Goal: Task Accomplishment & Management: Manage account settings

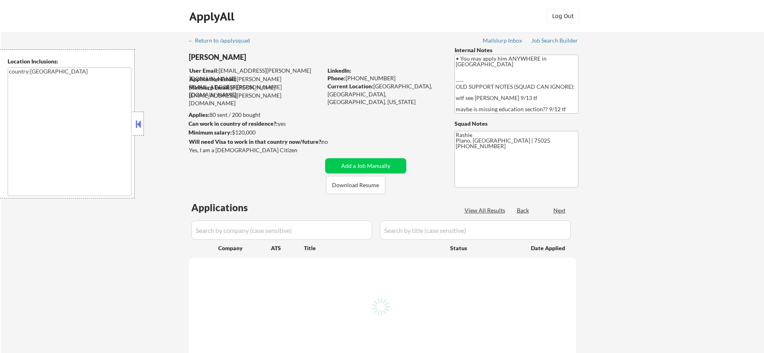
select select ""pending""
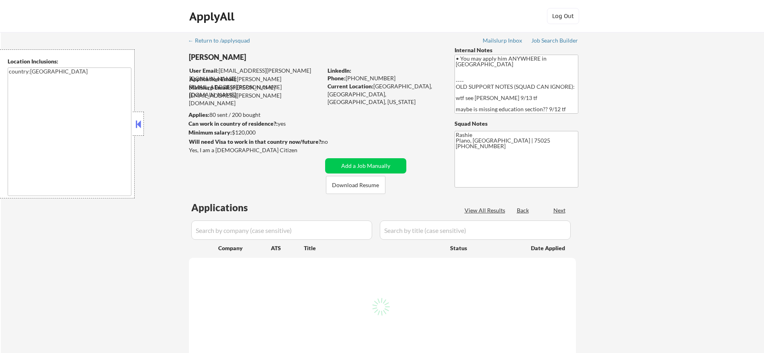
select select ""pending""
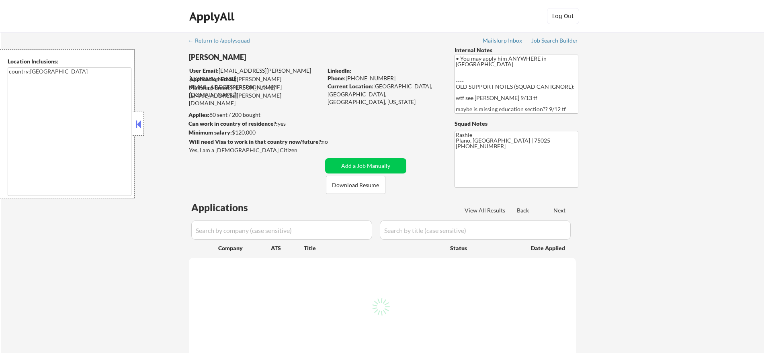
select select ""pending""
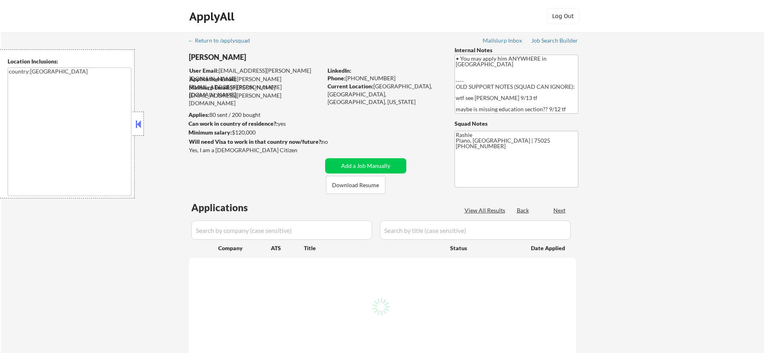
select select ""pending""
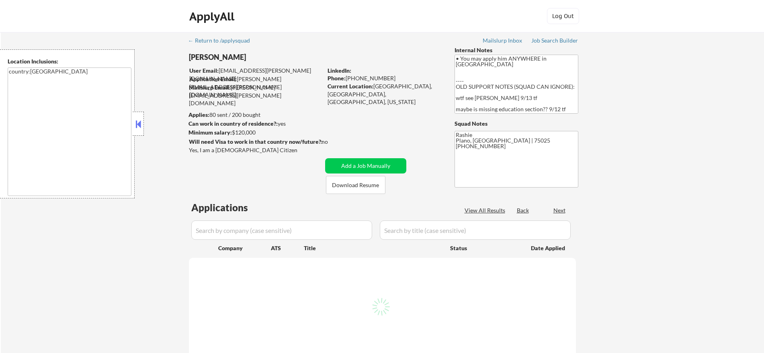
select select ""pending""
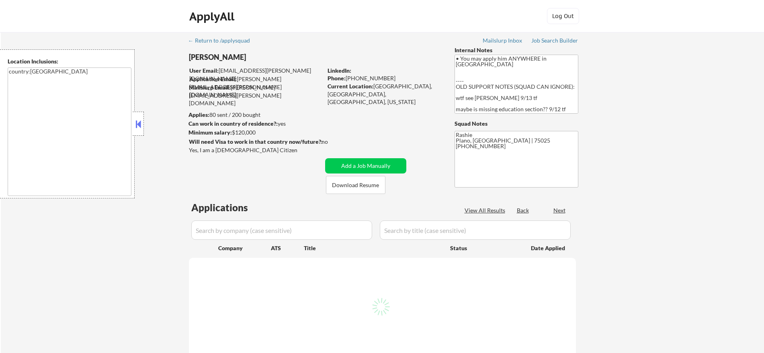
select select ""pending""
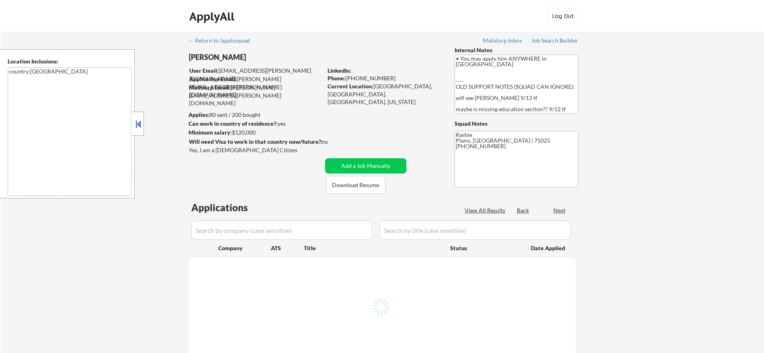
select select ""pending""
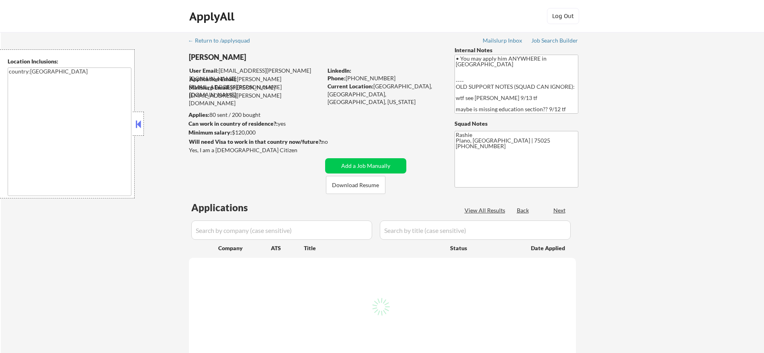
select select ""pending""
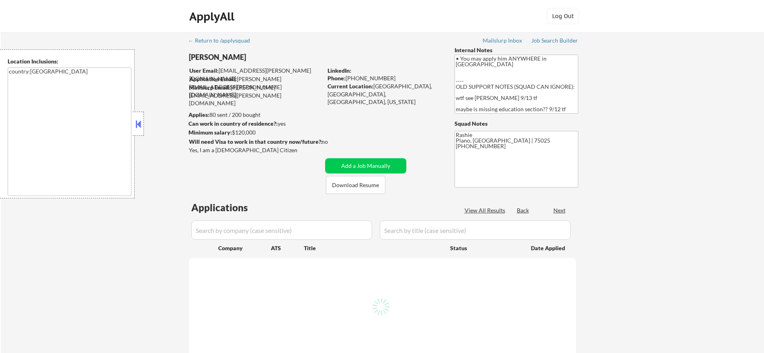
select select ""pending""
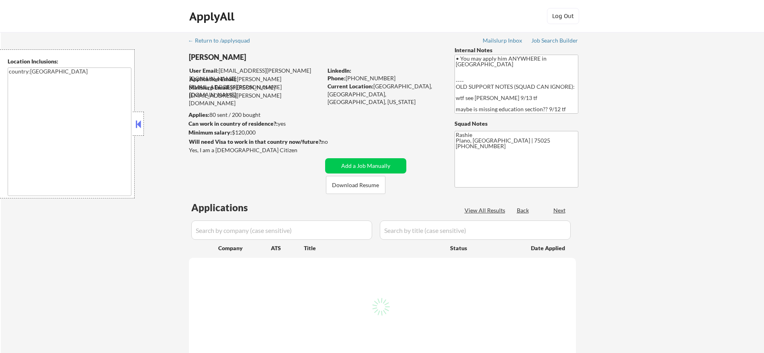
select select ""pending""
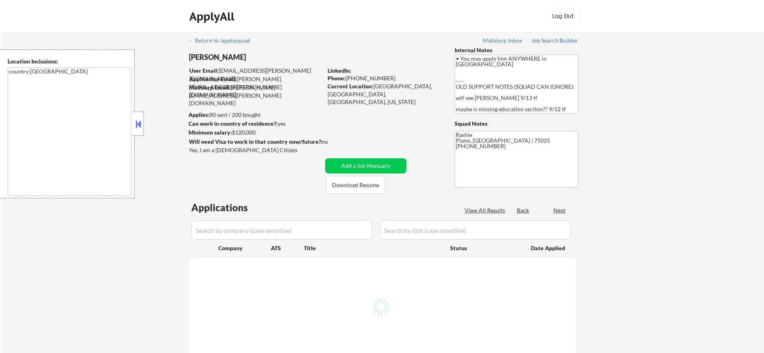
select select ""pending""
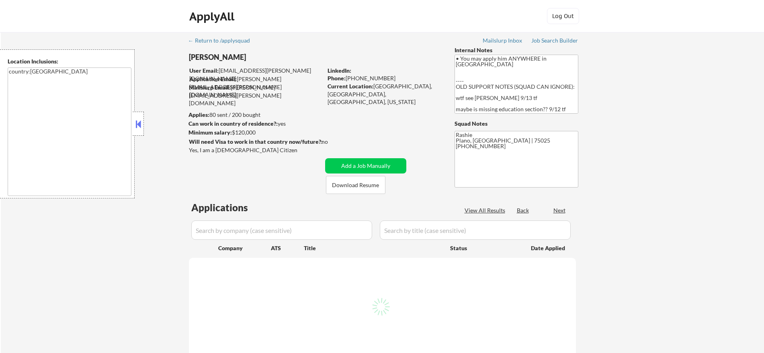
select select ""pending""
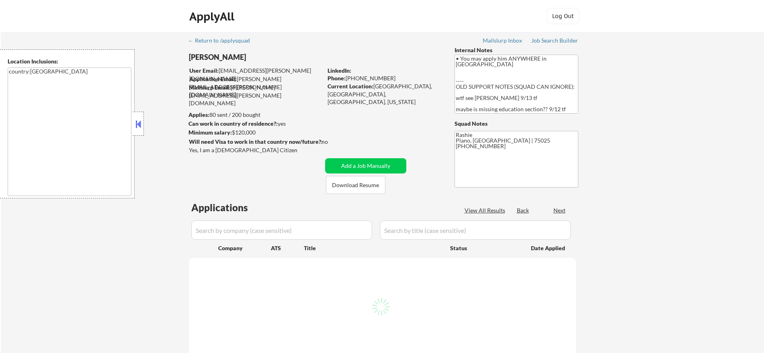
select select ""pending""
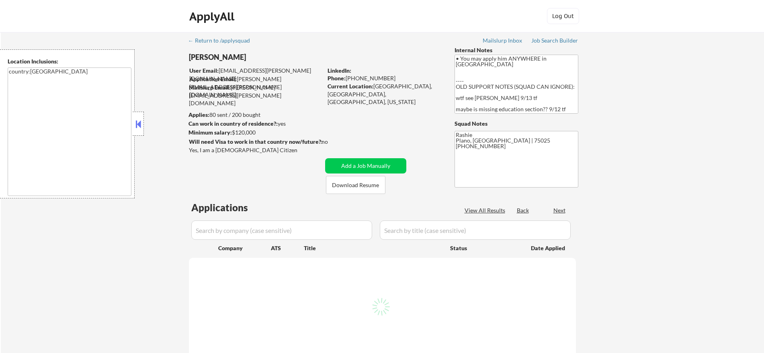
select select ""pending""
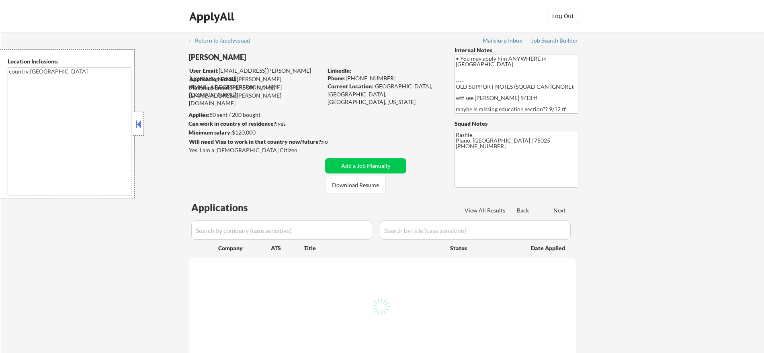
select select ""pending""
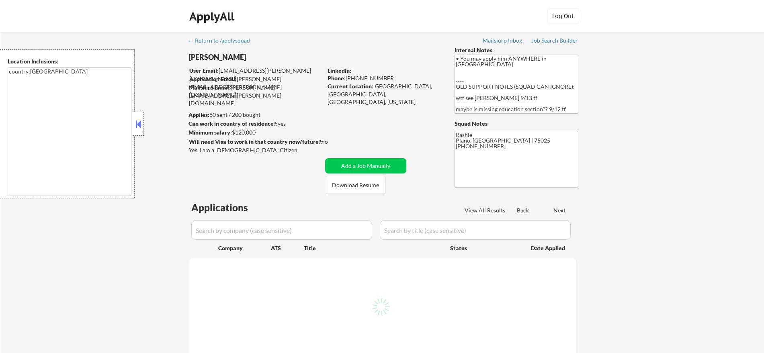
select select ""pending""
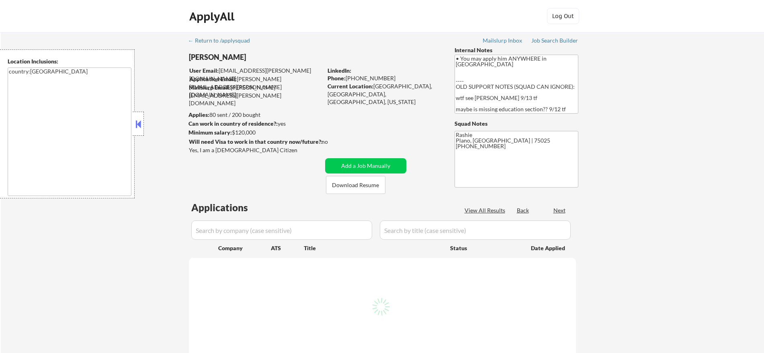
select select ""pending""
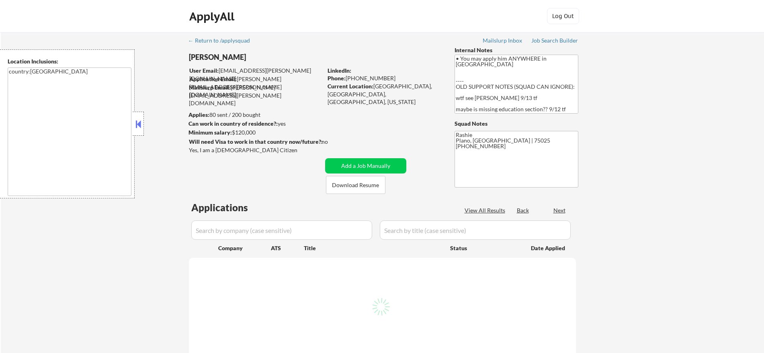
select select ""pending""
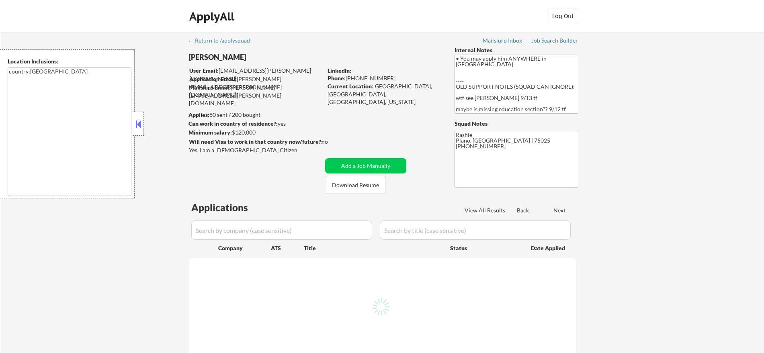
select select ""pending""
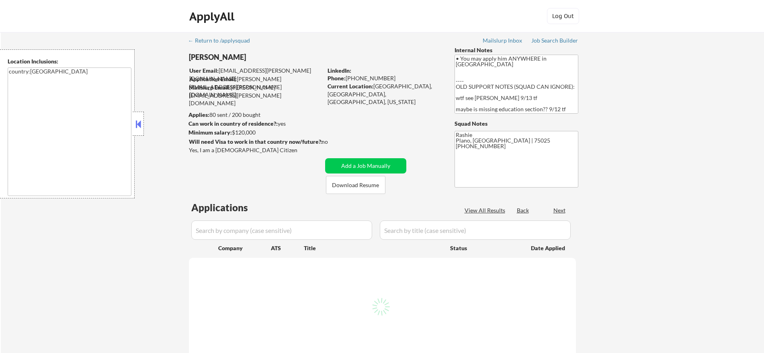
select select ""pending""
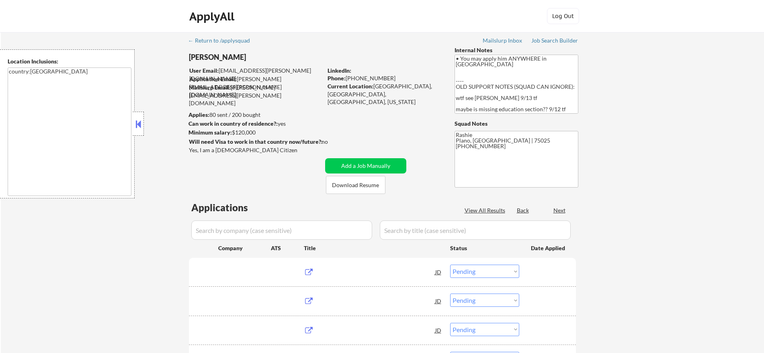
scroll to position [2989, 0]
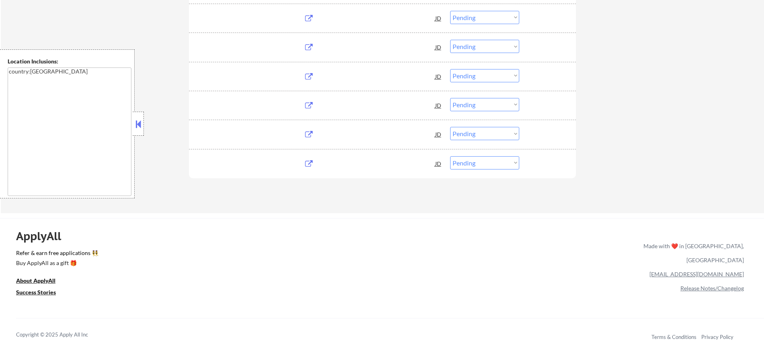
select select ""pending""
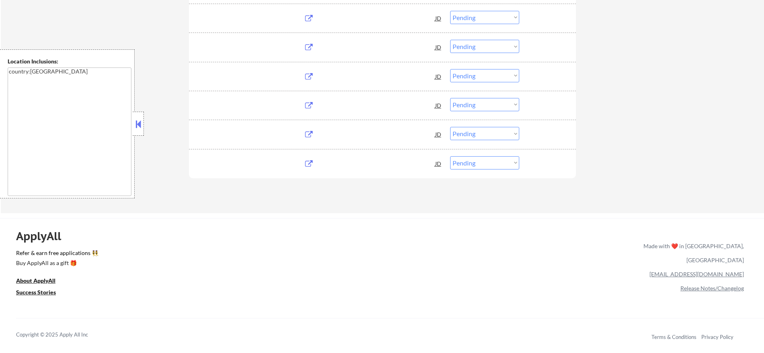
select select ""pending""
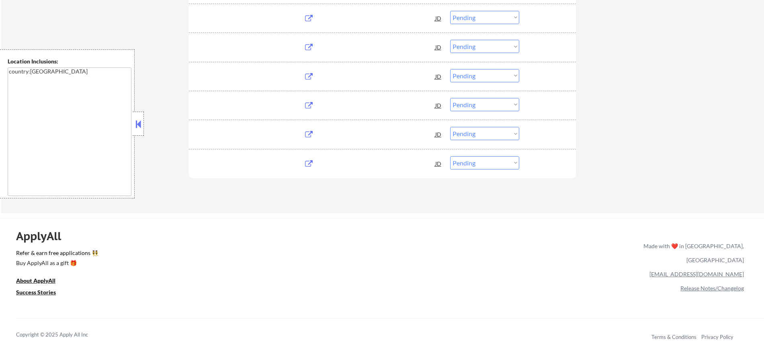
select select ""pending""
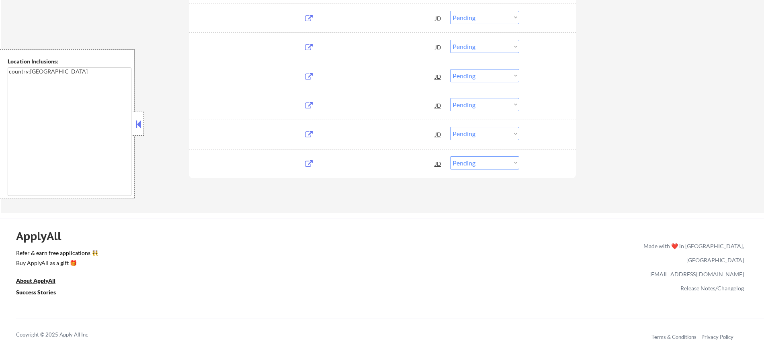
select select ""pending""
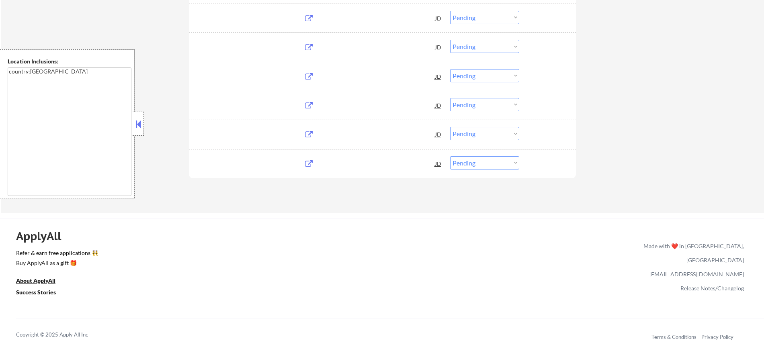
select select ""pending""
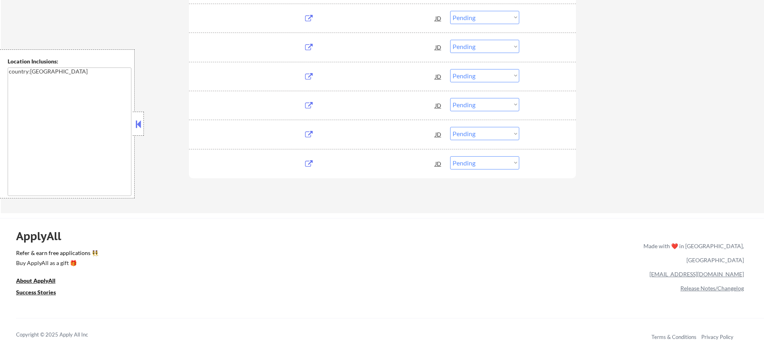
select select ""pending""
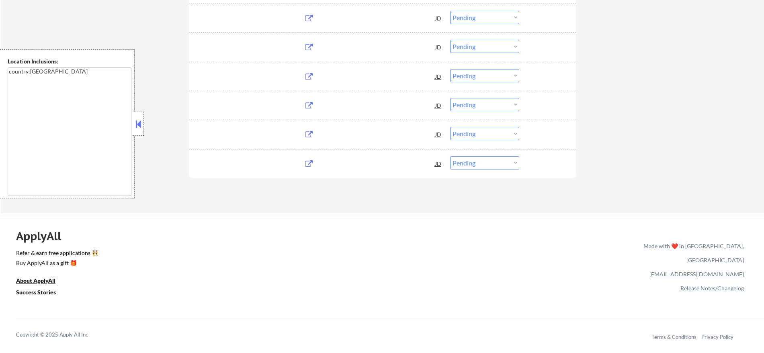
select select ""pending""
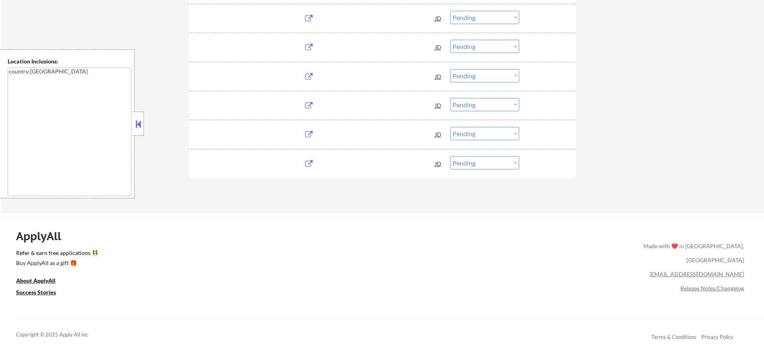
select select ""pending""
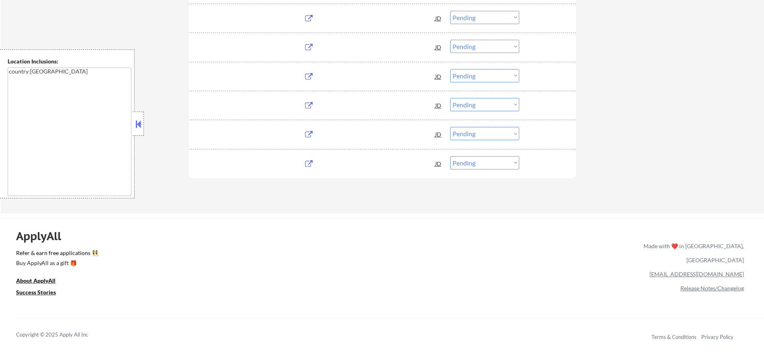
select select ""pending""
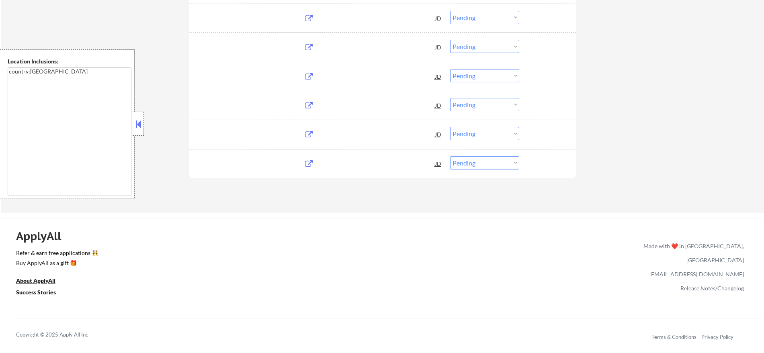
select select ""pending""
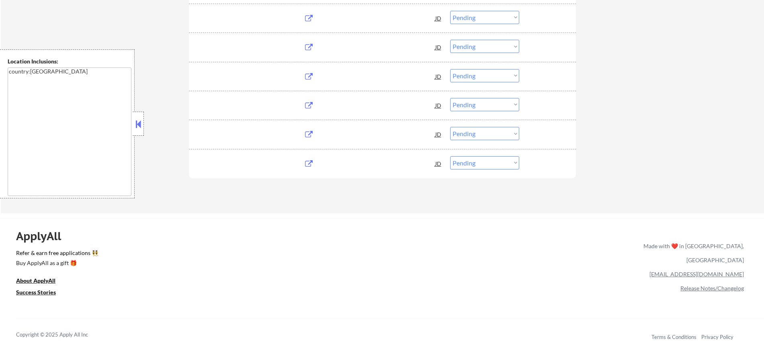
select select ""pending""
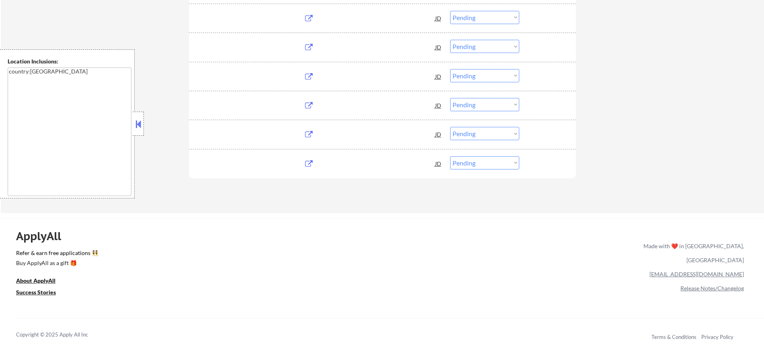
select select ""pending""
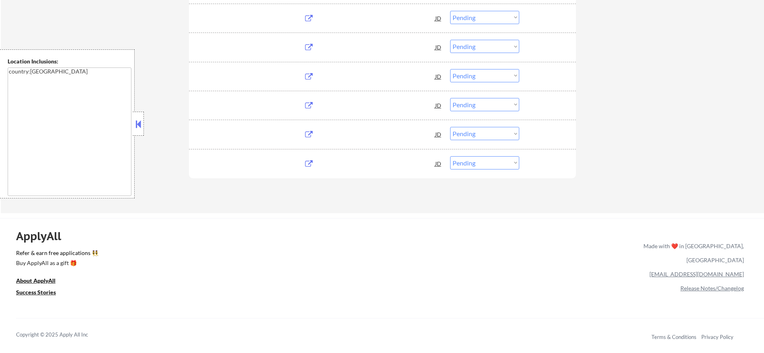
select select ""pending""
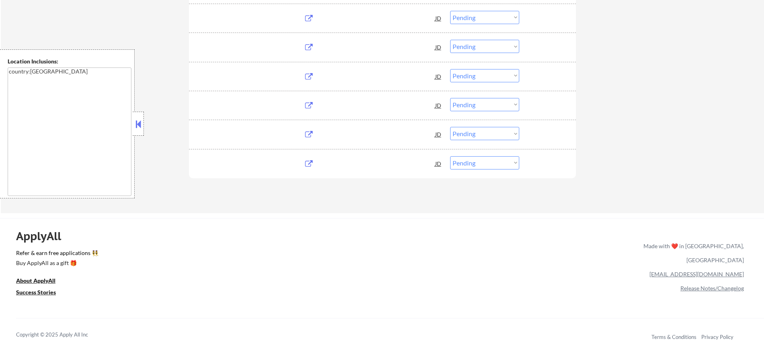
select select ""pending""
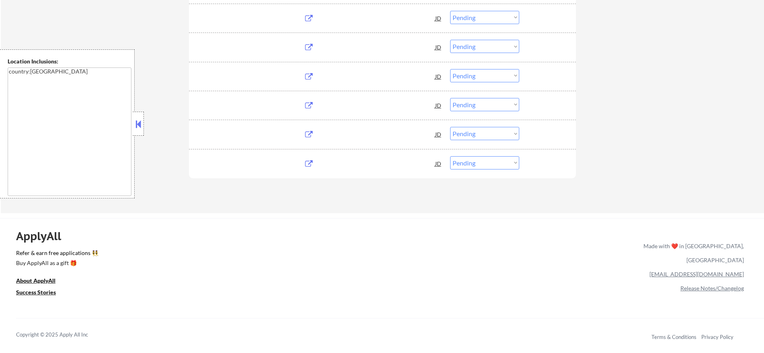
select select ""pending""
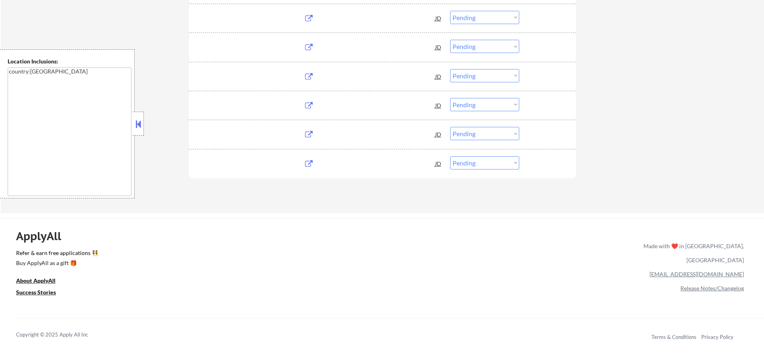
select select ""pending""
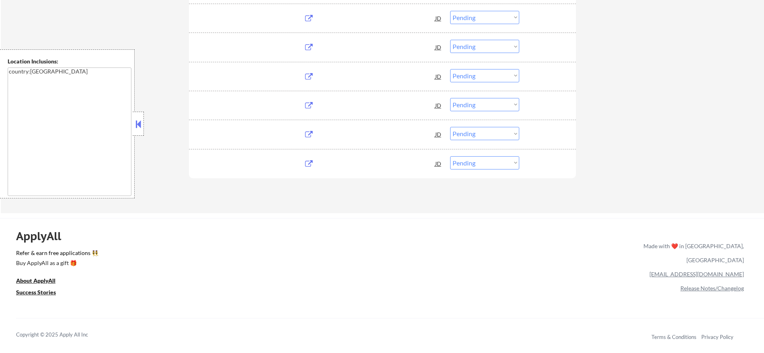
select select ""pending""
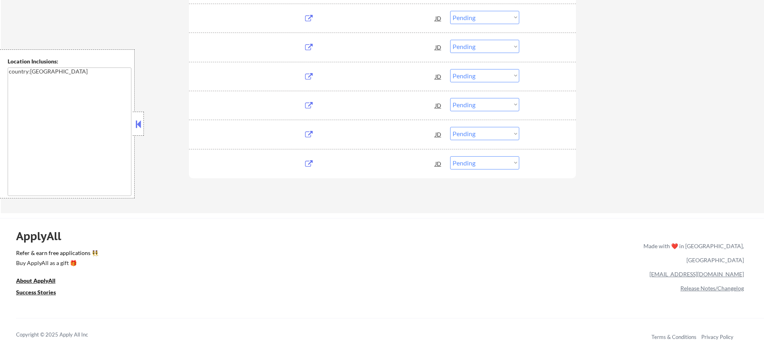
select select ""pending""
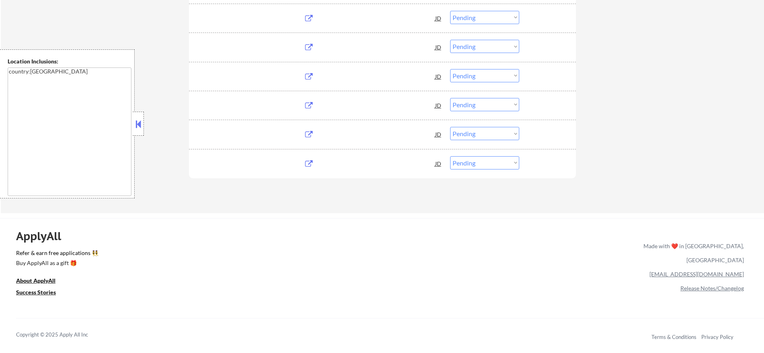
select select ""pending""
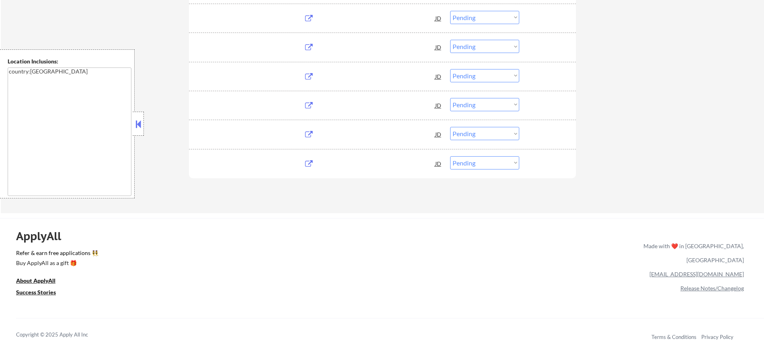
select select ""pending""
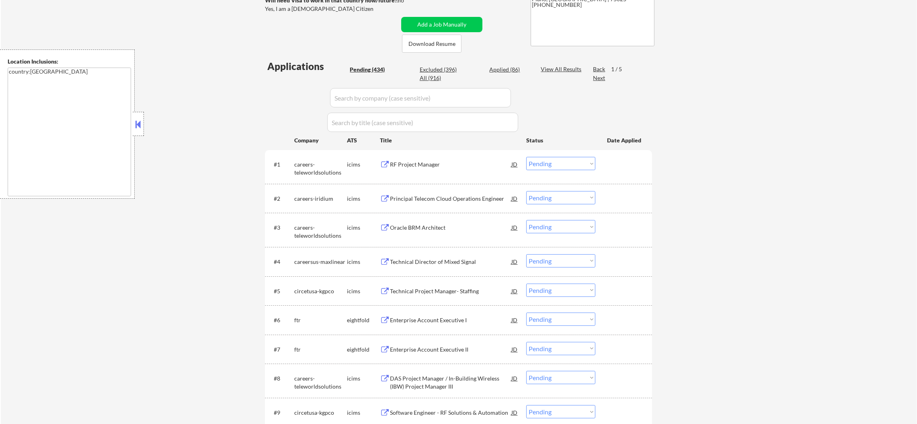
scroll to position [160, 0]
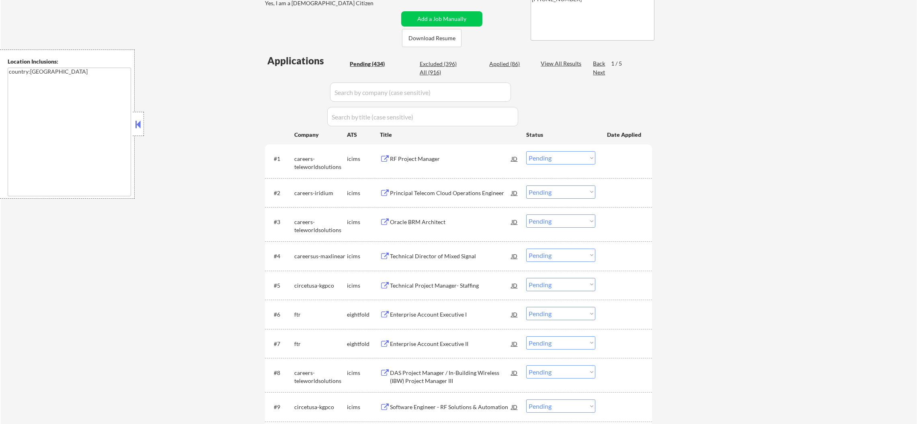
click at [308, 159] on div "careers-teleworldsolutions" at bounding box center [320, 163] width 53 height 16
copy div "careers-teleworldsolutions"
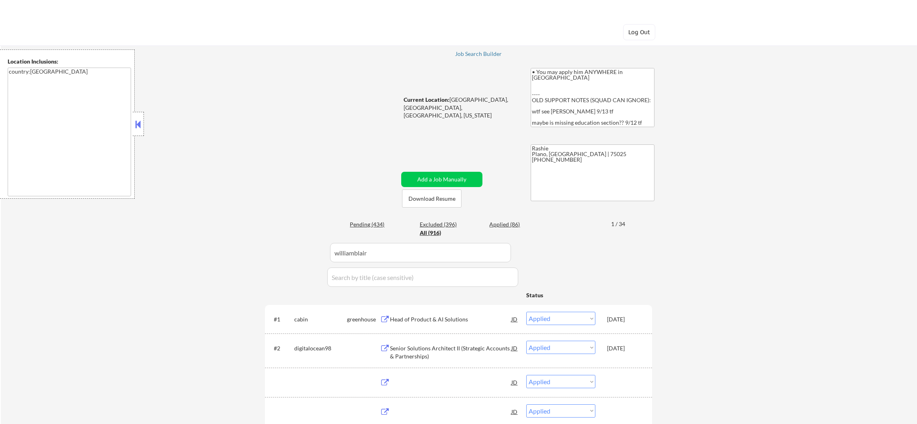
select select ""applied""
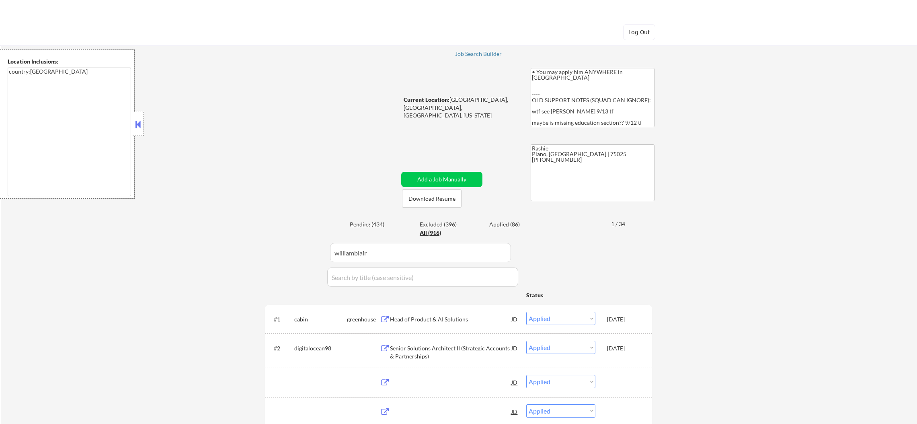
select select ""applied""
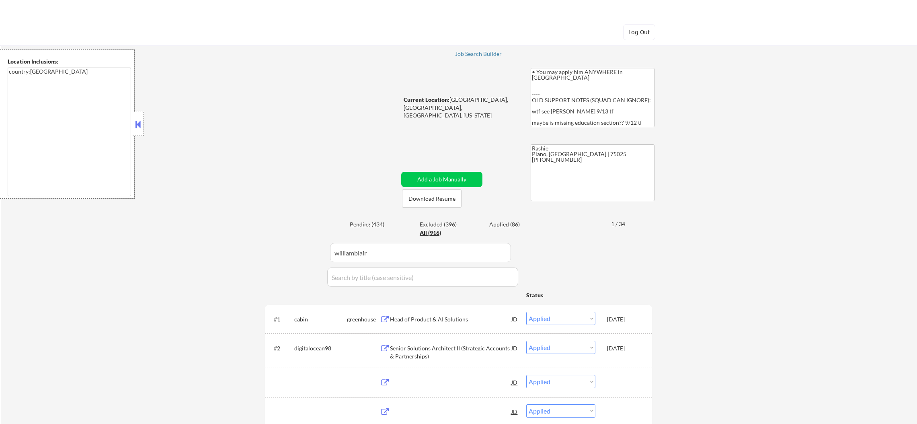
select select ""applied""
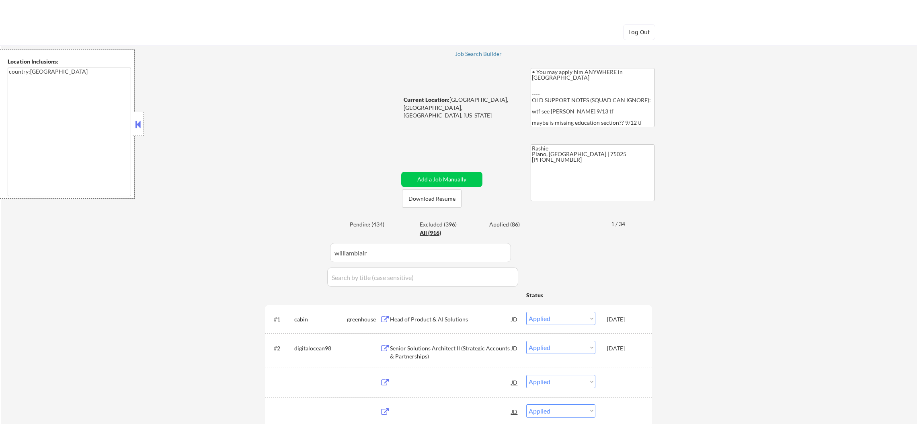
select select ""applied""
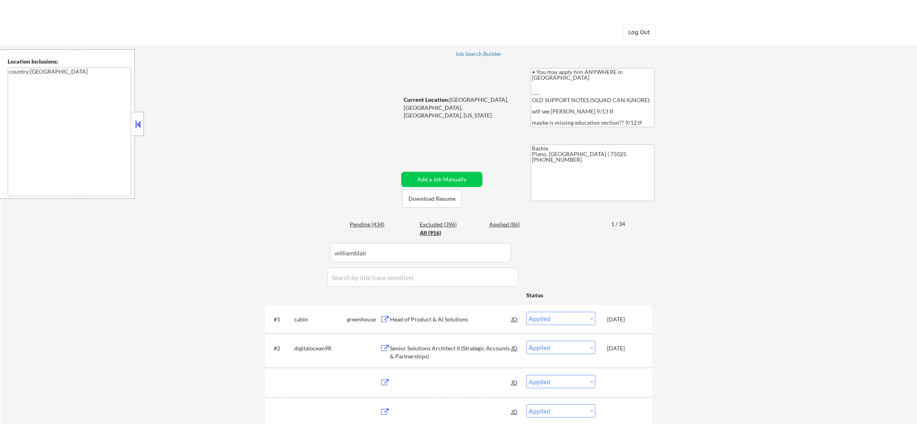
select select ""applied""
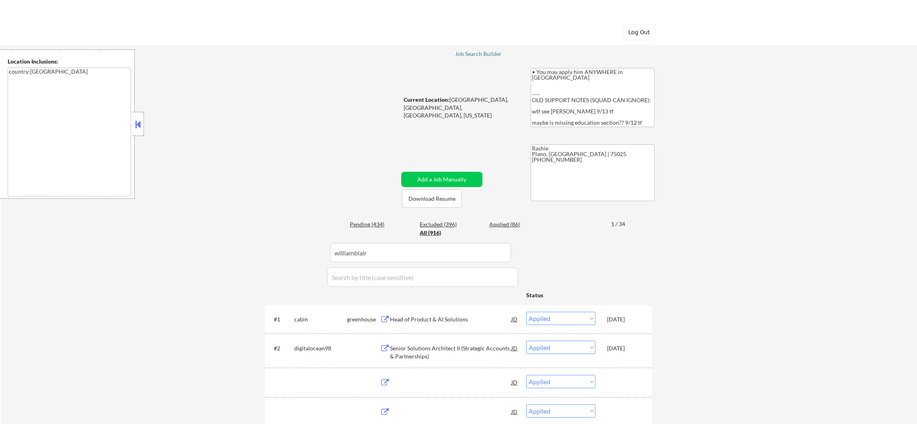
select select ""applied""
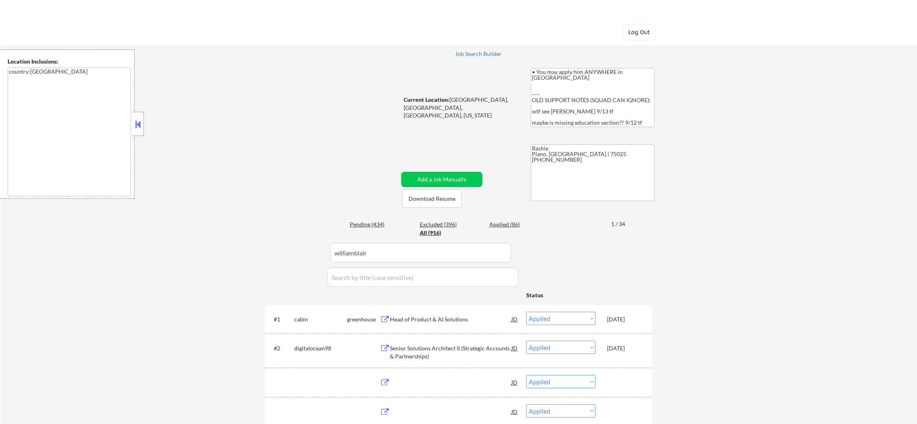
select select ""applied""
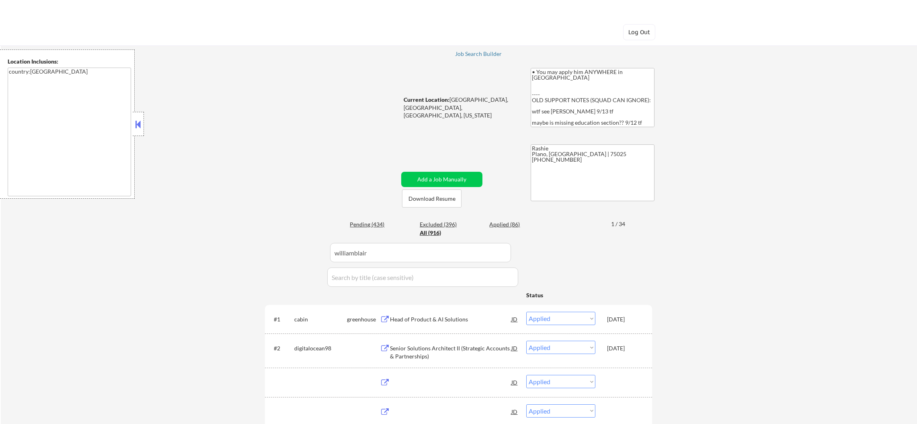
select select ""applied""
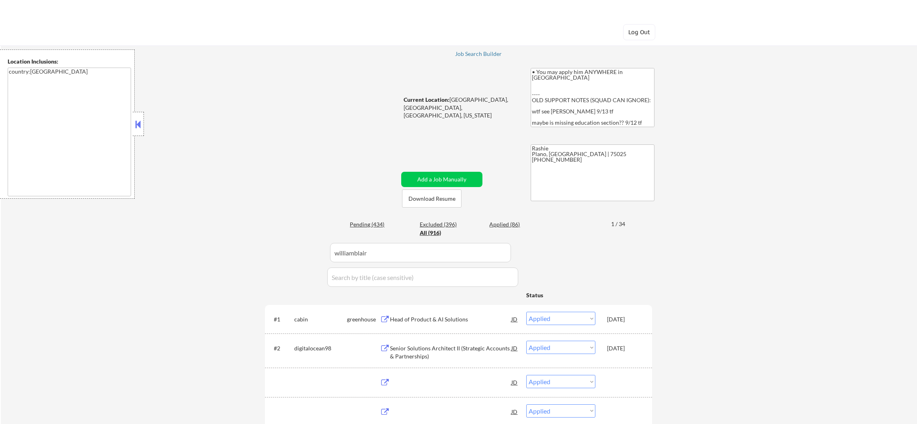
select select ""applied""
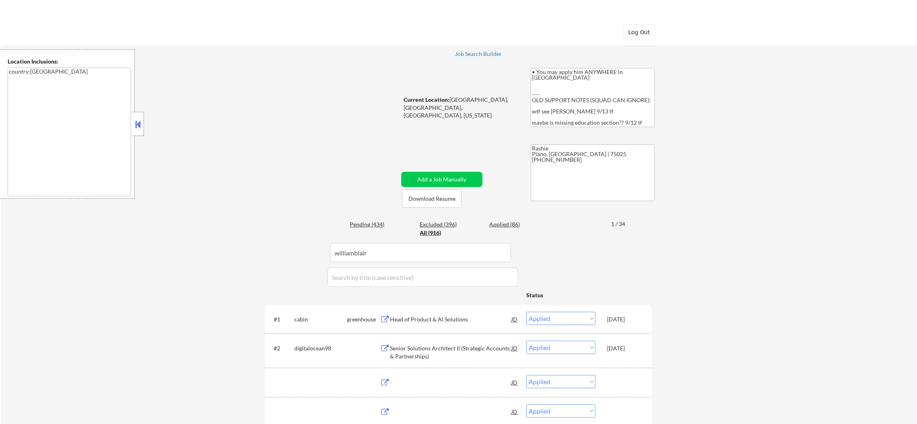
select select ""applied""
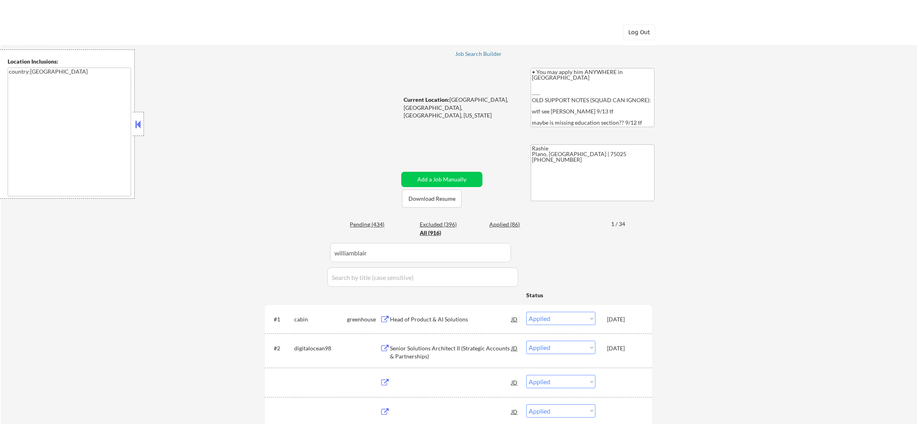
select select ""applied""
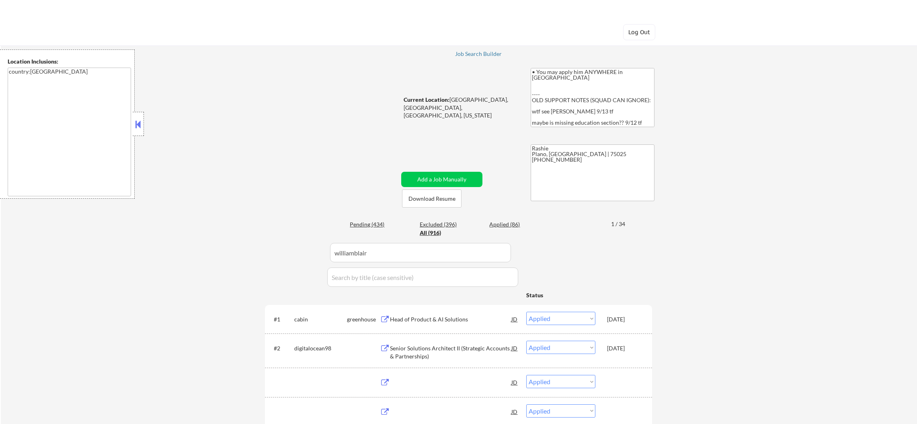
select select ""applied""
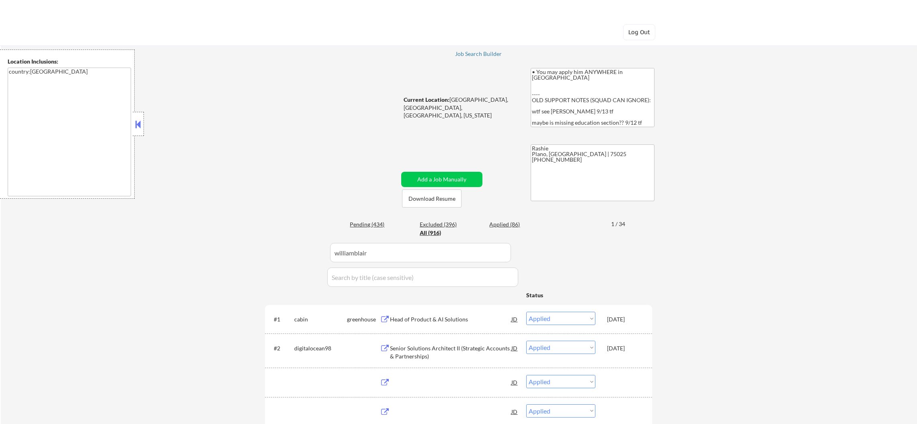
select select ""applied""
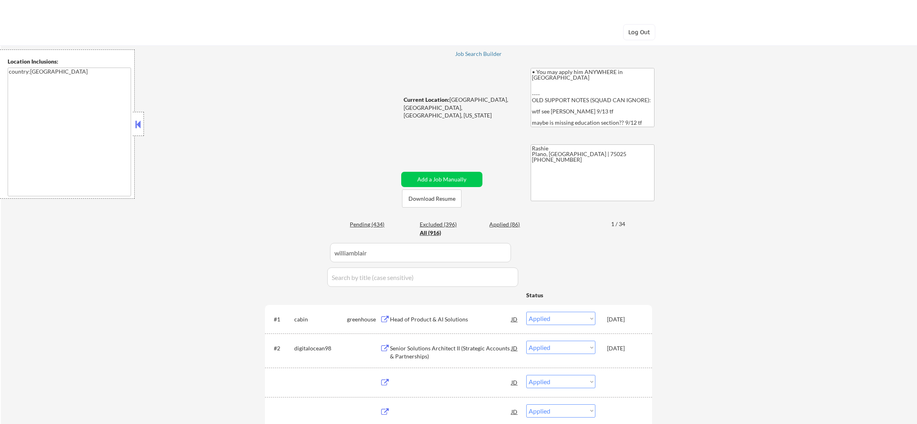
select select ""applied""
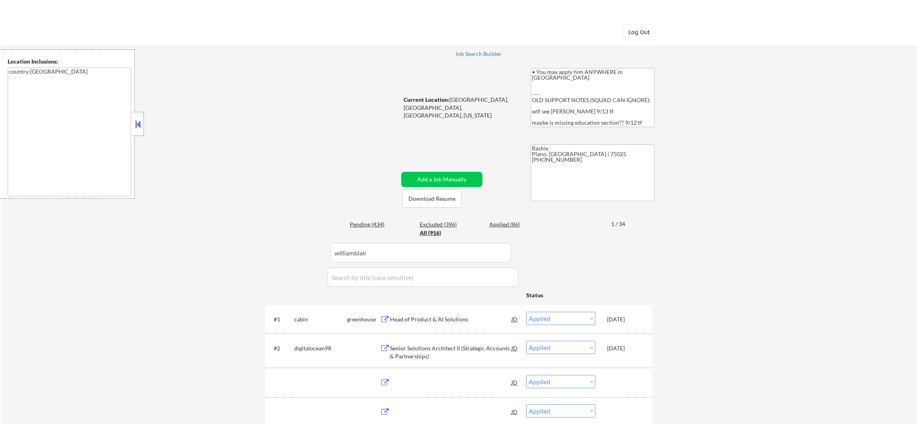
select select ""applied""
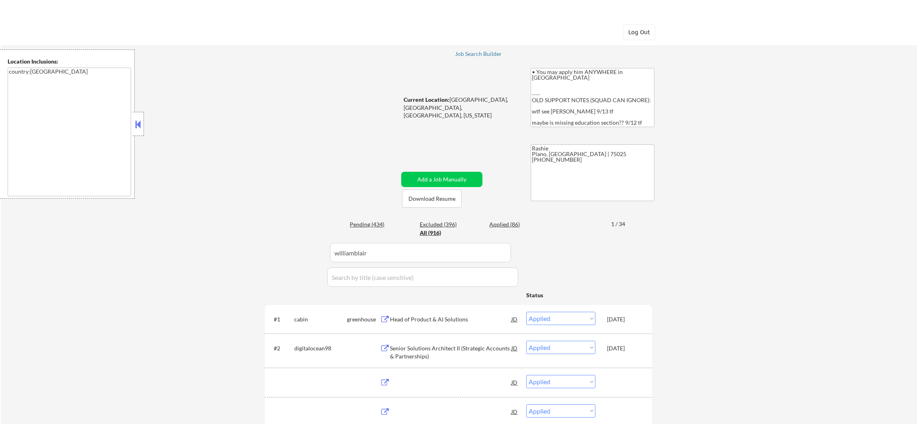
select select ""applied""
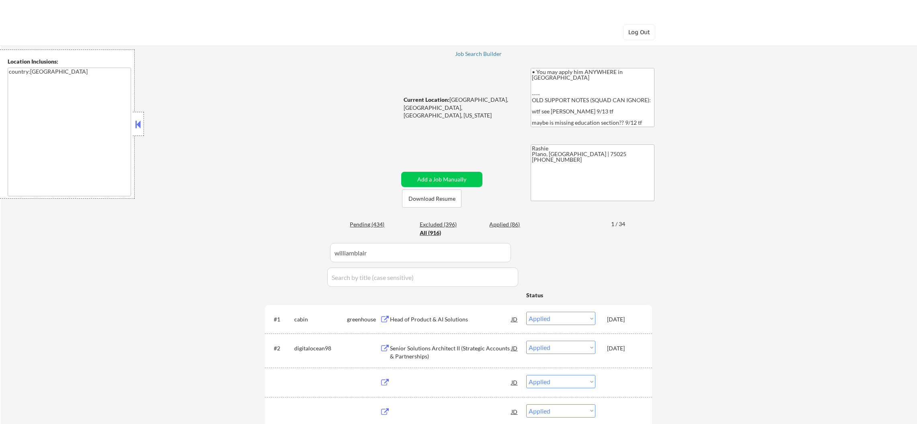
select select ""applied""
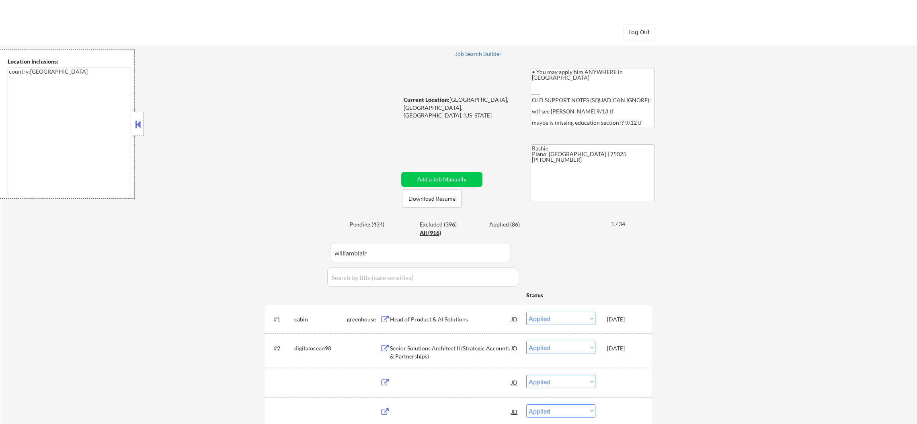
select select ""applied""
select select ""excluded__salary_""
select select ""excluded__expired_""
select select ""excluded__other_""
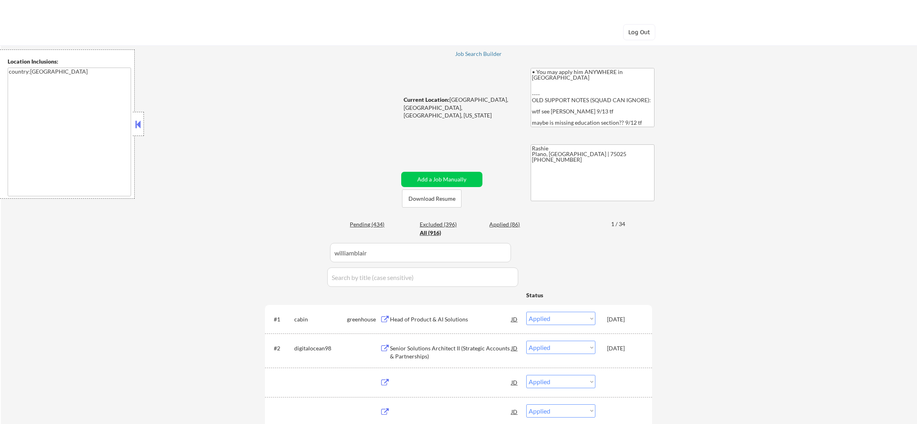
select select ""excluded__other_""
select select ""excluded__blocklist_""
select select ""pending""
select select ""excluded__other_""
select select ""excluded__blocklist_""
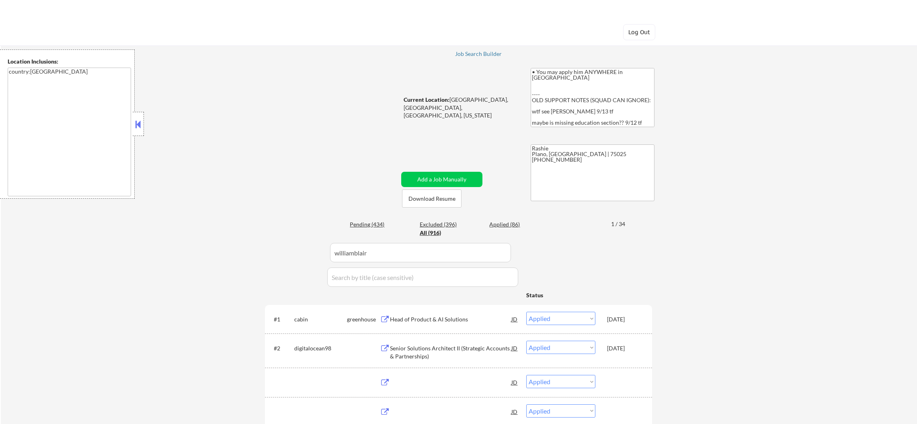
select select ""excluded__other_""
select select ""excluded__bad_match_""
select select ""excluded__blocklist_""
select select ""pending""
select select ""excluded""
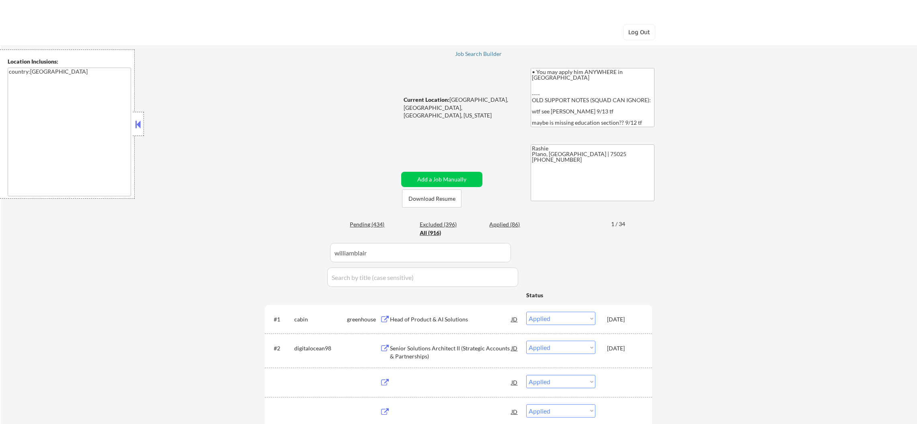
scroll to position [141, 0]
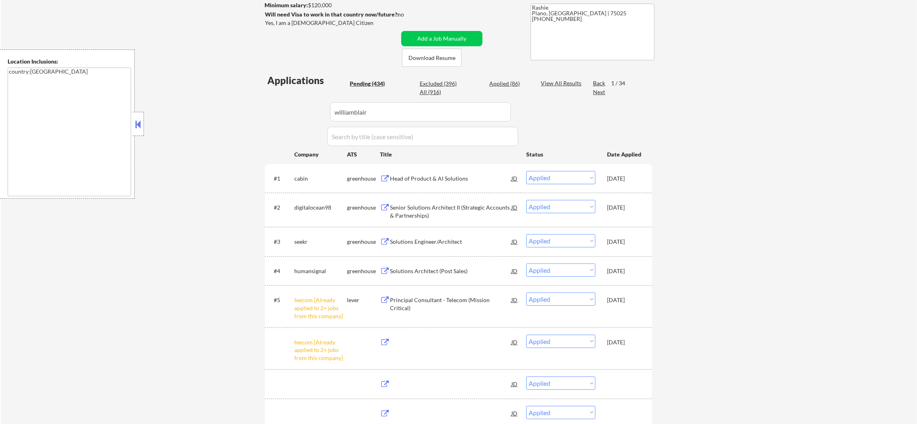
select select ""pending""
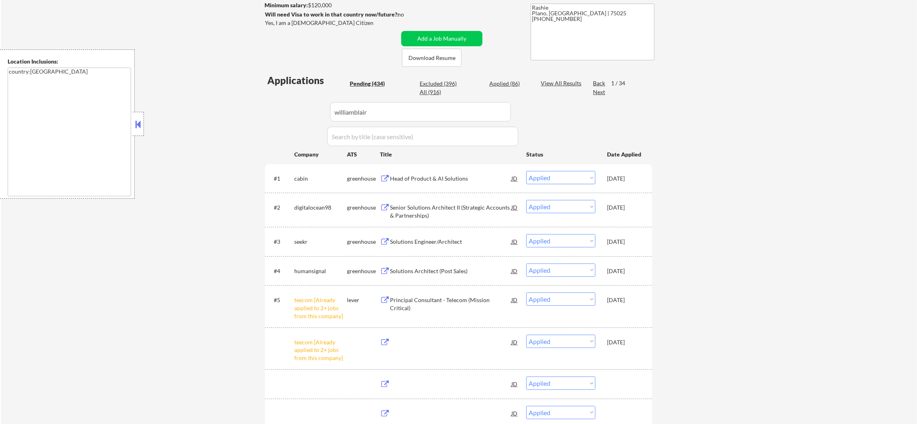
select select ""pending""
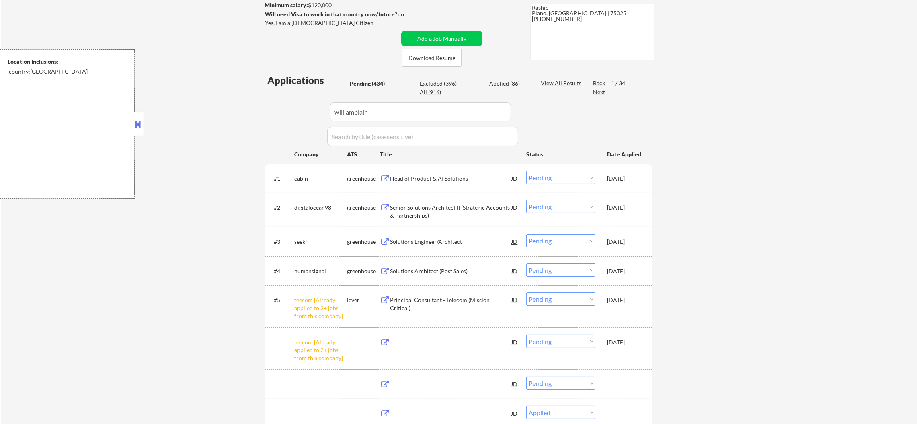
select select ""pending""
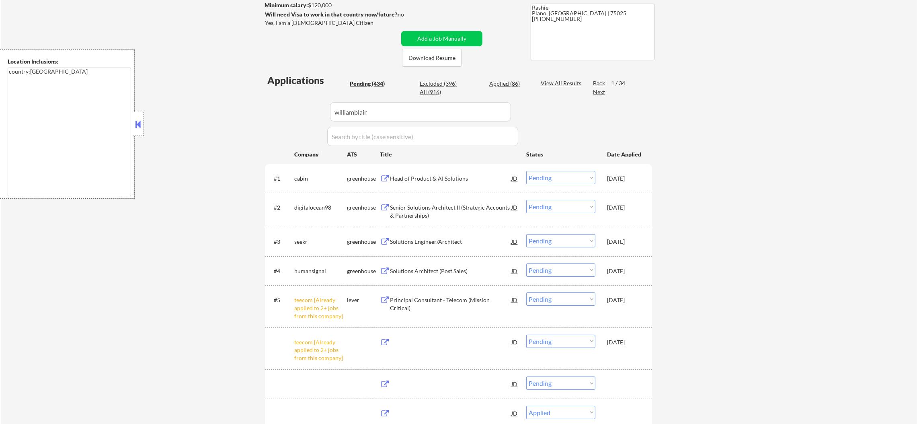
select select ""pending""
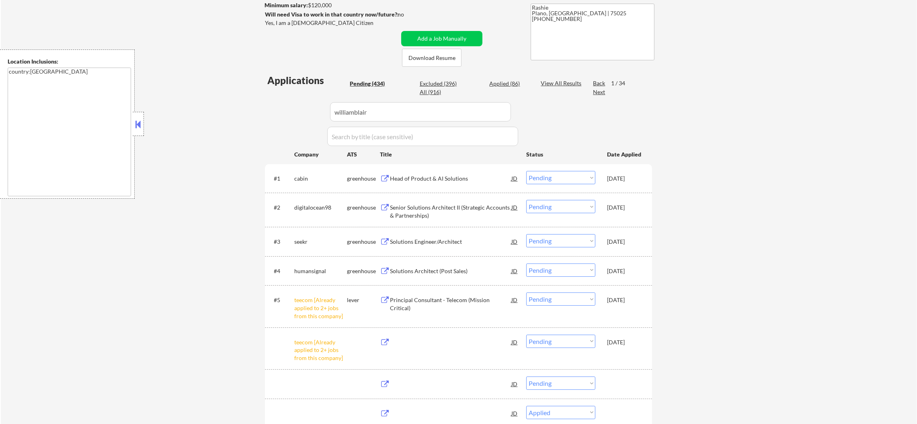
select select ""pending""
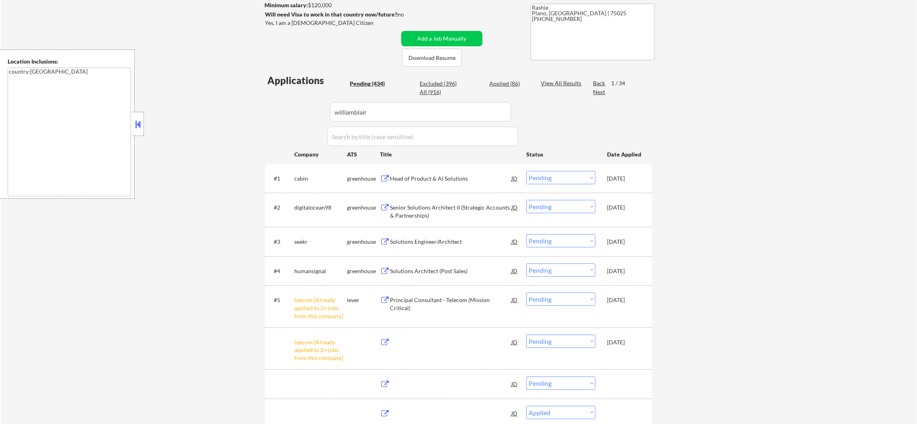
select select ""pending""
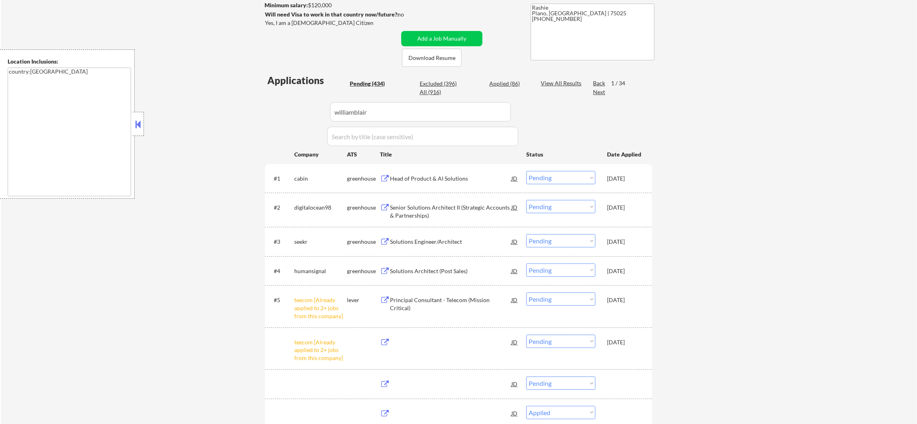
select select ""pending""
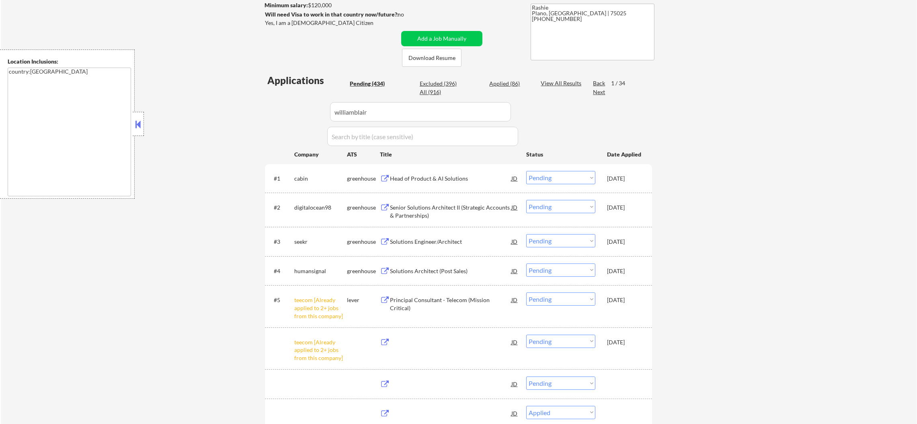
select select ""pending""
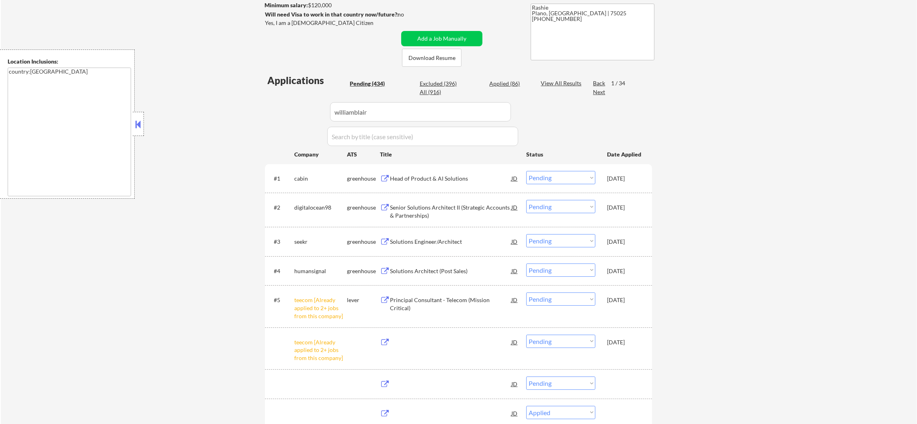
select select ""pending""
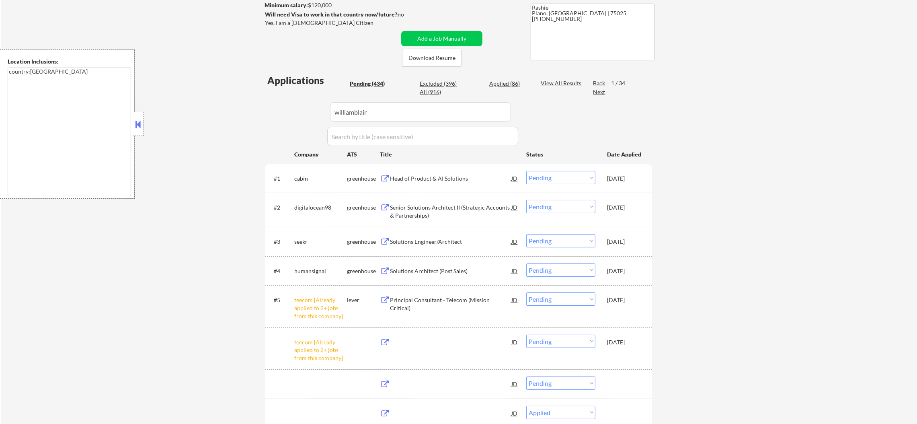
select select ""pending""
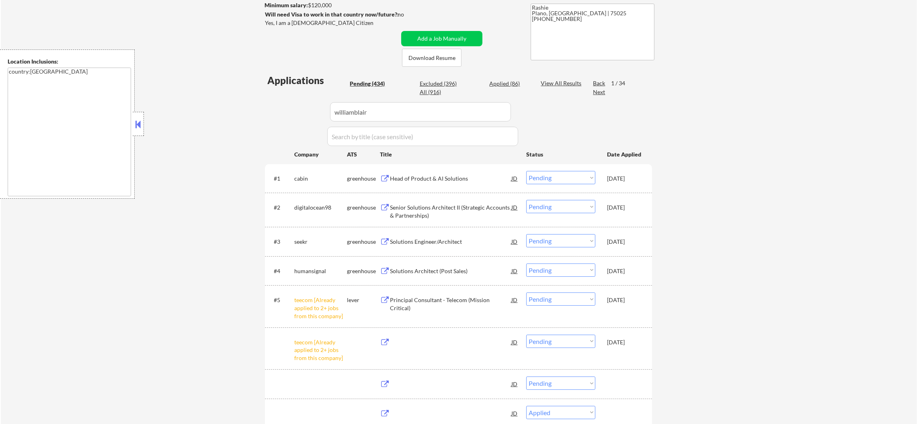
select select ""pending""
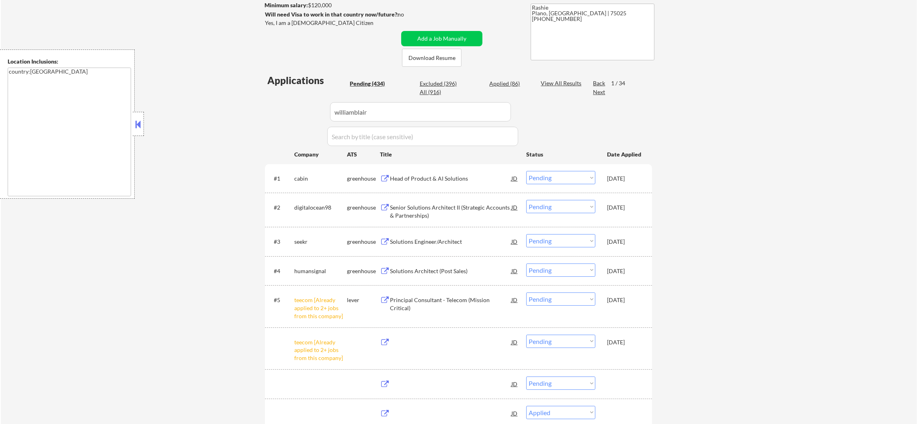
select select ""pending""
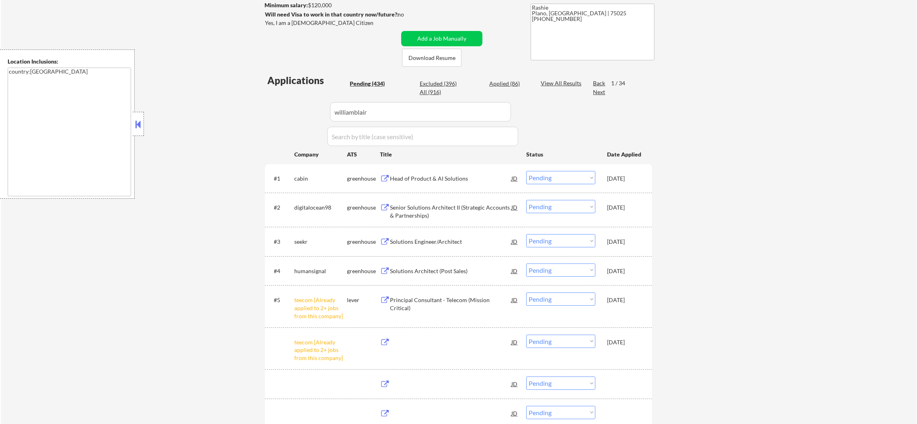
select select ""pending""
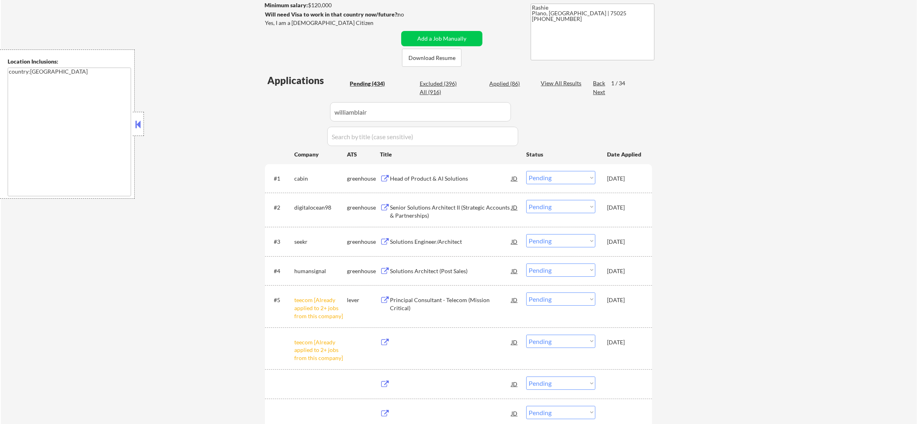
select select ""pending""
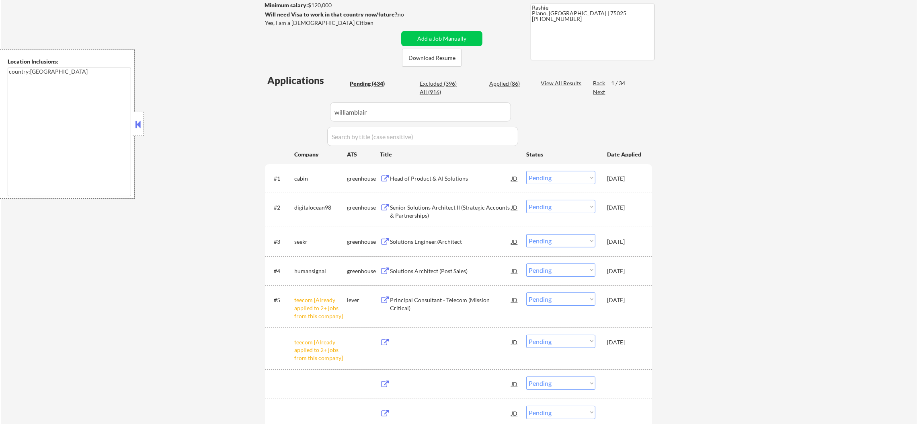
select select ""pending""
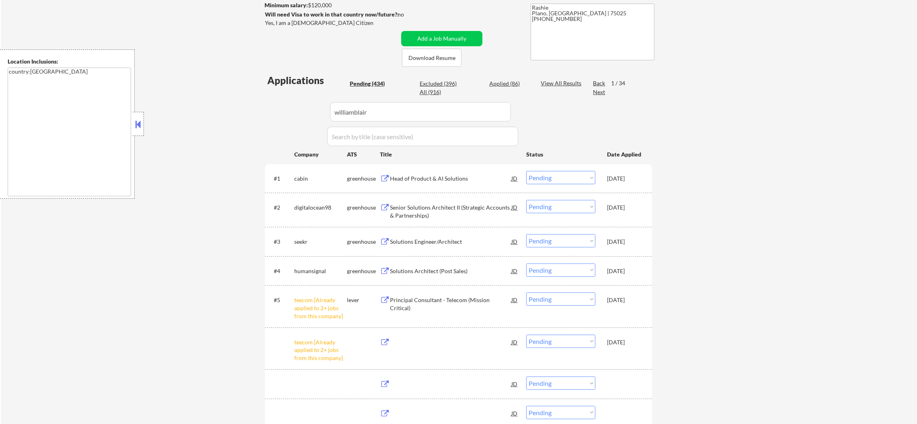
select select ""pending""
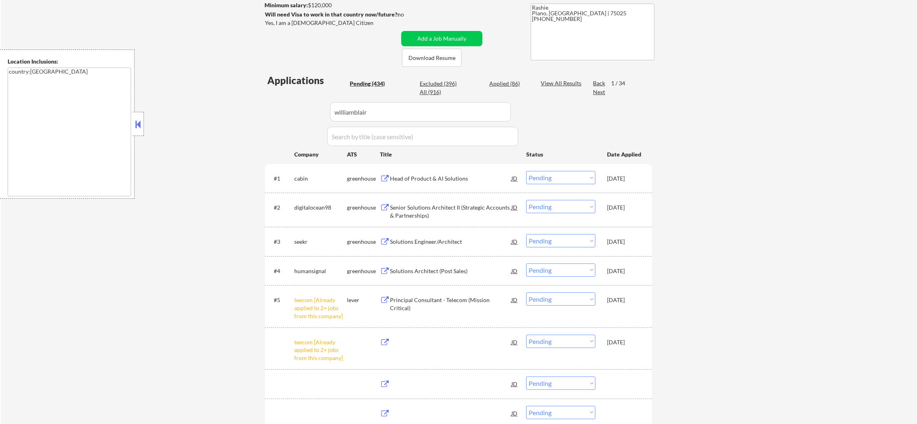
select select ""pending""
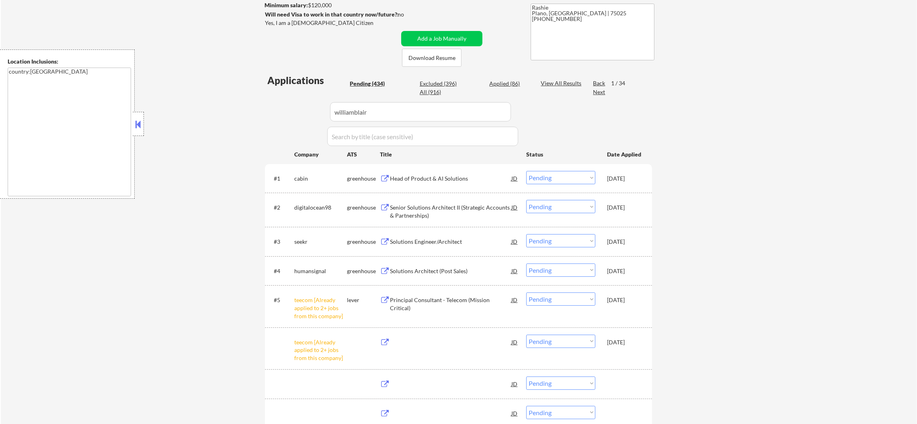
select select ""pending""
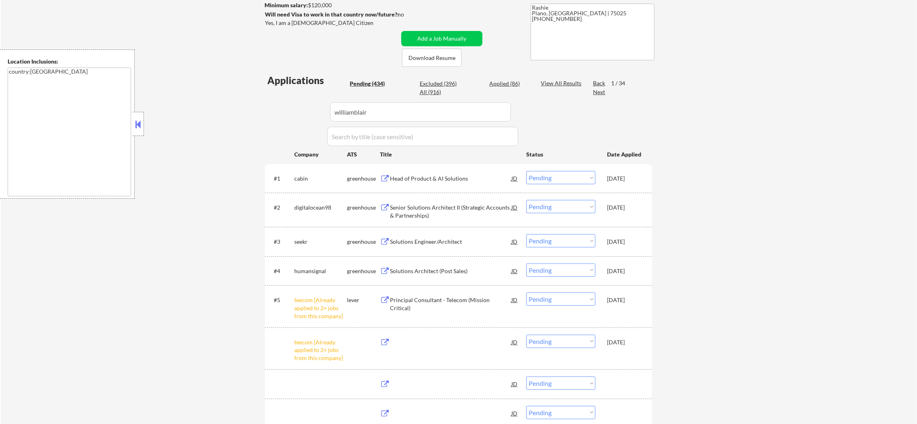
select select ""pending""
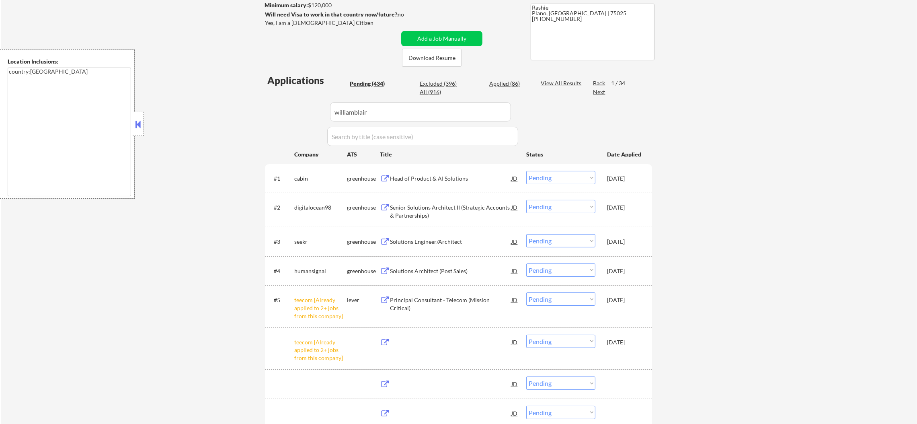
select select ""pending""
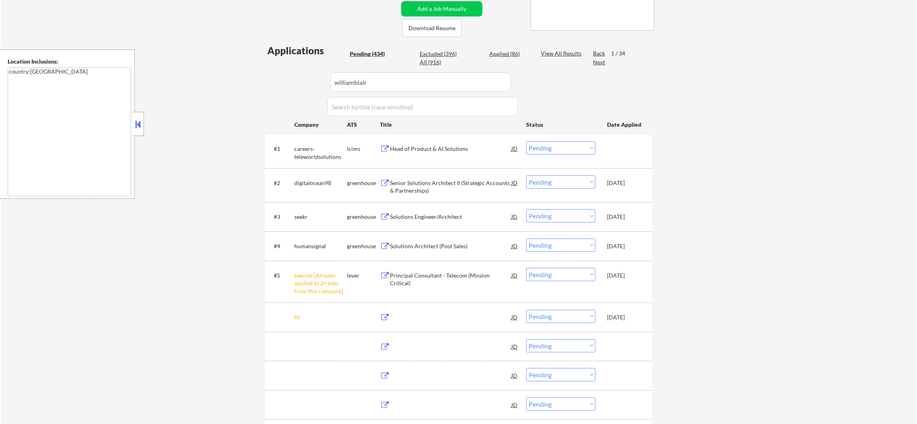
scroll to position [161, 0]
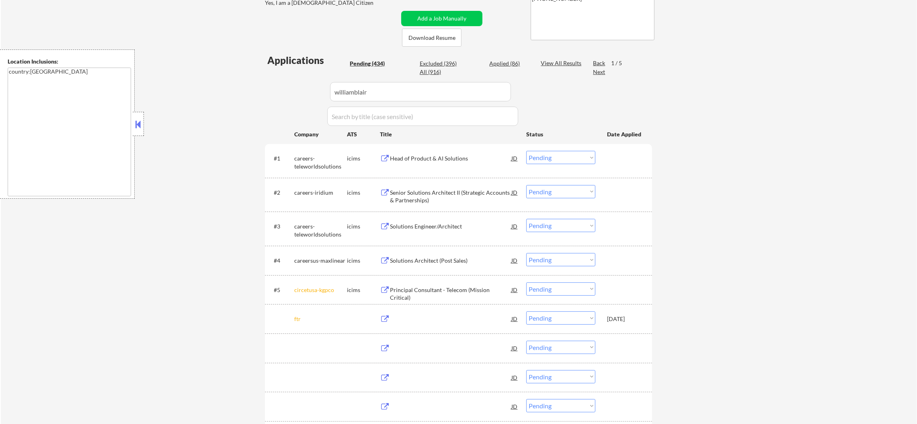
click at [424, 72] on div "All (916)" at bounding box center [440, 72] width 40 height 8
select select ""applied""
drag, startPoint x: 398, startPoint y: 86, endPoint x: 280, endPoint y: 86, distance: 117.4
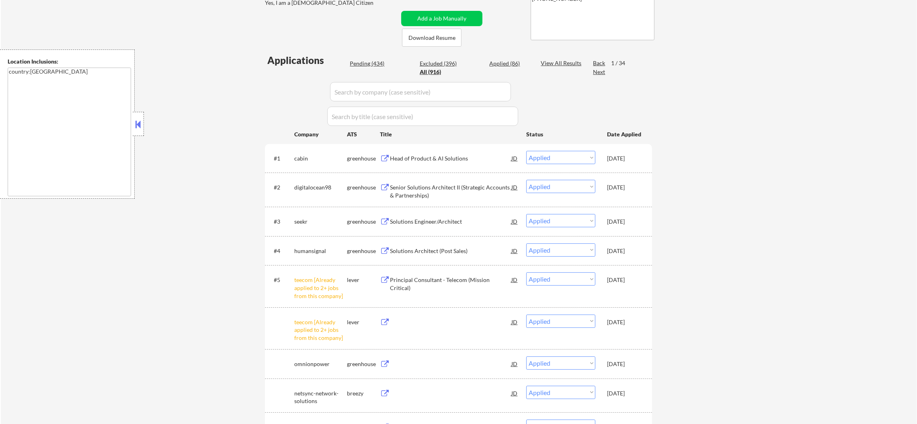
drag, startPoint x: 375, startPoint y: 91, endPoint x: 264, endPoint y: 115, distance: 112.7
click at [374, 92] on input "input" at bounding box center [420, 91] width 181 height 19
paste input "careers-teleworldsolutions"
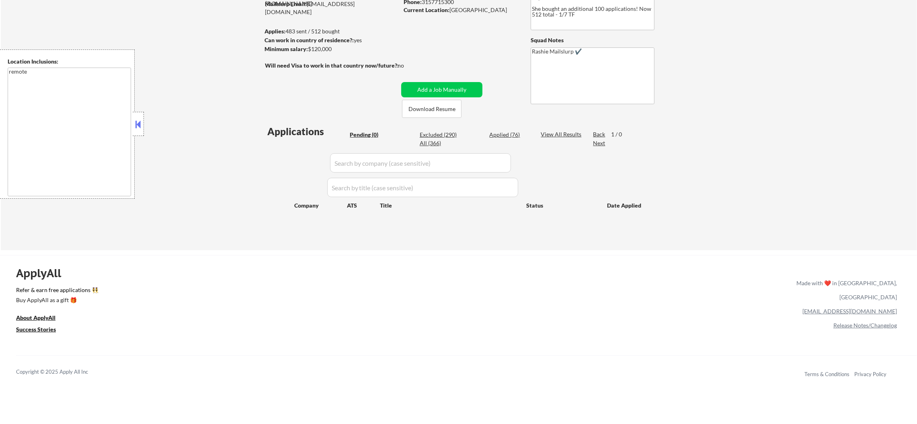
scroll to position [100, 0]
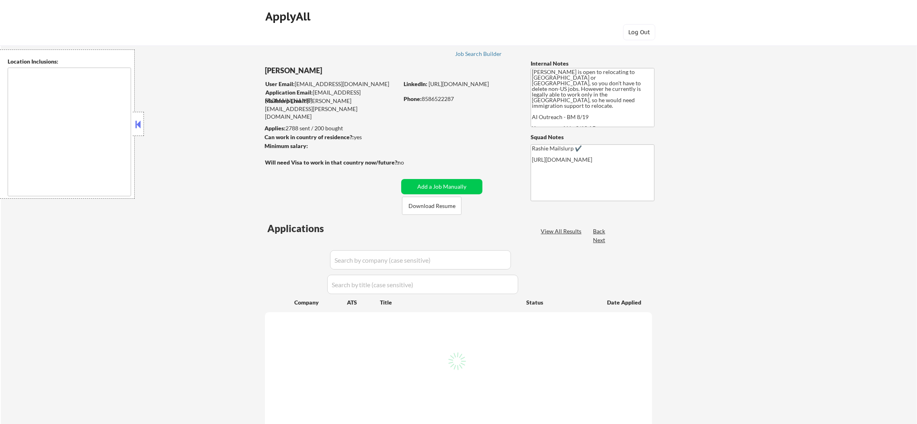
type textarea "San Diego, CA National City, CA Chula Vista, CA La Mesa, CA Lemon Grove, CA Cor…"
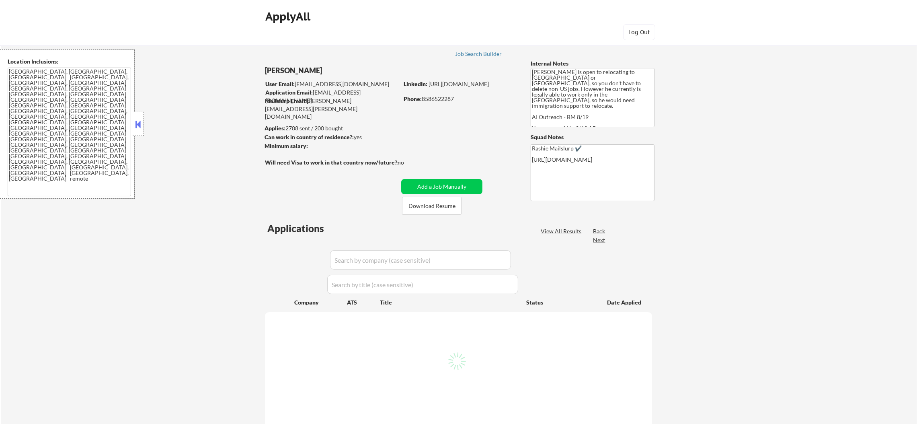
select select ""pending""
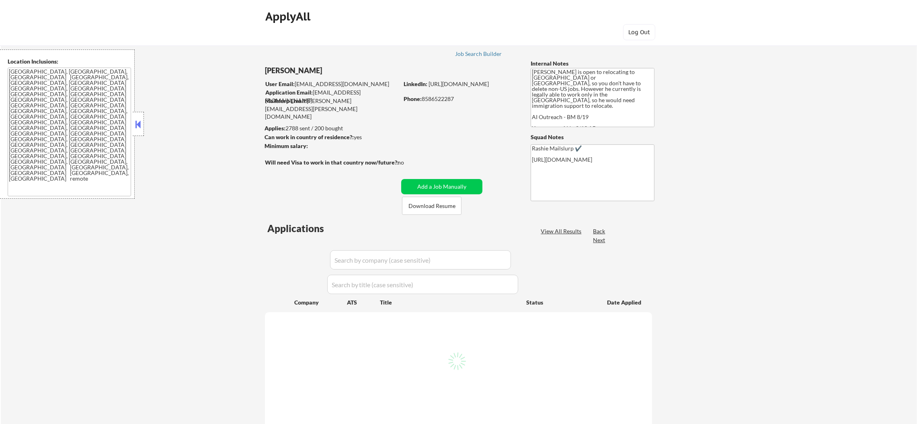
select select ""pending""
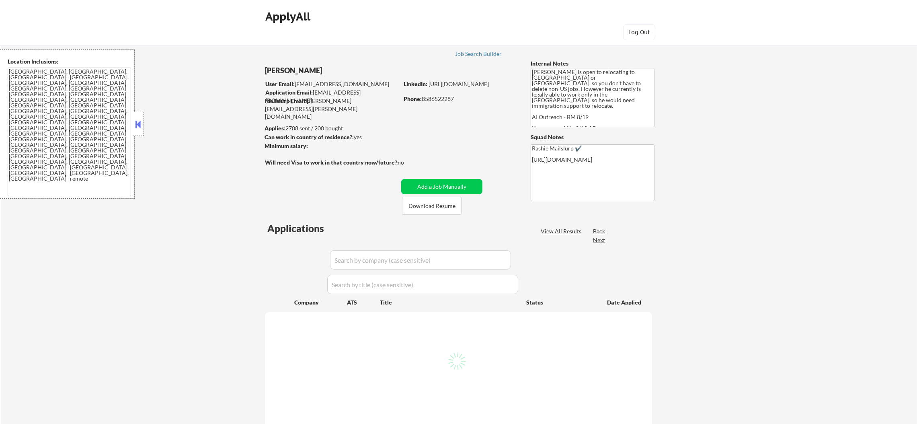
select select ""pending""
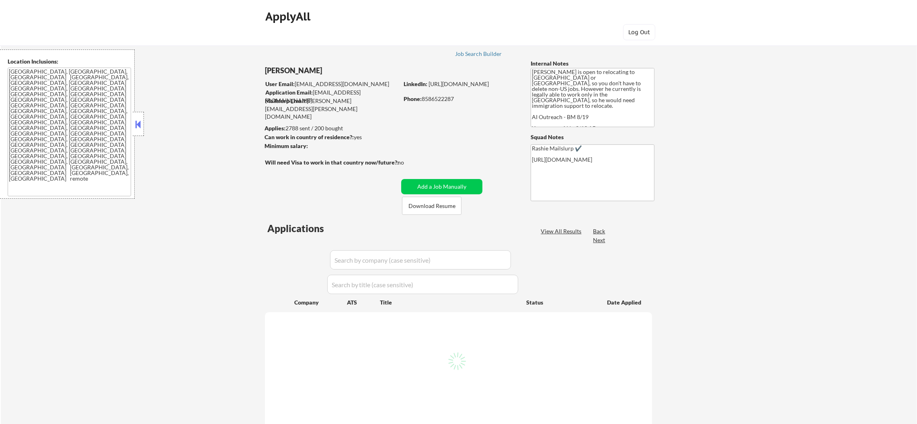
select select ""pending""
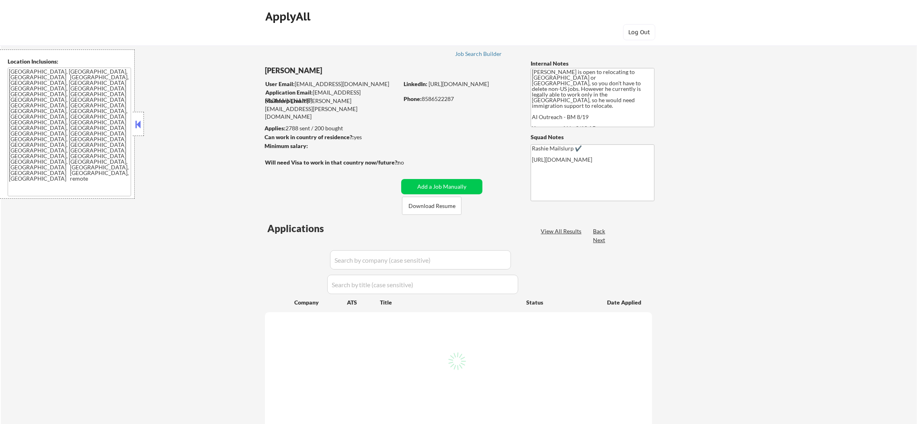
select select ""pending""
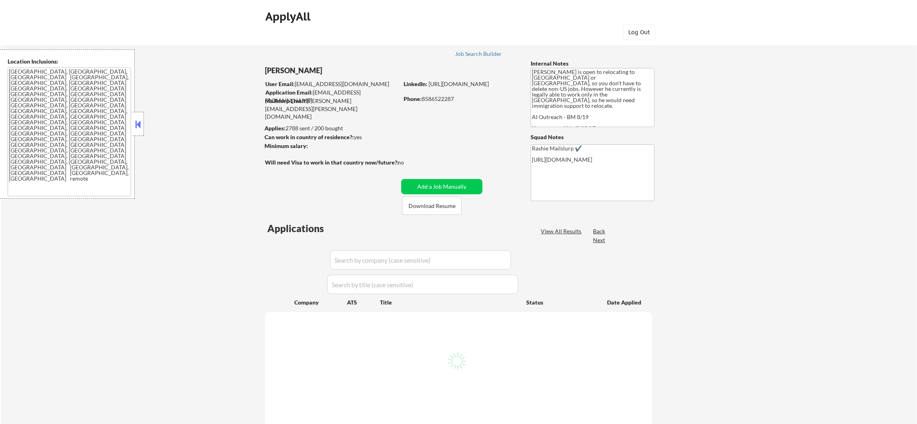
select select ""pending""
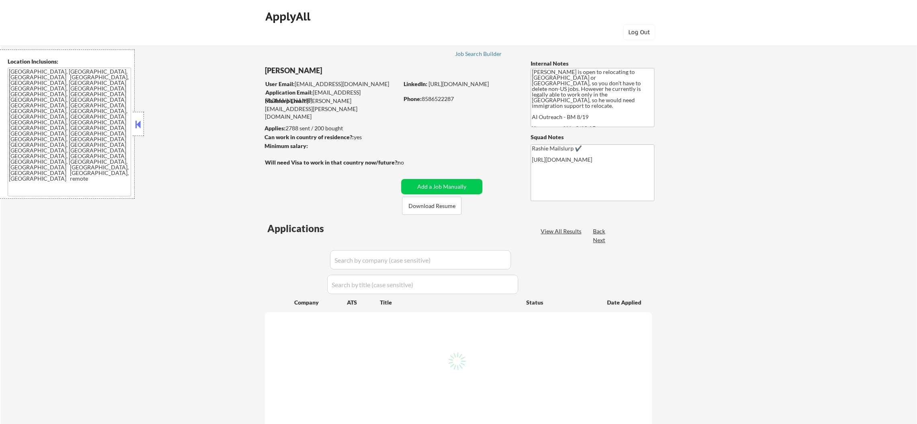
select select ""pending""
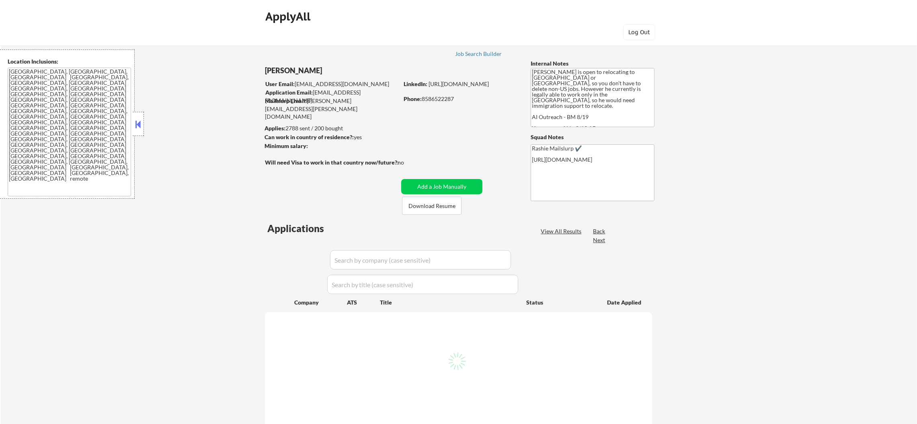
select select ""pending""
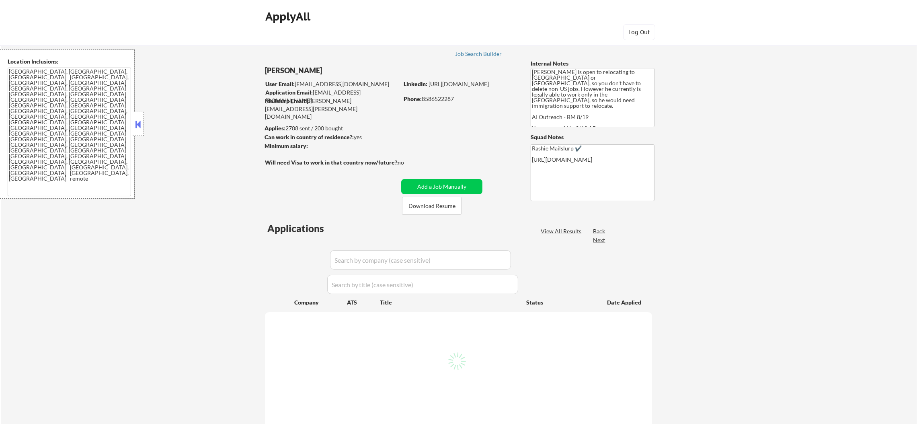
select select ""pending""
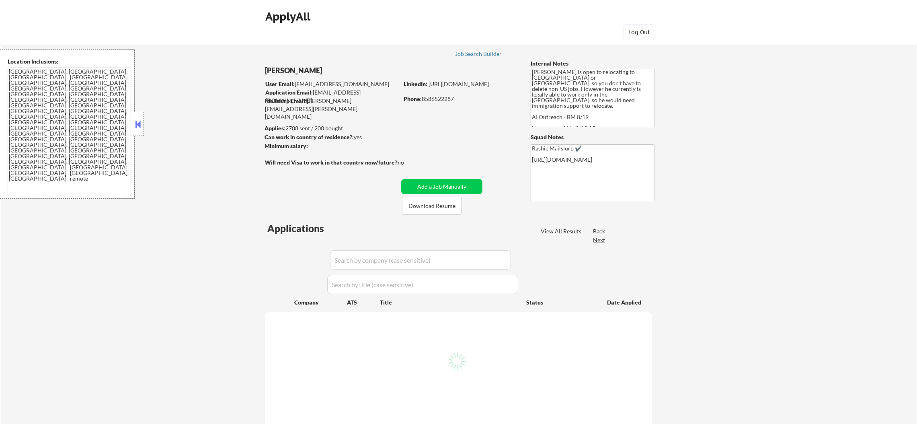
select select ""pending""
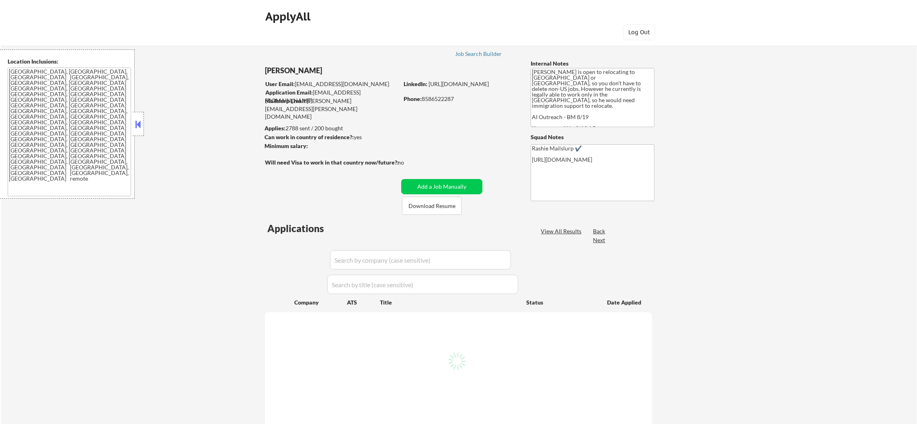
select select ""pending""
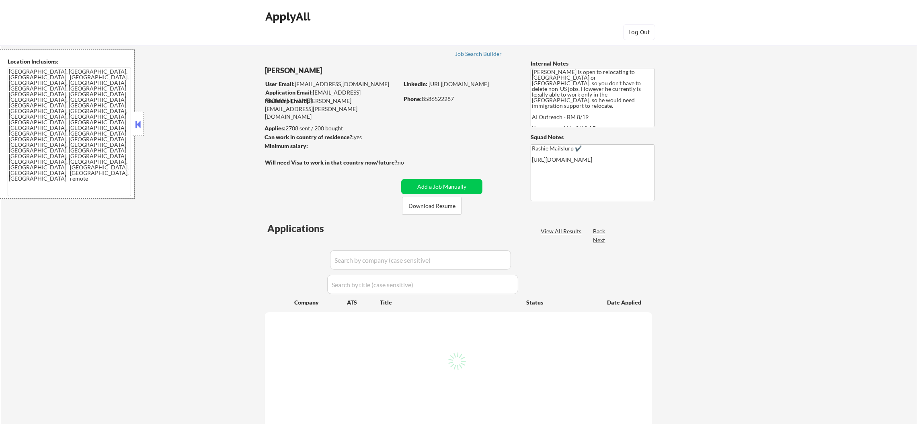
select select ""pending""
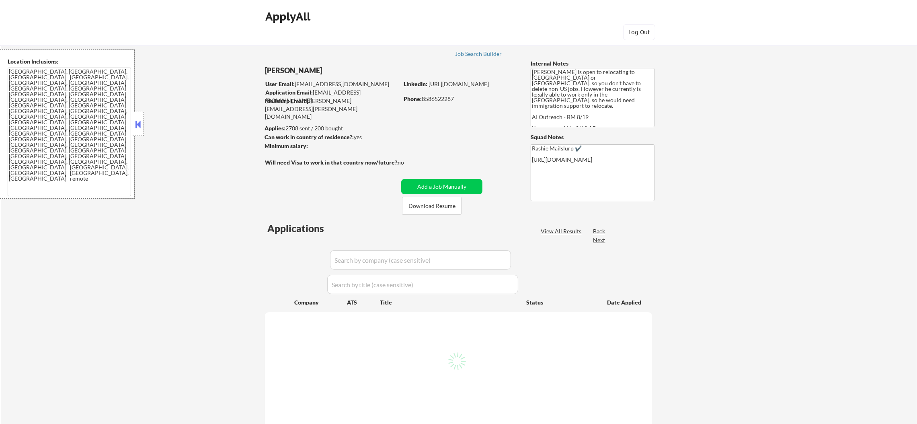
select select ""pending""
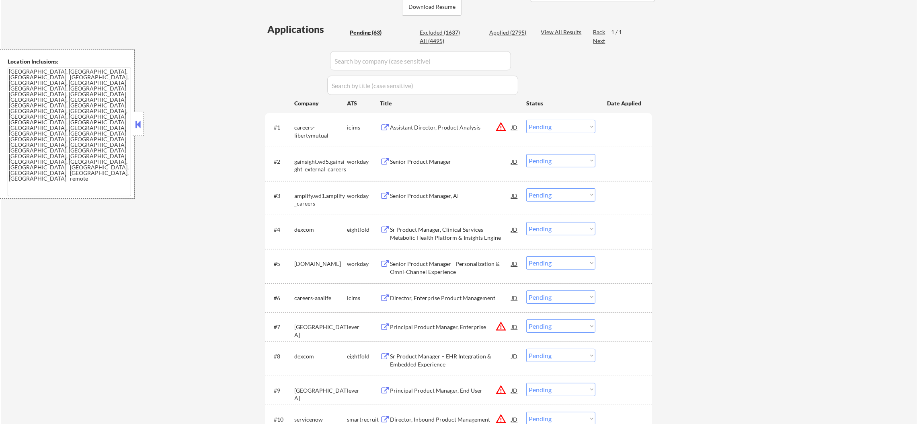
scroll to position [201, 0]
click at [322, 172] on div "#2 gainsight.wd5.gainsight_external_careers workday Senior Product Manager JD C…" at bounding box center [456, 161] width 379 height 27
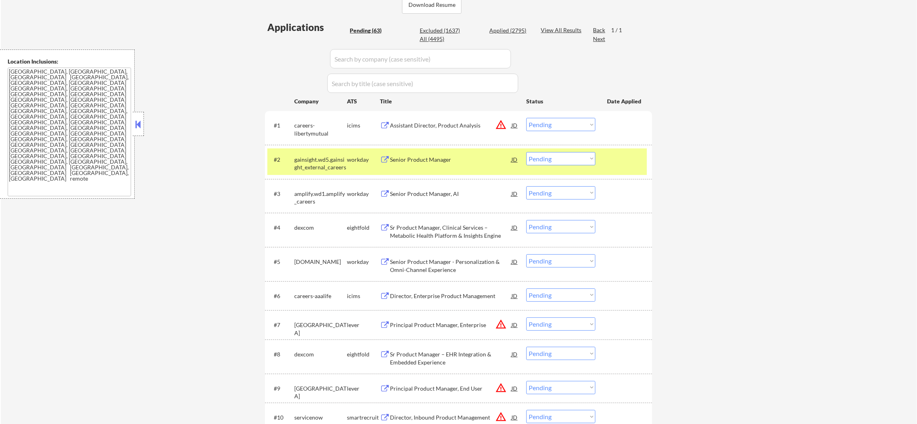
click at [311, 163] on div "gainsight.wd5.gainsight_external_careers" at bounding box center [320, 164] width 53 height 16
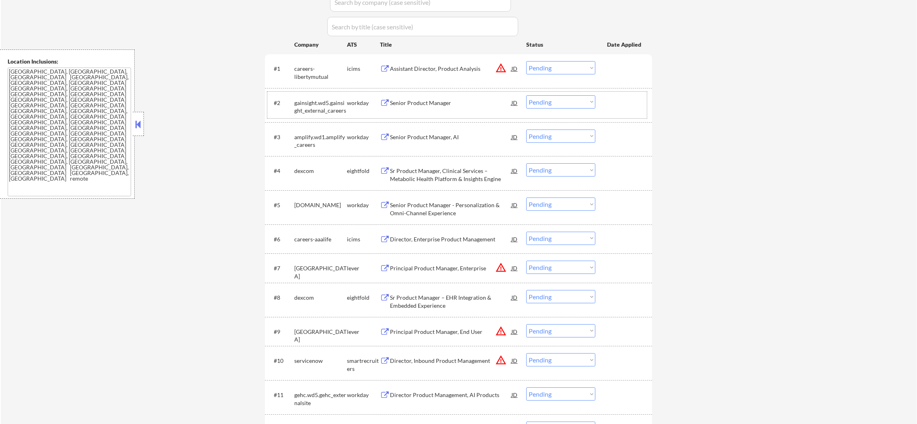
scroll to position [261, 0]
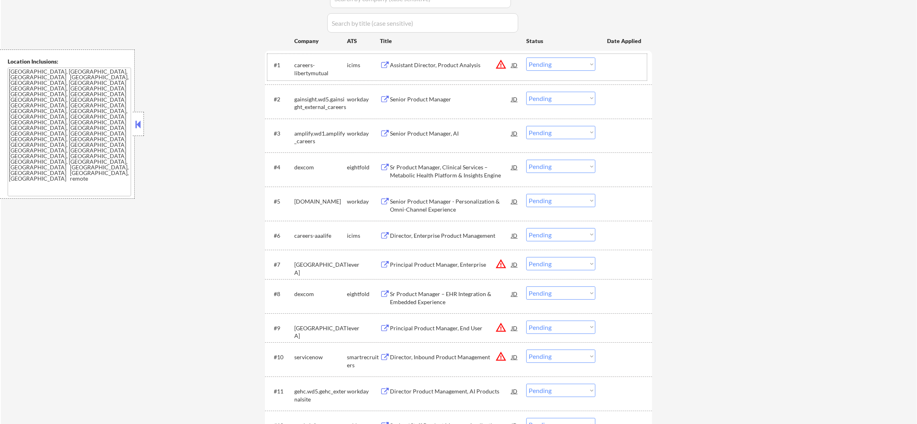
click at [296, 69] on div "careers-libertymutual" at bounding box center [320, 69] width 53 height 16
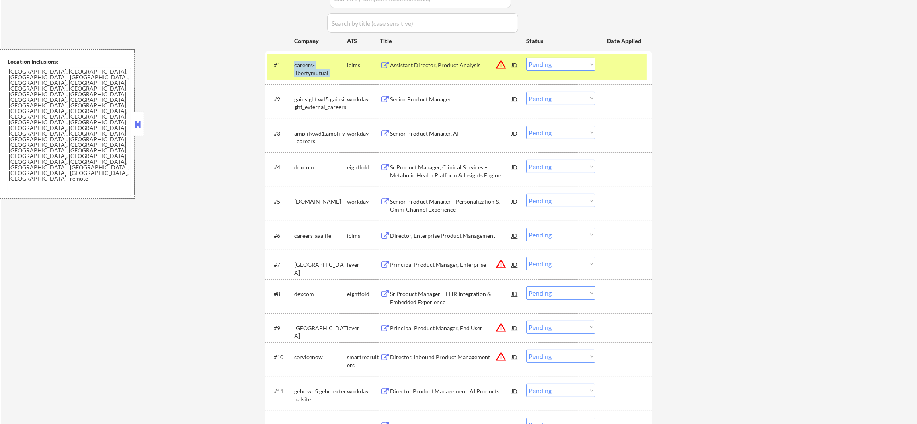
copy div "careers-libertymutual"
select select ""pending""
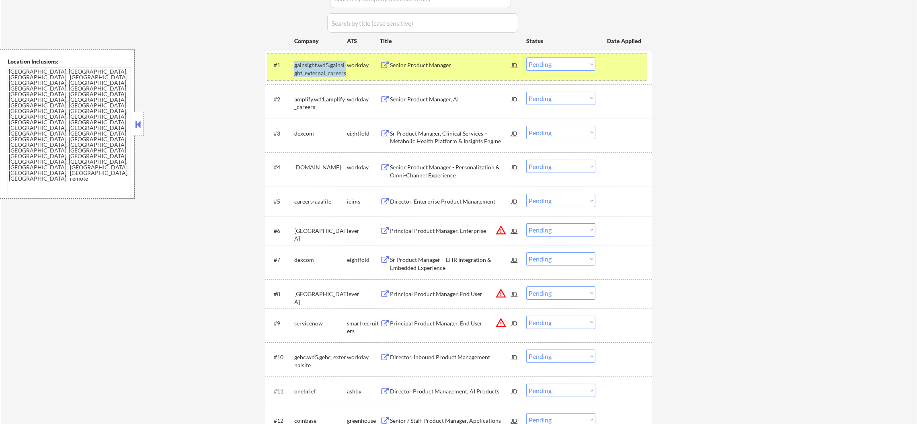
copy div "careers-libertymutual"
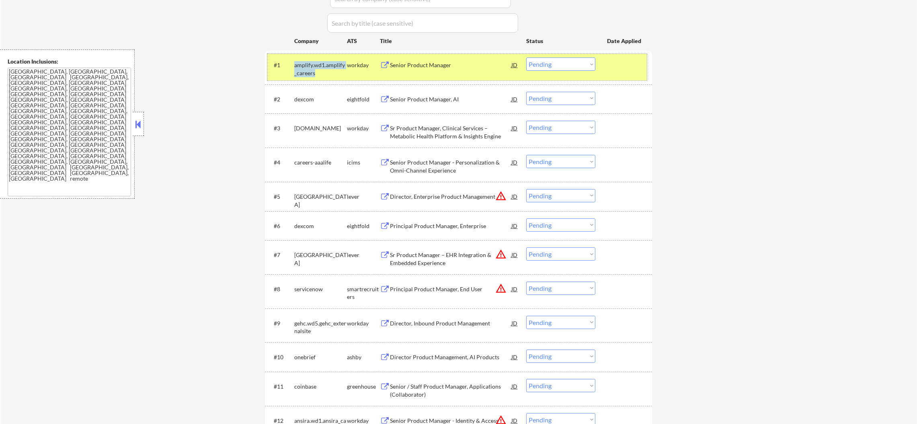
copy div "careers-libertymutual"
select select ""pending""
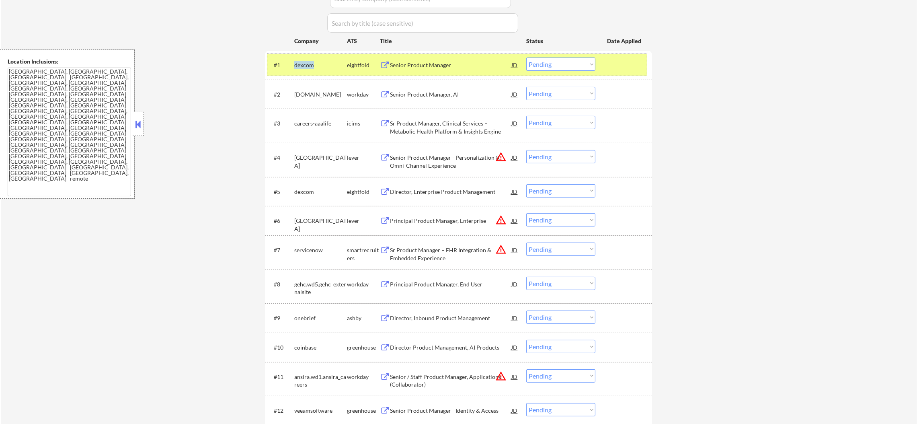
copy div "careers-libertymutual"
select select ""pending""
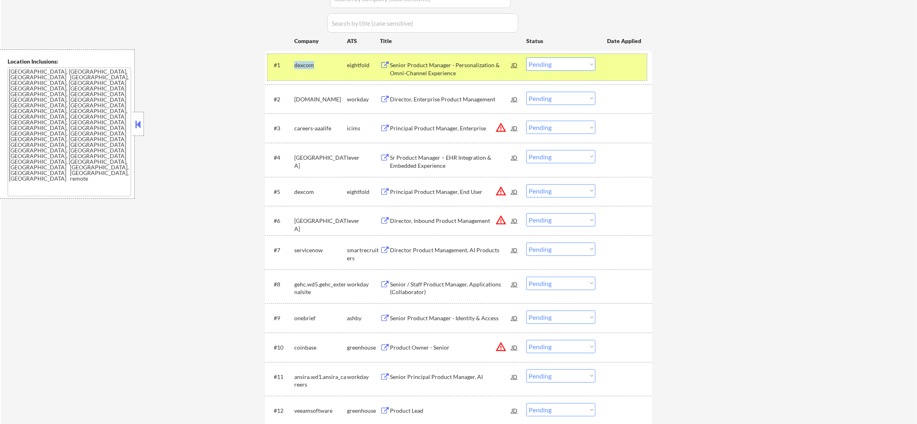
copy div "careers-libertymutual"
select select ""pending""
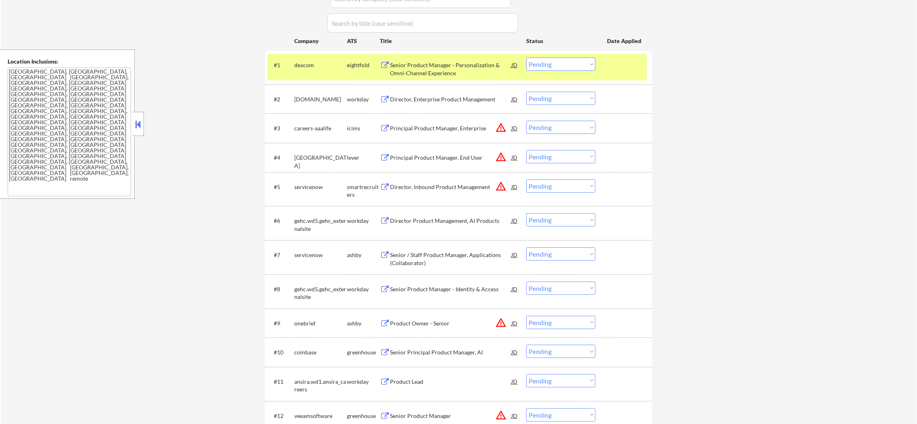
click at [295, 65] on div "dexcom" at bounding box center [320, 65] width 53 height 8
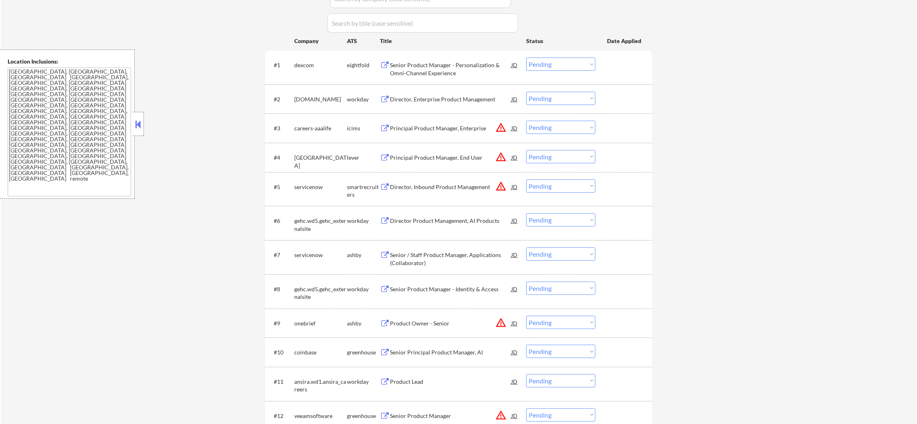
click at [295, 65] on div "dexcom" at bounding box center [320, 65] width 53 height 8
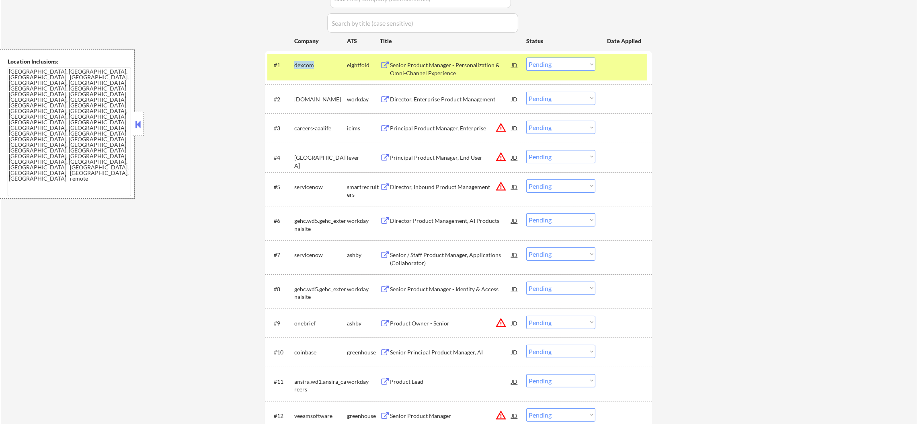
copy div "dexcom"
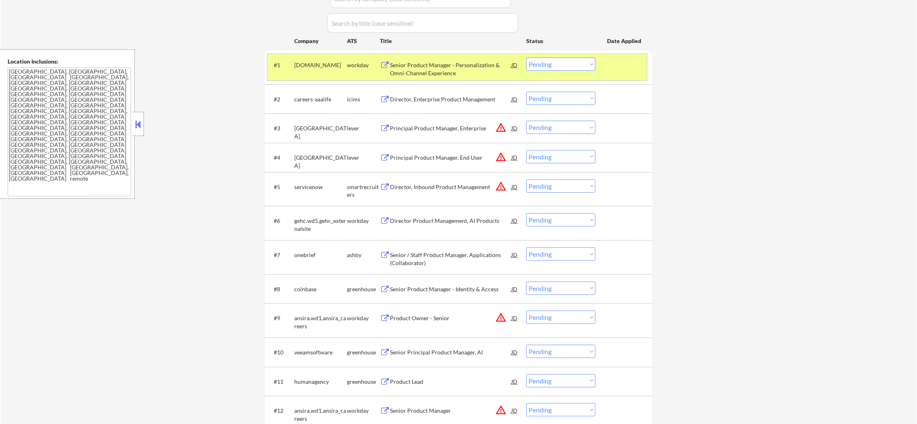
click at [305, 71] on div "[DOMAIN_NAME]" at bounding box center [320, 64] width 53 height 14
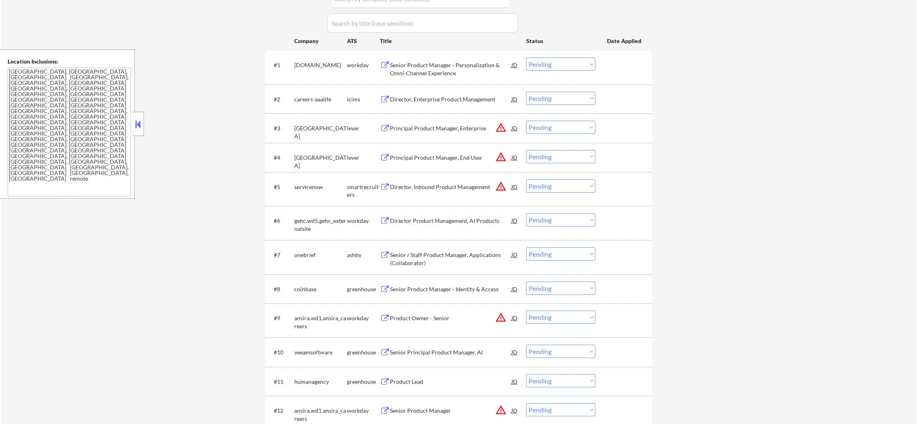
click at [303, 64] on div "[DOMAIN_NAME]" at bounding box center [320, 65] width 53 height 8
copy div "[DOMAIN_NAME]"
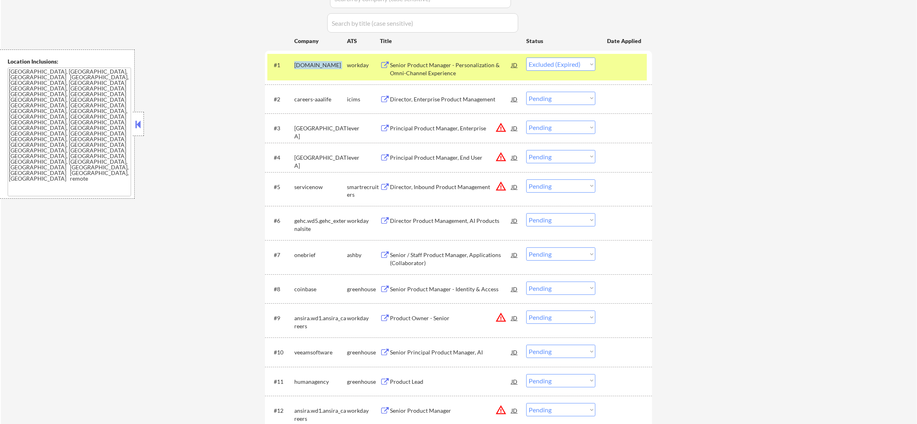
select select ""pending""
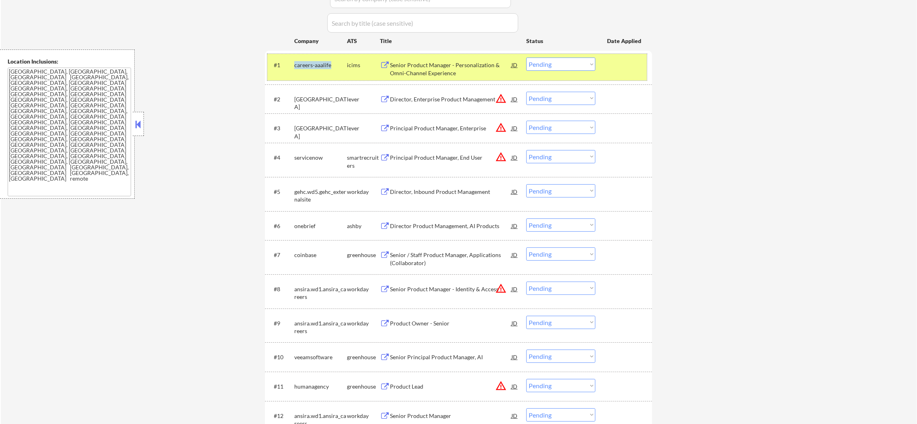
click at [324, 75] on div "#1 careers-aaalife icims Senior Product Manager - Personalization & Omni-Channe…" at bounding box center [456, 67] width 379 height 27
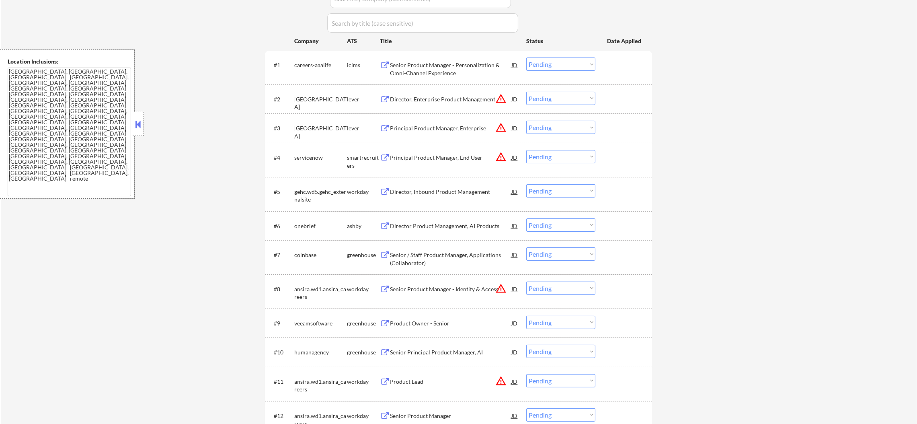
click at [316, 67] on div "careers-aaalife" at bounding box center [320, 65] width 53 height 8
copy div "aaalife"
click at [315, 67] on div "careers-aaalife" at bounding box center [320, 65] width 53 height 8
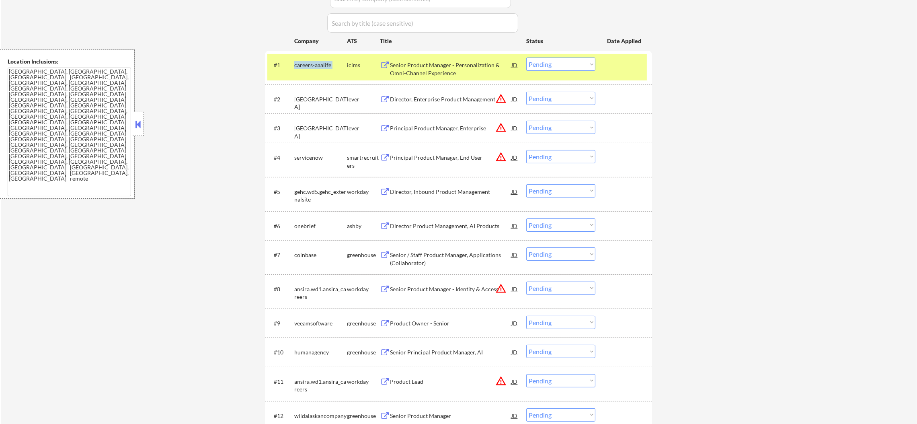
click at [315, 67] on div "careers-aaalife" at bounding box center [320, 65] width 53 height 8
copy div "careers-aaalife"
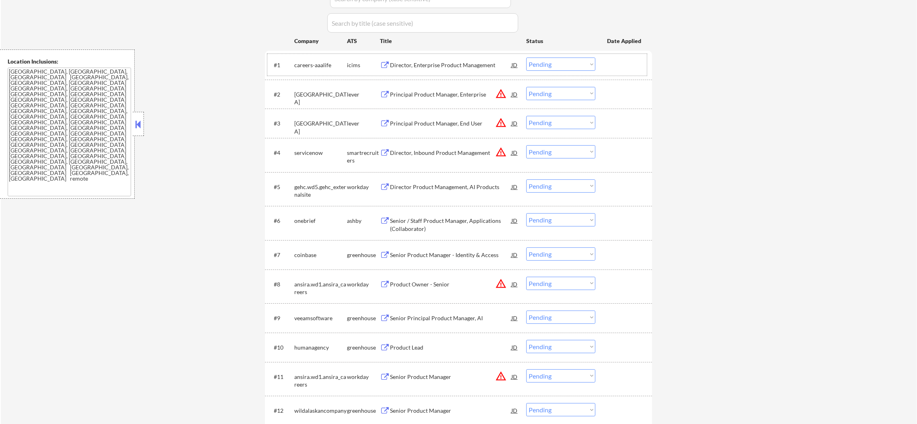
click at [302, 91] on div "[GEOGRAPHIC_DATA]" at bounding box center [320, 98] width 53 height 16
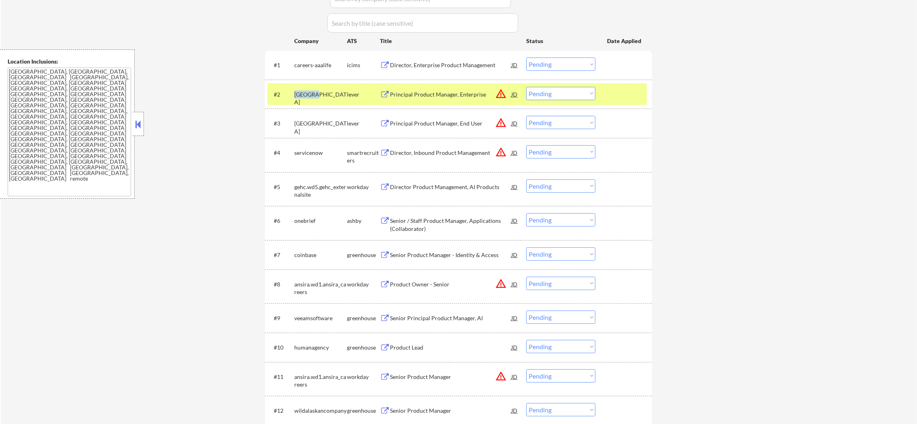
click at [302, 91] on div "[GEOGRAPHIC_DATA]" at bounding box center [320, 98] width 53 height 16
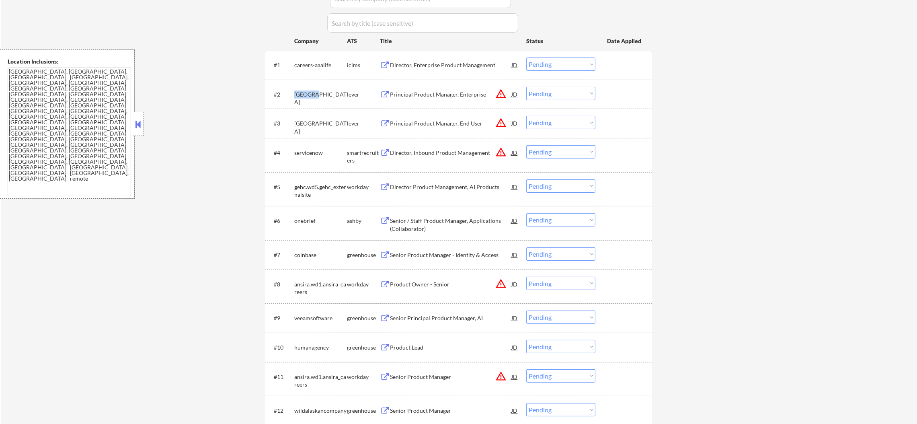
copy div "[GEOGRAPHIC_DATA]"
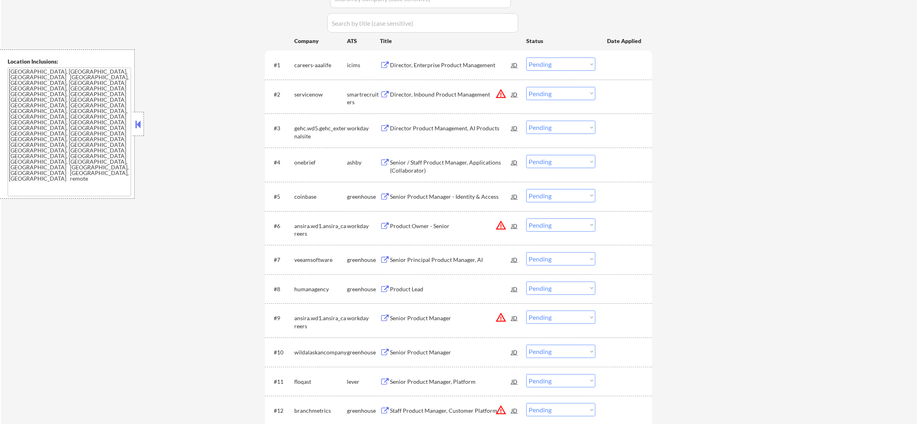
drag, startPoint x: 543, startPoint y: 102, endPoint x: 544, endPoint y: 95, distance: 7.6
click at [543, 100] on div "#2 servicenow smartrecruiters Director, Inbound Product Management JD warning_a…" at bounding box center [456, 96] width 379 height 27
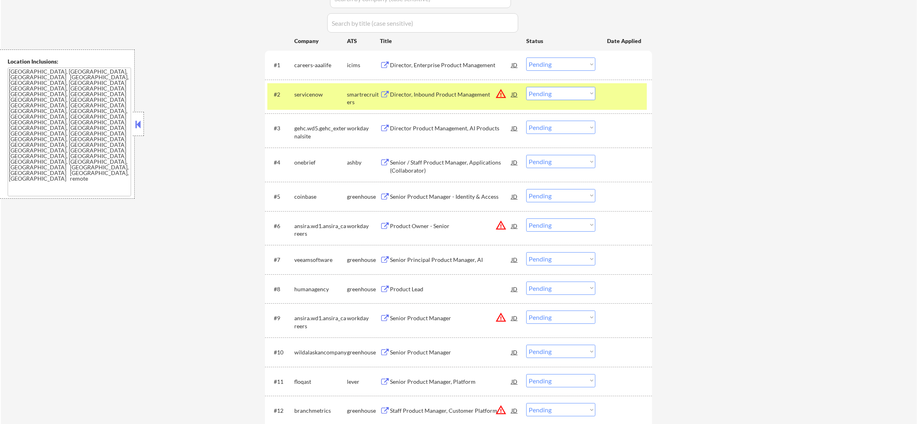
click at [544, 94] on select "Choose an option... Pending Applied Excluded (Questions) Excluded (Expired) Exc…" at bounding box center [560, 93] width 69 height 13
click at [526, 87] on select "Choose an option... Pending Applied Excluded (Questions) Excluded (Expired) Exc…" at bounding box center [560, 93] width 69 height 13
click at [277, 88] on div "#2 servicenow smartrecruiters Director, Inbound Product Management JD warning_a…" at bounding box center [456, 96] width 379 height 27
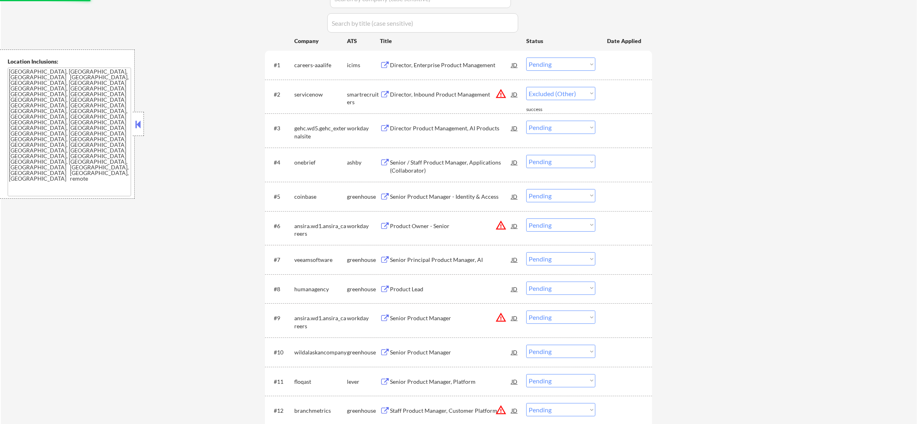
select select ""pending""
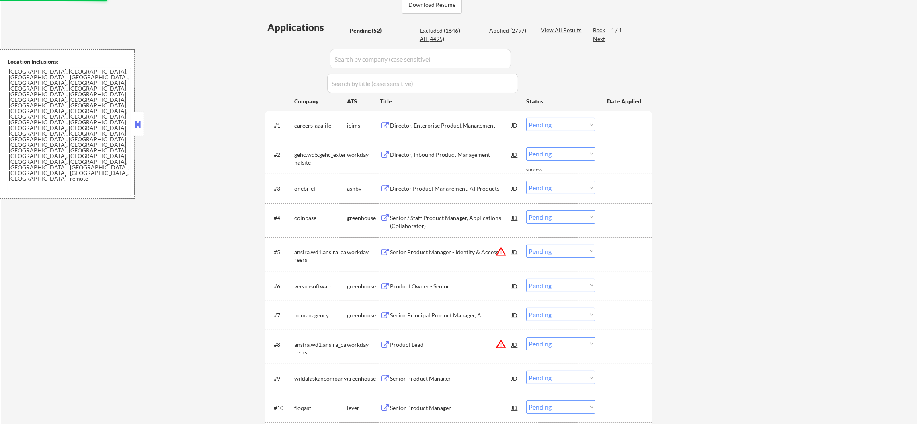
scroll to position [221, 0]
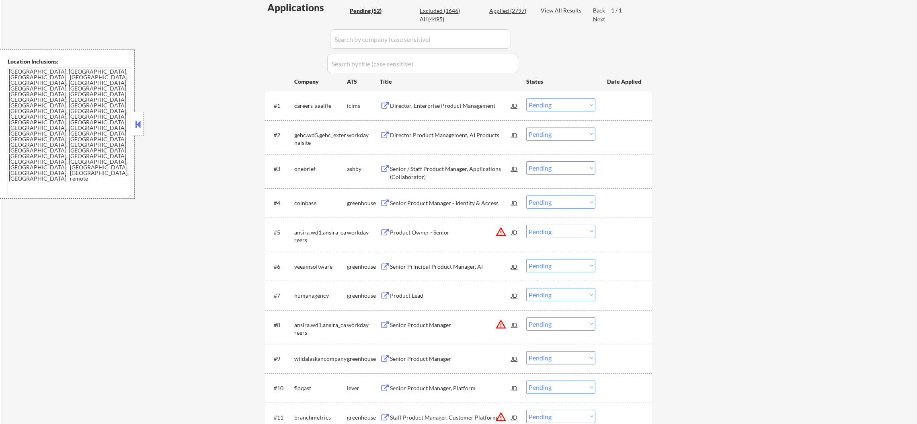
click at [303, 172] on div "onebrief" at bounding box center [320, 169] width 53 height 8
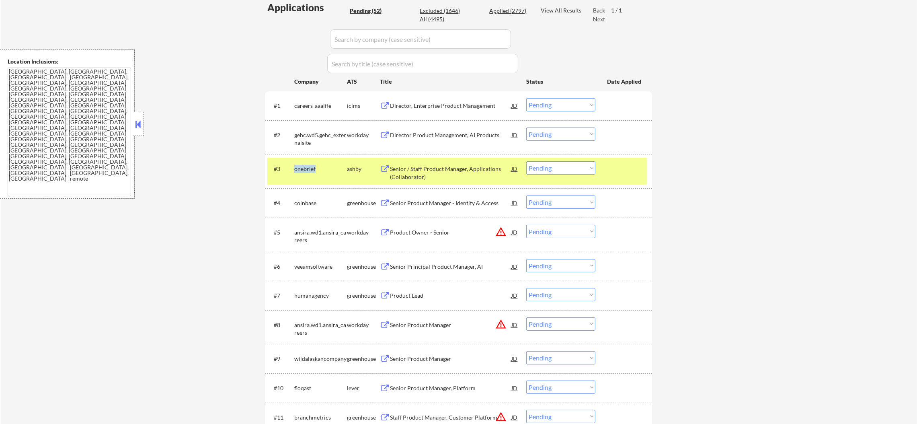
click at [303, 172] on div "onebrief" at bounding box center [320, 169] width 53 height 8
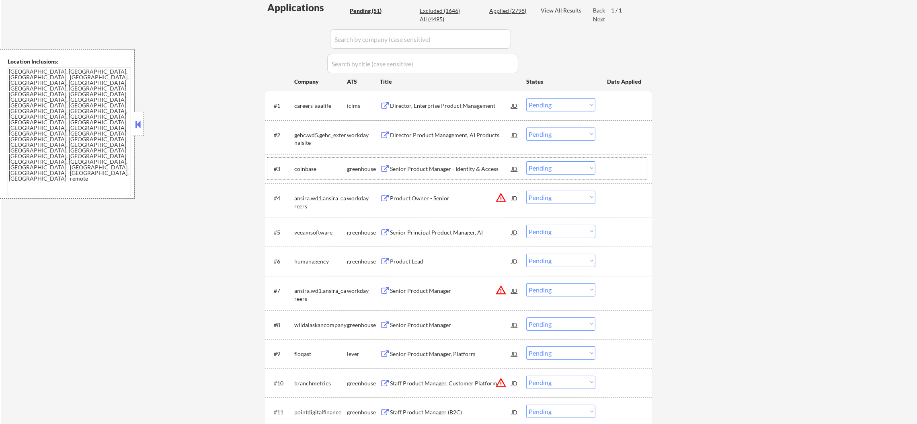
click at [307, 166] on div "coinbase" at bounding box center [320, 169] width 53 height 8
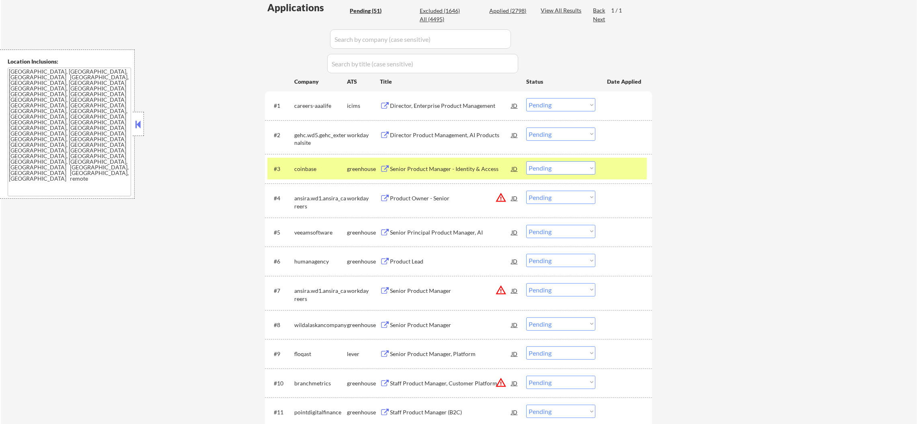
click at [305, 168] on div "coinbase" at bounding box center [320, 169] width 53 height 8
select select ""pending""
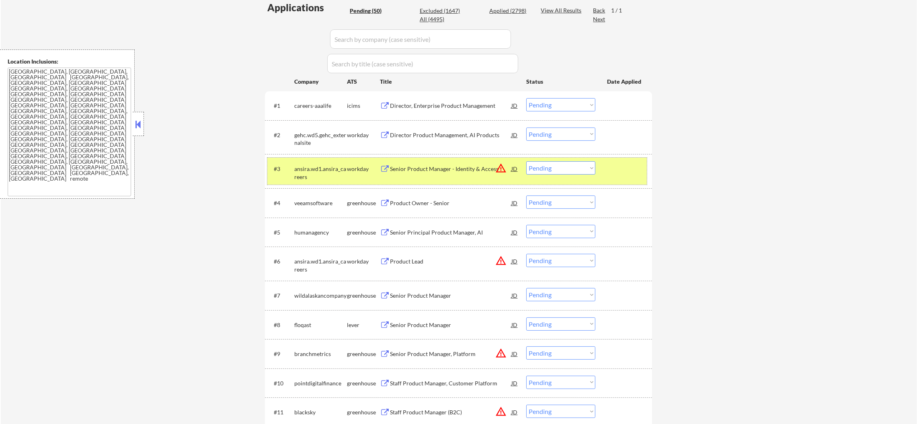
click at [318, 169] on div "ansira.wd1.ansira_careers" at bounding box center [320, 173] width 53 height 16
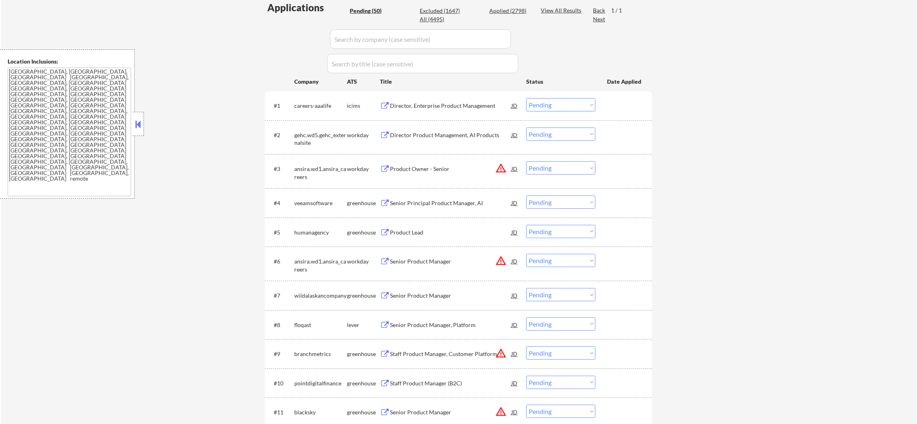
click at [310, 206] on div "veeamsoftware" at bounding box center [320, 203] width 53 height 8
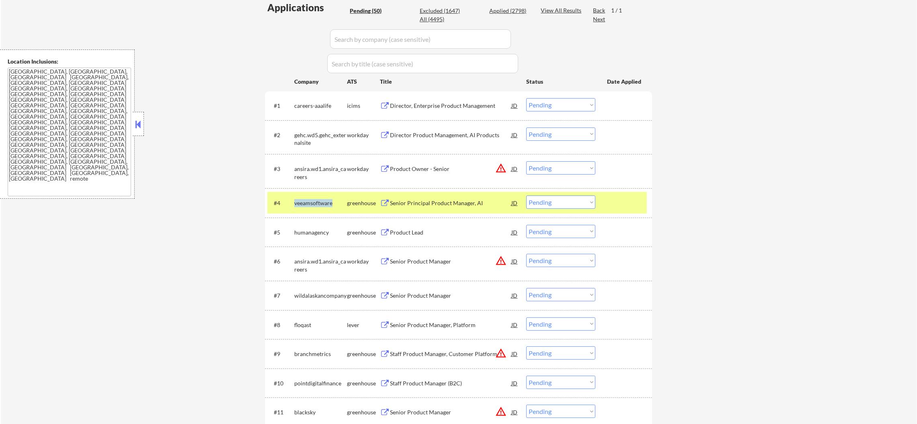
click at [310, 206] on div "veeamsoftware" at bounding box center [320, 203] width 53 height 8
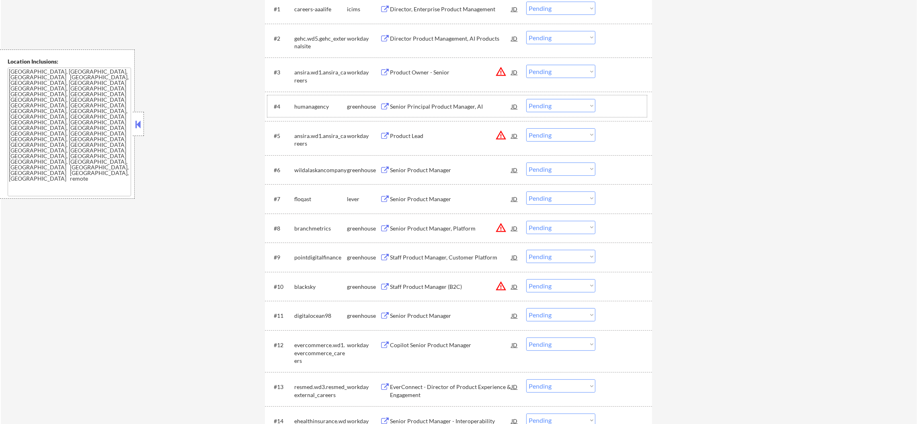
scroll to position [322, 0]
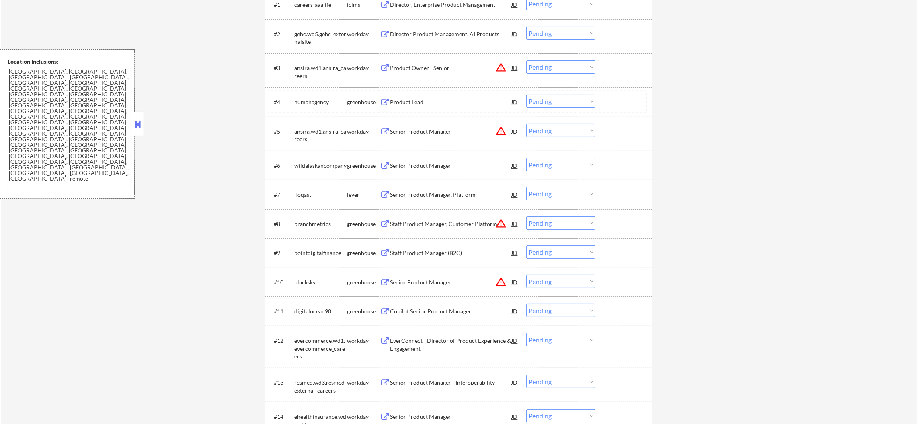
click at [312, 108] on div "humanagency" at bounding box center [320, 101] width 53 height 14
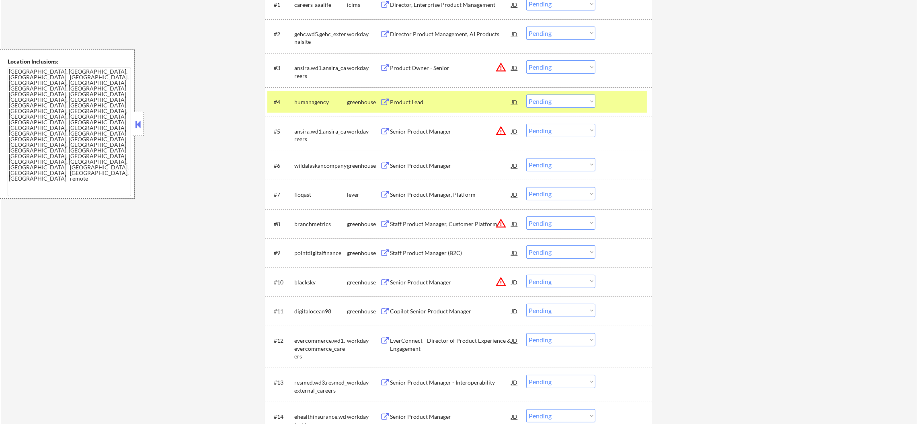
click at [313, 100] on div "humanagency" at bounding box center [320, 102] width 53 height 8
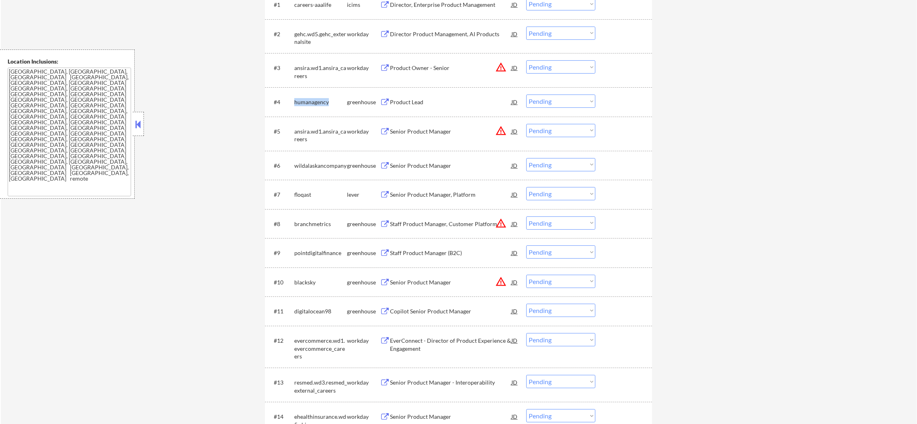
click at [313, 100] on div "humanagency" at bounding box center [320, 102] width 53 height 8
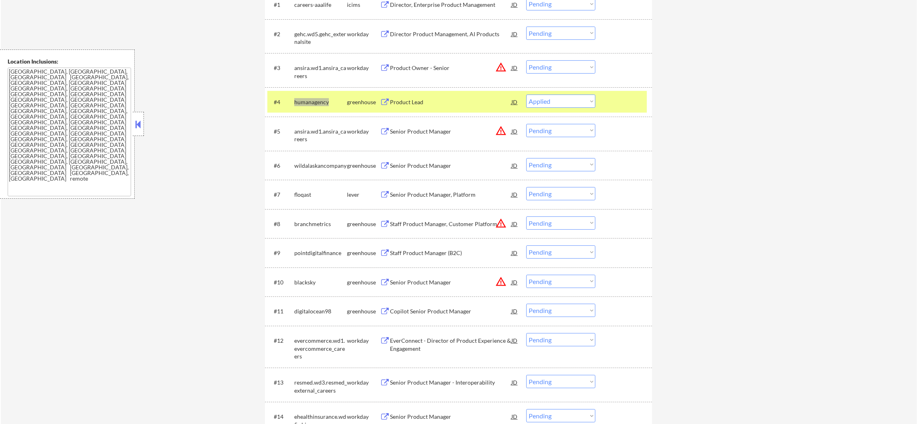
select select ""pending""
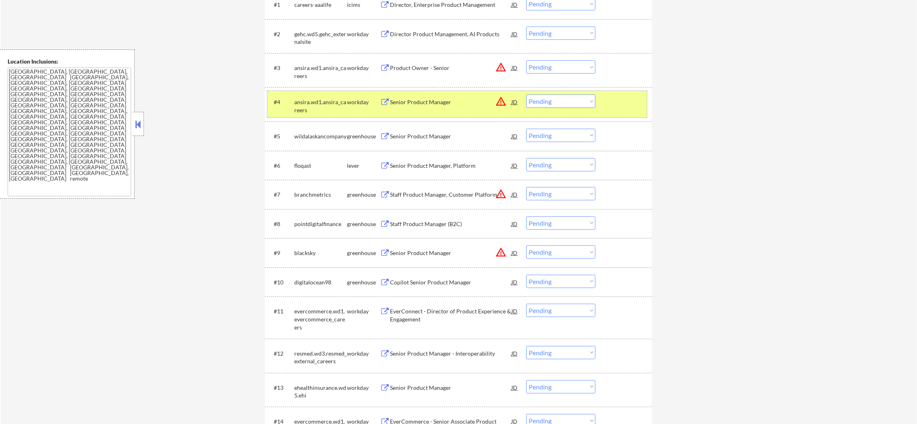
click at [326, 100] on div "ansira.wd1.ansira_careers" at bounding box center [320, 106] width 53 height 16
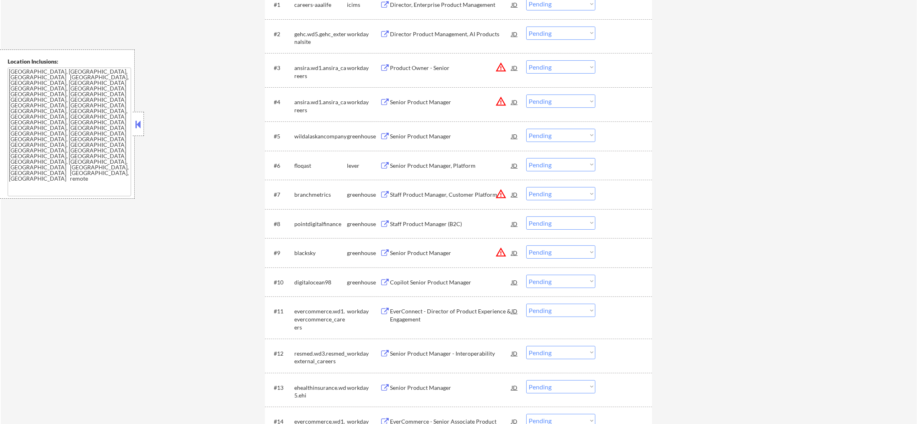
click at [319, 137] on div "wildalaskancompany" at bounding box center [320, 136] width 53 height 8
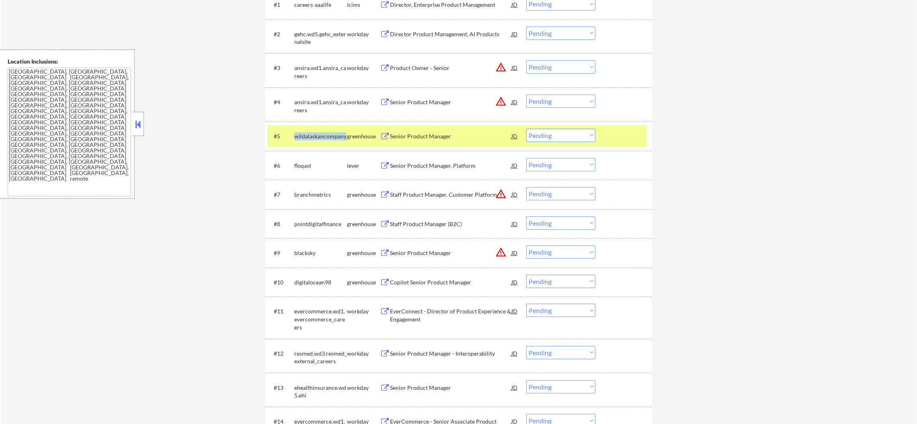
click at [319, 137] on div "wildalaskancompany" at bounding box center [320, 136] width 53 height 8
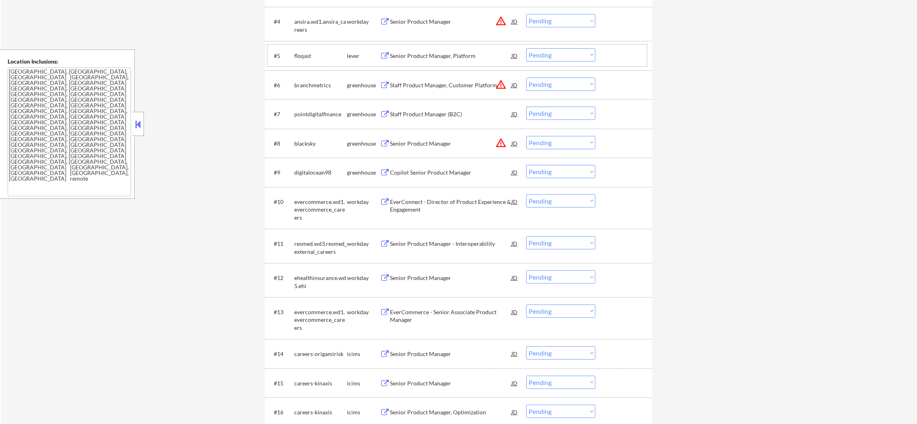
scroll to position [402, 0]
click at [303, 59] on div "floqast" at bounding box center [320, 56] width 53 height 8
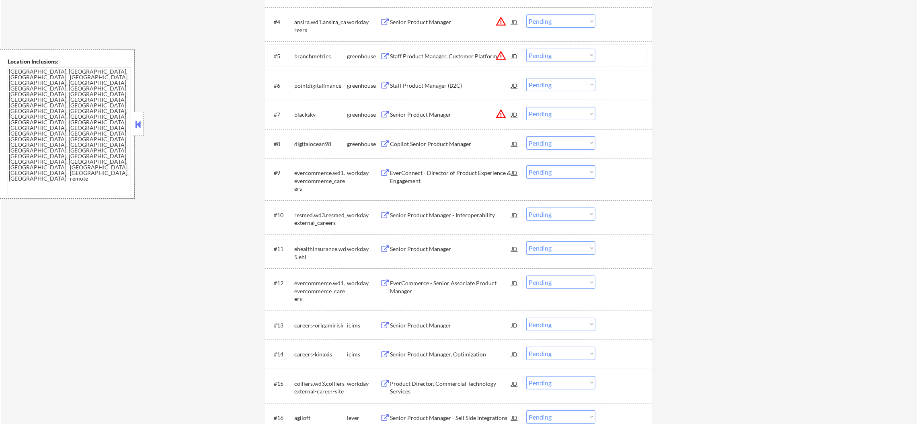
click at [319, 57] on div "branchmetrics" at bounding box center [320, 56] width 53 height 8
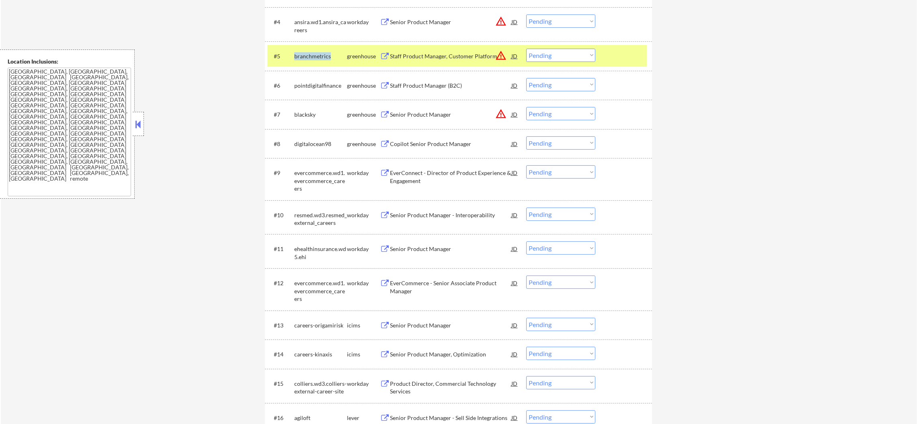
click at [319, 57] on div "branchmetrics" at bounding box center [320, 56] width 53 height 8
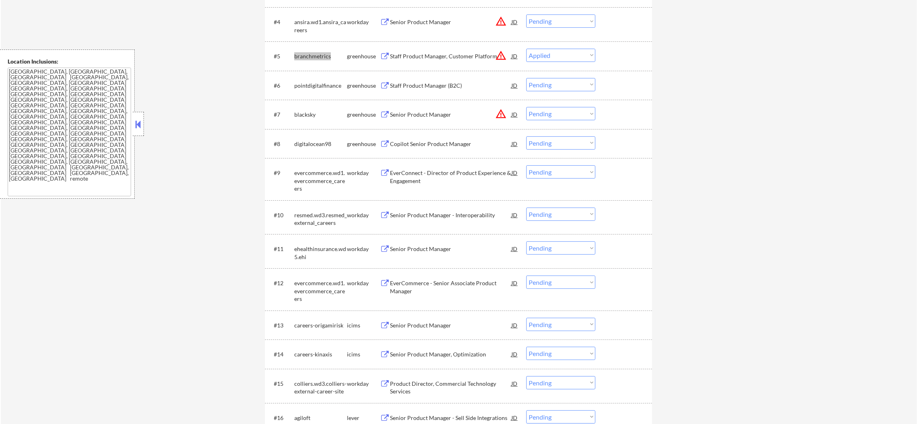
select select ""pending""
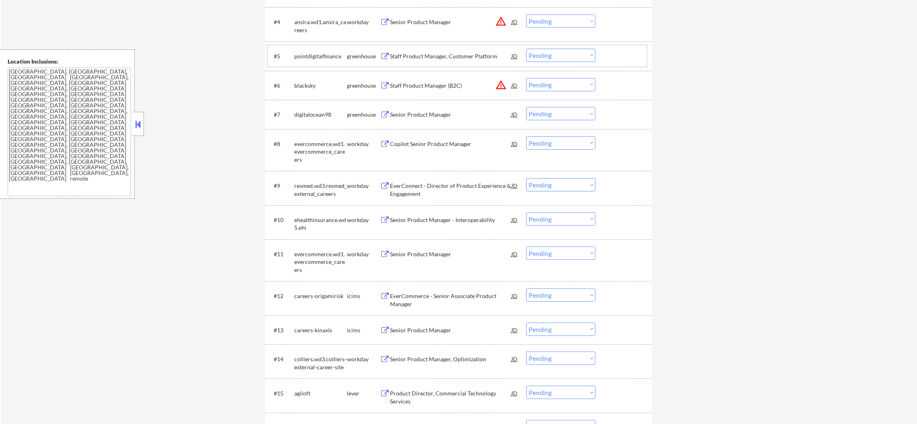
click at [307, 57] on div "pointdigitalfinance" at bounding box center [320, 56] width 53 height 8
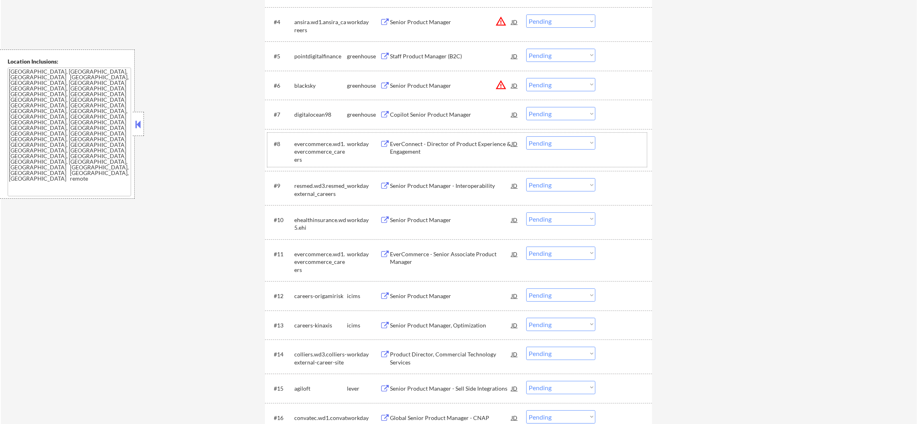
click at [308, 140] on div "evercommerce.wd1.evercommerce_careers" at bounding box center [320, 152] width 53 height 24
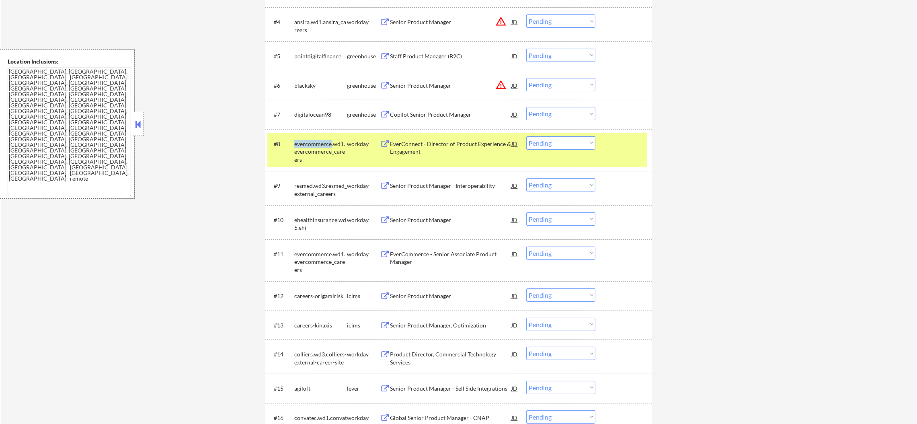
click at [308, 140] on div "evercommerce.wd1.evercommerce_careers" at bounding box center [320, 152] width 53 height 24
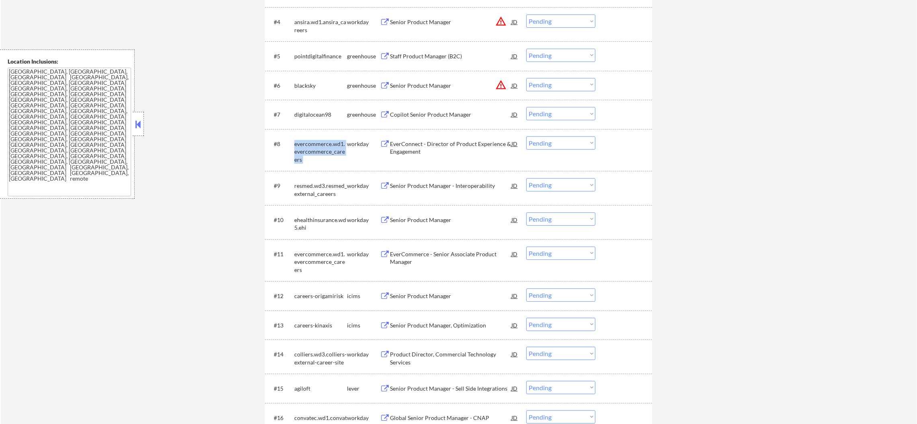
click at [308, 140] on div "evercommerce.wd1.evercommerce_careers" at bounding box center [320, 152] width 53 height 24
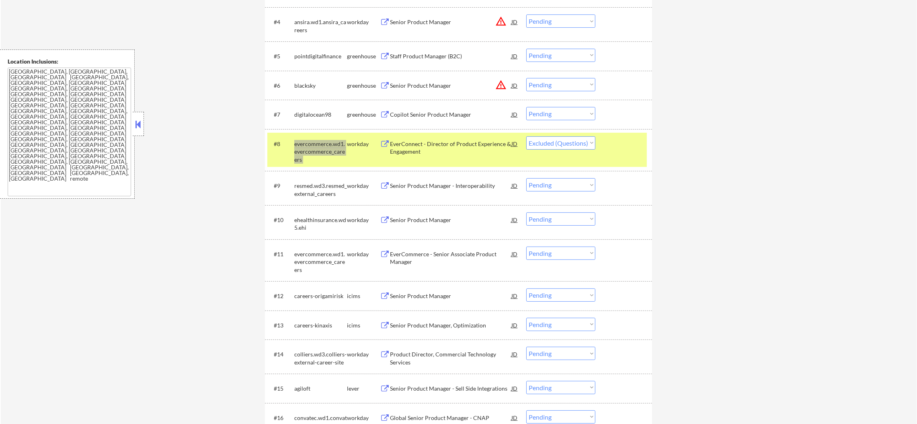
select select ""pending""
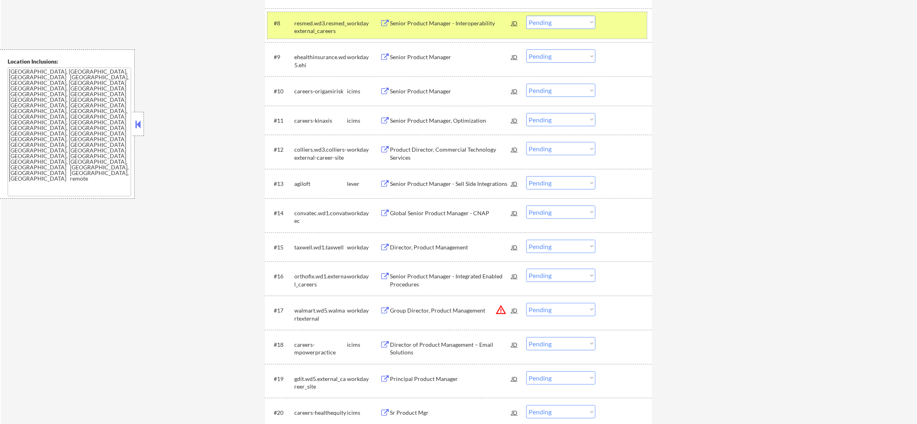
click at [170, 137] on div "← Return to /applysquad Mailslurp Inbox Job Search Builder Gabriel Wilensky Use…" at bounding box center [459, 355] width 916 height 1691
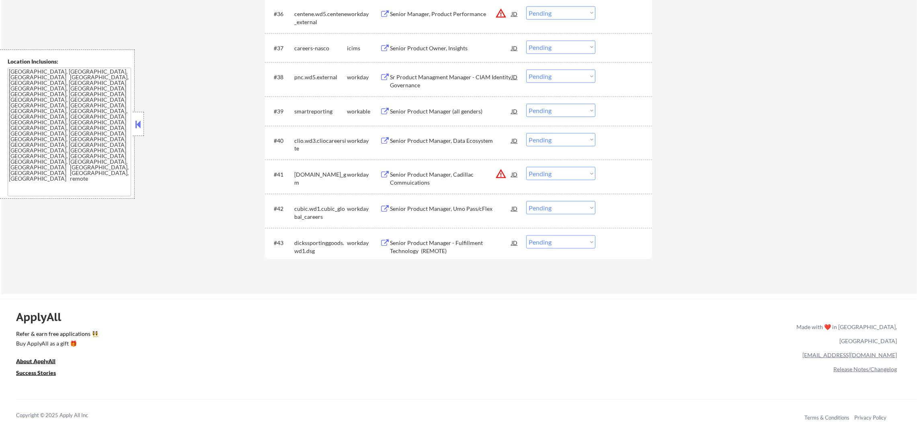
scroll to position [1386, 0]
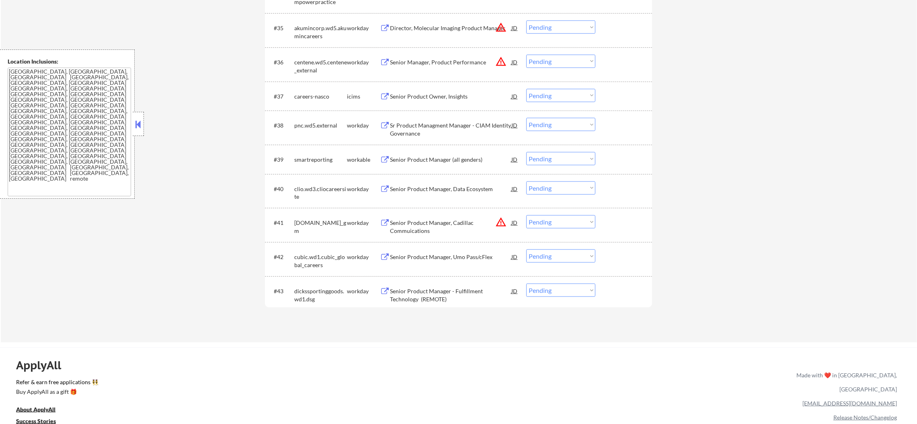
drag, startPoint x: 326, startPoint y: 165, endPoint x: 322, endPoint y: 159, distance: 7.5
click at [325, 164] on div "smartreporting" at bounding box center [320, 159] width 53 height 14
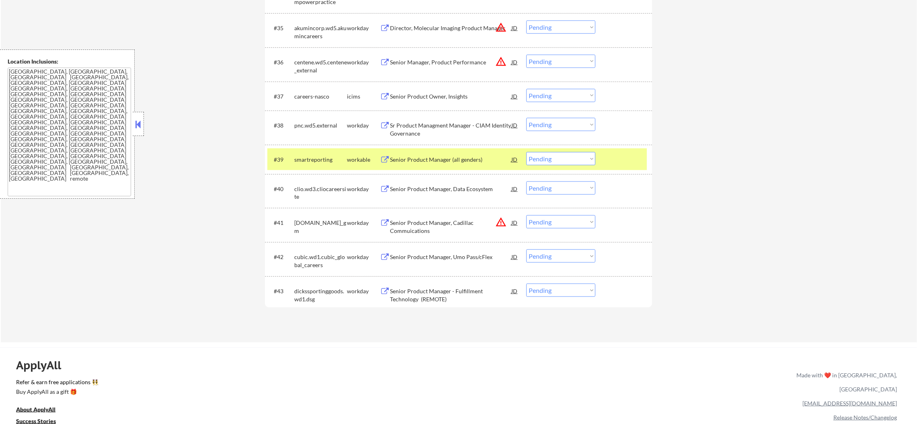
click at [322, 159] on div "smartreporting" at bounding box center [320, 160] width 53 height 8
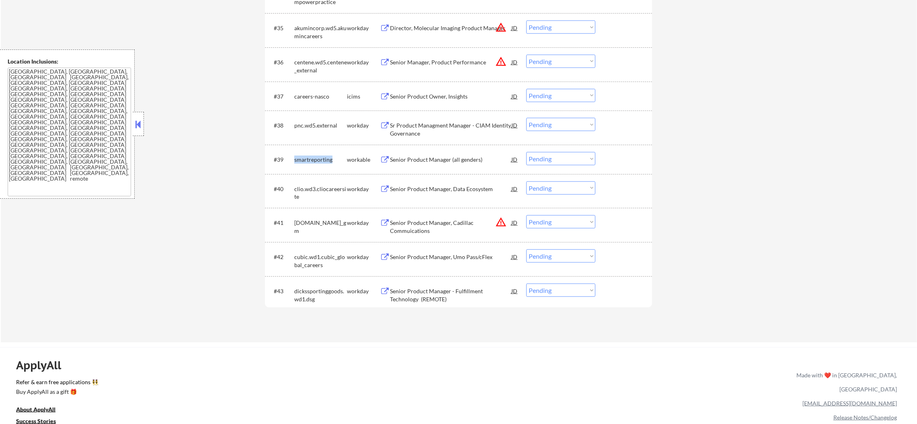
click at [322, 159] on div "smartreporting" at bounding box center [320, 160] width 53 height 8
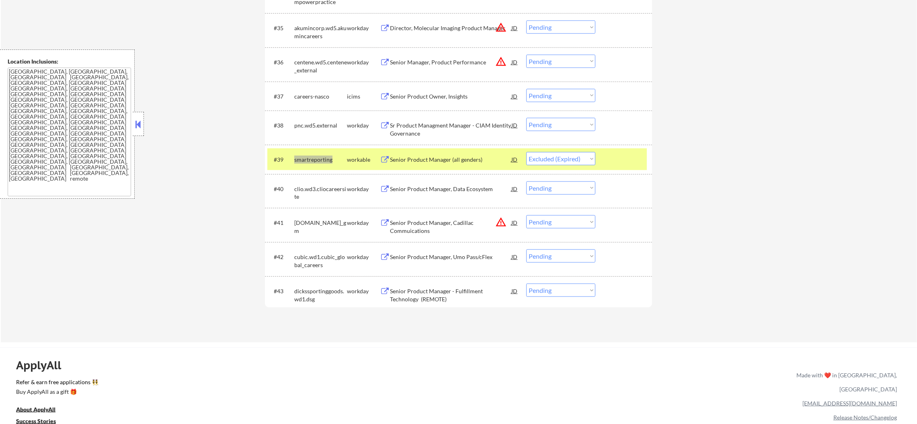
select select ""pending""
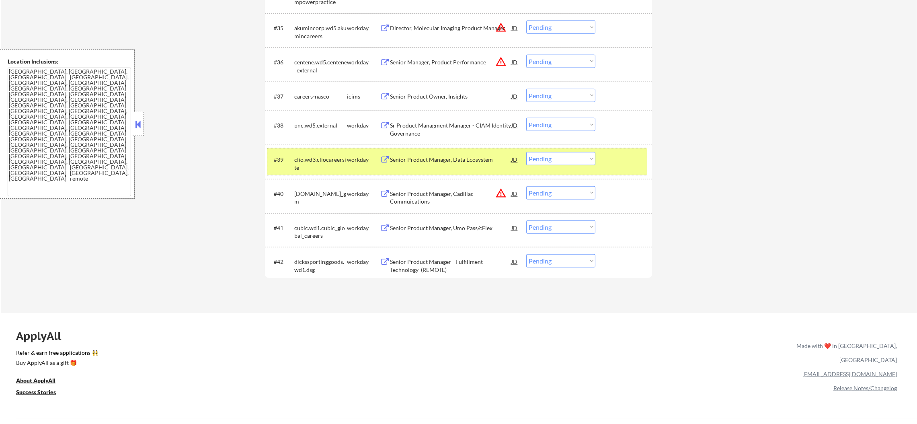
click at [320, 154] on div "clio.wd3.cliocareersite" at bounding box center [320, 161] width 53 height 19
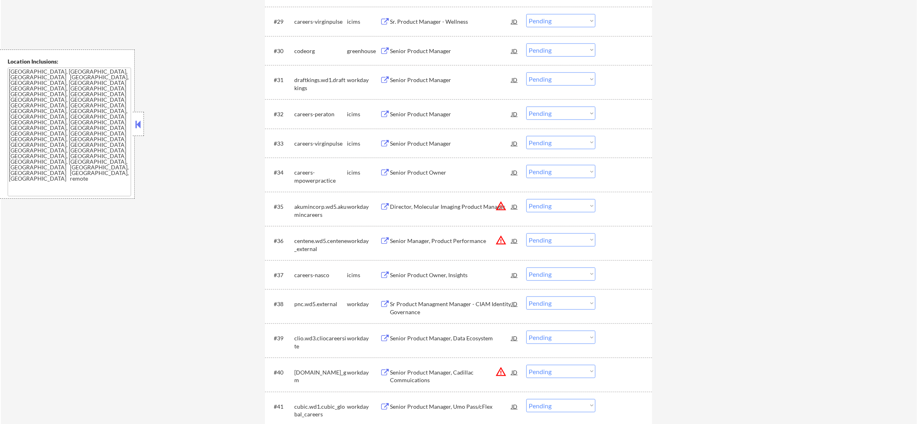
scroll to position [1166, 0]
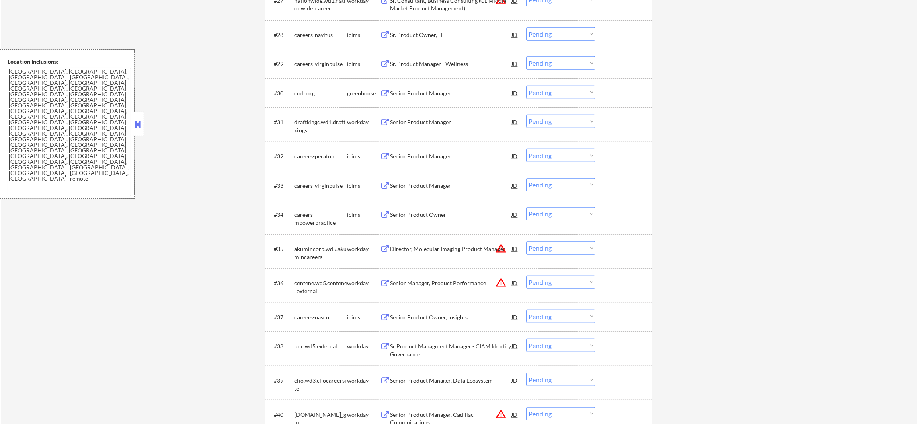
click at [304, 89] on div "codeorg" at bounding box center [320, 93] width 53 height 8
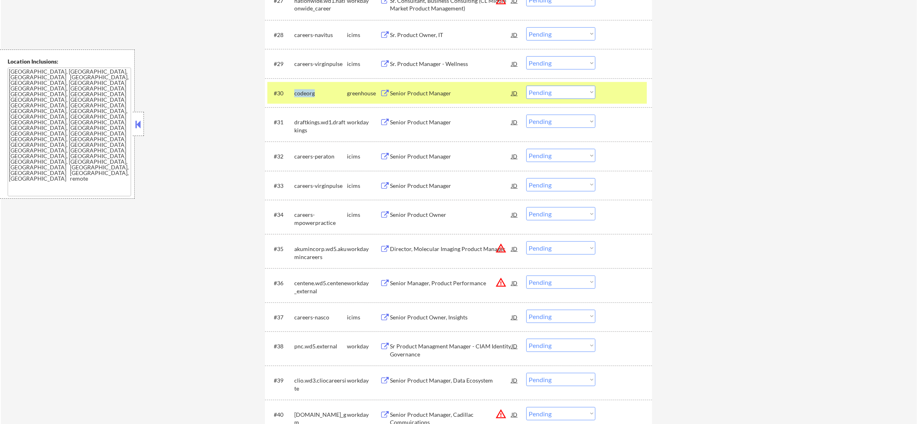
click at [304, 89] on div "codeorg" at bounding box center [320, 93] width 53 height 8
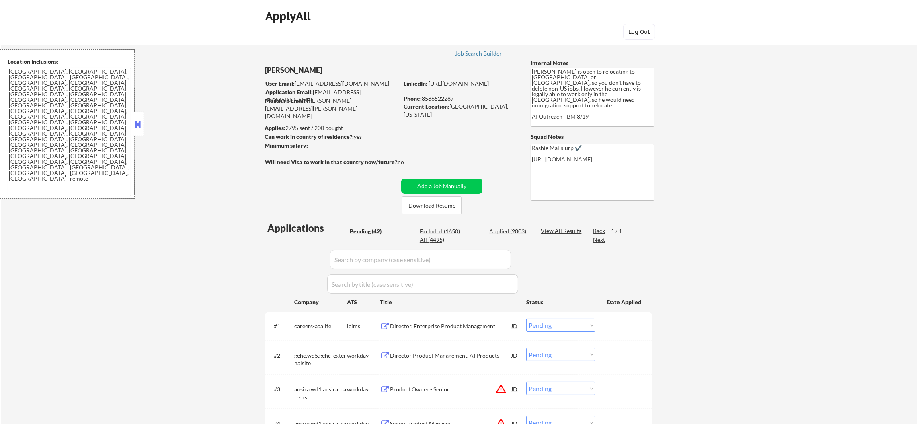
scroll to position [0, 0]
click at [508, 232] on div "Applied (2803)" at bounding box center [509, 231] width 40 height 8
select select ""applied""
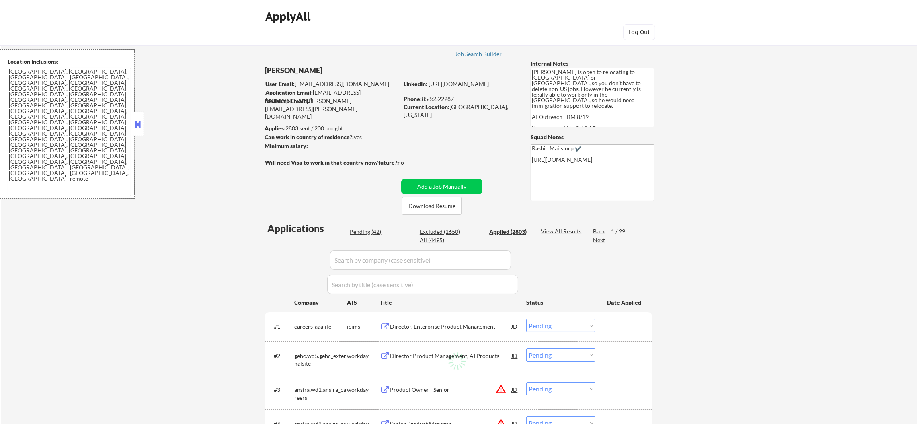
select select ""applied""
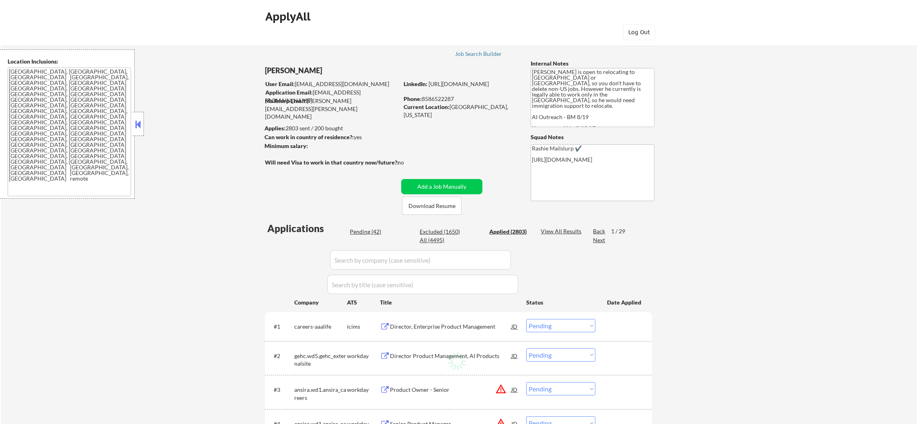
select select ""applied""
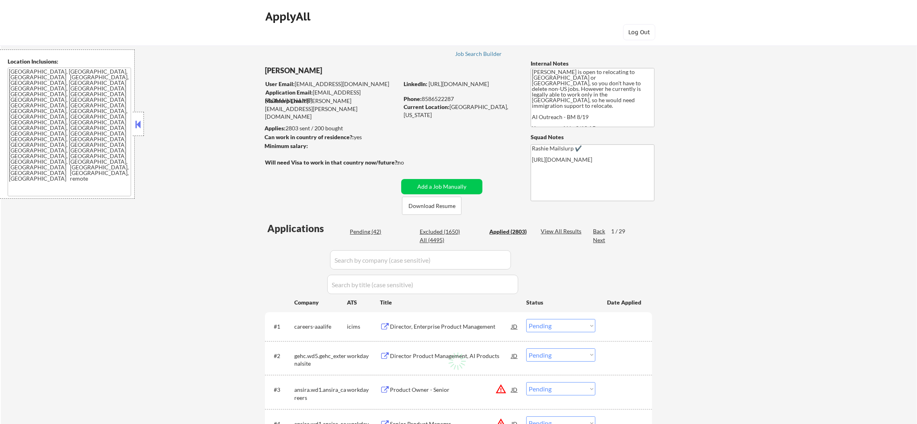
select select ""applied""
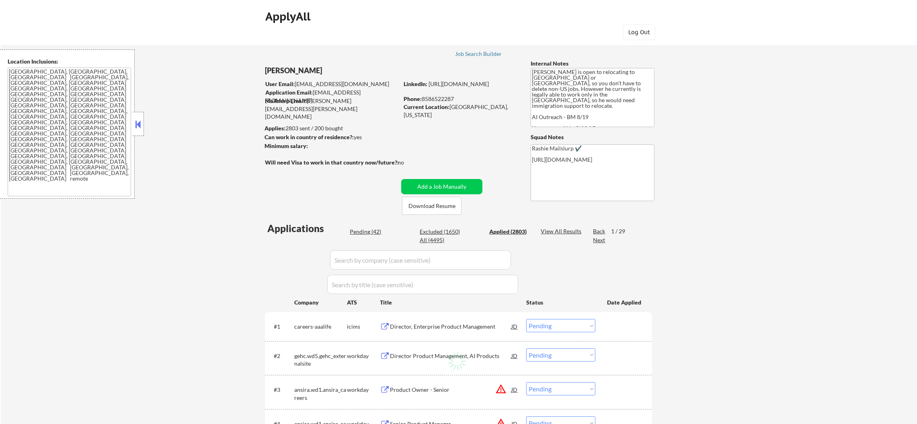
select select ""applied""
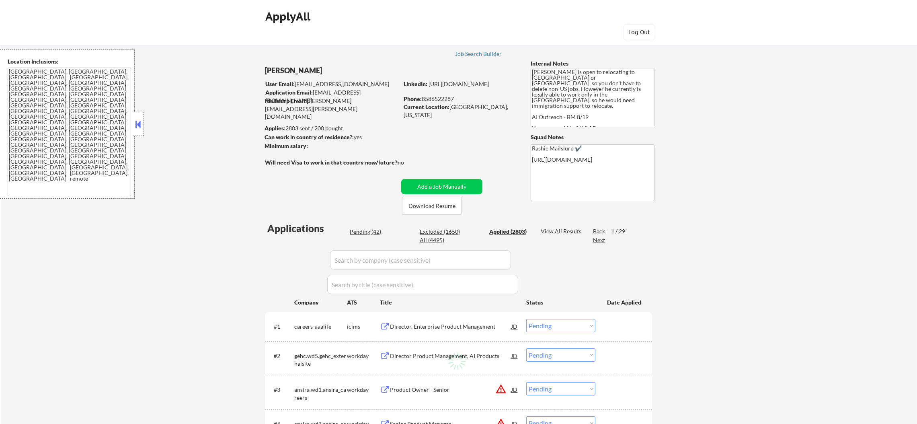
select select ""applied""
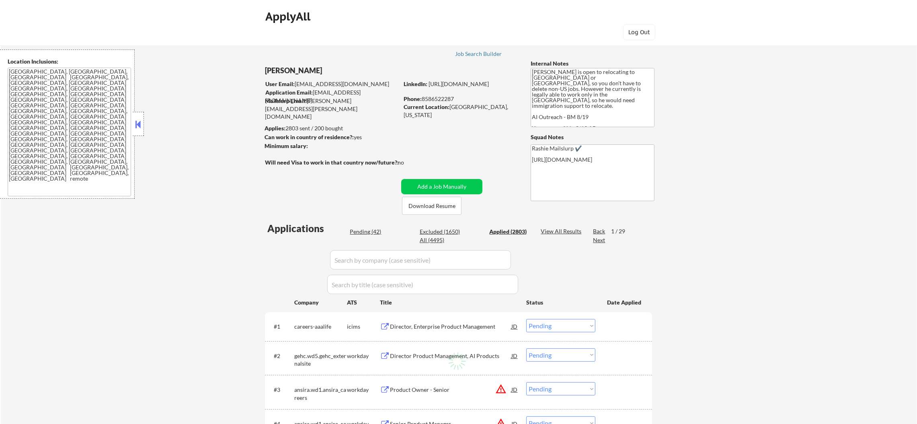
select select ""applied""
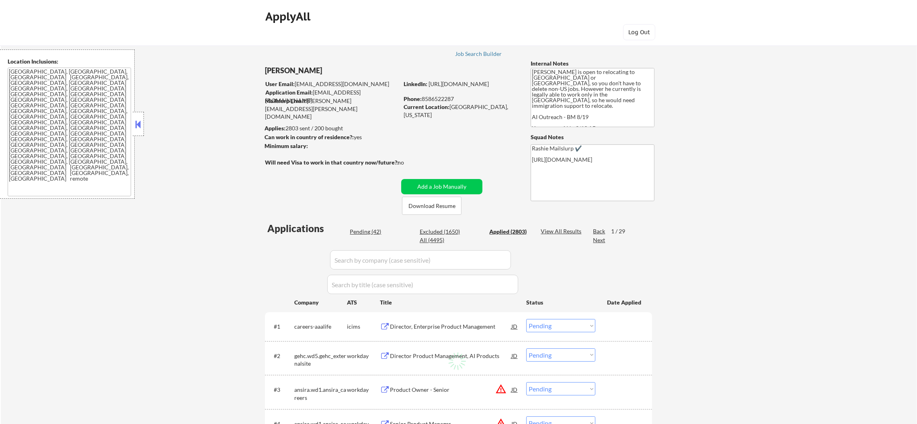
select select ""applied""
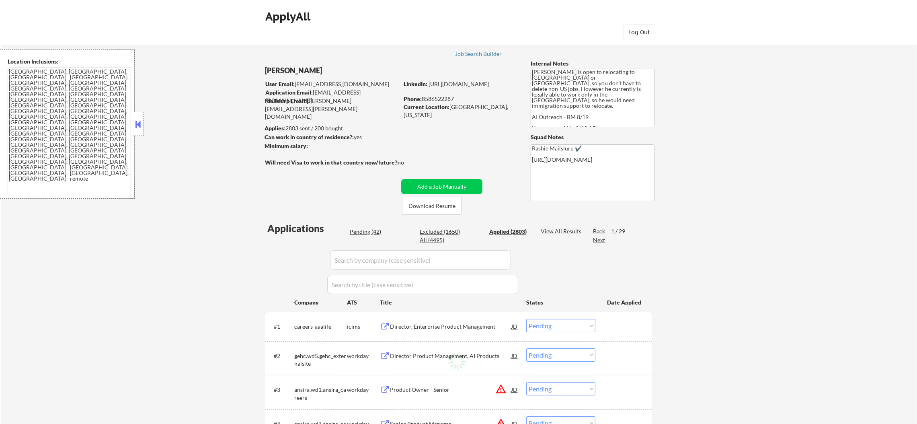
select select ""applied""
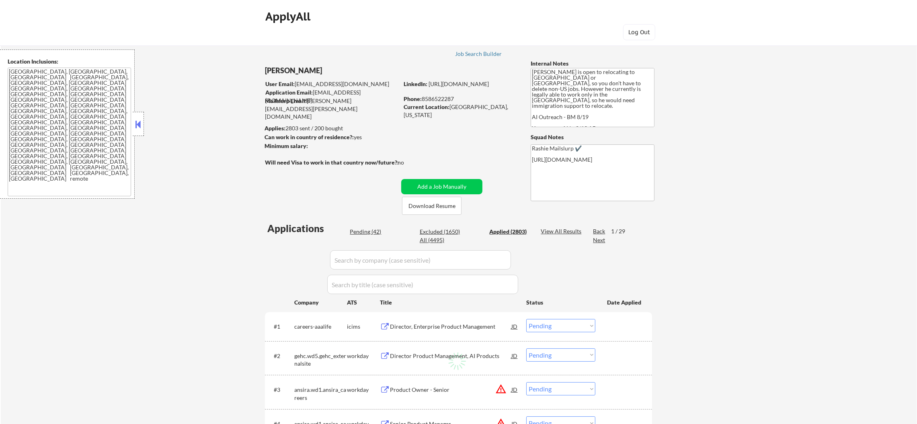
select select ""applied""
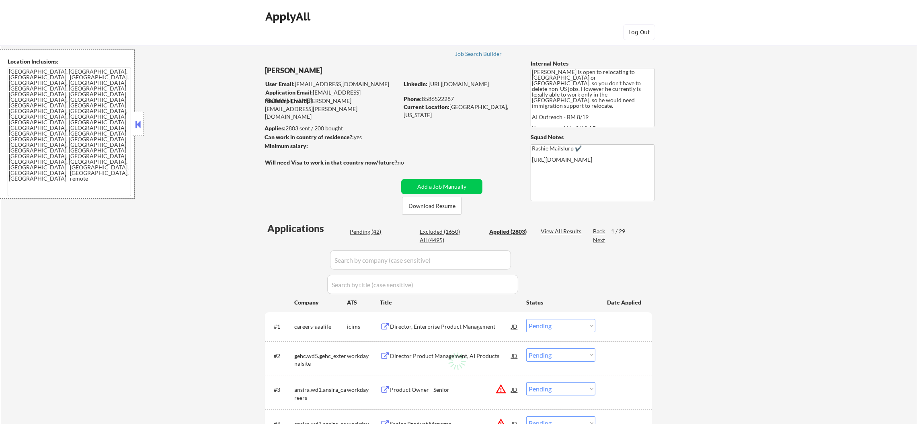
select select ""applied""
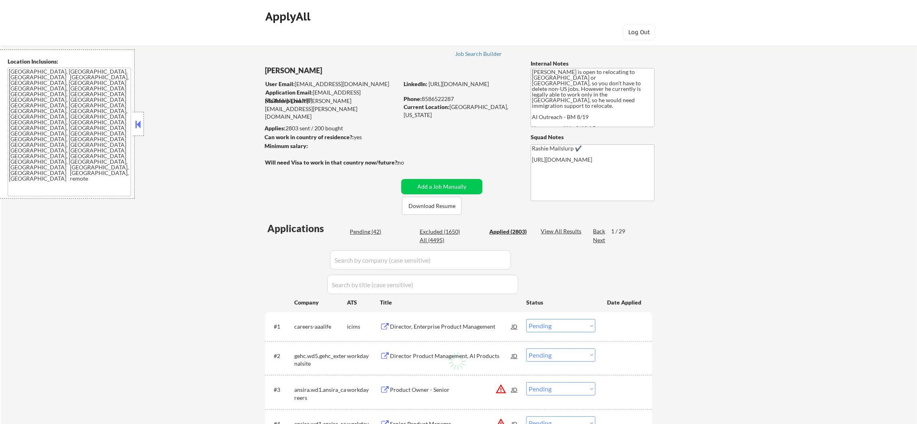
select select ""applied""
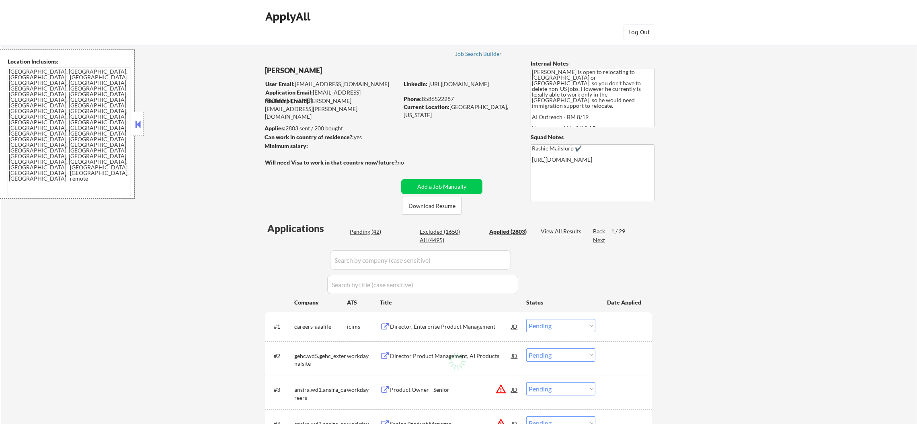
select select ""applied""
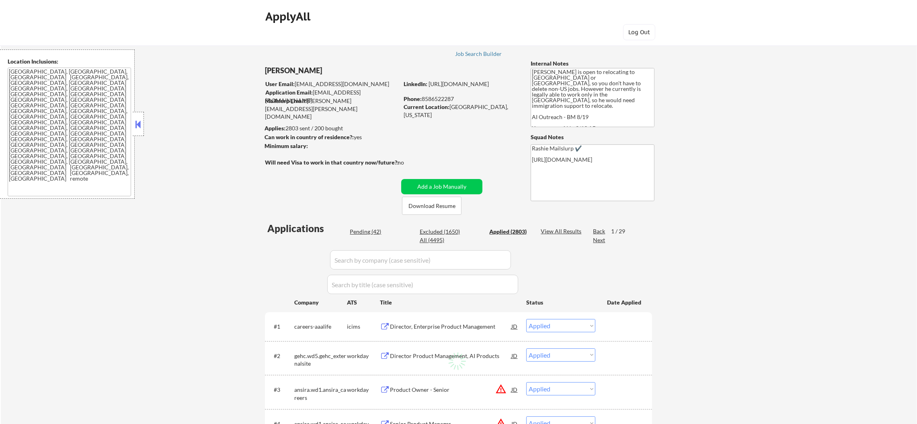
select select ""applied""
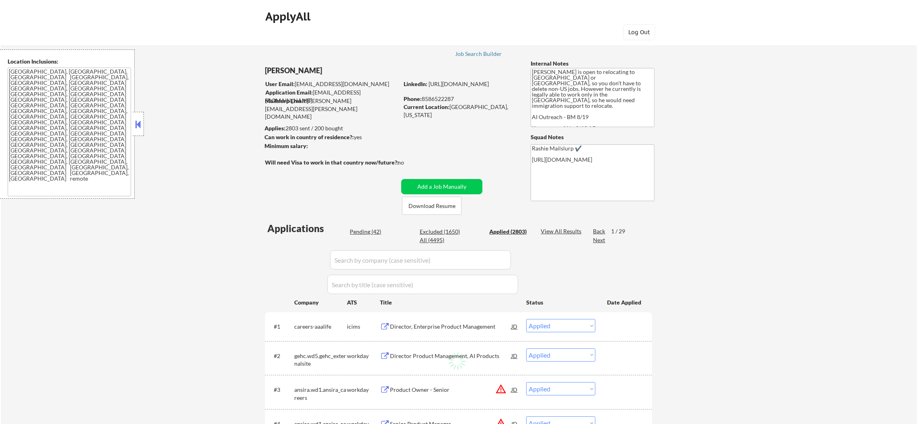
select select ""applied""
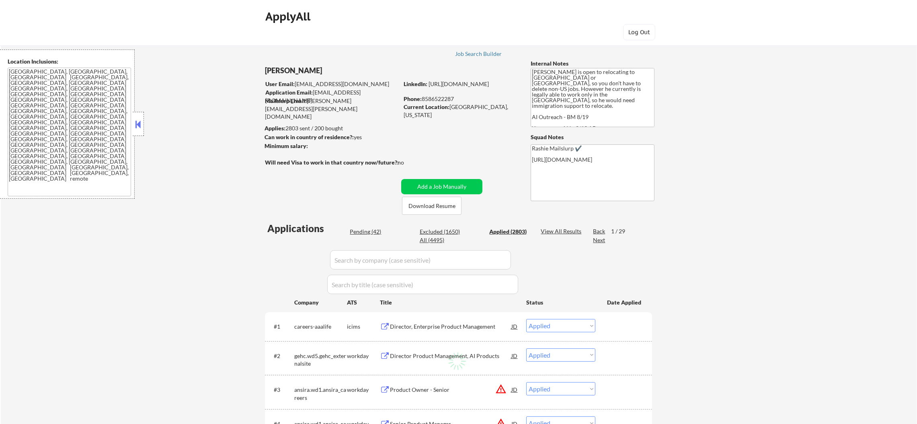
select select ""applied""
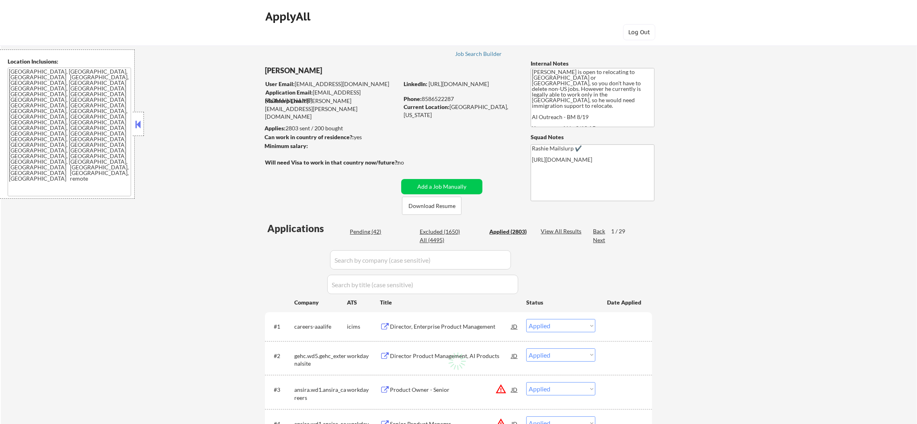
select select ""applied""
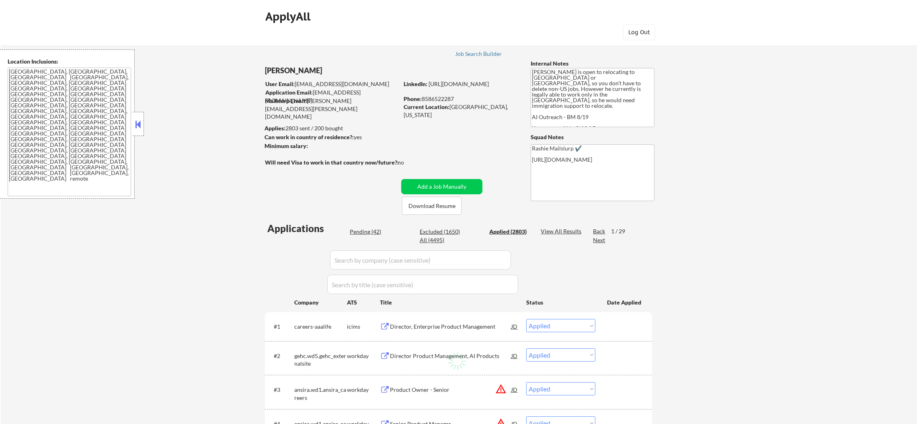
select select ""applied""
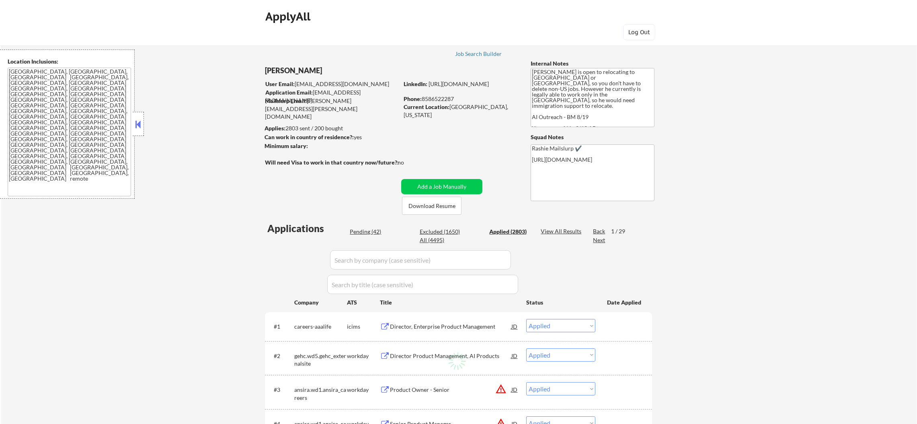
select select ""applied""
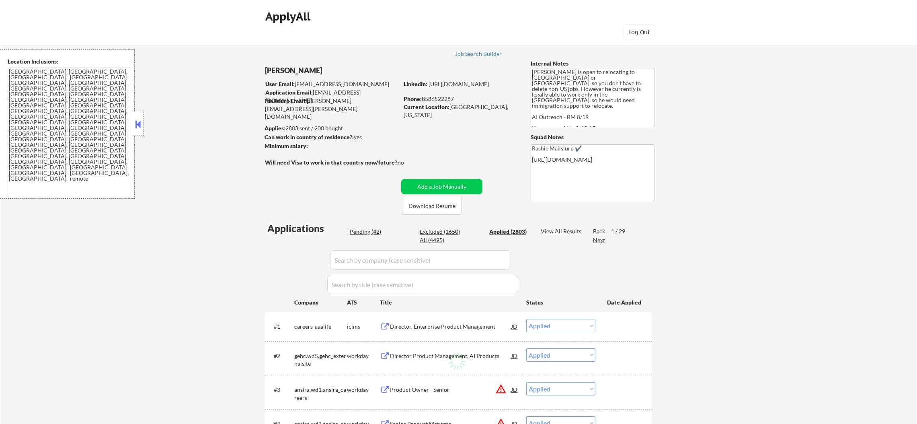
select select ""applied""
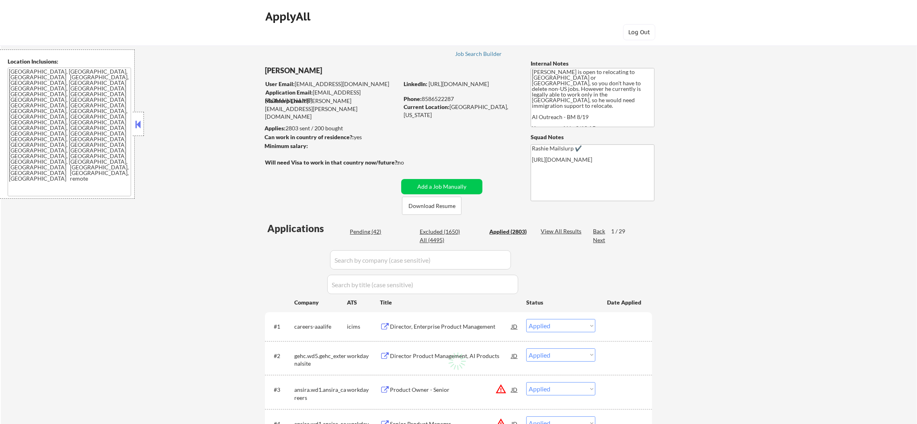
select select ""applied""
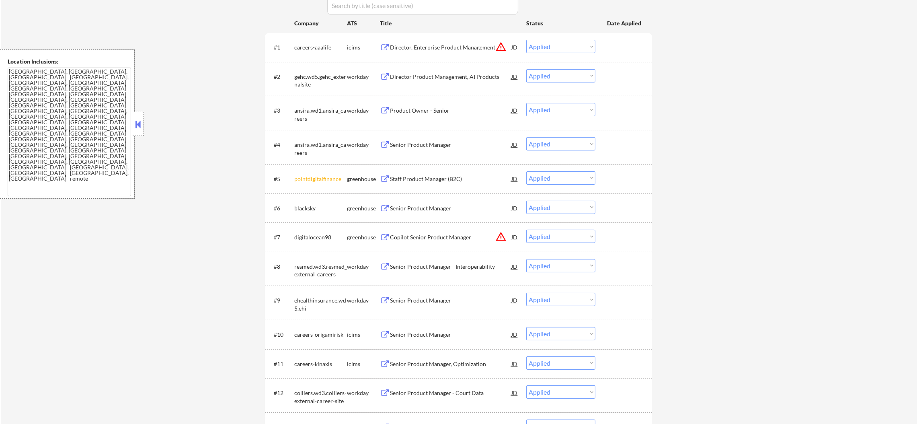
scroll to position [301, 0]
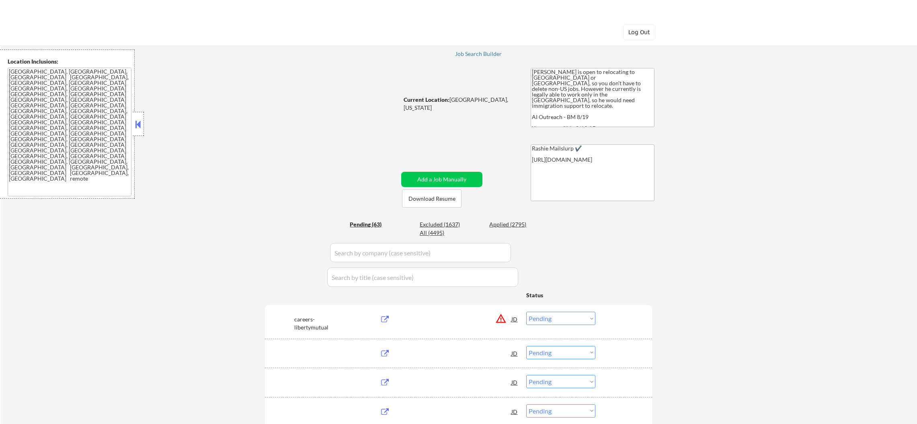
select select ""pending""
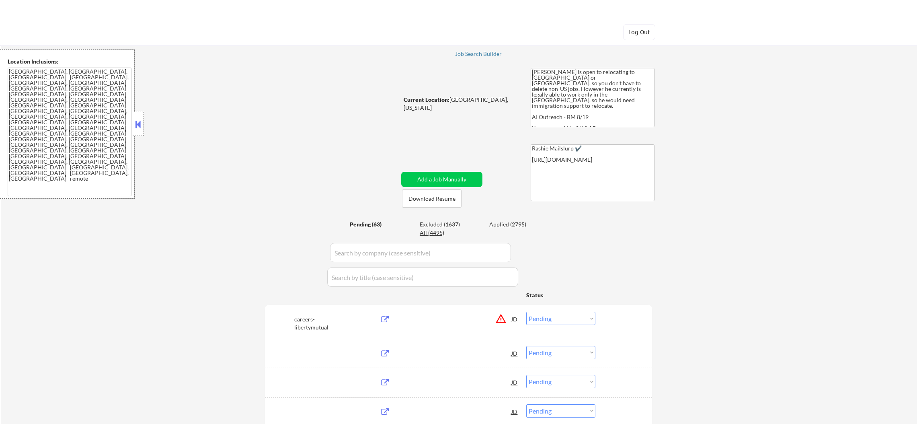
select select ""pending""
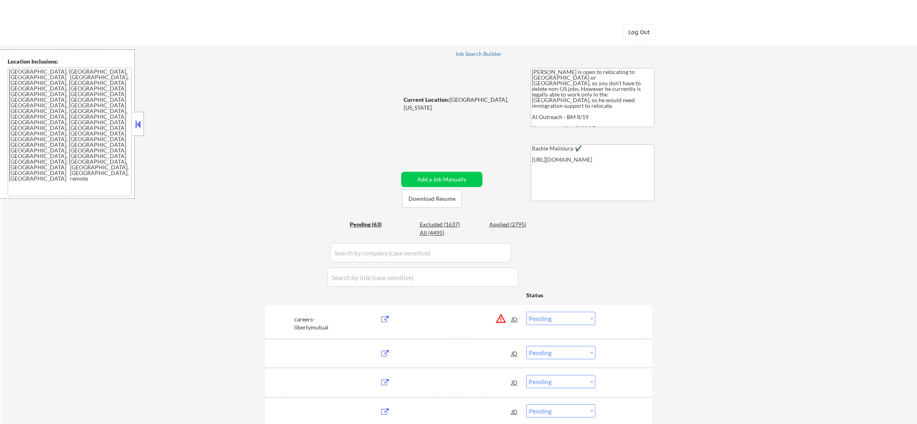
select select ""pending""
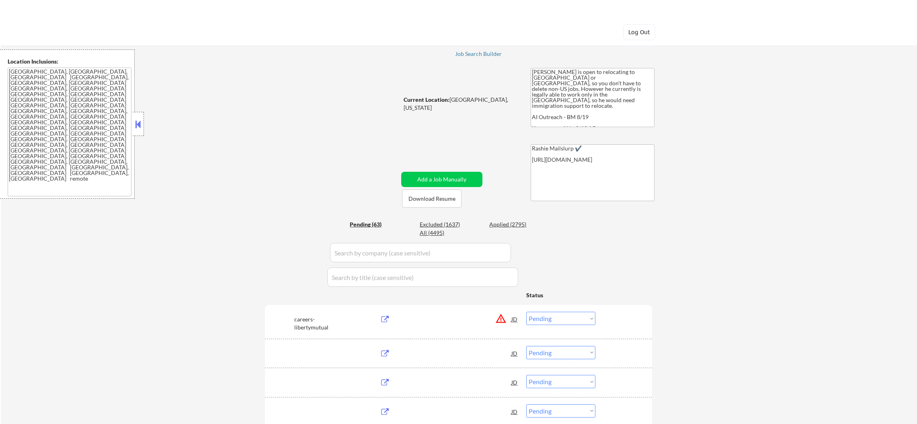
select select ""pending""
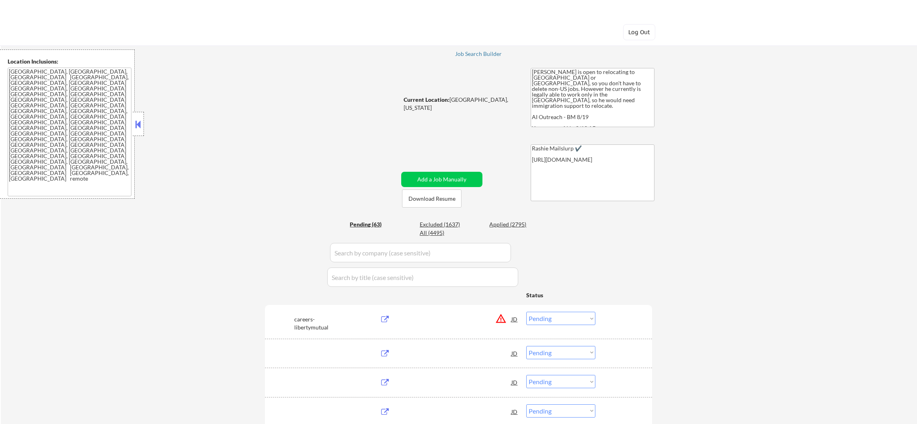
select select ""pending""
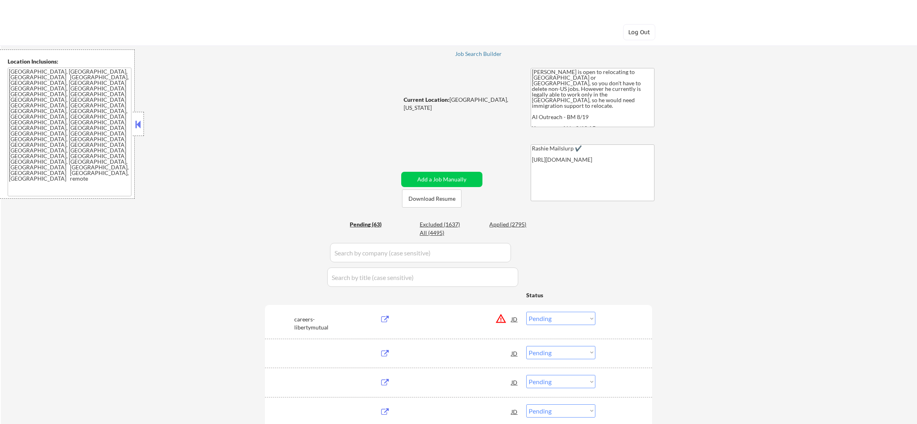
select select ""pending""
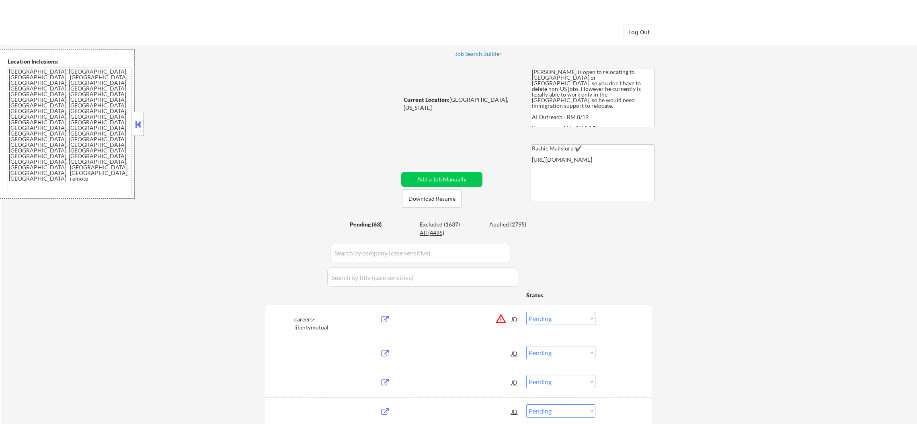
select select ""pending""
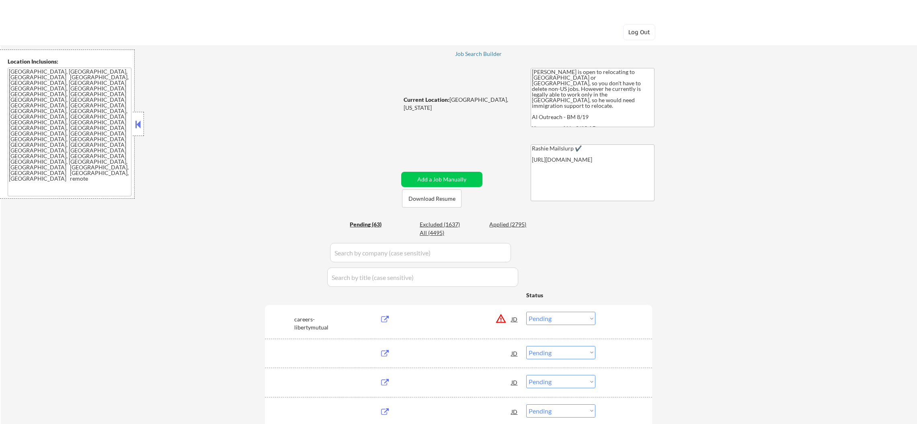
select select ""pending""
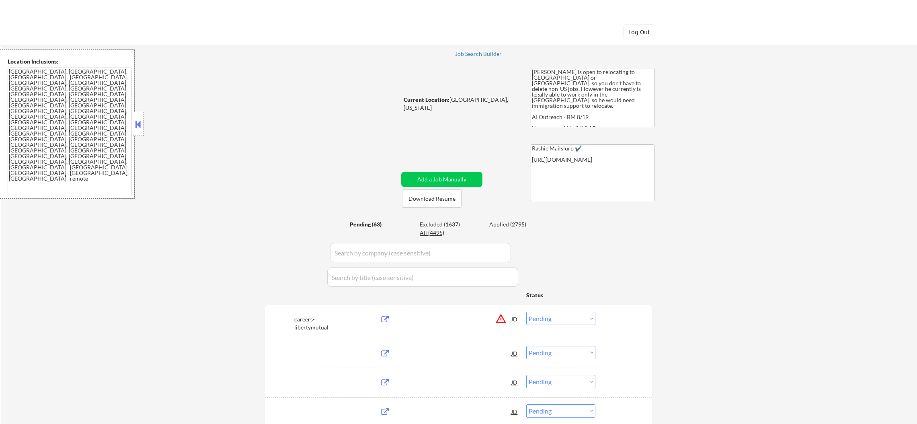
select select ""pending""
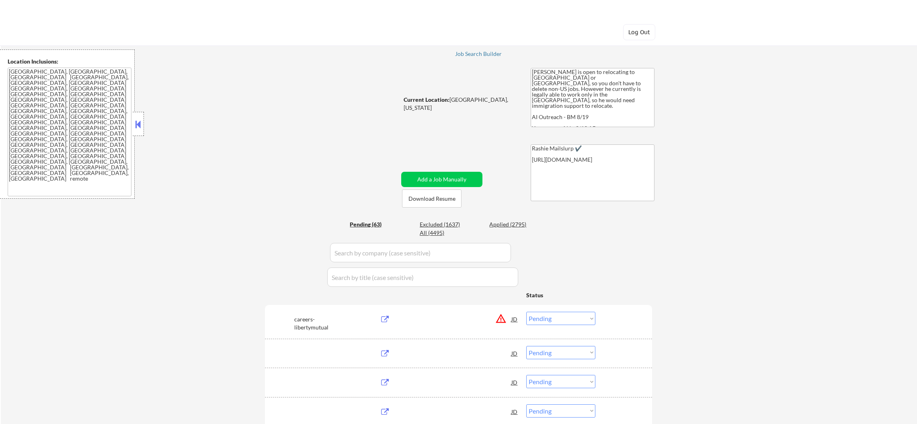
select select ""pending""
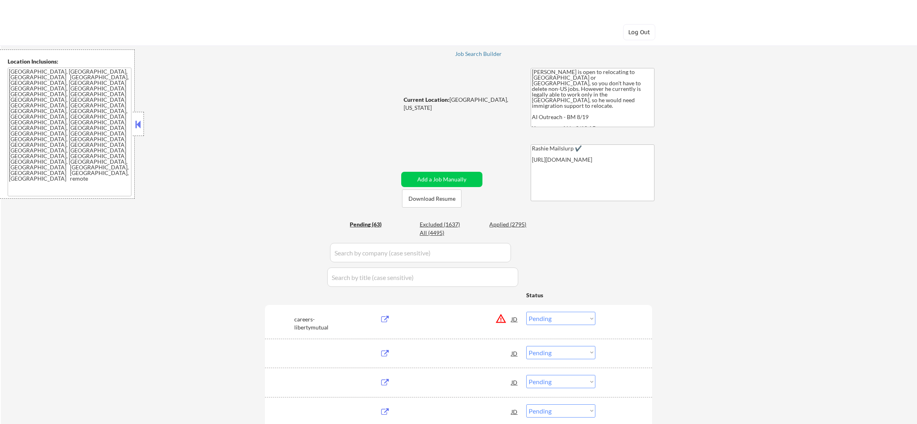
select select ""pending""
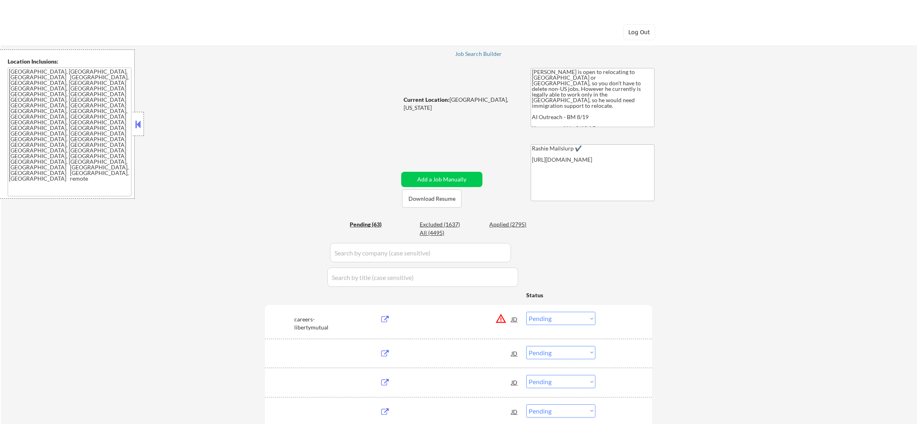
select select ""pending""
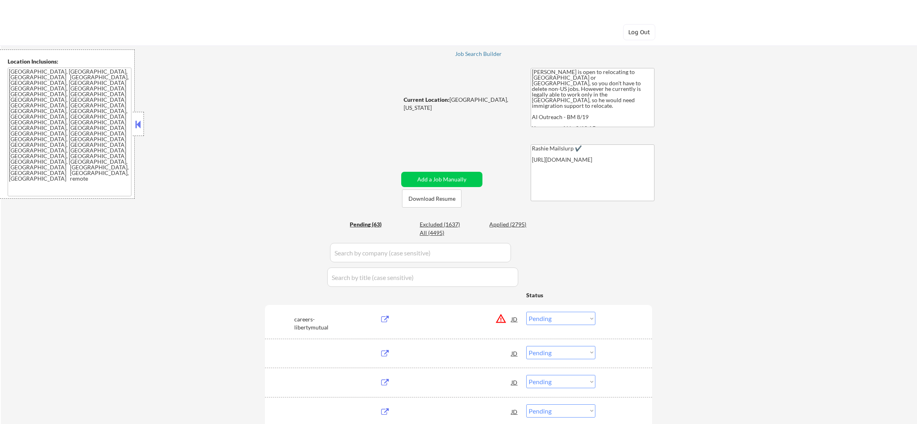
select select ""pending""
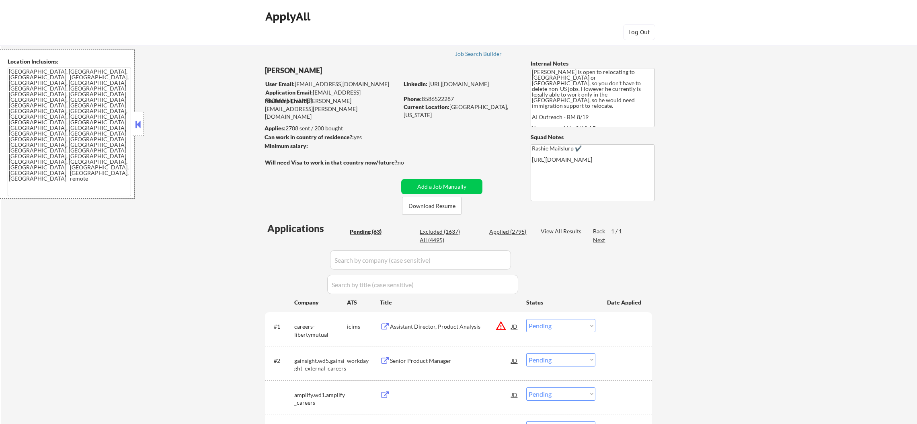
scroll to position [40, 0]
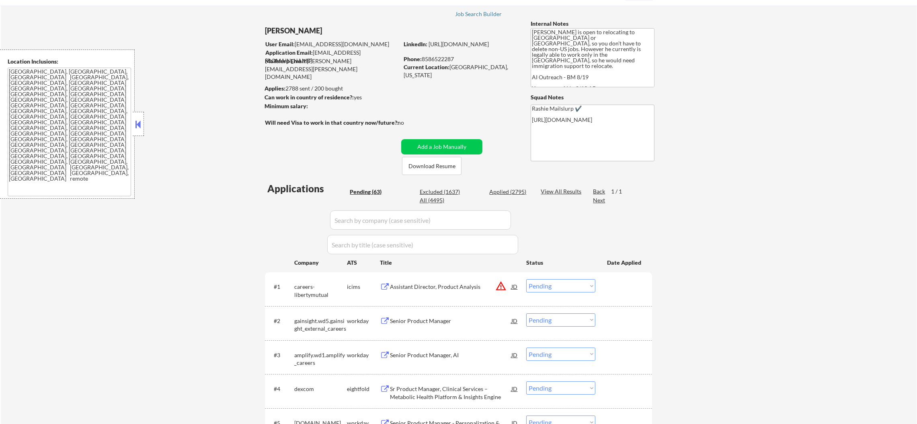
click at [421, 198] on div "All (4495)" at bounding box center [440, 200] width 40 height 8
click at [436, 201] on div "All (4495)" at bounding box center [440, 200] width 40 height 8
select select ""applied""
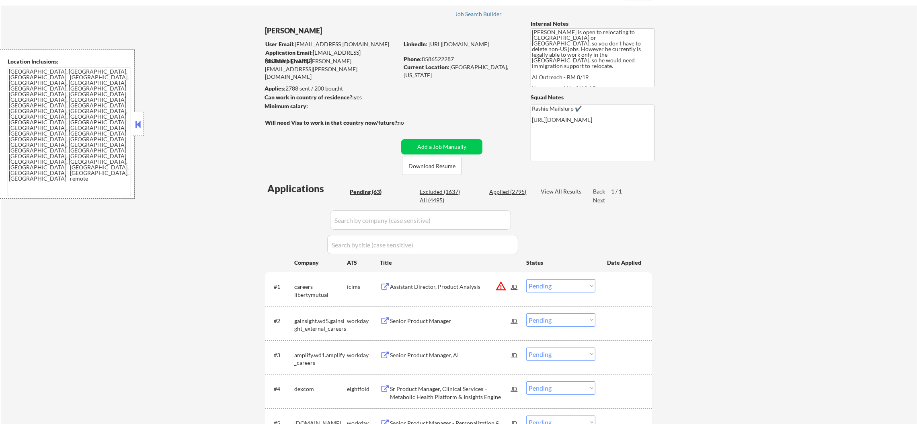
select select ""applied""
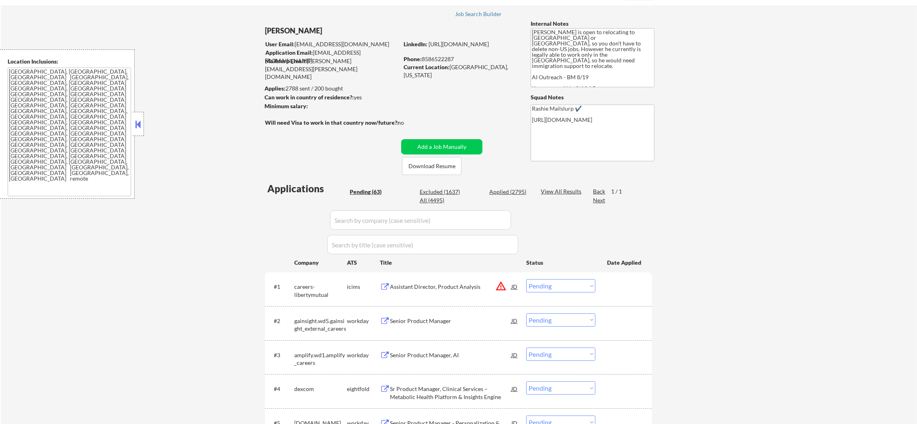
select select ""applied""
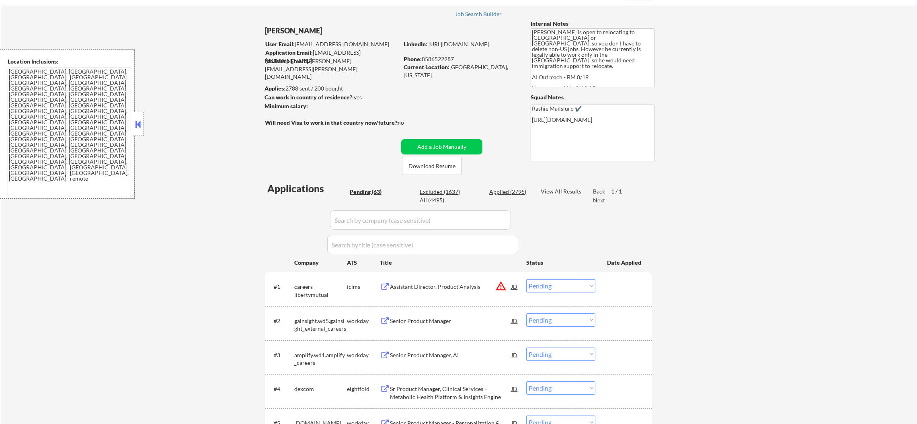
select select ""applied""
select select ""excluded__other_""
select select ""applied""
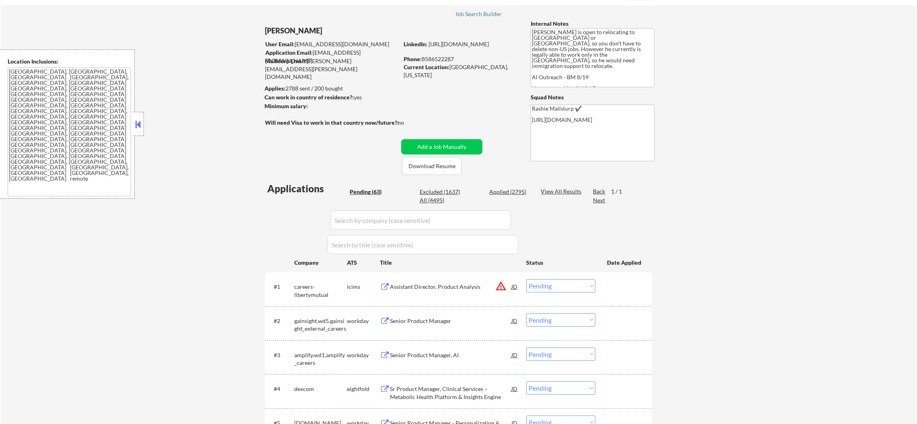
select select ""applied""
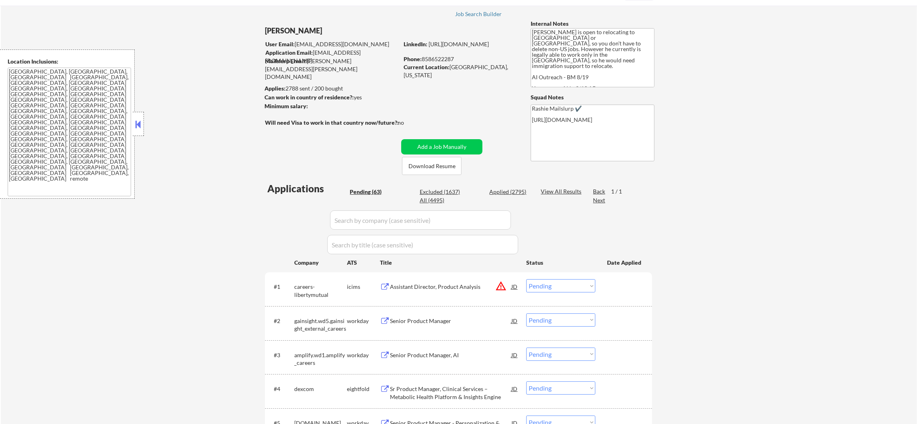
select select ""applied""
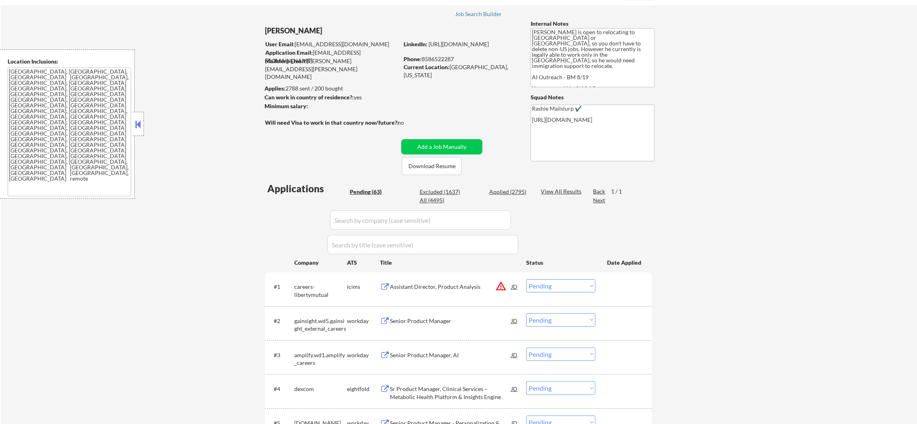
select select ""applied""
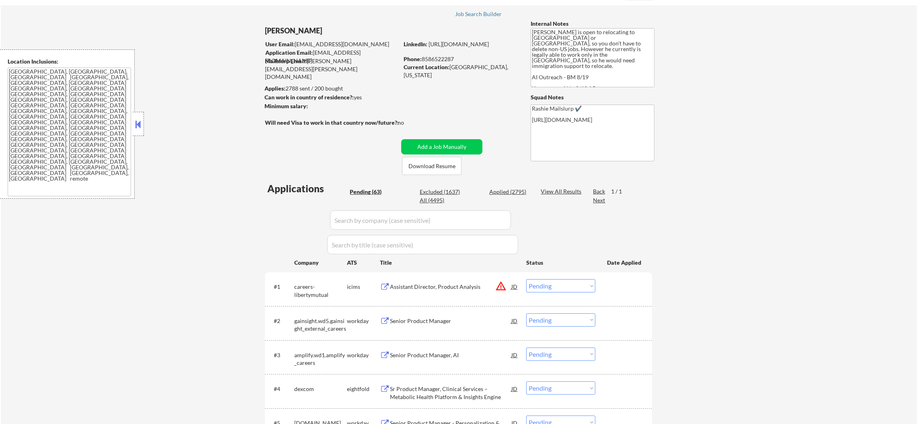
select select ""applied""
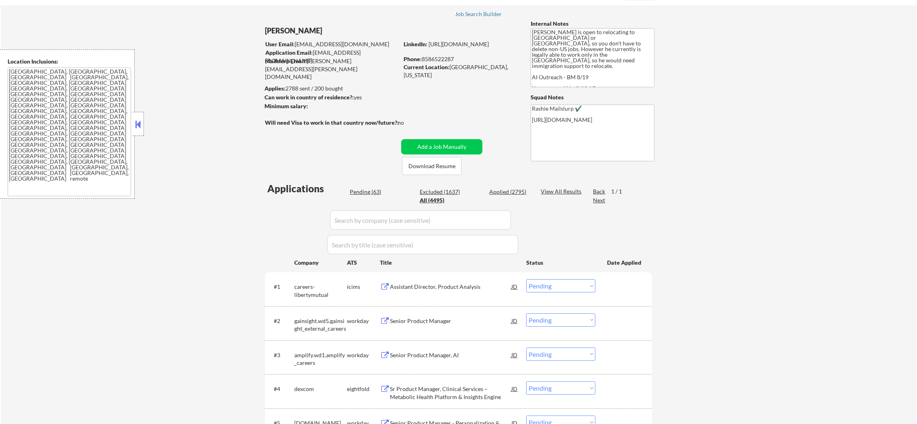
select select ""applied""
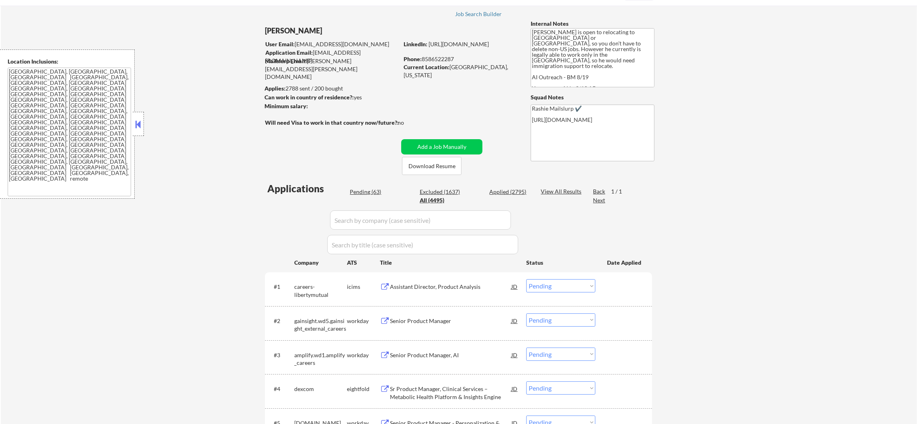
select select ""applied""
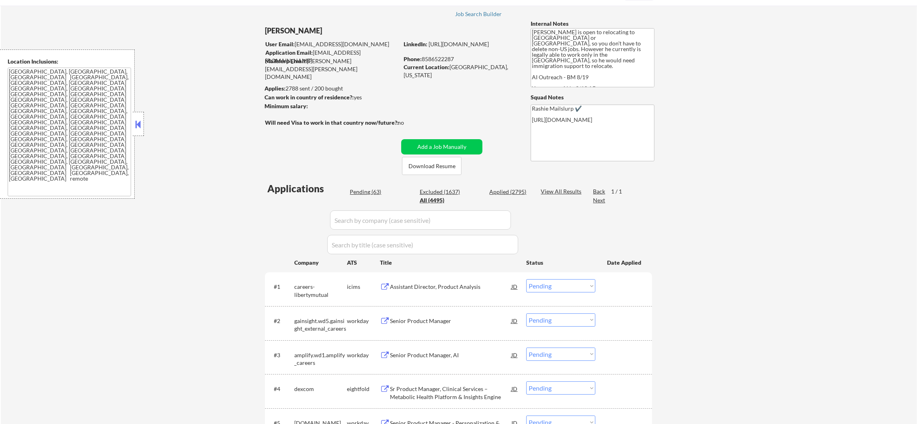
select select ""applied""
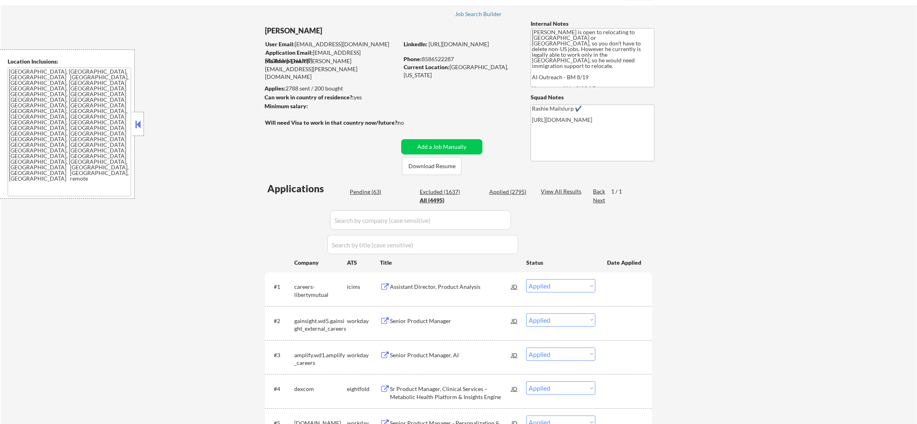
select select ""applied""
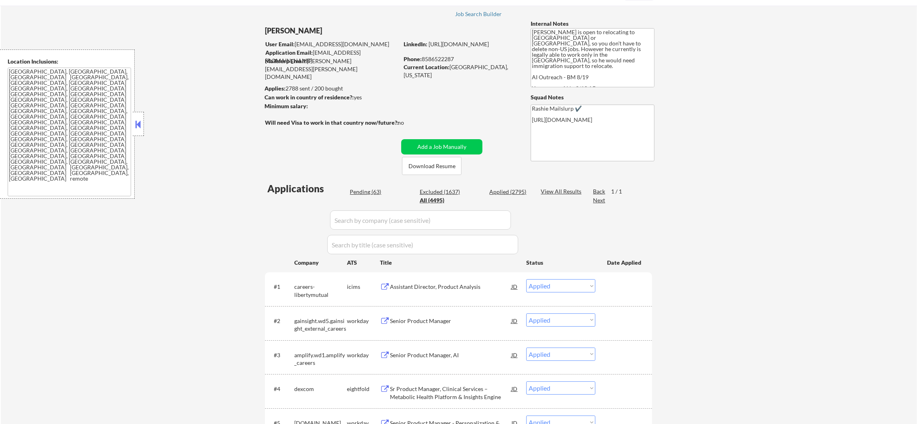
select select ""applied""
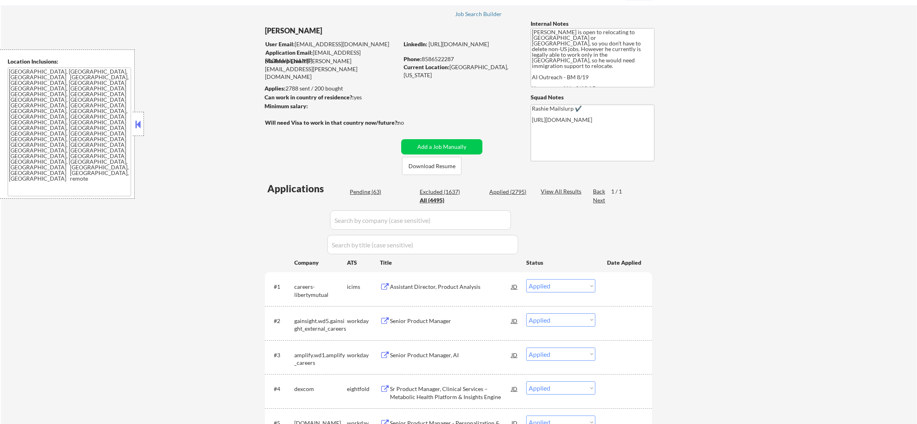
select select ""applied""
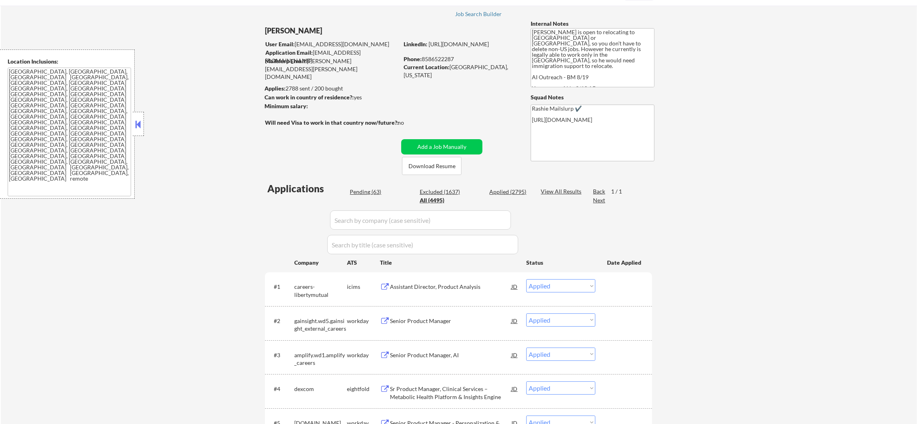
select select ""applied""
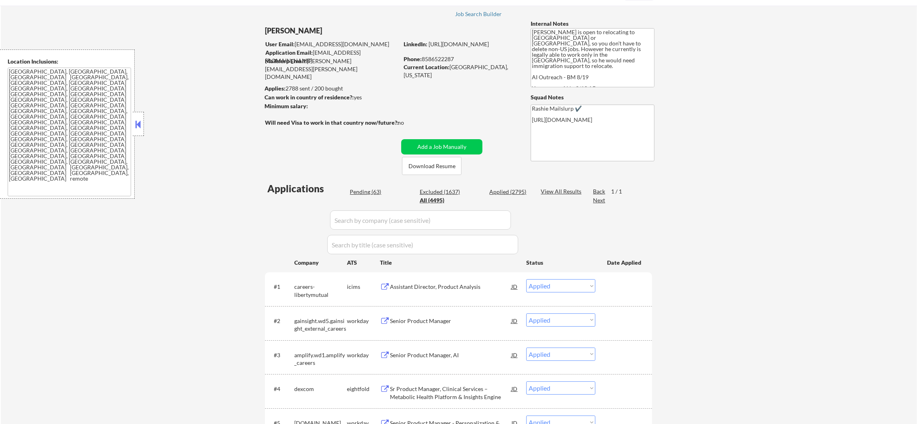
select select ""applied""
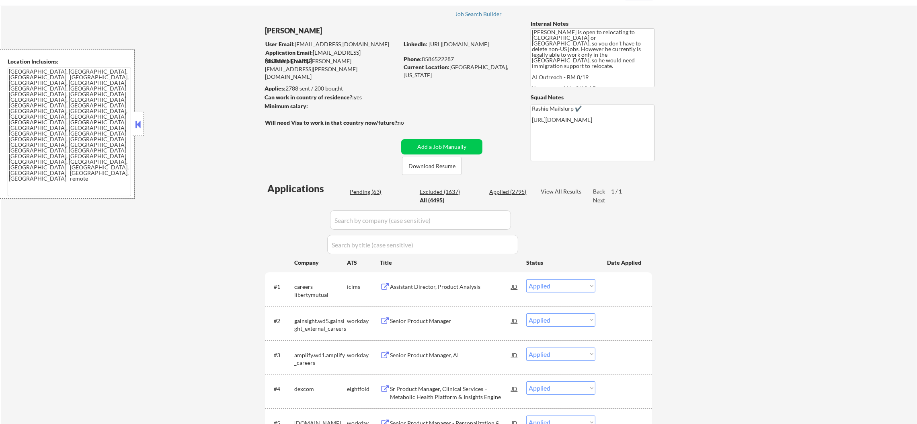
select select ""applied""
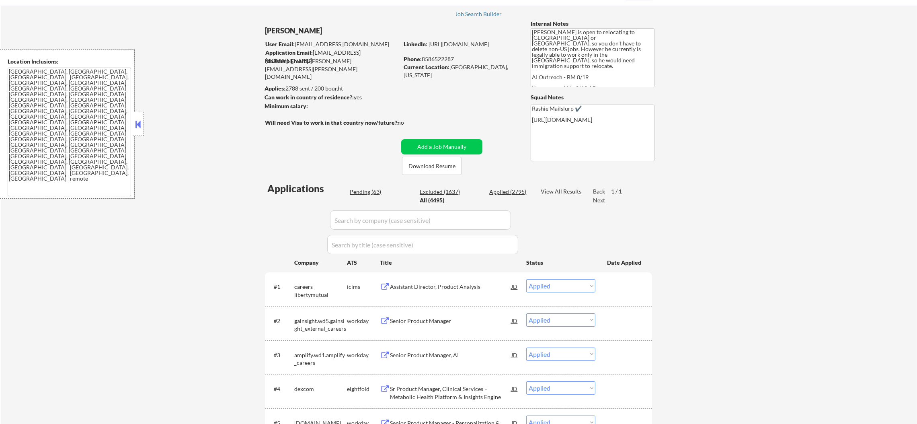
select select ""applied""
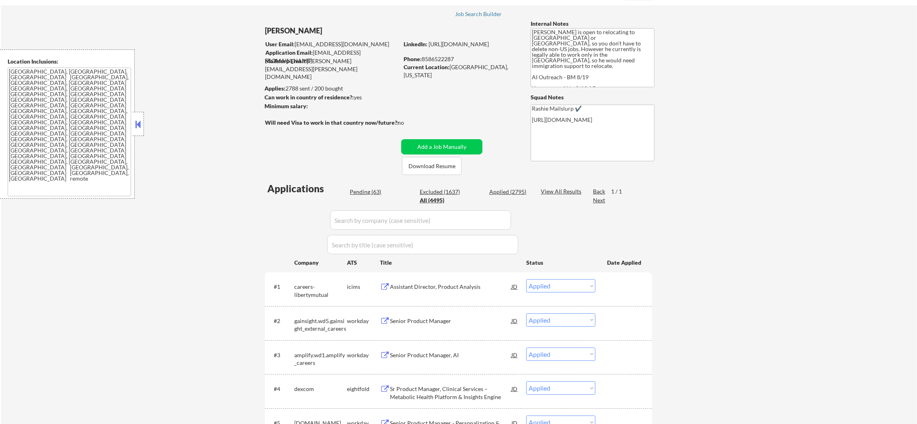
select select ""applied""
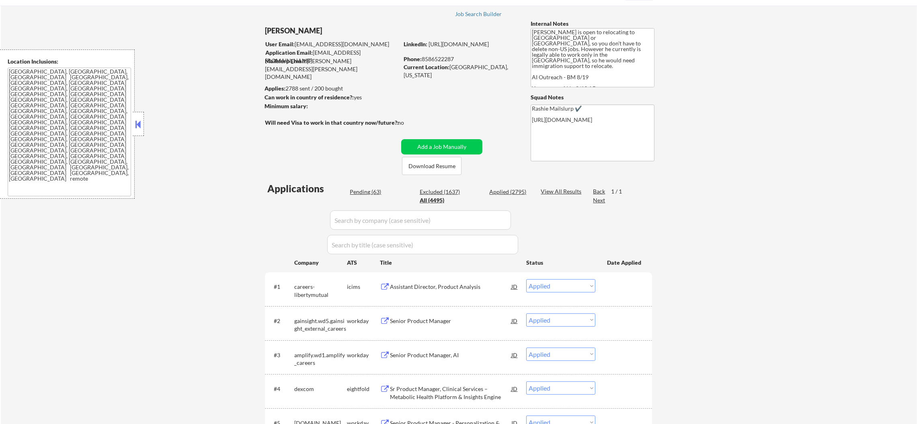
select select ""applied""
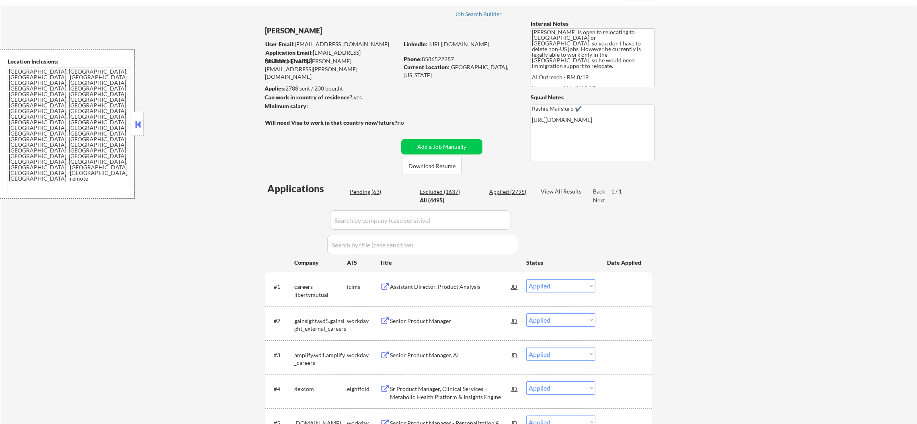
select select ""applied""
click at [363, 215] on input "input" at bounding box center [420, 219] width 181 height 19
paste input "careers-libertymutual"
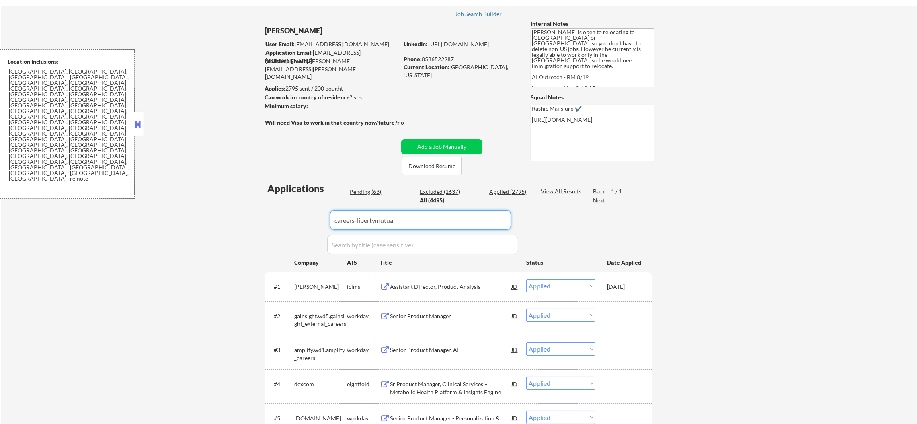
type input "careers-libertymutual"
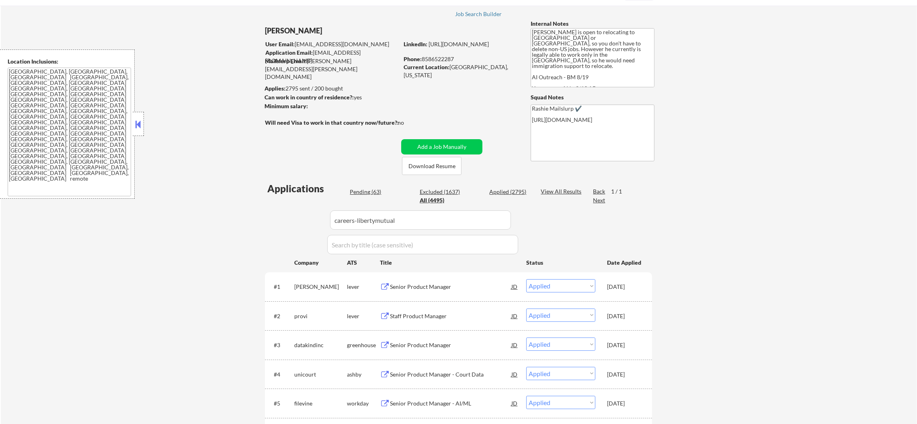
select select ""pending""
select select ""excluded__other_""
select select ""excluded""
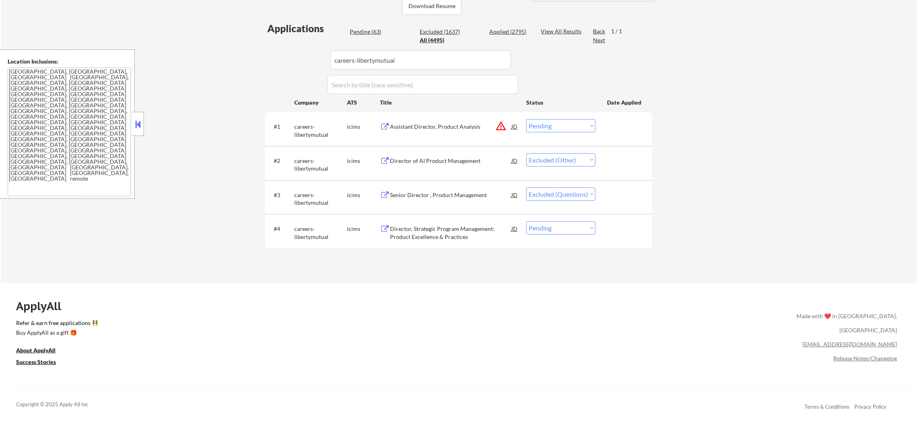
scroll to position [201, 0]
click at [554, 231] on select "Choose an option... Pending Applied Excluded (Questions) Excluded (Expired) Exc…" at bounding box center [560, 226] width 69 height 13
select select ""excluded""
click at [526, 220] on select "Choose an option... Pending Applied Excluded (Questions) Excluded (Expired) Exc…" at bounding box center [560, 226] width 69 height 13
click at [562, 125] on select "Choose an option... Pending Applied Excluded (Questions) Excluded (Expired) Exc…" at bounding box center [560, 124] width 69 height 13
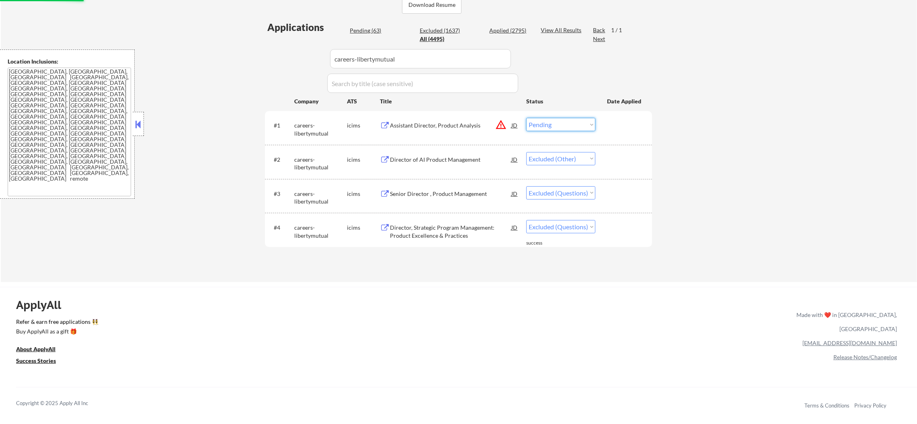
select select ""excluded""
click at [526, 118] on select "Choose an option... Pending Applied Excluded (Questions) Excluded (Expired) Exc…" at bounding box center [560, 124] width 69 height 13
click at [439, 190] on div "Senior Director , Product Management" at bounding box center [450, 194] width 121 height 8
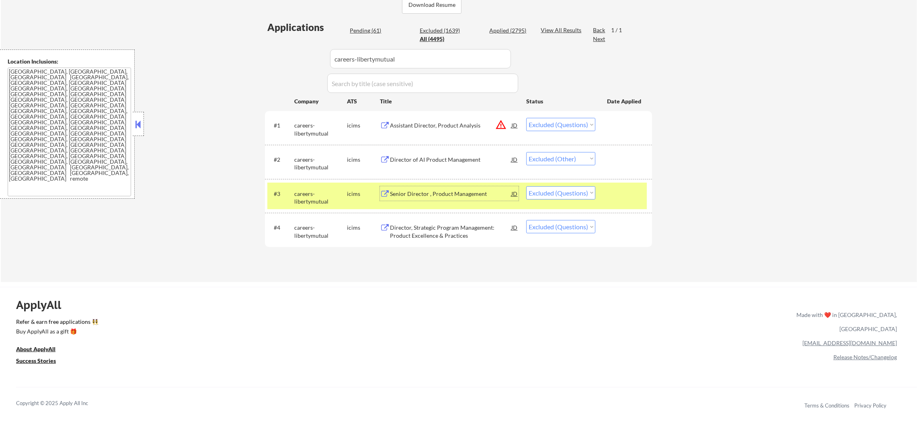
click at [346, 203] on div "careers-libertymutual" at bounding box center [320, 198] width 53 height 16
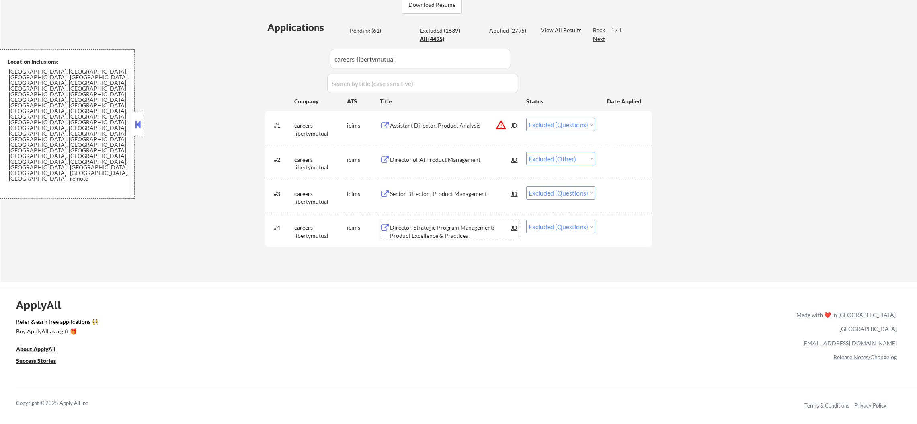
click at [459, 227] on div "Director, Strategic Program Management: Product Excellence & Practices" at bounding box center [450, 231] width 121 height 16
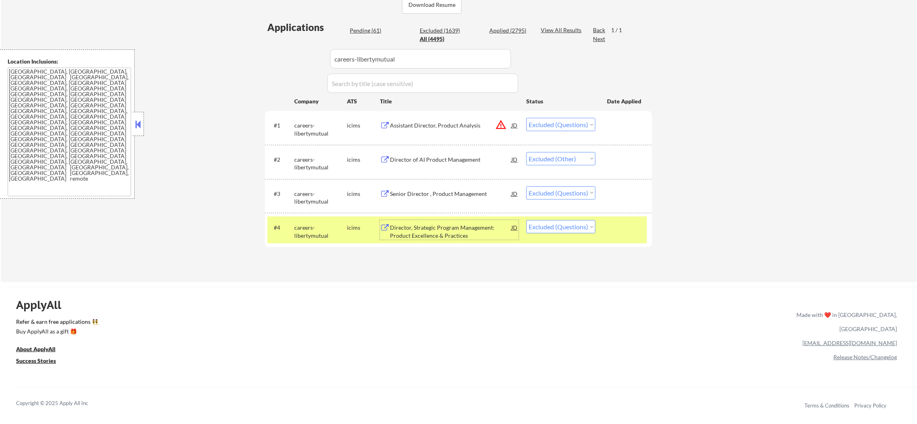
drag, startPoint x: 412, startPoint y: 60, endPoint x: 225, endPoint y: 61, distance: 186.9
click at [226, 61] on div "← Return to /applysquad Mailslurp Inbox Job Search Builder [PERSON_NAME] User E…" at bounding box center [459, 56] width 916 height 451
paste input "gainsight.wd5.gainsight_external_careers"
type input "gainsight.wd5.gainsight_external_careers"
click at [223, 61] on div "← Return to /applysquad Mailslurp Inbox Job Search Builder [PERSON_NAME] User E…" at bounding box center [459, 56] width 916 height 451
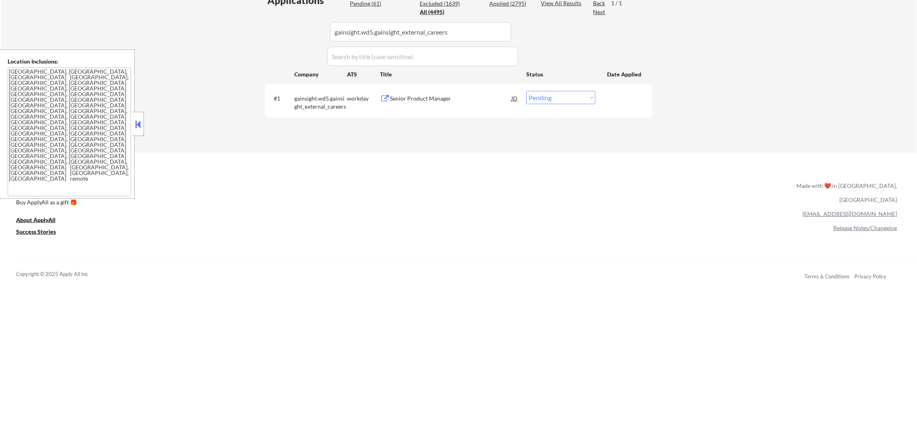
scroll to position [241, 0]
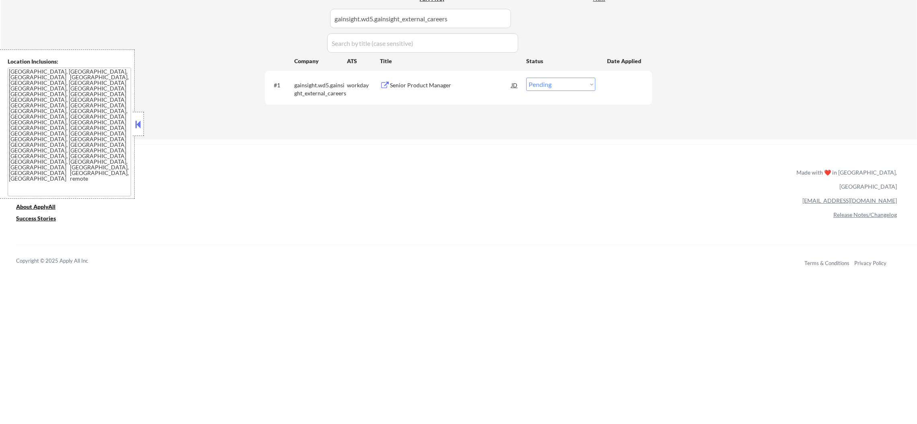
click at [442, 71] on div "#1 gainsight.wd5.gainsight_external_careers workday Senior Product Manager JD w…" at bounding box center [458, 88] width 387 height 34
click at [435, 78] on div "Senior Product Manager" at bounding box center [450, 85] width 121 height 14
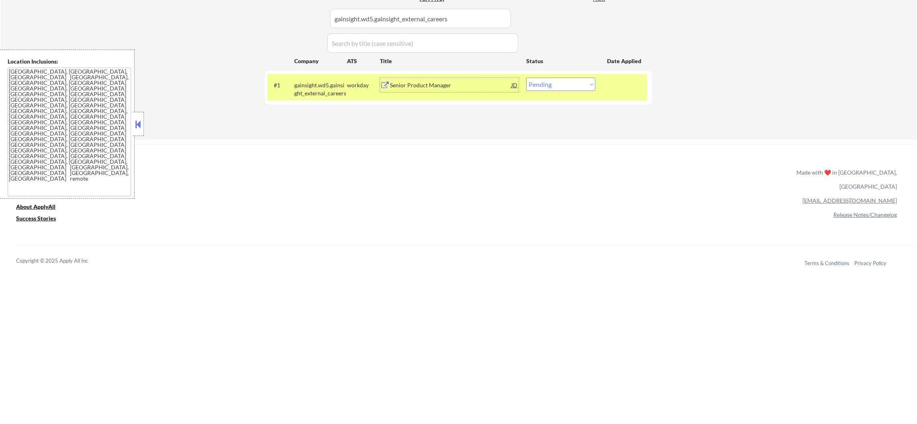
click at [547, 80] on select "Choose an option... Pending Applied Excluded (Questions) Excluded (Expired) Exc…" at bounding box center [560, 84] width 69 height 13
click at [526, 78] on select "Choose an option... Pending Applied Excluded (Questions) Excluded (Expired) Exc…" at bounding box center [560, 84] width 69 height 13
click at [542, 89] on select "Choose an option... Pending Applied Excluded (Questions) Excluded (Expired) Exc…" at bounding box center [560, 84] width 69 height 13
select select ""applied""
click at [526, 78] on select "Choose an option... Pending Applied Excluded (Questions) Excluded (Expired) Exc…" at bounding box center [560, 84] width 69 height 13
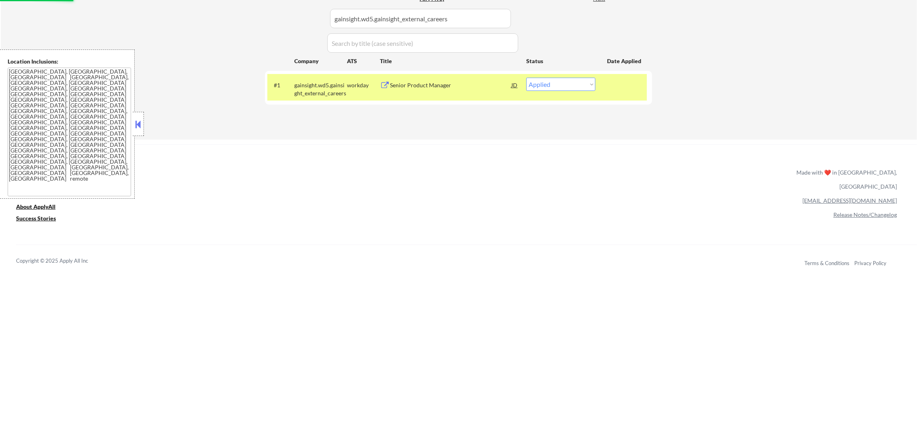
click at [302, 98] on div "#1 gainsight.wd5.gainsight_external_careers workday Senior Product Manager JD w…" at bounding box center [456, 87] width 379 height 27
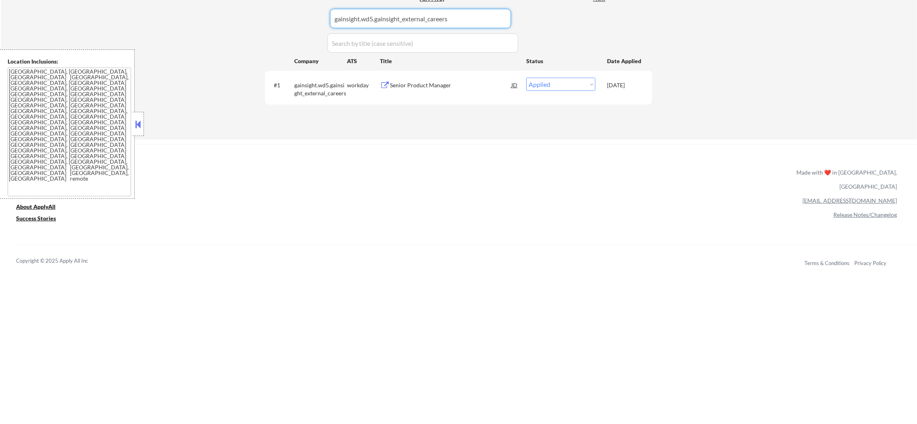
drag, startPoint x: 466, startPoint y: 17, endPoint x: 256, endPoint y: 19, distance: 210.2
paste input "amplify.wd1.amplify_careers"
type input "amplify.wd1.amplify_careers"
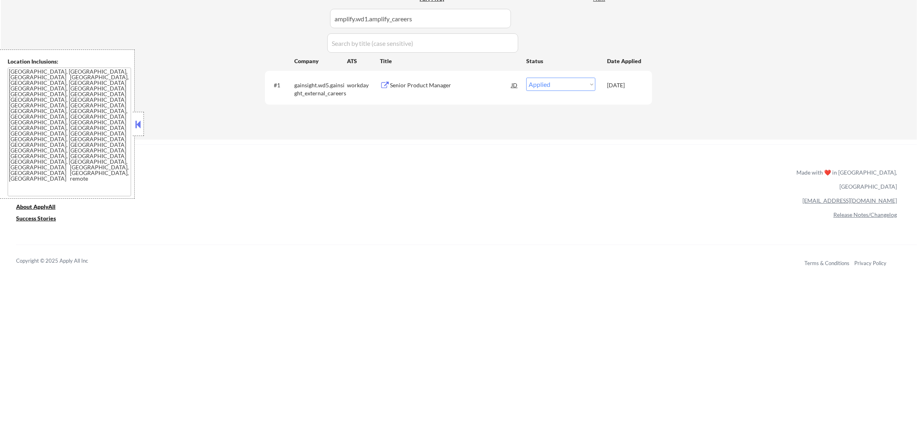
scroll to position [221, 0]
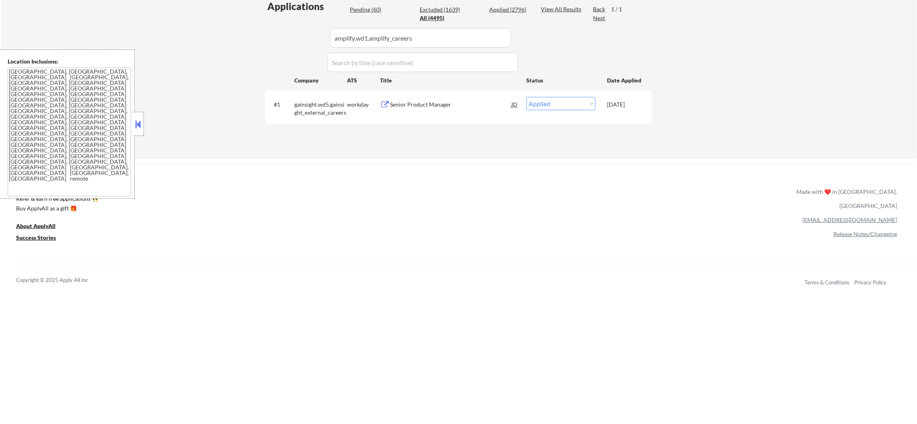
select select ""applied""
select select ""pending""
select select ""excluded__expired_""
select select ""pending""
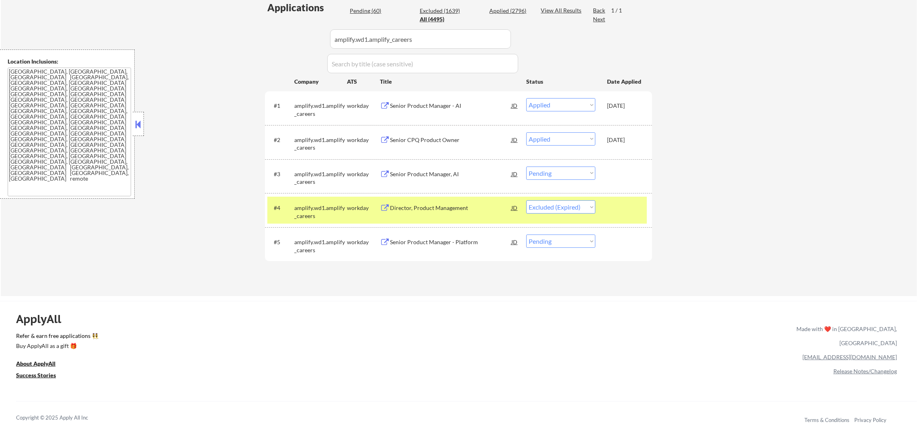
drag, startPoint x: 554, startPoint y: 169, endPoint x: 554, endPoint y: 177, distance: 8.4
click at [554, 169] on select "Choose an option... Pending Applied Excluded (Questions) Excluded (Expired) Exc…" at bounding box center [560, 172] width 69 height 13
select select ""excluded__other_""
click at [526, 166] on select "Choose an option... Pending Applied Excluded (Questions) Excluded (Expired) Exc…" at bounding box center [560, 172] width 69 height 13
click at [573, 247] on select "Choose an option... Pending Applied Excluded (Questions) Excluded (Expired) Exc…" at bounding box center [560, 240] width 69 height 13
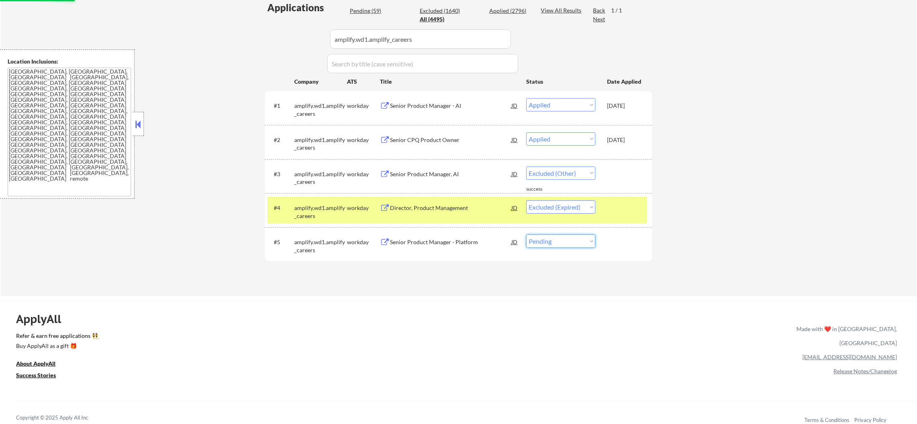
select select ""excluded__other_""
click at [526, 234] on select "Choose an option... Pending Applied Excluded (Questions) Excluded (Expired) Exc…" at bounding box center [560, 240] width 69 height 13
click at [296, 206] on div "amplify.wd1.amplify_careers" at bounding box center [320, 212] width 53 height 16
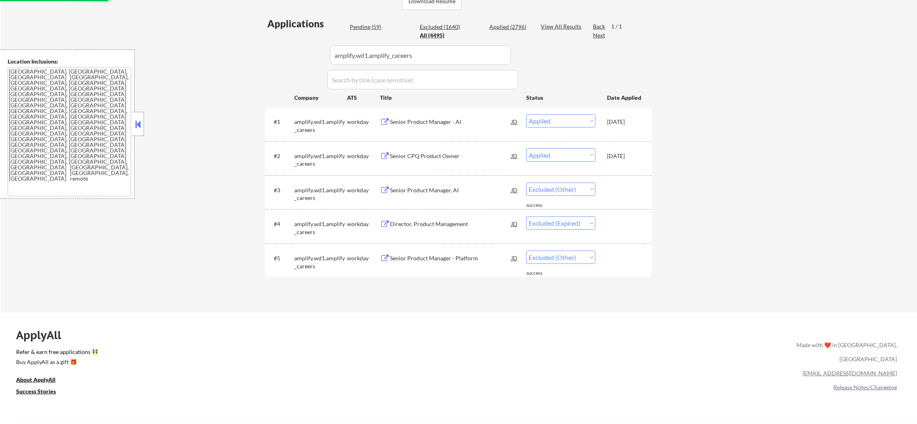
scroll to position [201, 0]
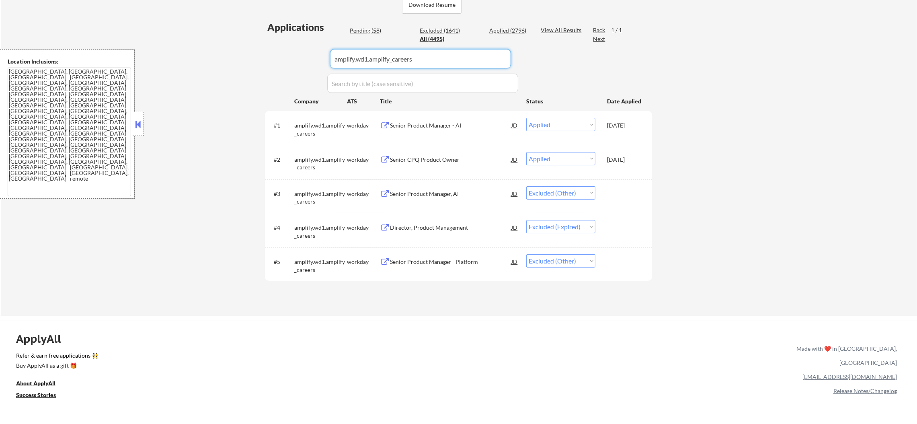
drag, startPoint x: 433, startPoint y: 55, endPoint x: 240, endPoint y: 42, distance: 193.8
click at [242, 43] on div "← Return to /applysquad Mailslurp Inbox Job Search Builder Gabriel Wilensky Use…" at bounding box center [459, 73] width 916 height 484
paste input "dexcom"
type input "dexcom"
click at [238, 42] on div "← Return to /applysquad Mailslurp Inbox Job Search Builder Gabriel Wilensky Use…" at bounding box center [459, 73] width 916 height 484
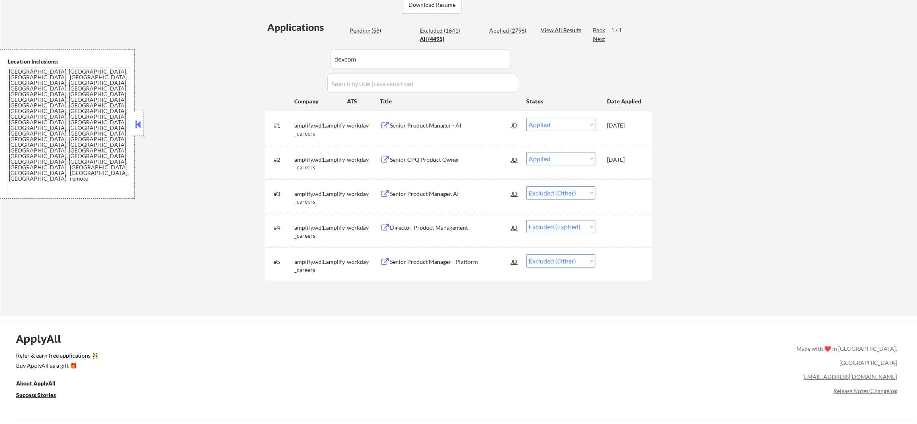
select select ""applied""
select select ""excluded__salary_""
select select ""pending""
select select ""excluded__location_""
select select ""pending""
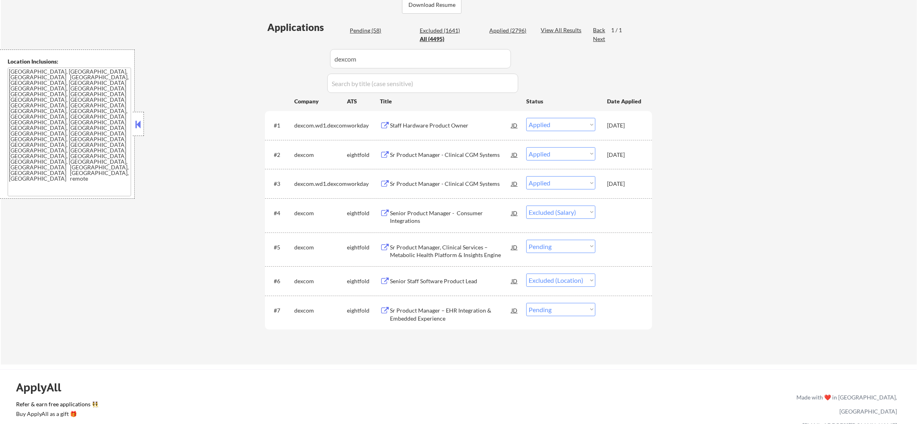
click at [569, 246] on select "Choose an option... Pending Applied Excluded (Questions) Excluded (Expired) Exc…" at bounding box center [560, 246] width 69 height 13
select select ""excluded__other_""
click at [526, 240] on select "Choose an option... Pending Applied Excluded (Questions) Excluded (Expired) Exc…" at bounding box center [560, 246] width 69 height 13
drag, startPoint x: 573, startPoint y: 306, endPoint x: 561, endPoint y: 368, distance: 63.4
click at [573, 308] on select "Choose an option... Pending Applied Excluded (Questions) Excluded (Expired) Exc…" at bounding box center [560, 309] width 69 height 13
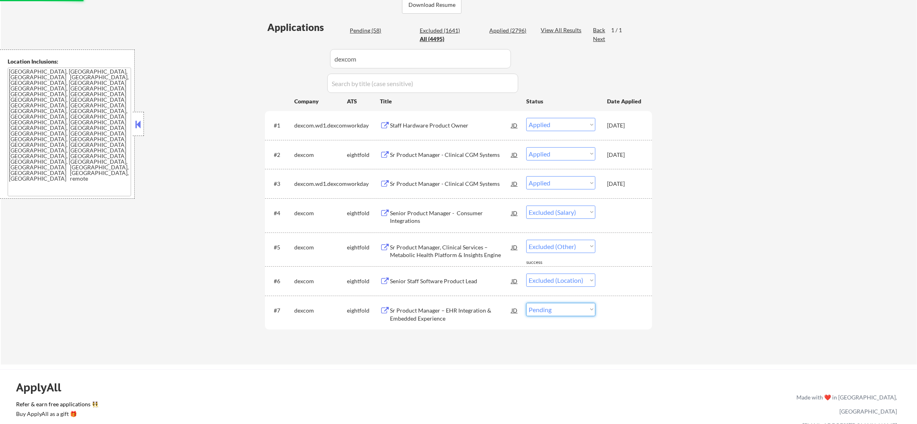
select select ""excluded__other_""
click at [526, 303] on select "Choose an option... Pending Applied Excluded (Questions) Excluded (Expired) Exc…" at bounding box center [560, 309] width 69 height 13
click at [701, 250] on div "← Return to /applysquad Mailslurp Inbox Job Search Builder Gabriel Wilensky Use…" at bounding box center [459, 97] width 916 height 533
drag, startPoint x: 363, startPoint y: 47, endPoint x: 244, endPoint y: 45, distance: 118.2
click at [253, 45] on div "← Return to /applysquad Mailslurp Inbox Job Search Builder Gabriel Wilensky Use…" at bounding box center [459, 97] width 916 height 533
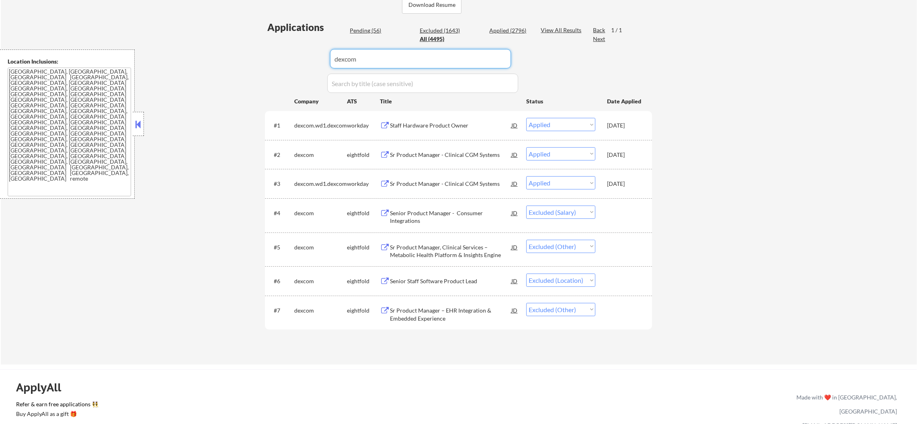
click at [240, 45] on div "← Return to /applysquad Mailslurp Inbox Job Search Builder Gabriel Wilensky Use…" at bounding box center [459, 97] width 916 height 533
drag, startPoint x: 320, startPoint y: 61, endPoint x: 259, endPoint y: 51, distance: 61.7
click at [274, 53] on div "Applications Pending (56) Excluded (1643) Applied (2796) All (4495) View All Re…" at bounding box center [458, 184] width 387 height 328
paste input "tiaa.wd1.search"
type input "tiaa.wd1.search"
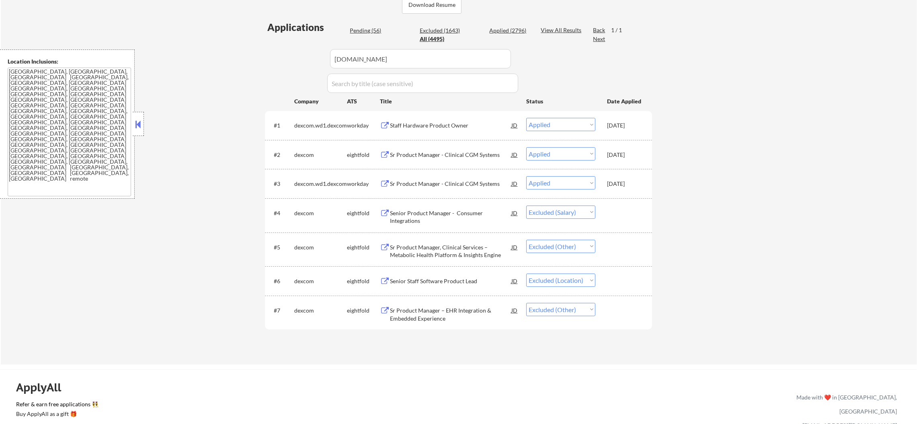
click at [259, 51] on div "← Return to /applysquad Mailslurp Inbox Job Search Builder Gabriel Wilensky Use…" at bounding box center [458, 94] width 401 height 527
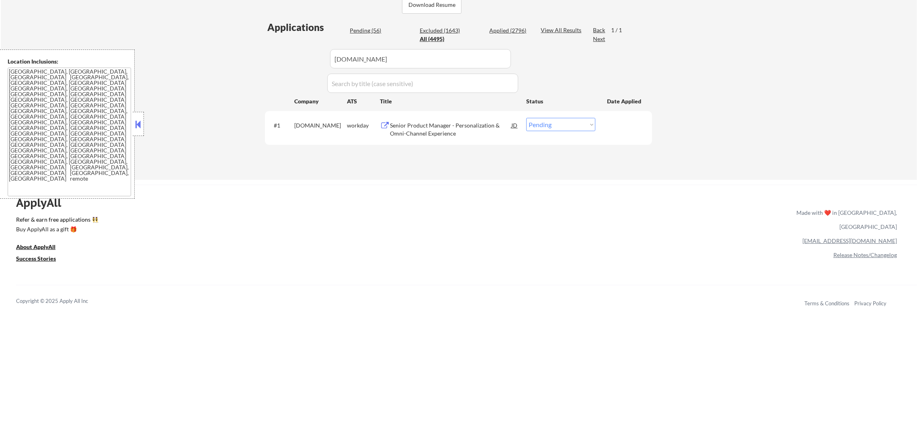
click at [463, 132] on div "Senior Product Manager - Personalization & Omni-Channel Experience" at bounding box center [450, 129] width 121 height 16
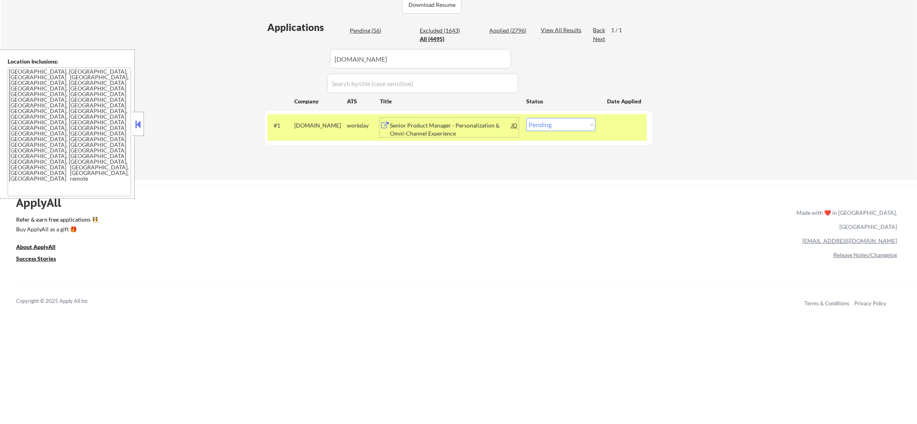
drag, startPoint x: 578, startPoint y: 122, endPoint x: 578, endPoint y: 127, distance: 4.8
click at [578, 123] on select "Choose an option... Pending Applied Excluded (Questions) Excluded (Expired) Exc…" at bounding box center [560, 124] width 69 height 13
select select ""excluded__expired_""
click at [526, 118] on select "Choose an option... Pending Applied Excluded (Questions) Excluded (Expired) Exc…" at bounding box center [560, 124] width 69 height 13
click at [322, 132] on div "#1 tiaa.wd1.search workday Senior Product Manager - Personalization & Omni-Chan…" at bounding box center [456, 127] width 379 height 27
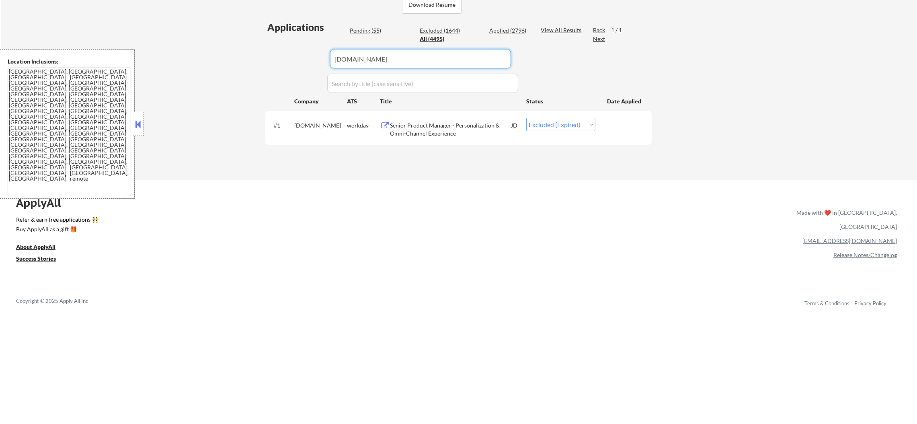
paste input "careers-aaalife"
drag, startPoint x: 391, startPoint y: 59, endPoint x: 273, endPoint y: 60, distance: 118.2
click at [273, 60] on div "Applications Pending (55) Excluded (1644) Applied (2796) All (4495) View All Re…" at bounding box center [458, 92] width 387 height 144
type input "careers-aaalife"
click at [273, 60] on div "Applications Pending (55) Excluded (1644) Applied (2796) All (4495) View All Re…" at bounding box center [458, 92] width 387 height 144
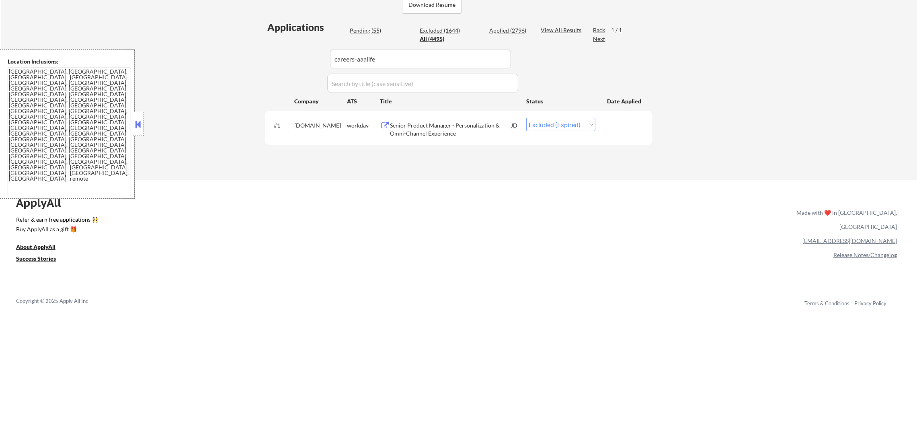
select select ""pending""
click at [423, 124] on div "Director, Enterprise Product Management" at bounding box center [450, 125] width 121 height 8
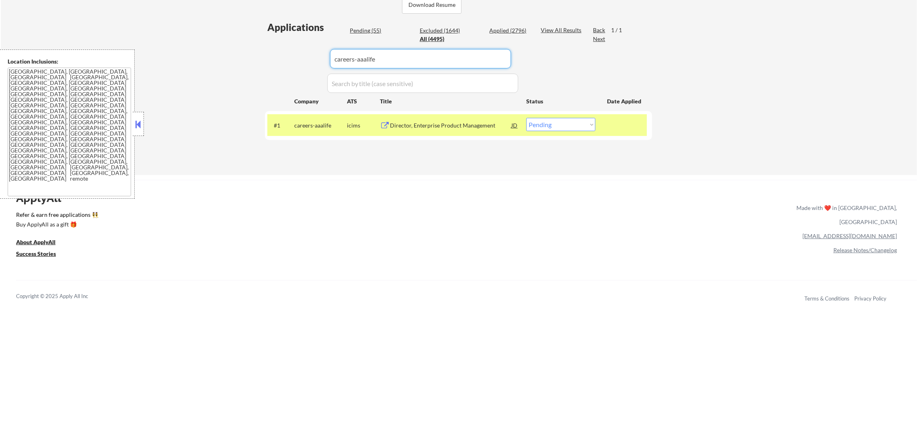
drag, startPoint x: 387, startPoint y: 43, endPoint x: 257, endPoint y: 47, distance: 130.3
click at [258, 47] on div "← Return to /applysquad Mailslurp Inbox Job Search Builder Gabriel Wilensky Use…" at bounding box center [458, -1] width 401 height 337
paste input "valence"
type input "valence"
click at [257, 47] on div "← Return to /applysquad Mailslurp Inbox Job Search Builder Gabriel Wilensky Use…" at bounding box center [459, 3] width 916 height 344
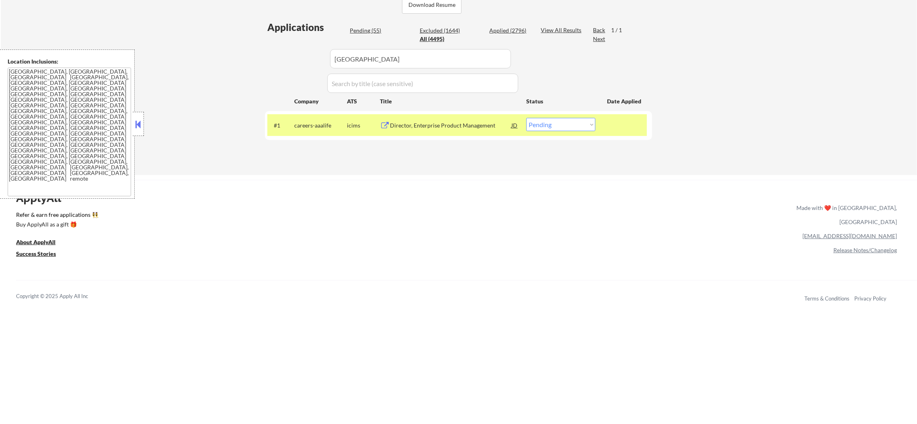
select select ""pending""
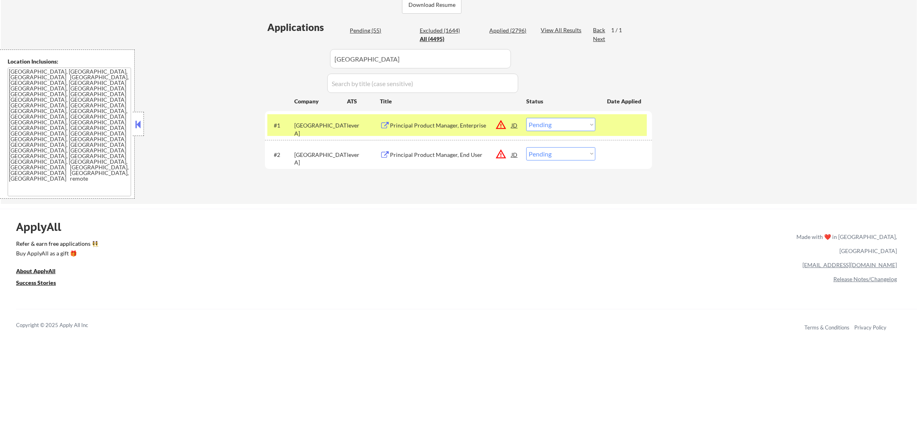
click at [443, 134] on div "#1 valence lever Principal Product Manager, Enterprise JD warning_amber Choose …" at bounding box center [456, 125] width 379 height 22
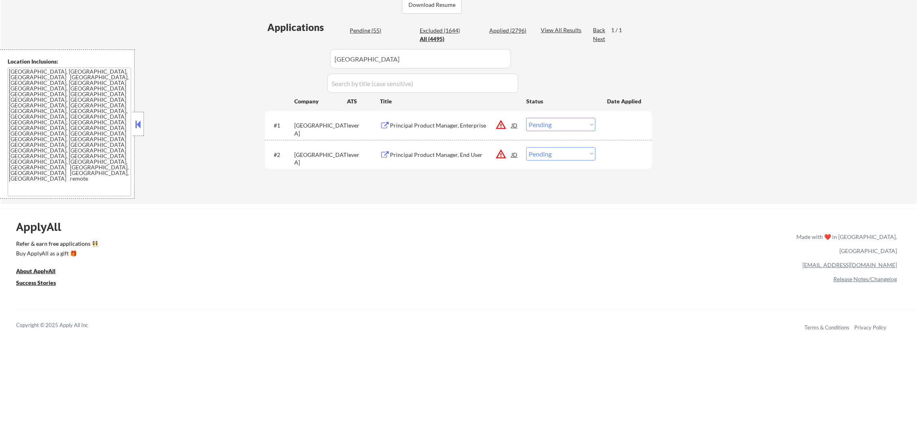
click at [454, 120] on div "Principal Product Manager, Enterprise" at bounding box center [450, 125] width 121 height 14
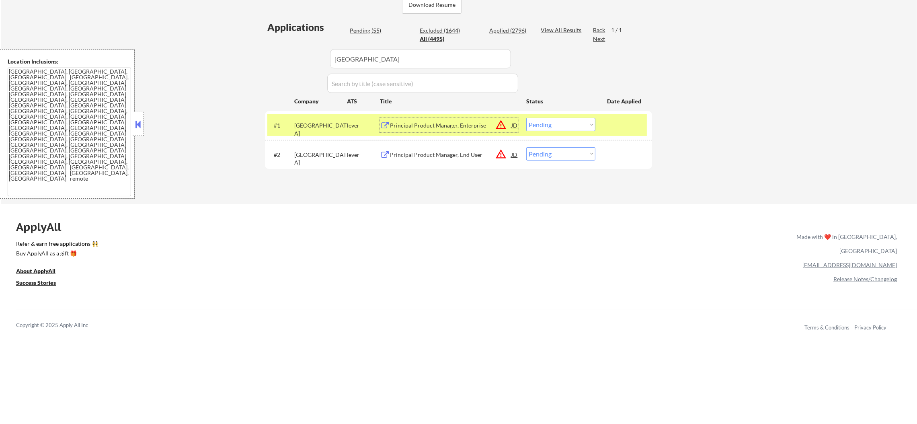
click at [422, 124] on div "Principal Product Manager, Enterprise" at bounding box center [450, 125] width 121 height 8
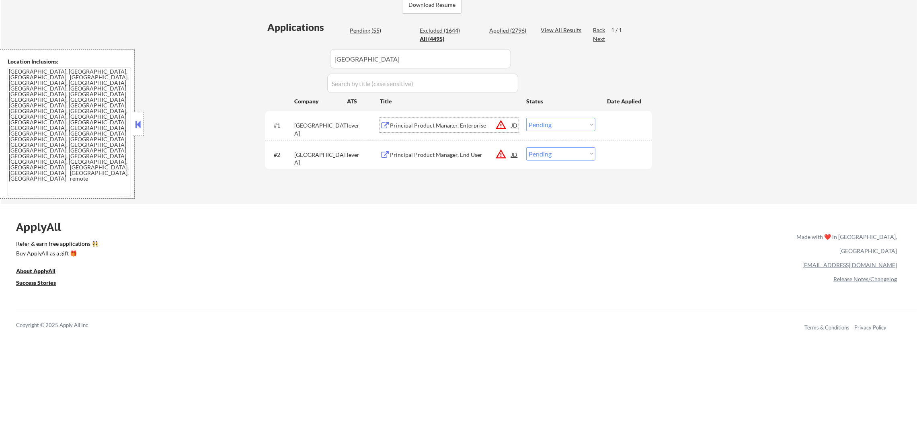
click at [556, 121] on select "Choose an option... Pending Applied Excluded (Questions) Excluded (Expired) Exc…" at bounding box center [560, 124] width 69 height 13
select select ""applied""
click at [526, 118] on select "Choose an option... Pending Applied Excluded (Questions) Excluded (Expired) Exc…" at bounding box center [560, 124] width 69 height 13
click at [438, 153] on div "Principal Product Manager, End User" at bounding box center [450, 155] width 121 height 8
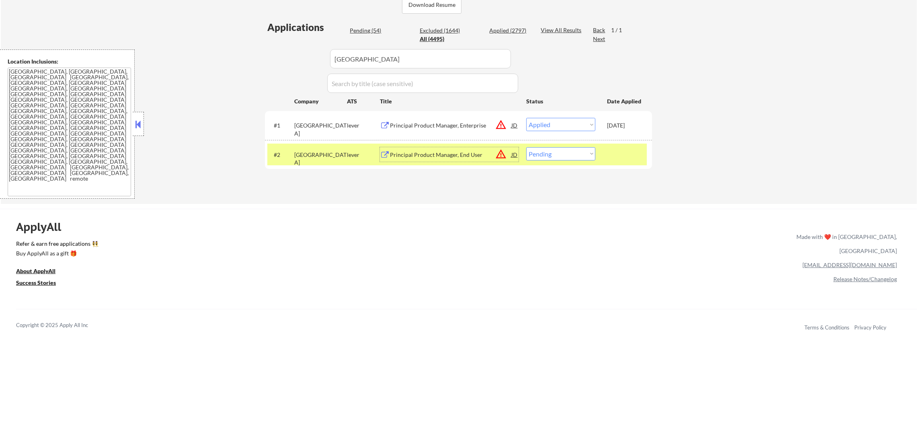
click at [553, 156] on select "Choose an option... Pending Applied Excluded (Questions) Excluded (Expired) Exc…" at bounding box center [560, 153] width 69 height 13
select select ""excluded__other_""
click at [526, 147] on select "Choose an option... Pending Applied Excluded (Questions) Excluded (Expired) Exc…" at bounding box center [560, 153] width 69 height 13
paste input "onebrief"
click at [273, 53] on div "Applications Pending (52) Excluded (1646) Applied (2797) All (4495) View All Re…" at bounding box center [458, 104] width 387 height 168
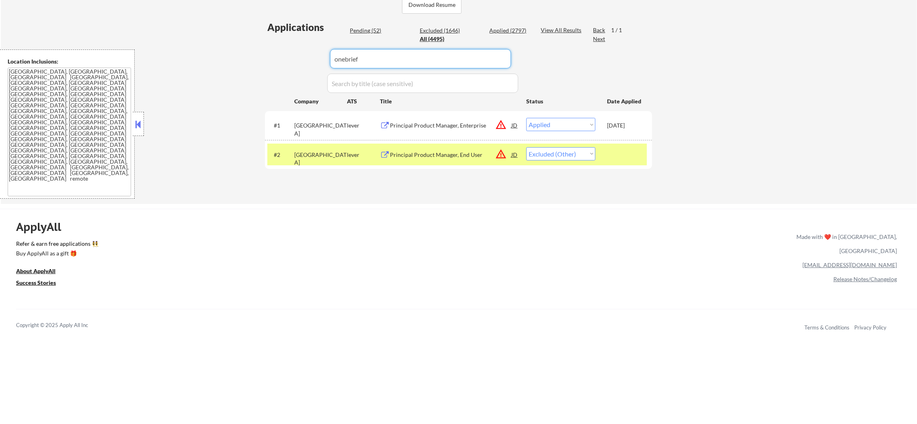
type input "onebrief"
click at [255, 53] on div "← Return to /applysquad Mailslurp Inbox Job Search Builder Gabriel Wilensky Use…" at bounding box center [459, 17] width 916 height 373
select select ""pending""
select select ""excluded""
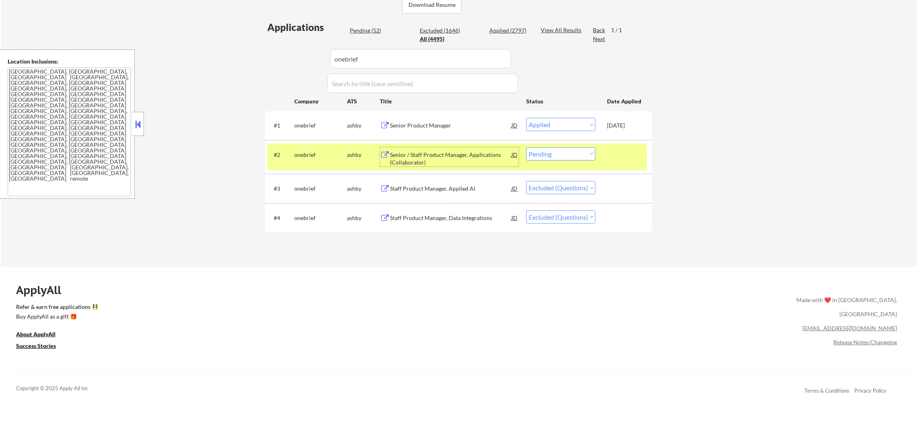
click at [459, 155] on div "Senior / Staff Product Manager, Applications (Collaborator)" at bounding box center [450, 159] width 121 height 16
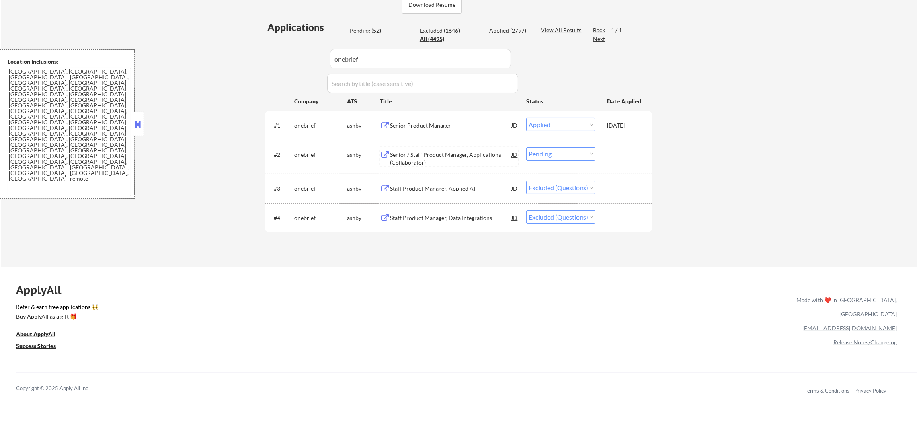
click at [534, 153] on select "Choose an option... Pending Applied Excluded (Questions) Excluded (Expired) Exc…" at bounding box center [560, 153] width 69 height 13
select select ""applied""
click at [526, 147] on select "Choose an option... Pending Applied Excluded (Questions) Excluded (Expired) Exc…" at bounding box center [560, 153] width 69 height 13
paste input "coinbase"
drag, startPoint x: 361, startPoint y: 58, endPoint x: 236, endPoint y: 57, distance: 124.6
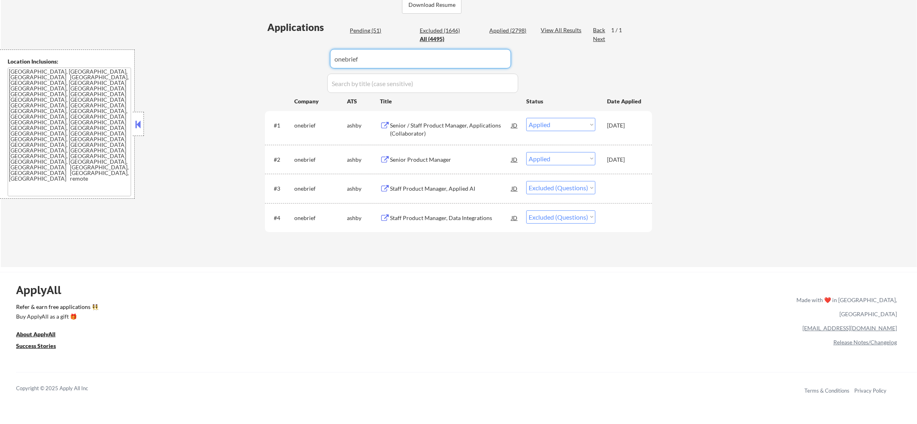
click at [236, 57] on div "← Return to /applysquad Mailslurp Inbox Job Search Builder Gabriel Wilensky Use…" at bounding box center [459, 49] width 916 height 436
type input "coinbase"
click at [234, 57] on div "← Return to /applysquad Mailslurp Inbox Job Search Builder Gabriel Wilensky Use…" at bounding box center [459, 49] width 916 height 436
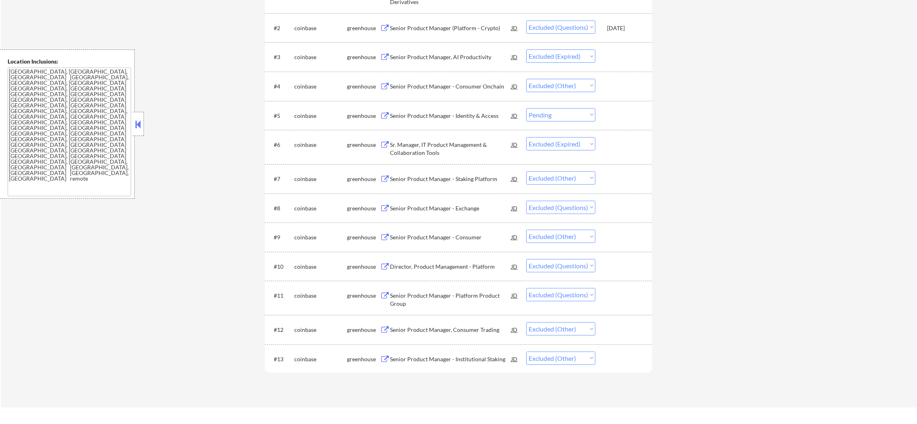
scroll to position [322, 0]
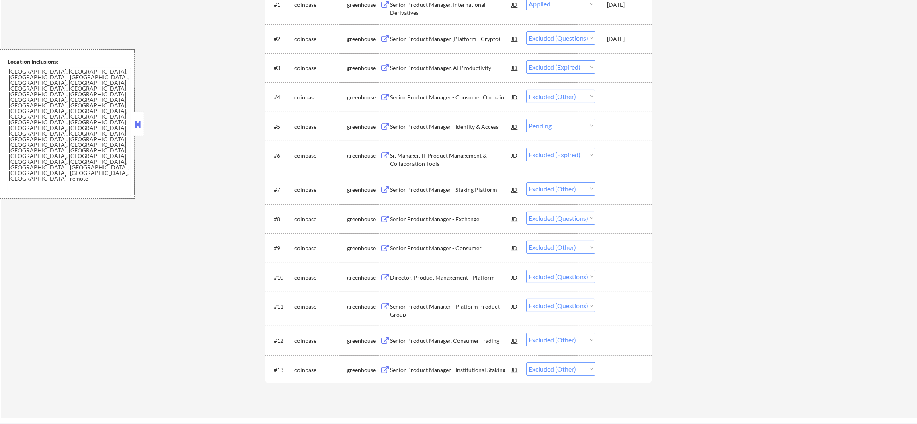
click at [442, 127] on div "Senior Product Manager - Identity & Access" at bounding box center [450, 127] width 121 height 8
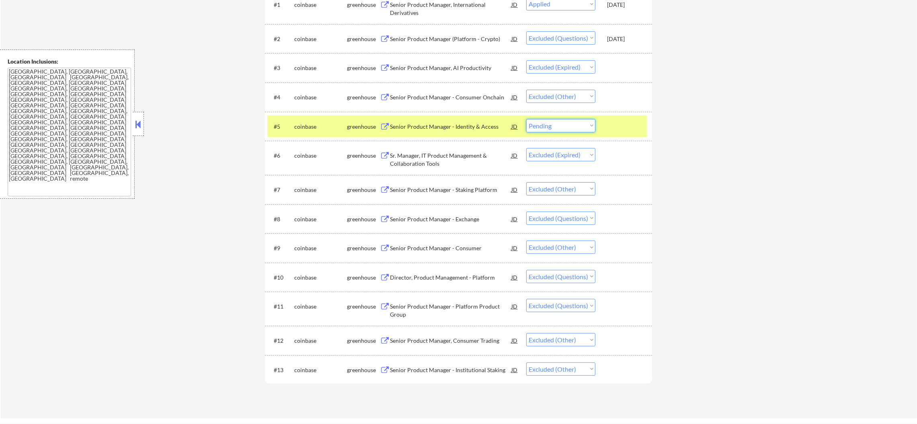
click at [536, 127] on select "Choose an option... Pending Applied Excluded (Questions) Excluded (Expired) Exc…" at bounding box center [560, 125] width 69 height 13
click at [526, 119] on select "Choose an option... Pending Applied Excluded (Questions) Excluded (Expired) Exc…" at bounding box center [560, 125] width 69 height 13
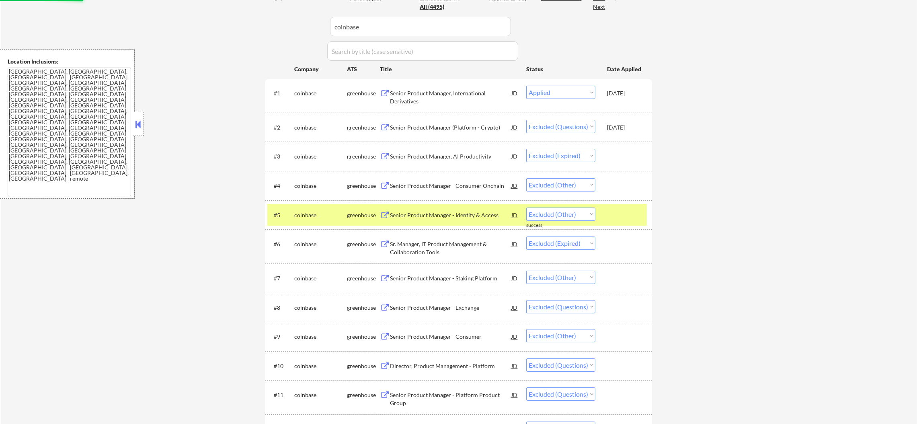
scroll to position [221, 0]
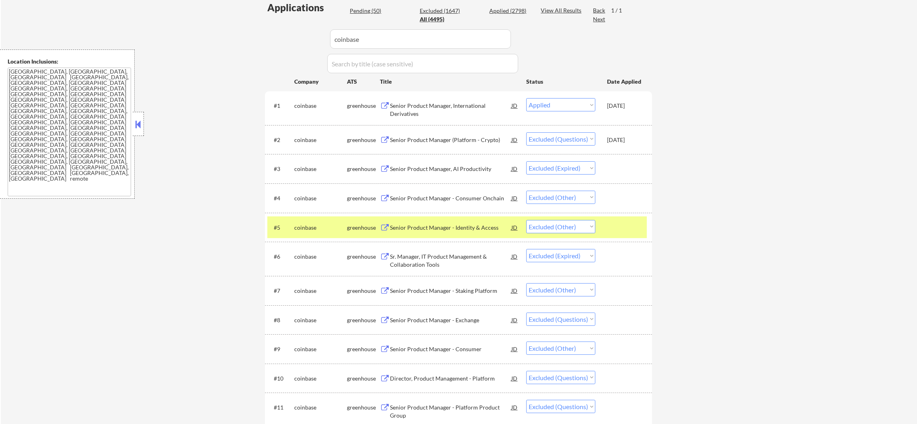
click at [314, 230] on div "coinbase" at bounding box center [320, 227] width 53 height 8
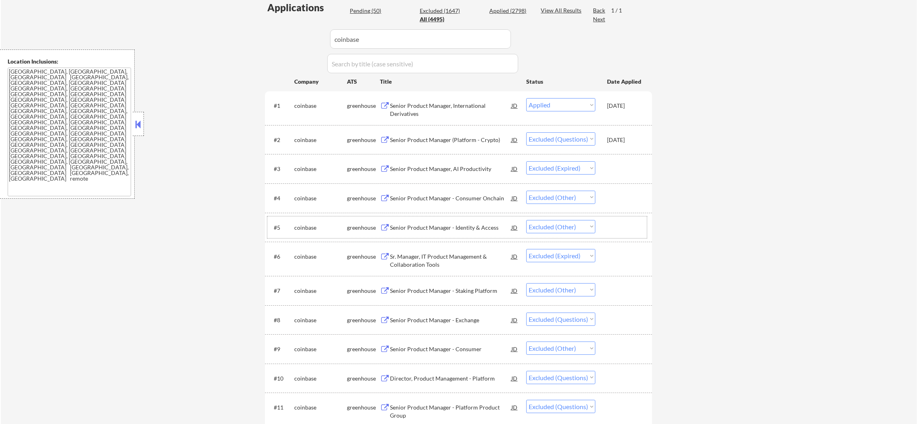
drag, startPoint x: 391, startPoint y: 37, endPoint x: 244, endPoint y: 37, distance: 146.7
click at [246, 37] on div "← Return to /applysquad Mailslurp Inbox Job Search Builder Gabriel Wilensky Use…" at bounding box center [459, 164] width 916 height 707
paste input "veeamsoftware"
click at [244, 37] on div "← Return to /applysquad Mailslurp Inbox Job Search Builder Gabriel Wilensky Use…" at bounding box center [459, 164] width 916 height 707
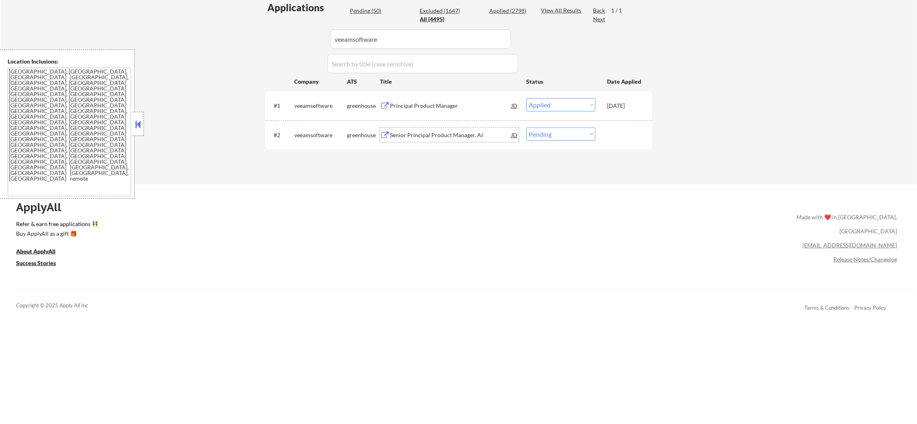
click at [457, 133] on div "Senior Principal Product Manager, AI" at bounding box center [450, 135] width 121 height 8
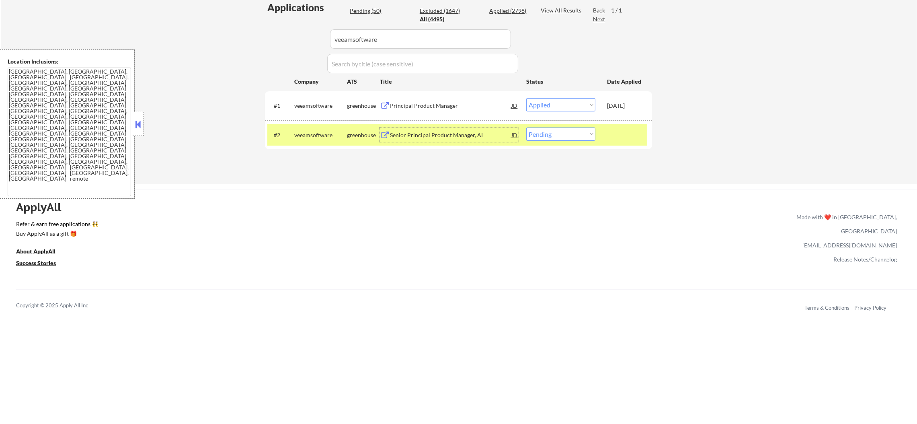
drag, startPoint x: 544, startPoint y: 133, endPoint x: 545, endPoint y: 137, distance: 4.0
click at [544, 133] on select "Choose an option... Pending Applied Excluded (Questions) Excluded (Expired) Exc…" at bounding box center [560, 133] width 69 height 13
click at [526, 127] on select "Choose an option... Pending Applied Excluded (Questions) Excluded (Expired) Exc…" at bounding box center [560, 133] width 69 height 13
click at [291, 131] on div "#2 veeamsoftware greenhouse Senior Principal Product Manager, AI JD warning_amb…" at bounding box center [456, 135] width 379 height 22
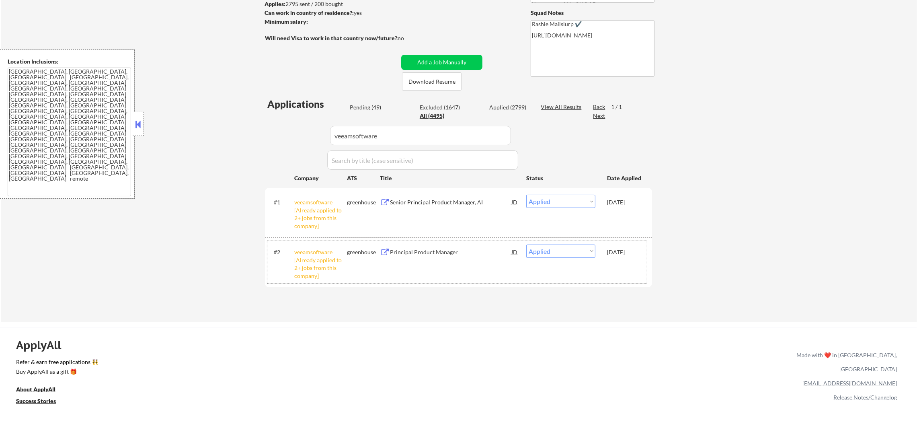
scroll to position [64, 0]
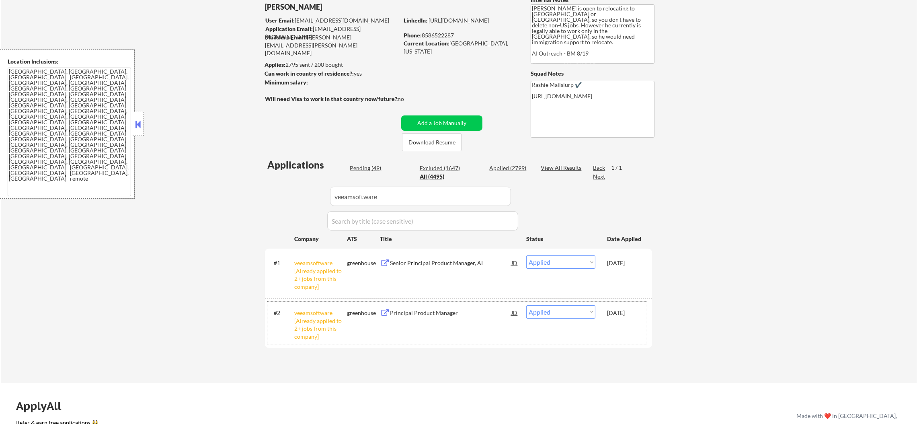
paste input "humanagency"
drag, startPoint x: 396, startPoint y: 193, endPoint x: 248, endPoint y: 195, distance: 148.3
click at [248, 195] on div "← Return to /applysquad Mailslurp Inbox Job Search Builder Gabriel Wilensky Use…" at bounding box center [459, 176] width 916 height 414
click at [242, 194] on div "← Return to /applysquad Mailslurp Inbox Job Search Builder Gabriel Wilensky Use…" at bounding box center [459, 176] width 916 height 414
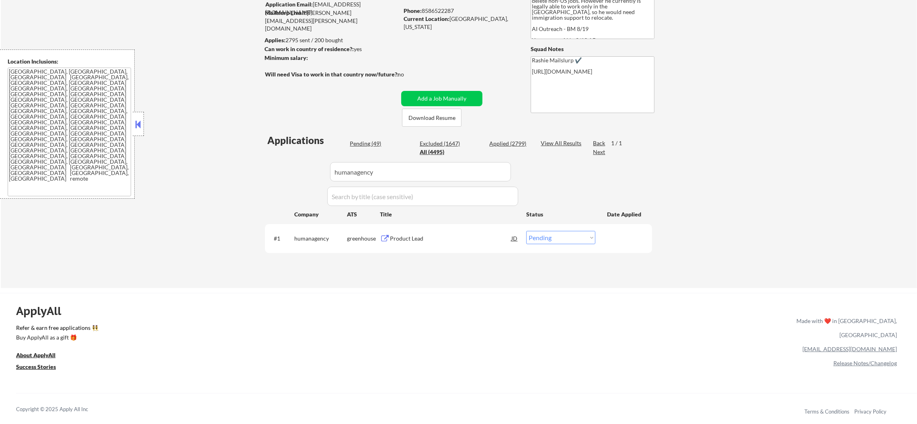
scroll to position [164, 0]
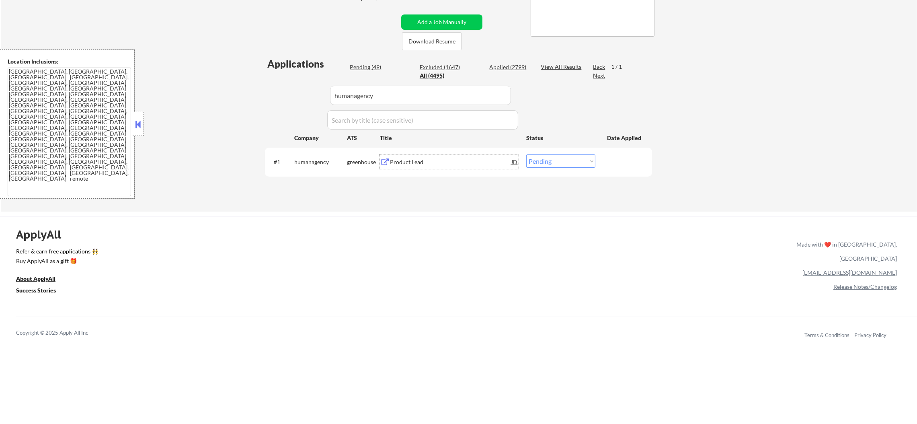
click at [425, 165] on div "Product Lead" at bounding box center [450, 162] width 121 height 8
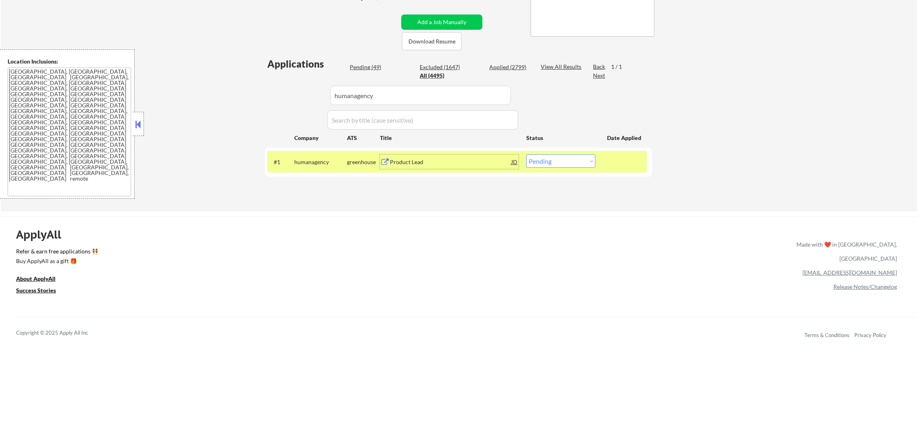
click at [530, 173] on div "#1 humanagency greenhouse Product Lead JD warning_amber Choose an option... Pen…" at bounding box center [458, 162] width 387 height 29
click at [541, 165] on select "Choose an option... Pending Applied Excluded (Questions) Excluded (Expired) Exc…" at bounding box center [560, 160] width 69 height 13
click at [526, 154] on select "Choose an option... Pending Applied Excluded (Questions) Excluded (Expired) Exc…" at bounding box center [560, 160] width 69 height 13
drag, startPoint x: 328, startPoint y: 170, endPoint x: 320, endPoint y: 167, distance: 8.7
click at [320, 167] on div "#1 humanagency greenhouse Product Lead JD warning_amber Choose an option... Pen…" at bounding box center [456, 162] width 379 height 22
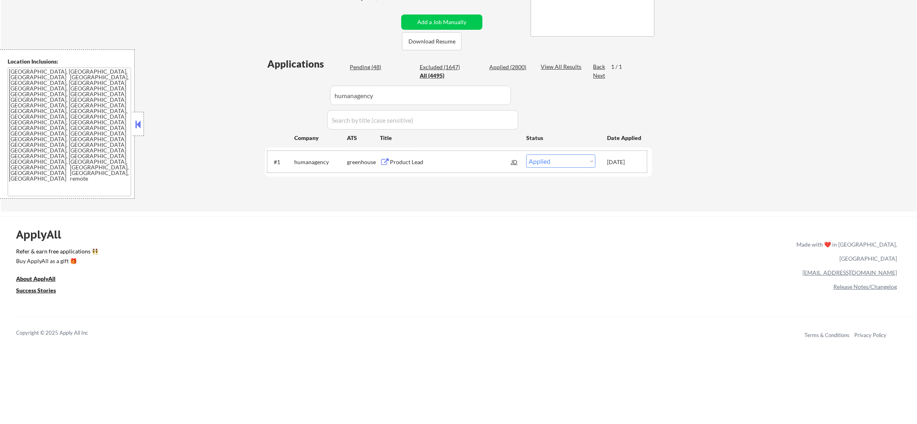
drag, startPoint x: 336, startPoint y: 98, endPoint x: 234, endPoint y: 88, distance: 102.6
click at [240, 88] on div "← Return to /applysquad Mailslurp Inbox Job Search Builder Gabriel Wilensky Use…" at bounding box center [459, 40] width 916 height 344
paste input "wildalaskancompany"
click at [225, 89] on div "← Return to /applysquad Mailslurp Inbox Job Search Builder Gabriel Wilensky Use…" at bounding box center [459, 40] width 916 height 344
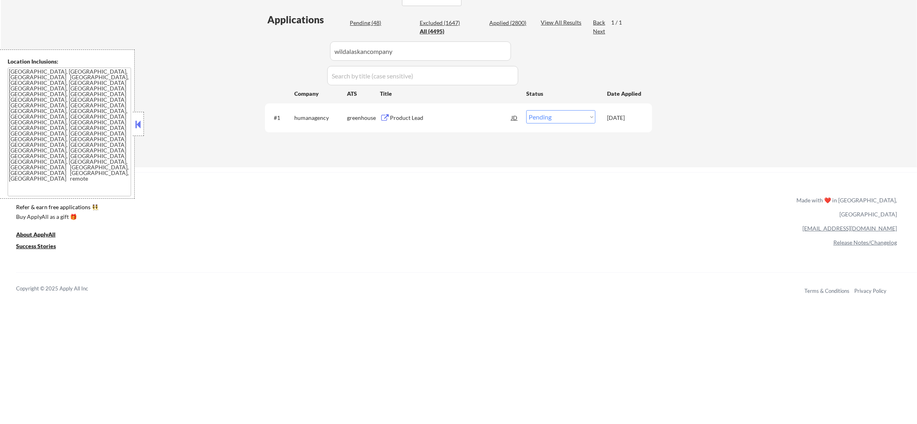
scroll to position [244, 0]
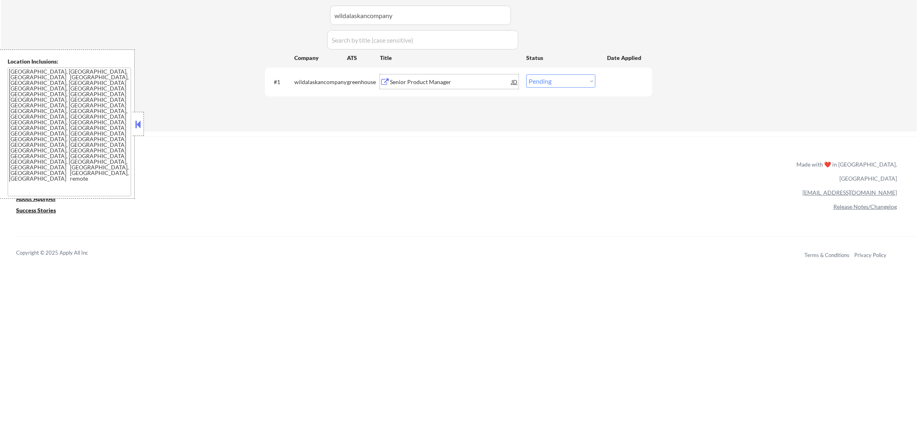
click at [408, 76] on div "Senior Product Manager" at bounding box center [450, 81] width 121 height 14
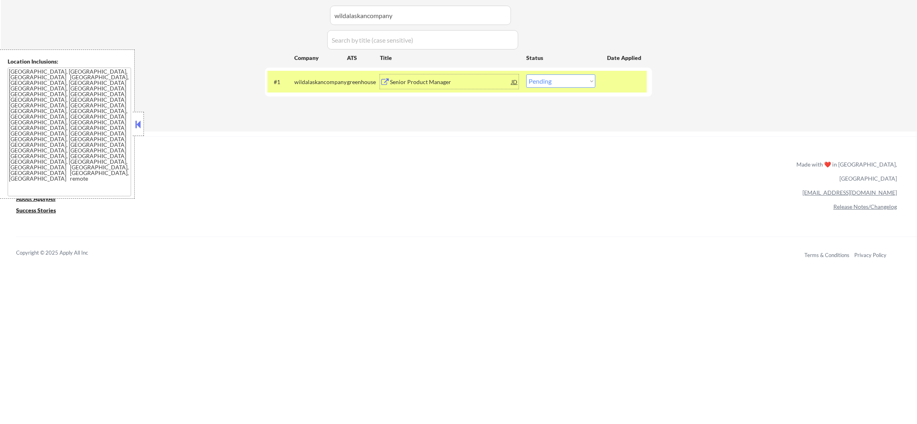
click at [530, 78] on select "Choose an option... Pending Applied Excluded (Questions) Excluded (Expired) Exc…" at bounding box center [560, 80] width 69 height 13
click at [526, 74] on select "Choose an option... Pending Applied Excluded (Questions) Excluded (Expired) Exc…" at bounding box center [560, 80] width 69 height 13
click at [311, 75] on div "wildalaskancompany" at bounding box center [320, 81] width 53 height 14
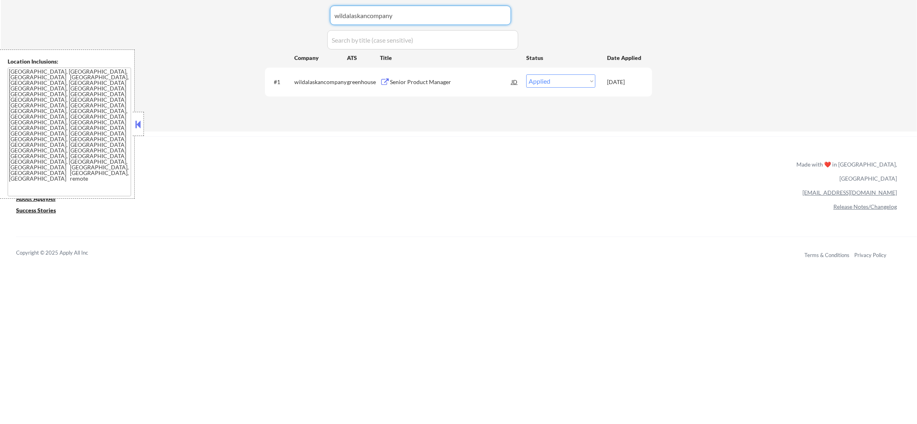
drag, startPoint x: 392, startPoint y: 18, endPoint x: 246, endPoint y: 18, distance: 145.9
paste input "floqast"
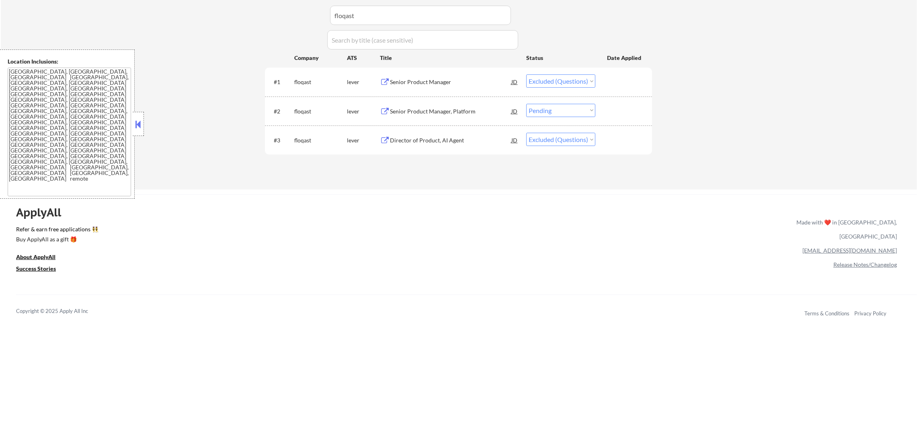
click at [475, 113] on div "Senior Product Manager, Platform" at bounding box center [450, 111] width 121 height 8
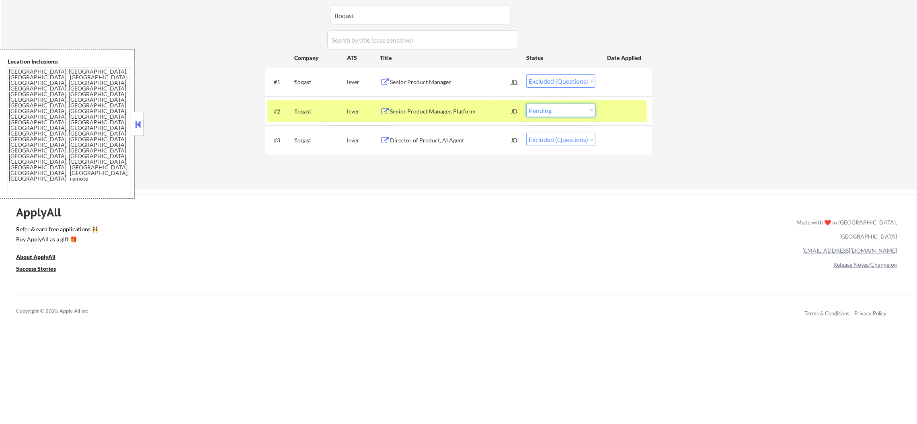
drag, startPoint x: 549, startPoint y: 109, endPoint x: 549, endPoint y: 115, distance: 6.4
click at [549, 110] on select "Choose an option... Pending Applied Excluded (Questions) Excluded (Expired) Exc…" at bounding box center [560, 110] width 69 height 13
click at [526, 104] on select "Choose an option... Pending Applied Excluded (Questions) Excluded (Expired) Exc…" at bounding box center [560, 110] width 69 height 13
click at [322, 101] on div "#2 floqast lever Senior Product Manager, Platform JD warning_amber Choose an op…" at bounding box center [456, 111] width 379 height 22
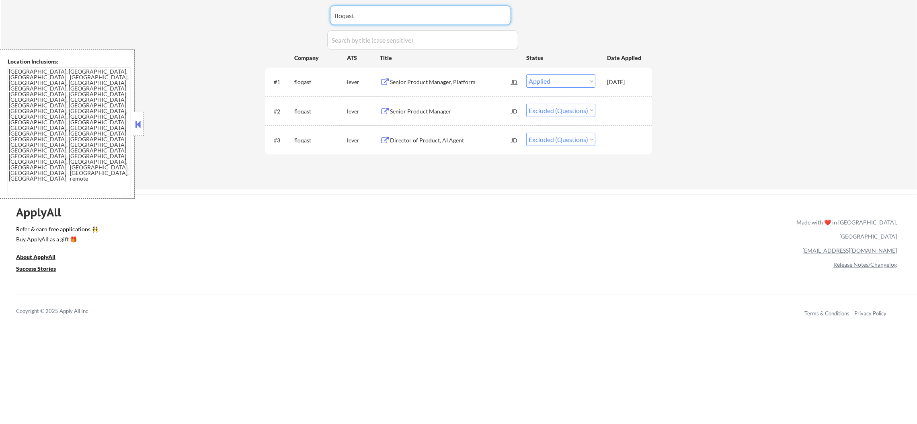
paste input "branchmetrics"
drag, startPoint x: 339, startPoint y: 16, endPoint x: 234, endPoint y: 16, distance: 104.9
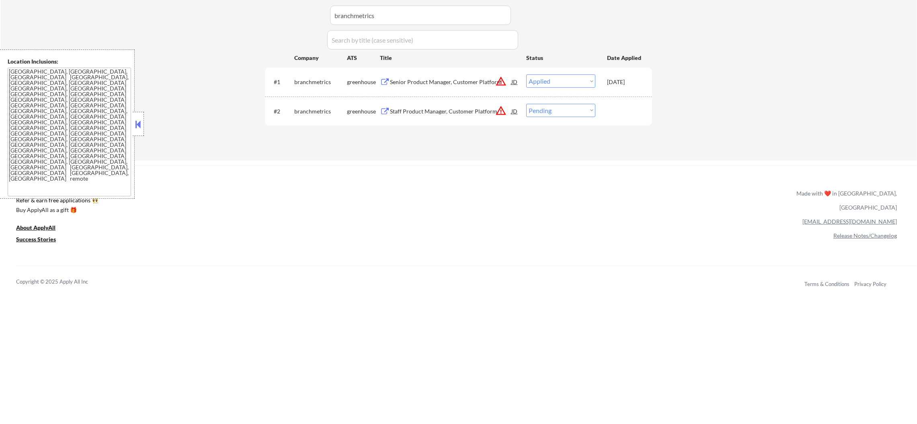
click at [428, 110] on div "Staff Product Manager, Customer Platform" at bounding box center [450, 111] width 121 height 8
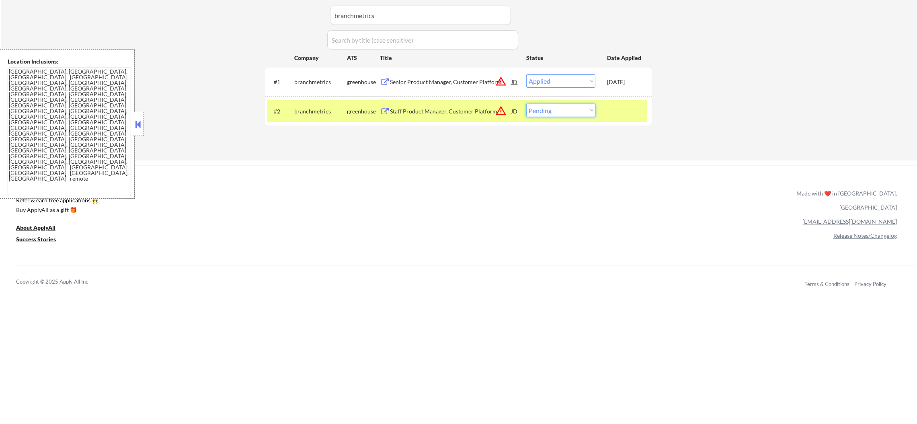
drag, startPoint x: 543, startPoint y: 110, endPoint x: 543, endPoint y: 115, distance: 4.8
click at [543, 111] on select "Choose an option... Pending Applied Excluded (Questions) Excluded (Expired) Exc…" at bounding box center [560, 110] width 69 height 13
click at [526, 104] on select "Choose an option... Pending Applied Excluded (Questions) Excluded (Expired) Exc…" at bounding box center [560, 110] width 69 height 13
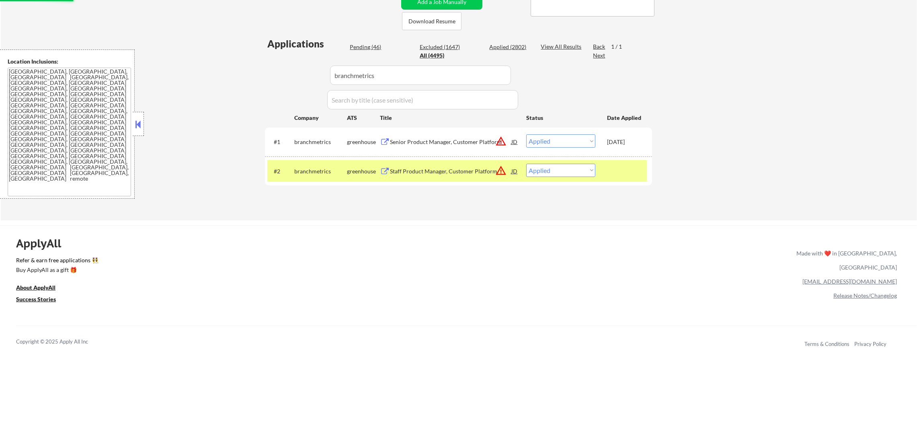
scroll to position [184, 0]
click at [326, 157] on div "#2 branchmetrics greenhouse Staff Product Manager, Customer Platform JD warning…" at bounding box center [458, 171] width 387 height 29
click at [318, 175] on div "branchmetrics" at bounding box center [320, 172] width 53 height 8
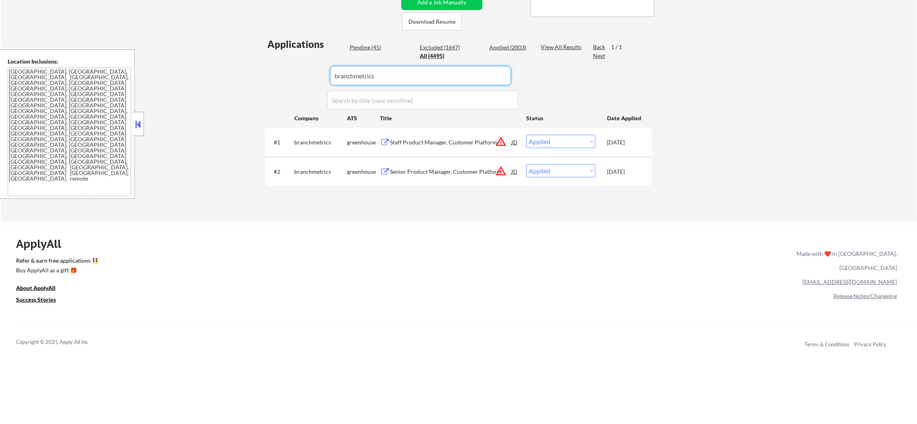
drag, startPoint x: 372, startPoint y: 83, endPoint x: 242, endPoint y: 79, distance: 130.3
click at [246, 79] on div "← Return to /applysquad Mailslurp Inbox Job Search Builder Gabriel Wilensky Use…" at bounding box center [459, 34] width 916 height 373
paste input "pointdigitalfinance"
click at [238, 79] on div "← Return to /applysquad Mailslurp Inbox Job Search Builder Gabriel Wilensky Use…" at bounding box center [459, 34] width 916 height 373
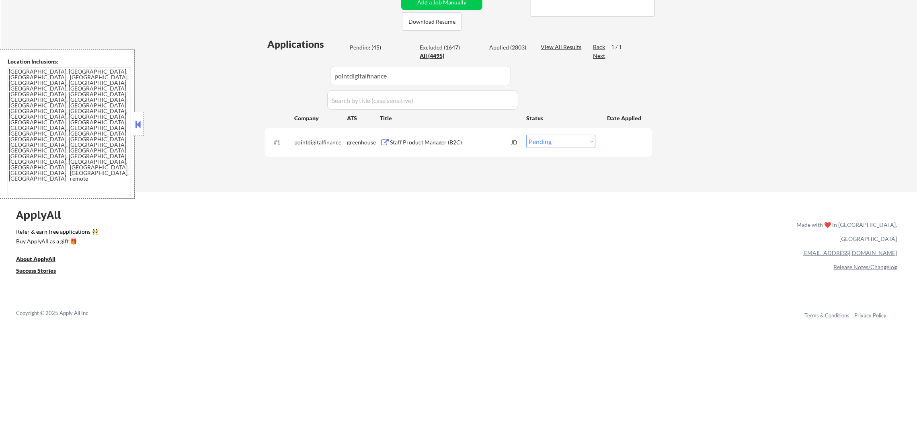
click at [426, 147] on div "Staff Product Manager (B2C)" at bounding box center [450, 142] width 121 height 14
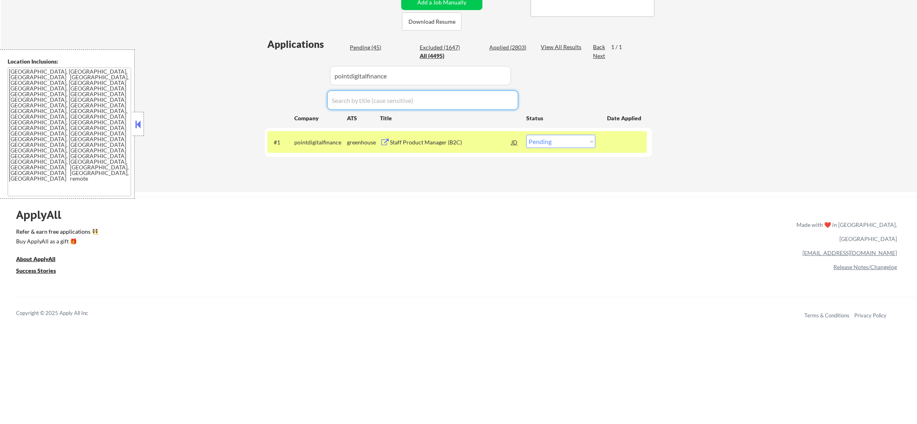
drag, startPoint x: 377, startPoint y: 87, endPoint x: 230, endPoint y: 64, distance: 149.7
click at [230, 64] on div "← Return to /applysquad Mailslurp Inbox Job Search Builder Gabriel Wilensky Use…" at bounding box center [459, 20] width 916 height 344
drag, startPoint x: 400, startPoint y: 70, endPoint x: 237, endPoint y: 52, distance: 164.2
click at [256, 52] on div "← Return to /applysquad Mailslurp Inbox Job Search Builder Gabriel Wilensky Use…" at bounding box center [459, 20] width 916 height 344
paste input "evercommerce.wd1.evercommerce_careers"
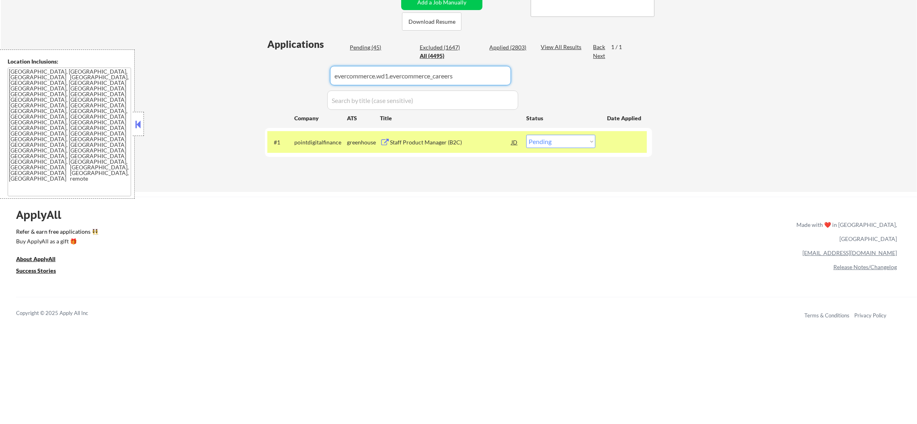
click at [236, 52] on div "← Return to /applysquad Mailslurp Inbox Job Search Builder Gabriel Wilensky Use…" at bounding box center [459, 20] width 916 height 344
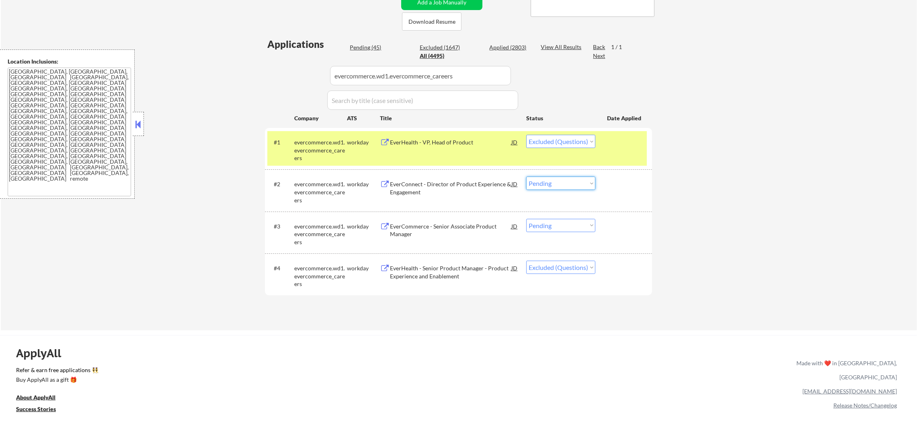
click at [548, 184] on select "Choose an option... Pending Applied Excluded (Questions) Excluded (Expired) Exc…" at bounding box center [560, 182] width 69 height 13
click at [526, 176] on select "Choose an option... Pending Applied Excluded (Questions) Excluded (Expired) Exc…" at bounding box center [560, 182] width 69 height 13
click at [557, 230] on select "Choose an option... Pending Applied Excluded (Questions) Excluded (Expired) Exc…" at bounding box center [560, 225] width 69 height 13
click at [526, 219] on select "Choose an option... Pending Applied Excluded (Questions) Excluded (Expired) Exc…" at bounding box center [560, 225] width 69 height 13
click at [320, 147] on div "evercommerce.wd1.evercommerce_careers" at bounding box center [320, 150] width 53 height 24
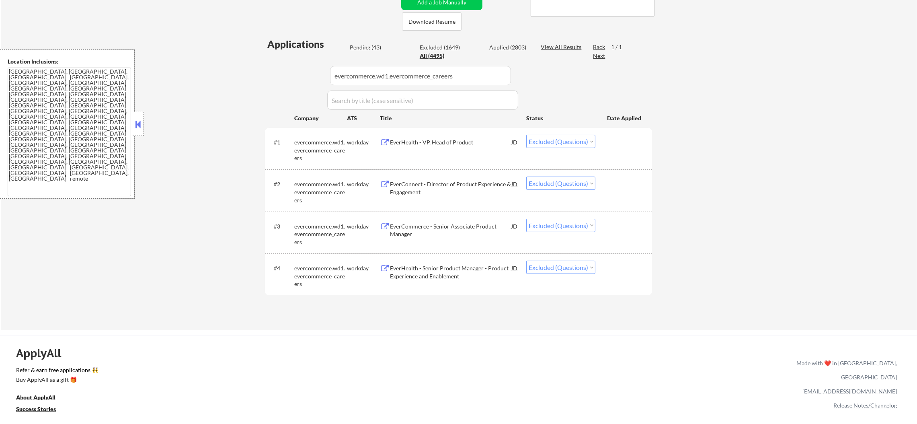
drag, startPoint x: 398, startPoint y: 58, endPoint x: 382, endPoint y: 66, distance: 17.3
click at [381, 64] on div "Applications Pending (43) Excluded (1649) Applied (2803) All (4495) View All Re…" at bounding box center [458, 175] width 387 height 277
drag, startPoint x: 467, startPoint y: 78, endPoint x: 223, endPoint y: 57, distance: 245.7
click at [291, 58] on div "Applications Pending (43) Excluded (1649) Applied (2803) All (4495) View All Re…" at bounding box center [458, 175] width 387 height 277
paste input "smartreporting"
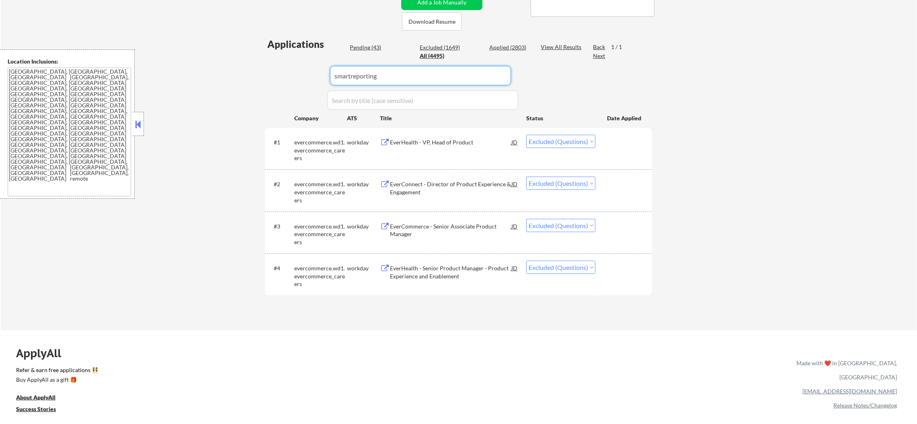
click at [218, 57] on div "← Return to /applysquad Mailslurp Inbox Job Search Builder Gabriel Wilensky Use…" at bounding box center [459, 89] width 916 height 482
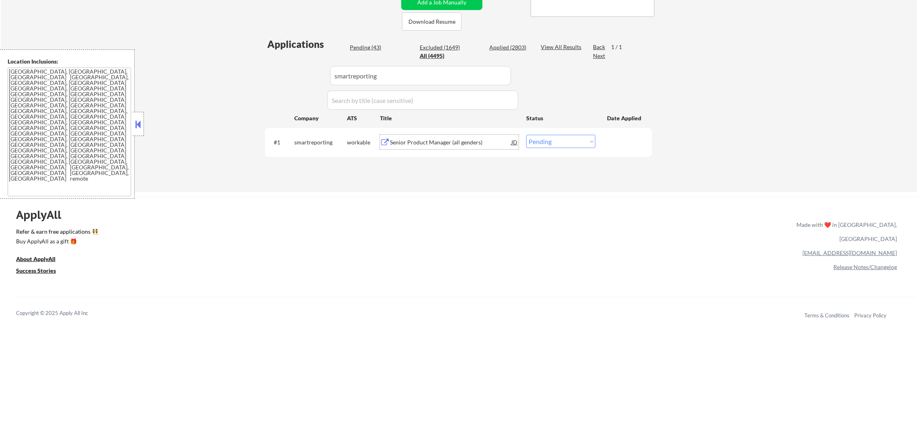
click at [417, 141] on div "Senior Product Manager (all genders)" at bounding box center [450, 142] width 121 height 8
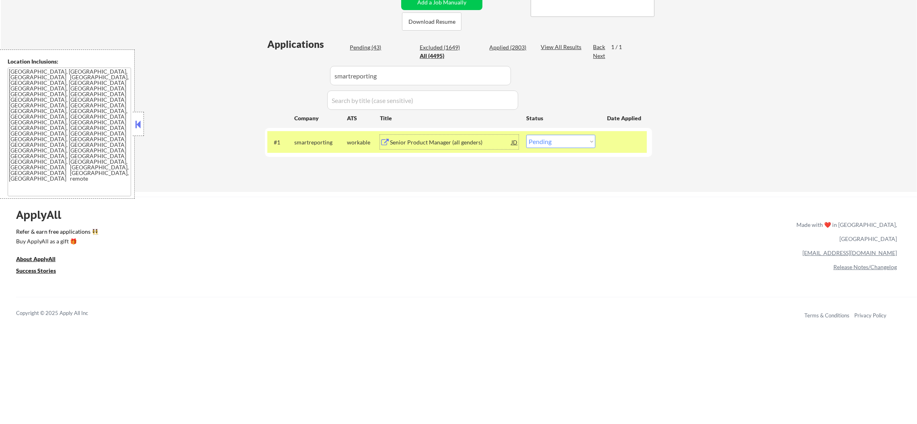
click at [547, 149] on div "#1 smartreporting workable Senior Product Manager (all genders) JD warning_ambe…" at bounding box center [456, 142] width 379 height 22
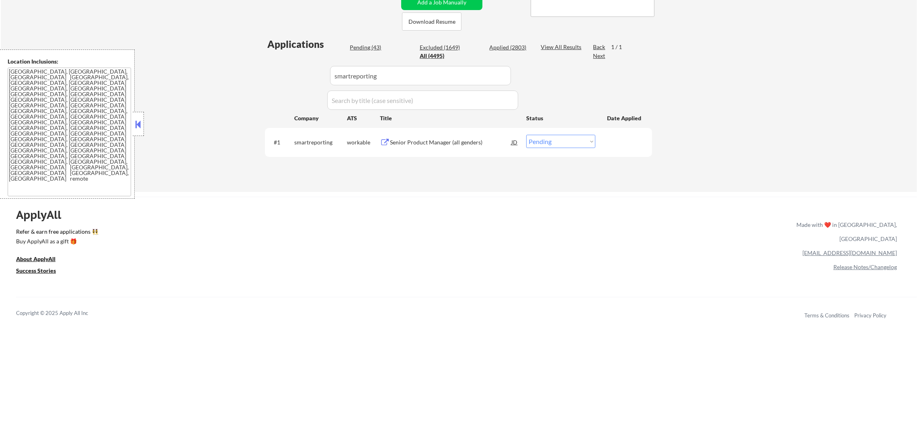
click at [549, 144] on select "Choose an option... Pending Applied Excluded (Questions) Excluded (Expired) Exc…" at bounding box center [560, 141] width 69 height 13
click at [526, 135] on select "Choose an option... Pending Applied Excluded (Questions) Excluded (Expired) Exc…" at bounding box center [560, 141] width 69 height 13
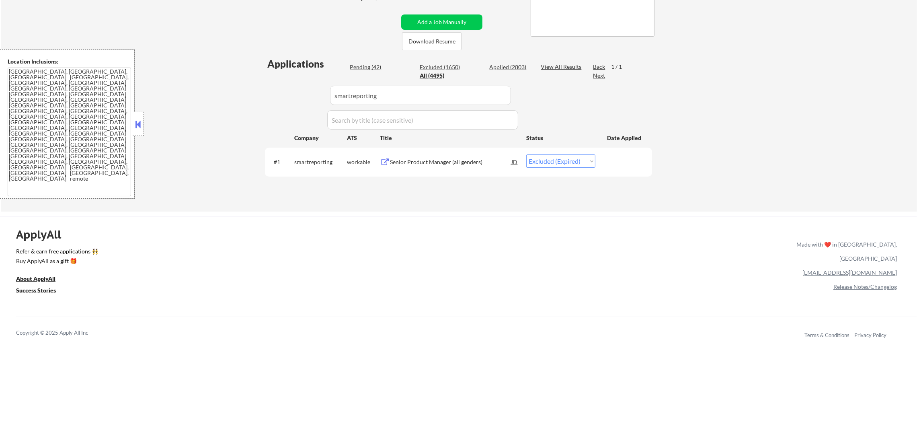
drag, startPoint x: 360, startPoint y: 92, endPoint x: 266, endPoint y: 92, distance: 93.6
click at [284, 92] on div "Applications Pending (42) Excluded (1650) Applied (2803) All (4495) View All Re…" at bounding box center [458, 126] width 387 height 139
paste input "codeorg"
click at [265, 92] on div "Applications Pending (42) Excluded (1650) Applied (2803) All (4495) View All Re…" at bounding box center [458, 126] width 387 height 139
click at [440, 158] on div "Senior Product Manager" at bounding box center [450, 162] width 121 height 8
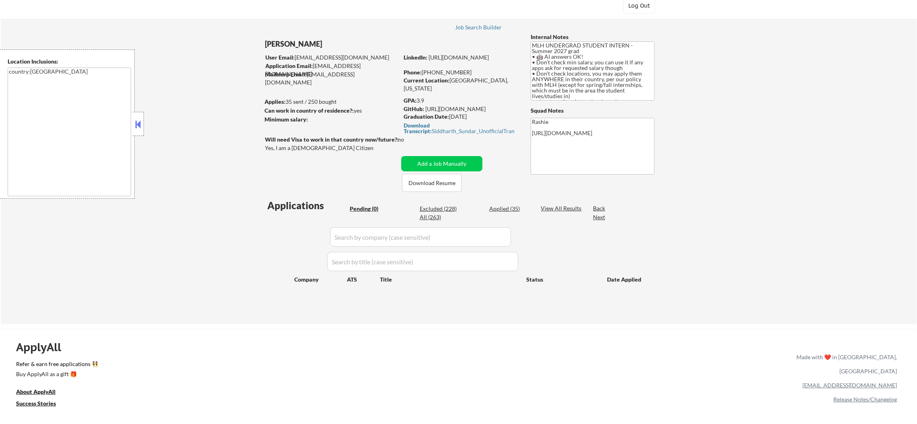
scroll to position [80, 0]
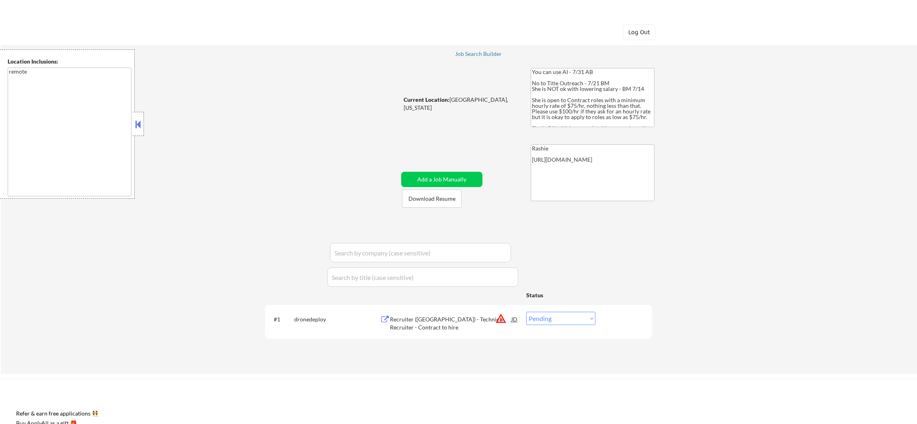
select select ""pending""
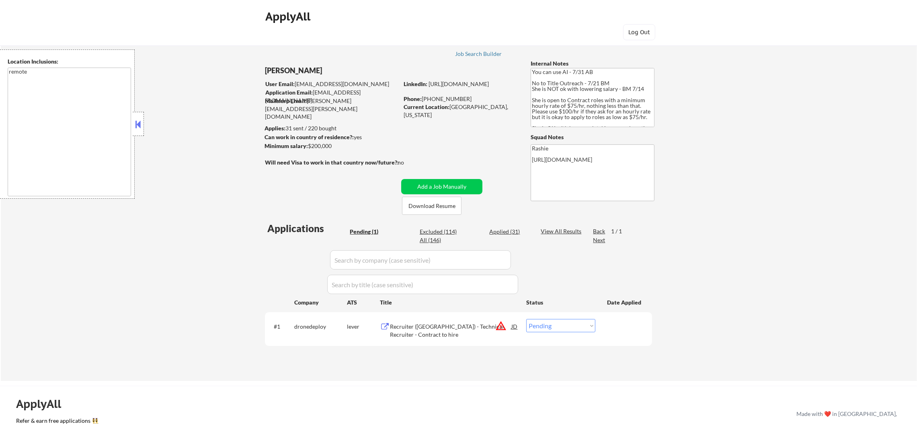
click at [426, 238] on div "All (146)" at bounding box center [440, 240] width 40 height 8
click at [431, 240] on div "All (146)" at bounding box center [440, 240] width 40 height 8
select select ""applied""
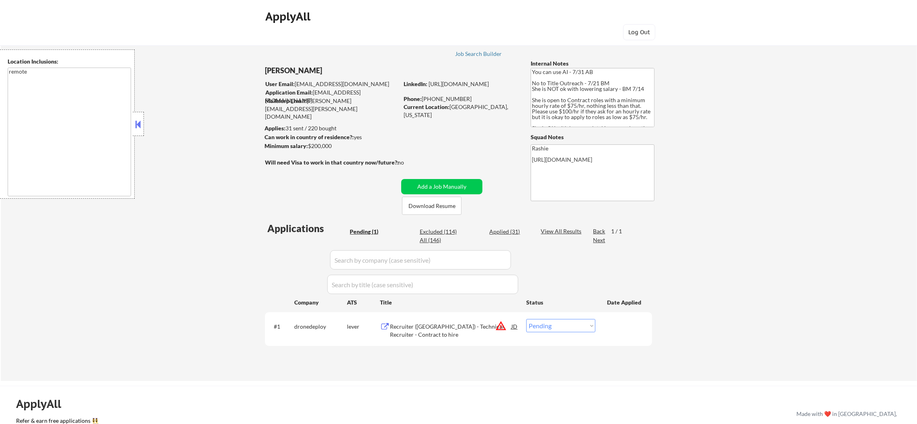
select select ""excluded__other_""
select select ""applied""
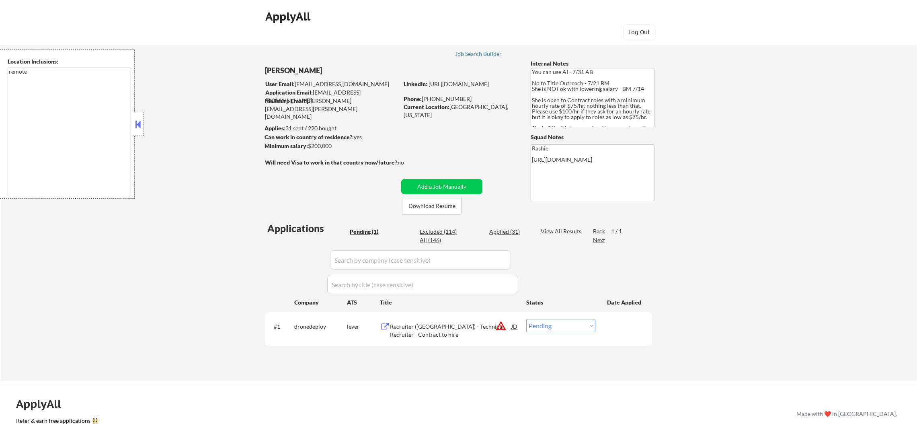
select select ""applied""
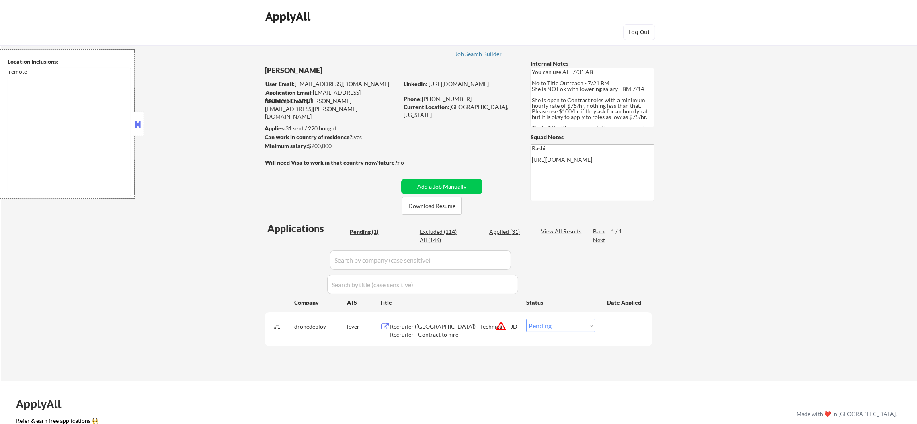
select select ""applied""
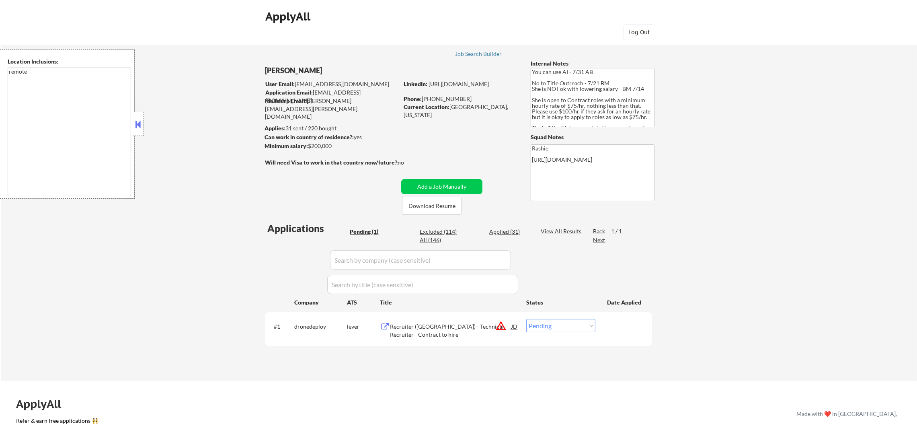
select select ""applied""
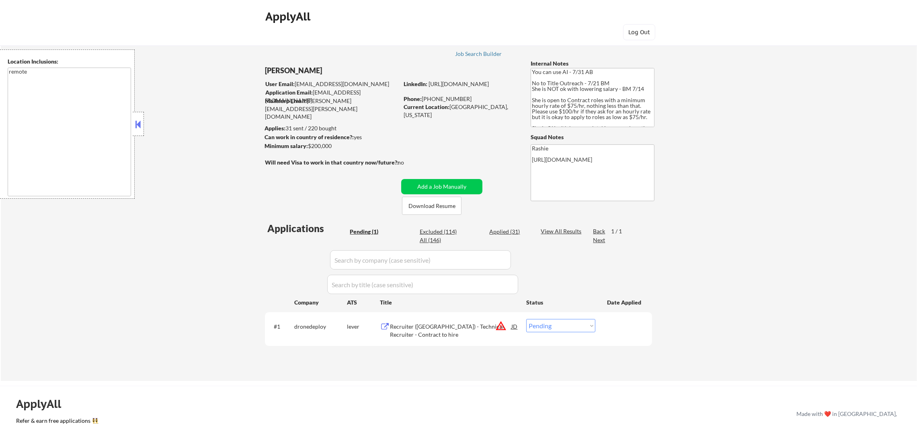
select select ""applied""
select select ""excluded""
select select ""applied""
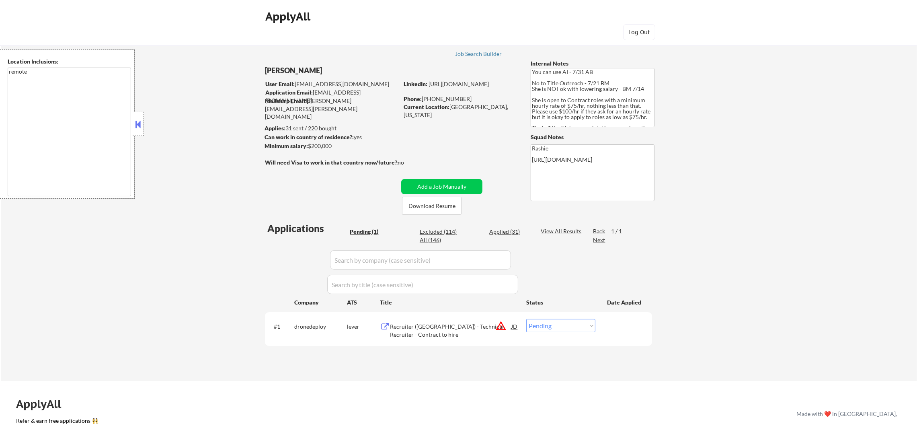
select select ""applied""
select select ""excluded__salary_""
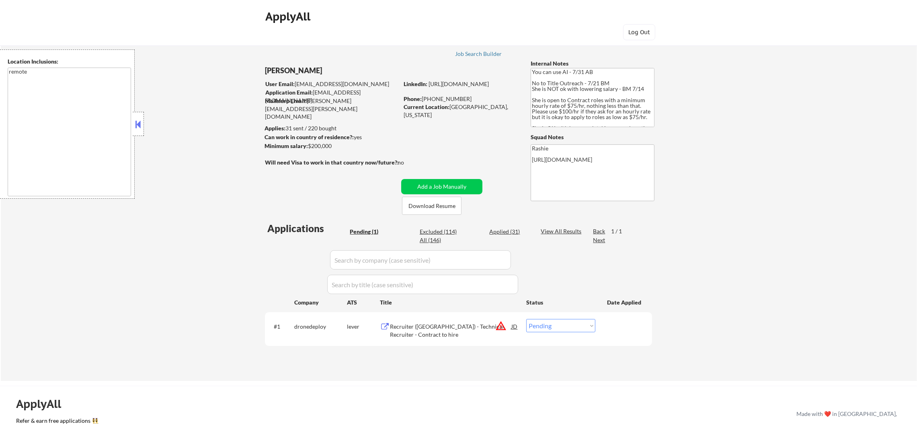
select select ""excluded__salary_""
select select ""excluded__expired_""
select select ""excluded__location_""
select select ""excluded__expired_""
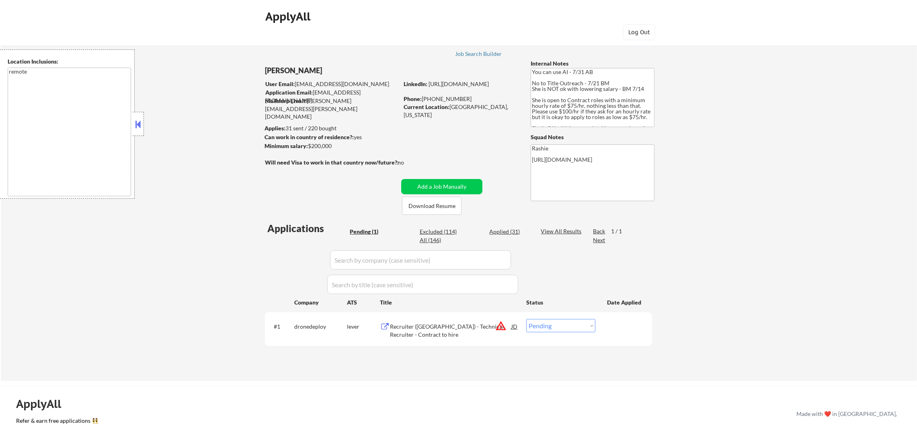
select select ""excluded__expired_""
select select ""excluded""
select select ""excluded__salary_""
select select ""excluded""
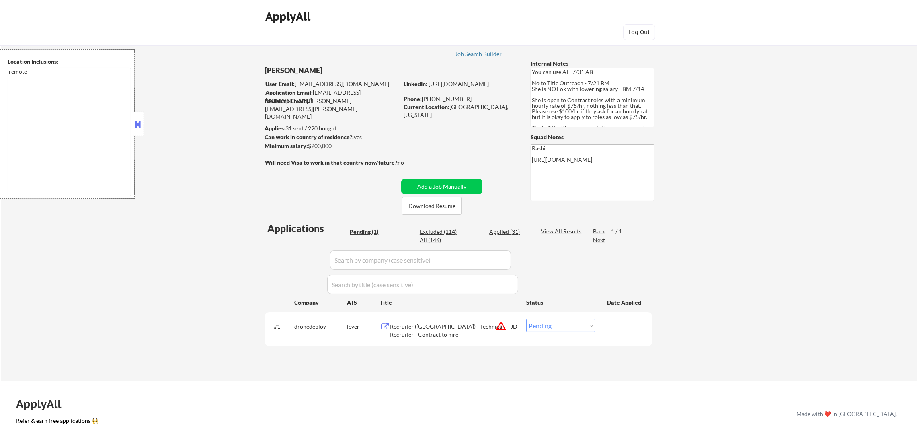
select select ""excluded__other_""
select select ""excluded""
select select ""excluded__expired_""
select select ""excluded__location_""
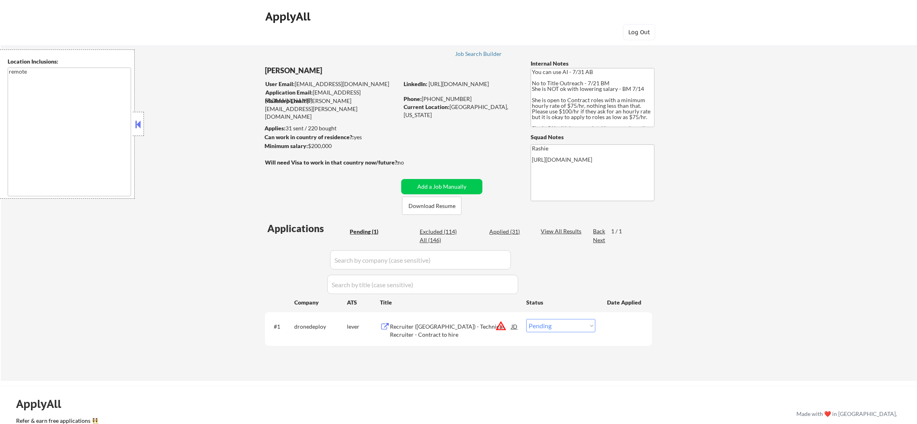
select select ""excluded__other_""
select select ""pending""
select select ""excluded__other_""
select select ""excluded__expired_""
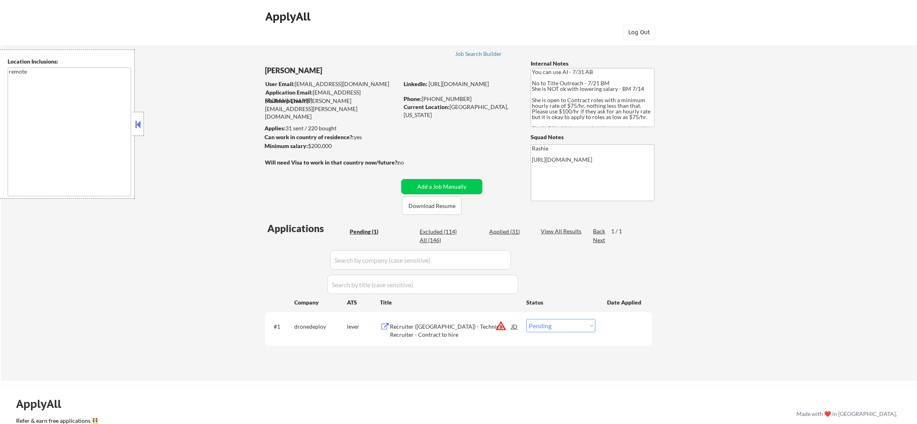
select select ""excluded__other_""
select select ""excluded""
select select ""excluded__location_""
select select ""excluded__salary_""
select select ""excluded__expired_""
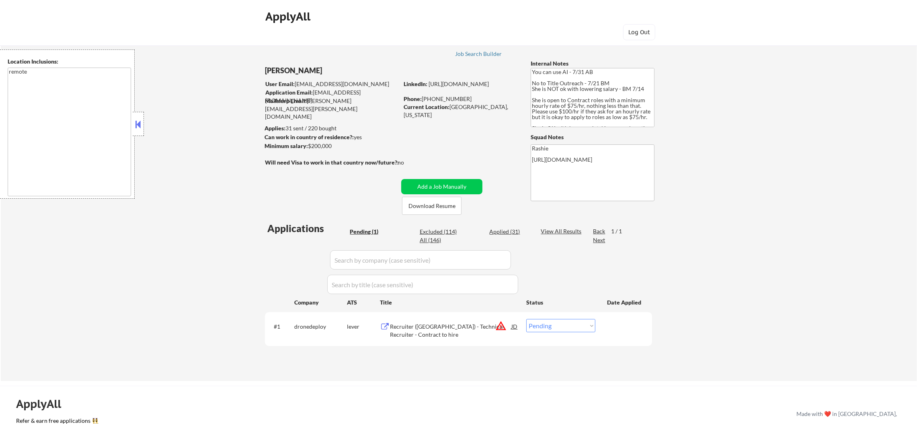
select select ""excluded__location_""
select select ""excluded__expired_""
select select ""excluded__salary_""
select select ""excluded__location_""
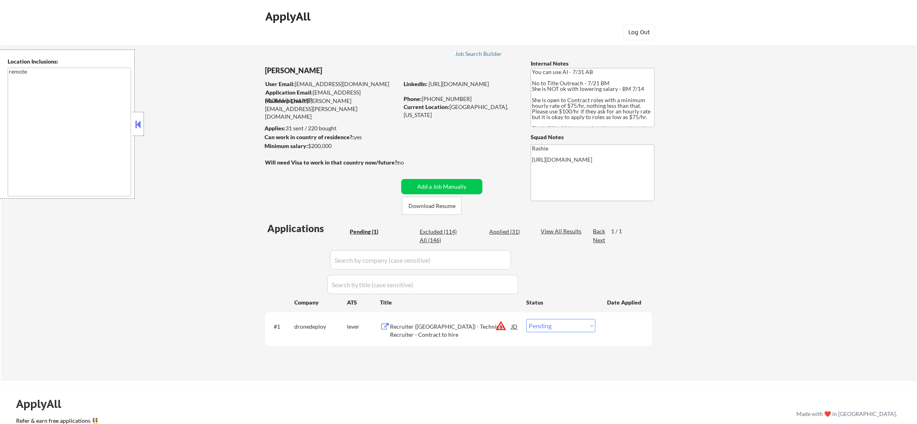
select select ""excluded__salary_""
select select ""excluded__expired_""
select select ""excluded""
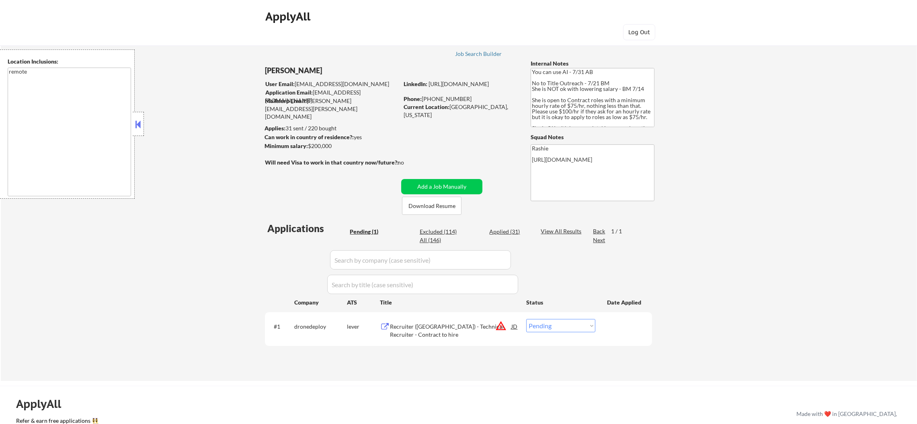
select select ""excluded""
select select ""excluded__other_""
select select ""excluded__salary_""
select select ""excluded""
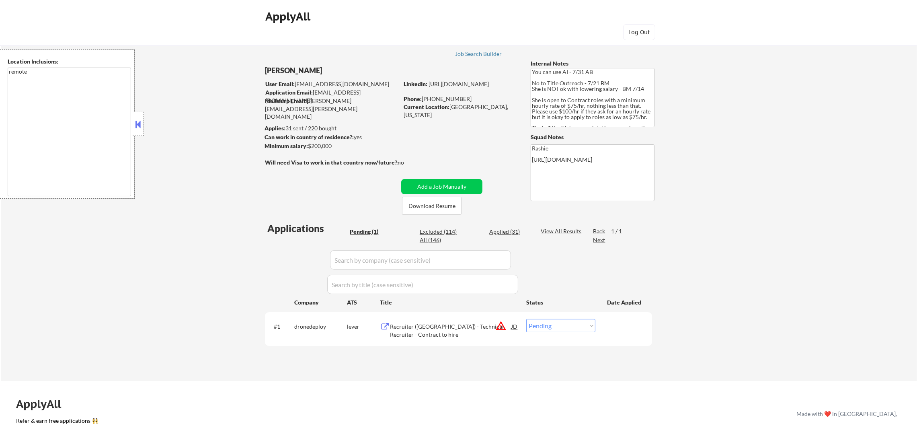
select select ""excluded__expired_""
select select ""excluded__location_""
select select ""excluded__salary_""
select select ""excluded__expired_""
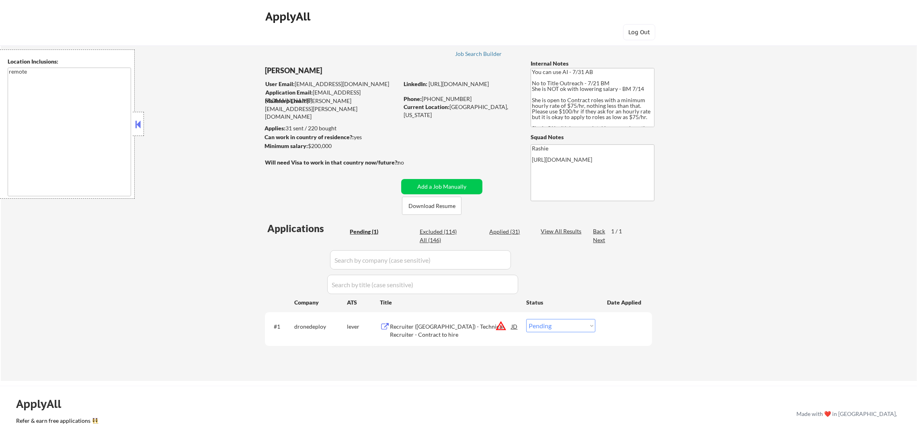
select select ""excluded__location_""
select select ""excluded__salary_""
select select ""excluded__expired_""
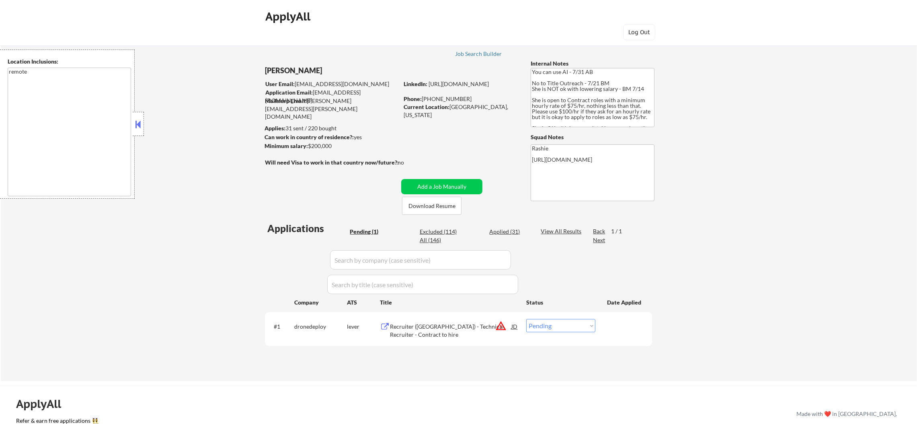
select select ""excluded__expired_""
select select ""excluded__salary_""
select select ""excluded__expired_""
select select ""excluded__location_""
select select ""excluded__other_""
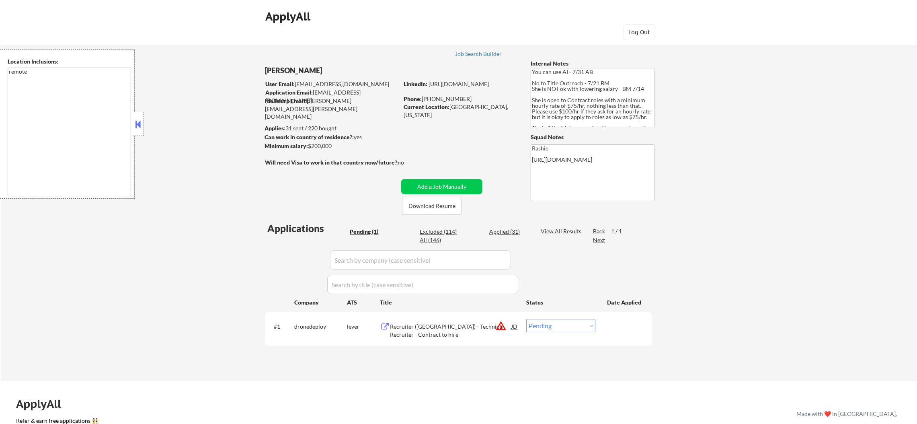
select select ""excluded__location_""
select select ""excluded__expired_""
select select ""excluded__salary_""
select select ""excluded__expired_""
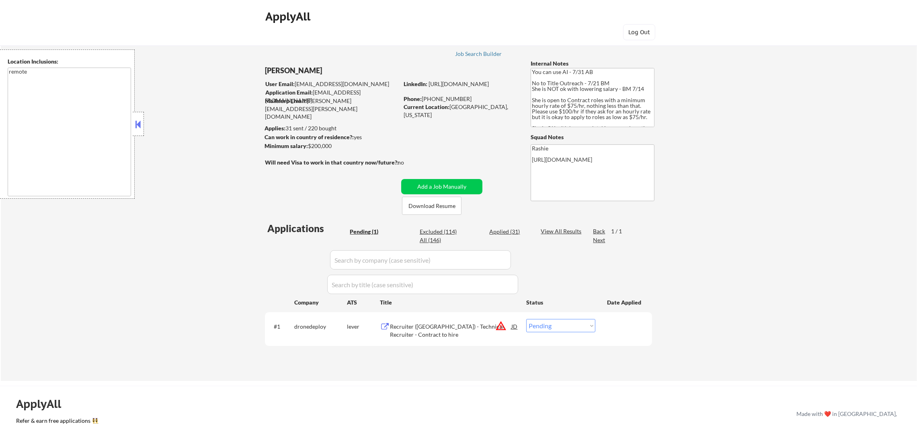
select select ""excluded__location_""
select select ""excluded""
select select ""excluded__expired_""
select select ""excluded__salary_""
select select ""excluded__location_""
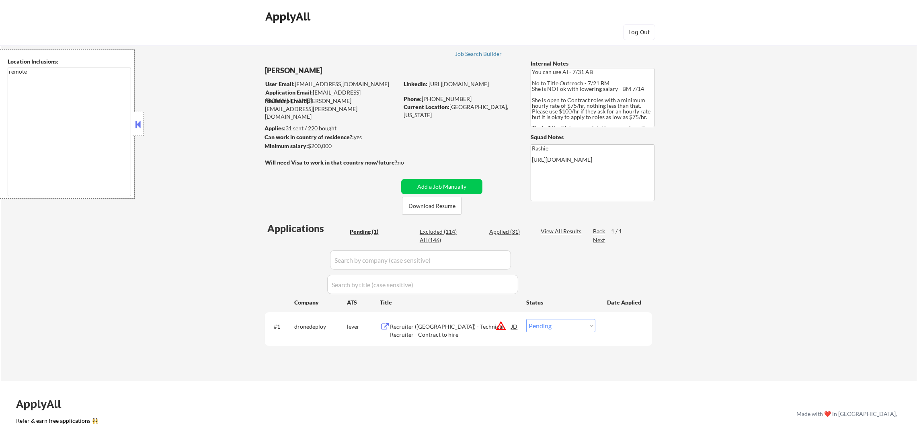
select select ""excluded__expired_""
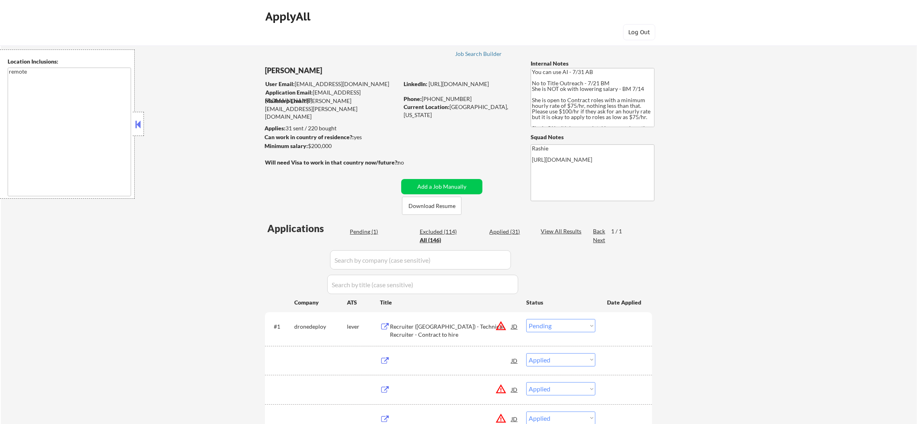
select select ""applied""
click at [373, 250] on input "input" at bounding box center [420, 259] width 181 height 19
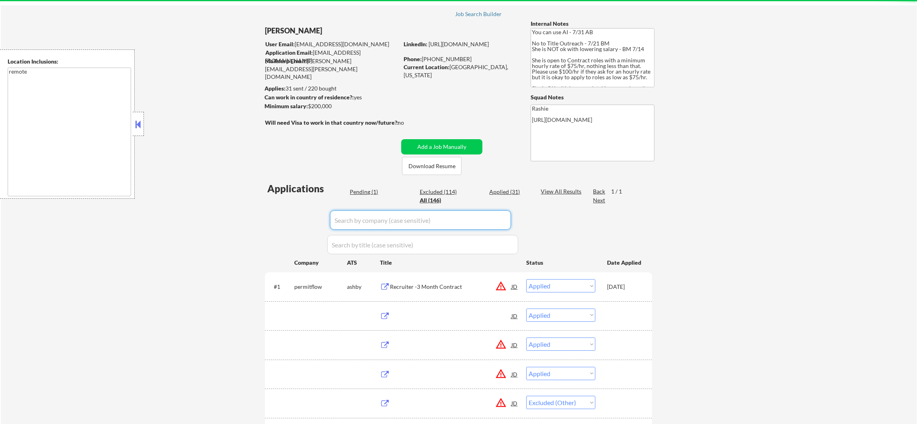
paste input "Socure"
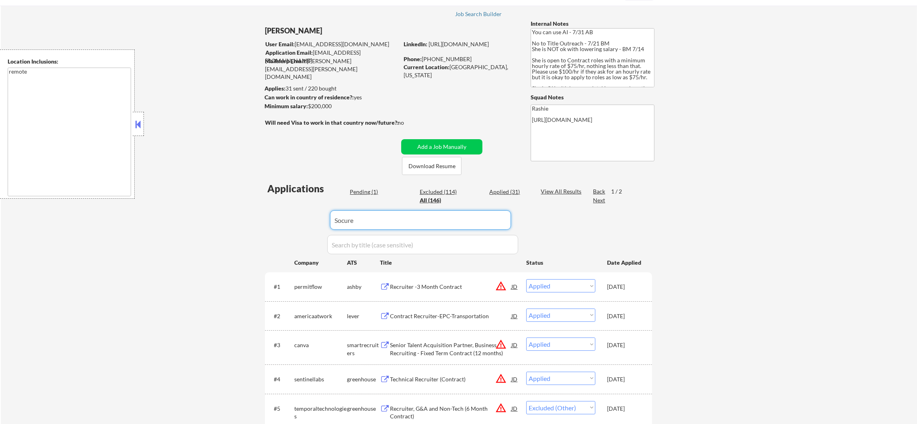
type input "Socure"
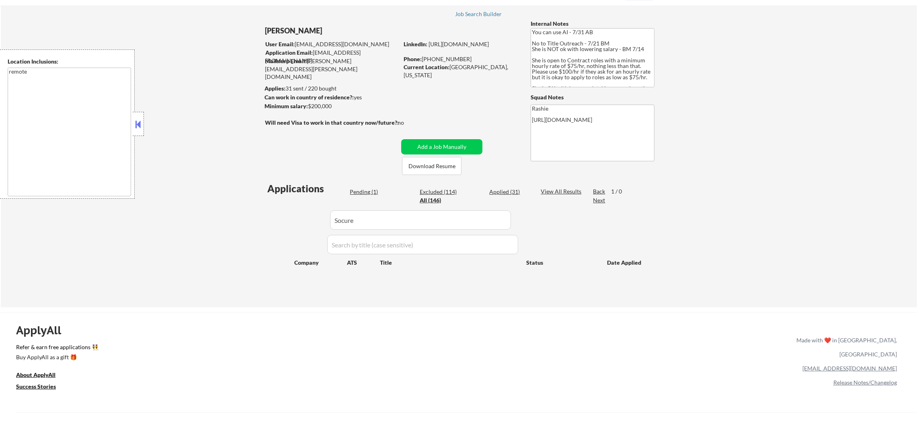
scroll to position [121, 0]
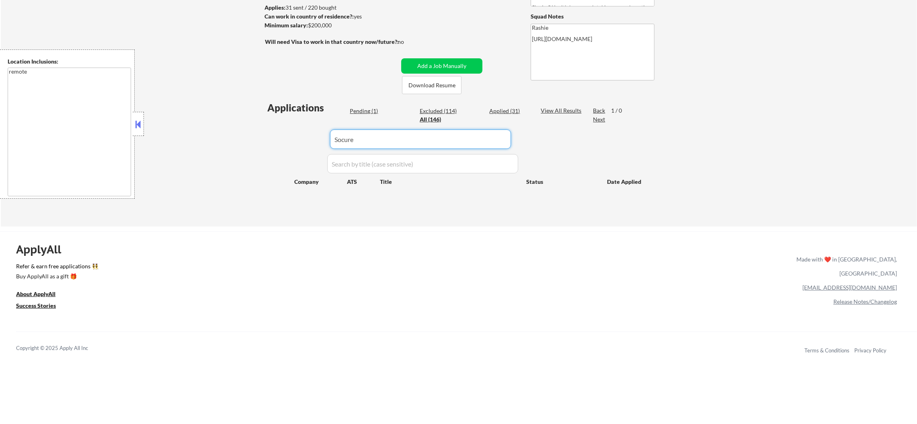
click at [376, 139] on input "input" at bounding box center [420, 138] width 181 height 19
click at [260, 133] on div "← Return to /applysquad Mailslurp Inbox Job Search Builder [PERSON_NAME] User E…" at bounding box center [458, 66] width 401 height 308
drag, startPoint x: 369, startPoint y: 139, endPoint x: 280, endPoint y: 139, distance: 88.4
click at [281, 139] on div "Applications Pending (1) Excluded (114) Applied (31) All (146) View All Results…" at bounding box center [458, 156] width 387 height 110
click at [207, 139] on div "← Return to /applysquad Mailslurp Inbox Job Search Builder [PERSON_NAME] User E…" at bounding box center [459, 69] width 916 height 315
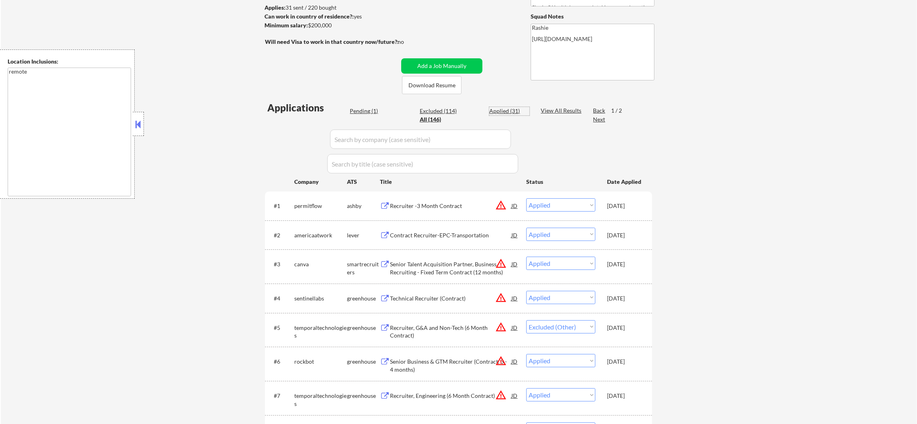
click at [508, 113] on div "Applied (31)" at bounding box center [509, 111] width 40 height 8
select select ""applied""
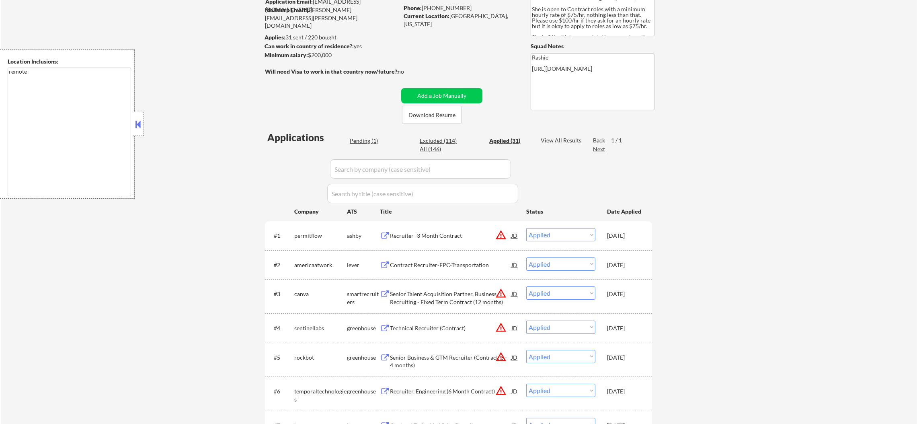
scroll to position [5, 0]
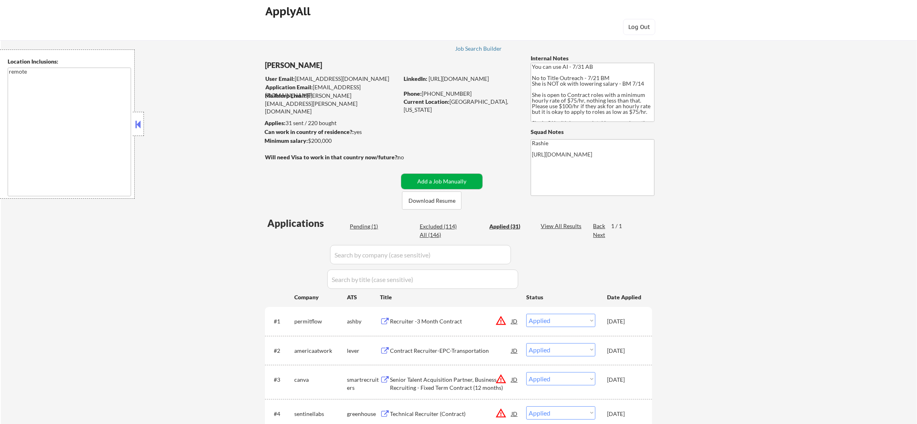
click at [430, 183] on button "Add a Job Manually" at bounding box center [441, 181] width 81 height 15
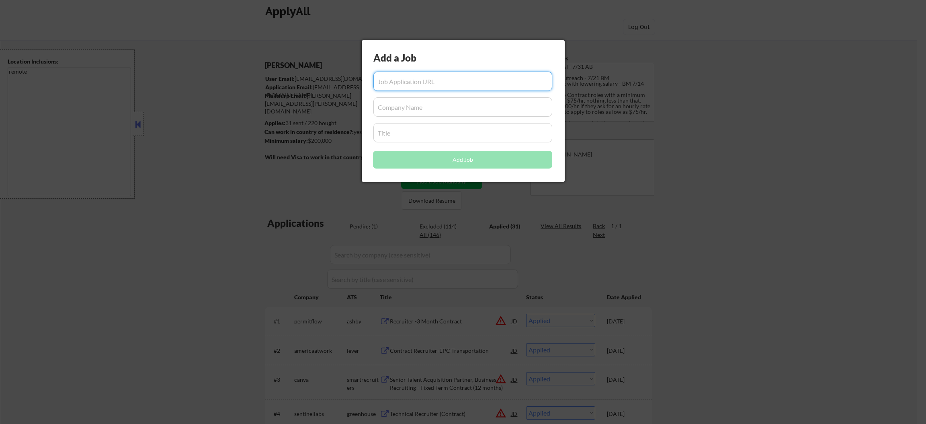
click at [401, 108] on input "input" at bounding box center [462, 106] width 179 height 19
paste input "Socure"
type input "Socure"
click at [390, 142] on div "Add a Job Add Job" at bounding box center [463, 110] width 203 height 141
click at [392, 135] on input "input" at bounding box center [462, 132] width 179 height 19
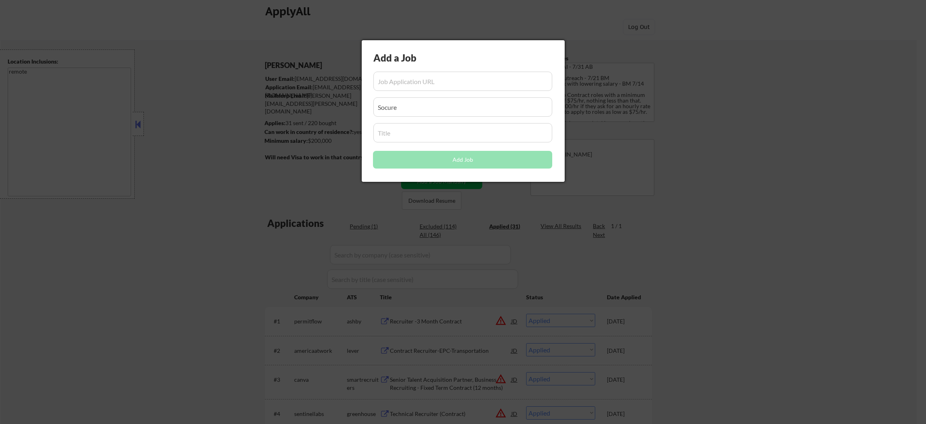
paste input "Contract Recruiter"
type input "Contract Recruiter"
click at [599, 117] on div at bounding box center [463, 212] width 926 height 424
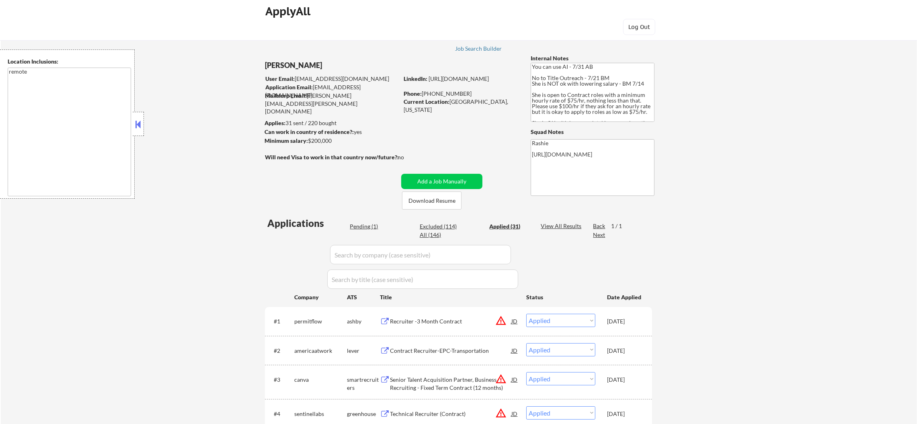
click at [434, 236] on div "All (146)" at bounding box center [440, 235] width 40 height 8
select select ""excluded__other_""
select select ""excluded""
click at [385, 251] on input "input" at bounding box center [420, 254] width 181 height 19
paste input "Ashealthnet"
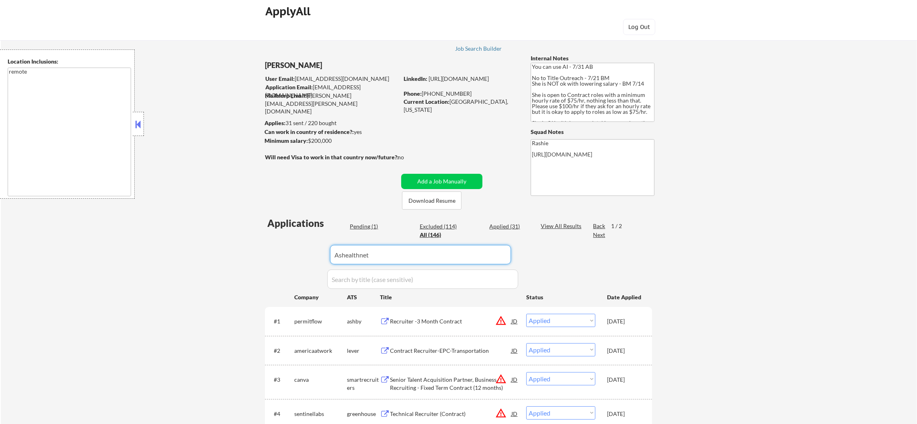
type input "Ashealthnet"
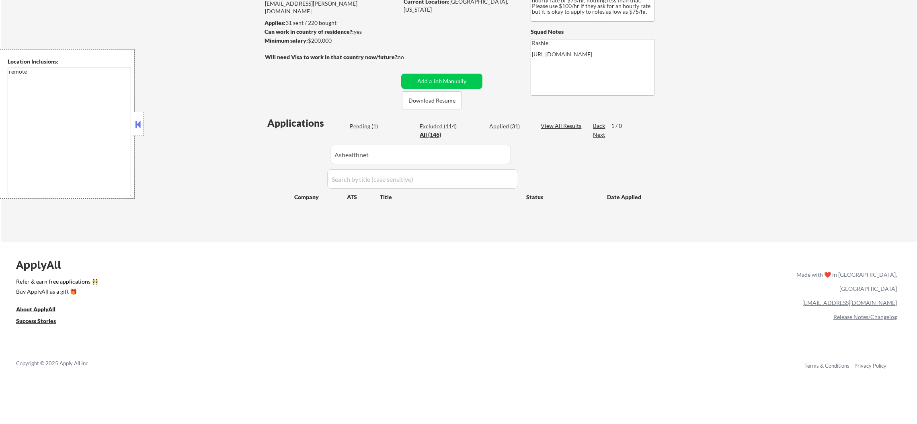
scroll to position [106, 0]
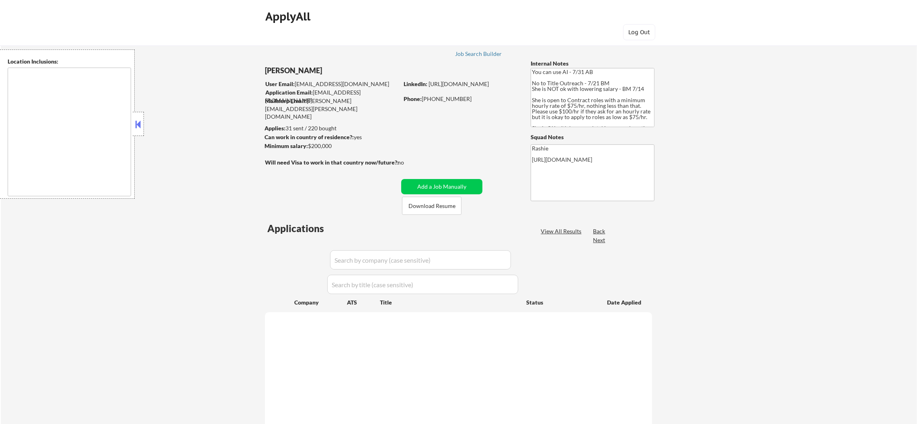
type textarea "remote"
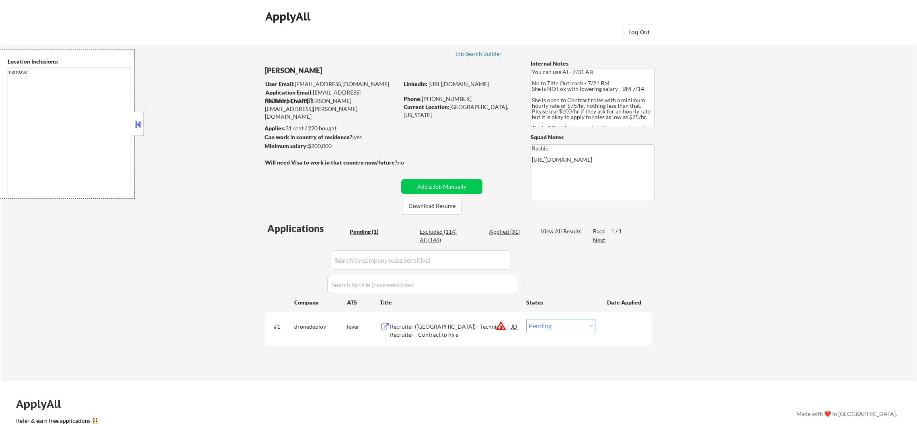
click at [422, 178] on div "← Return to /applysquad Mailslurp Inbox Job Search Builder [PERSON_NAME] User E…" at bounding box center [458, 203] width 401 height 342
click at [422, 182] on button "Add a Job Manually" at bounding box center [441, 186] width 81 height 15
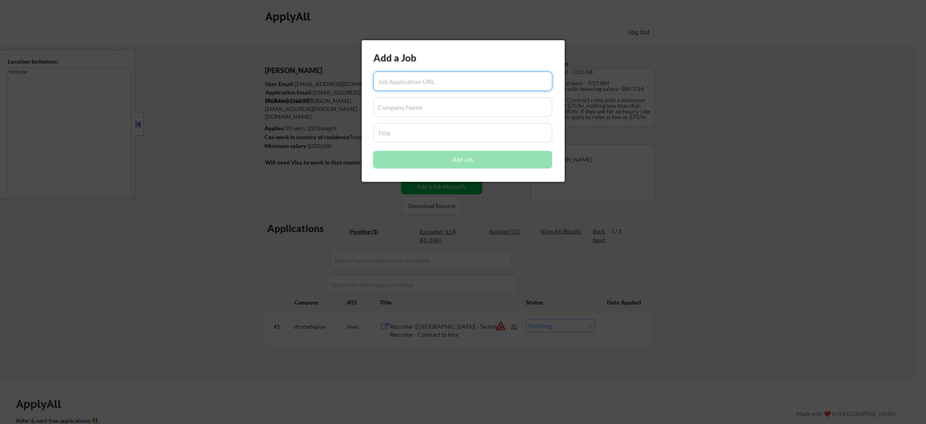
click at [293, 112] on div at bounding box center [463, 212] width 926 height 424
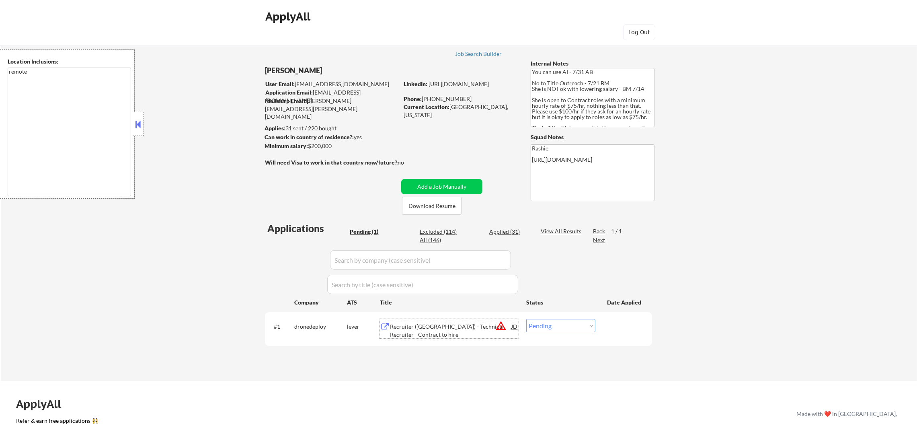
click at [428, 330] on div "Recruiter ([GEOGRAPHIC_DATA]) - Technical Recruiter - Contract to hire" at bounding box center [450, 330] width 121 height 16
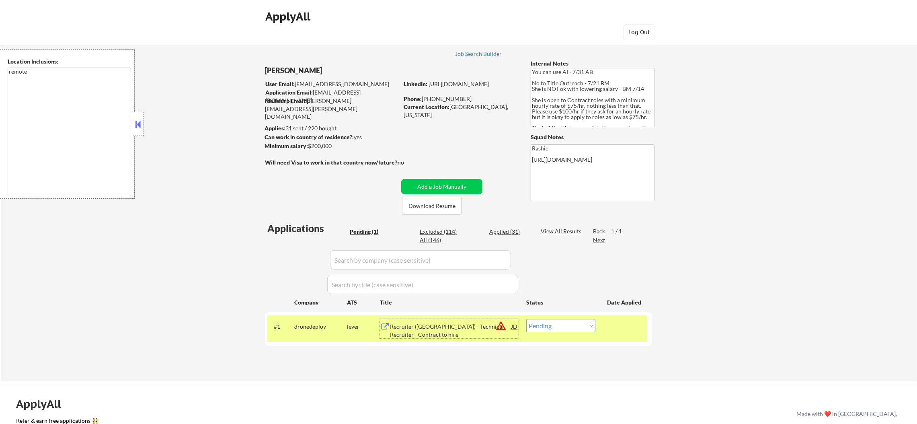
drag, startPoint x: 550, startPoint y: 328, endPoint x: 549, endPoint y: 332, distance: 4.1
click at [550, 328] on select "Choose an option... Pending Applied Excluded (Questions) Excluded (Expired) Exc…" at bounding box center [560, 325] width 69 height 13
click at [526, 319] on select "Choose an option... Pending Applied Excluded (Questions) Excluded (Expired) Exc…" at bounding box center [560, 325] width 69 height 13
click at [232, 235] on div "← Return to /applysquad Mailslurp Inbox Job Search Builder [PERSON_NAME] User E…" at bounding box center [459, 206] width 916 height 348
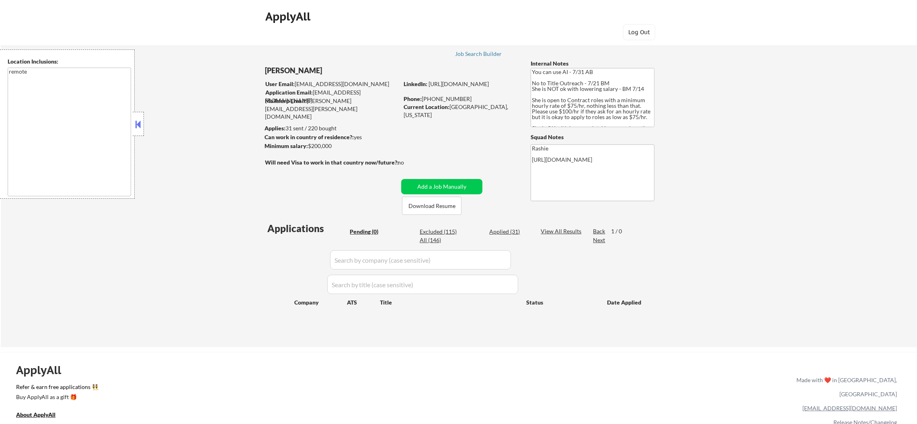
click at [428, 240] on div "All (146)" at bounding box center [440, 240] width 40 height 8
click at [358, 261] on input "input" at bounding box center [420, 259] width 181 height 19
click at [430, 241] on div "All (146)" at bounding box center [440, 240] width 40 height 8
click at [424, 238] on div "All (146)" at bounding box center [440, 240] width 40 height 8
select select ""applied""
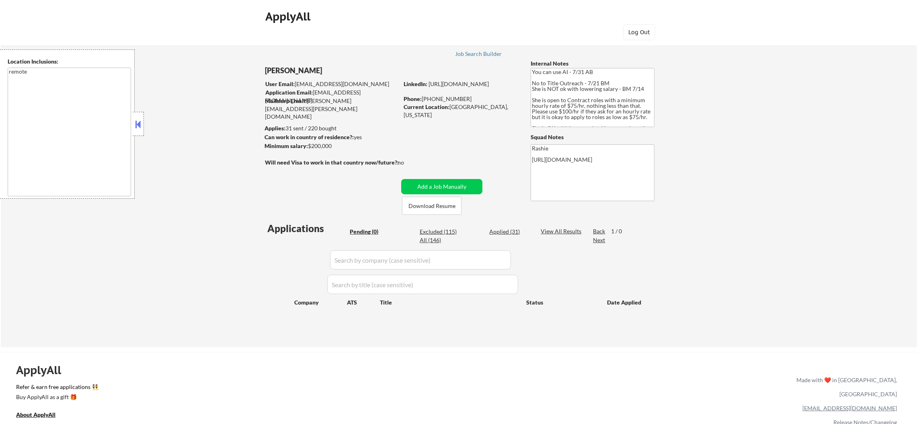
select select ""applied""
select select ""excluded__other_""
select select ""applied""
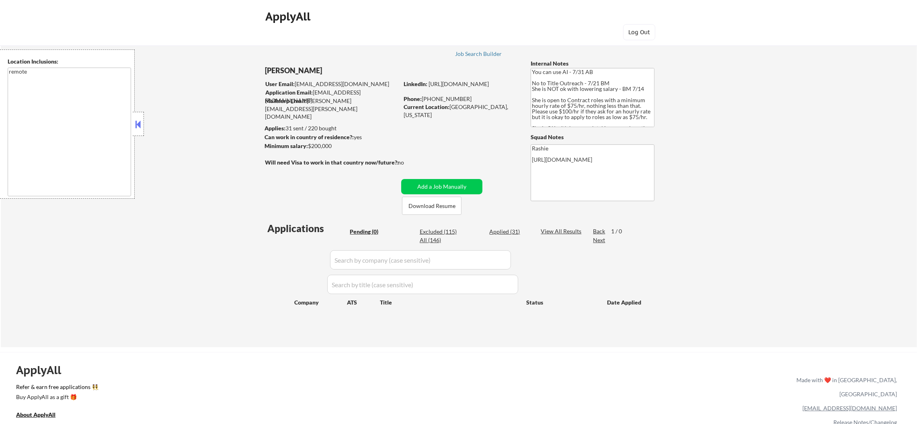
select select ""applied""
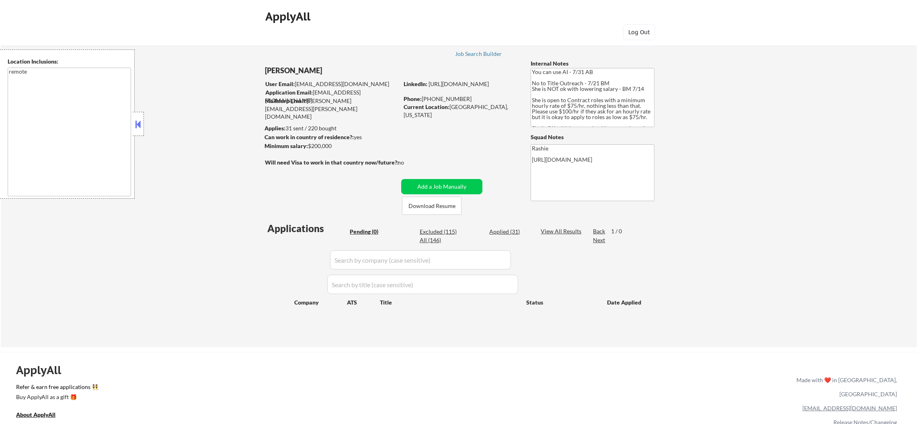
select select ""applied""
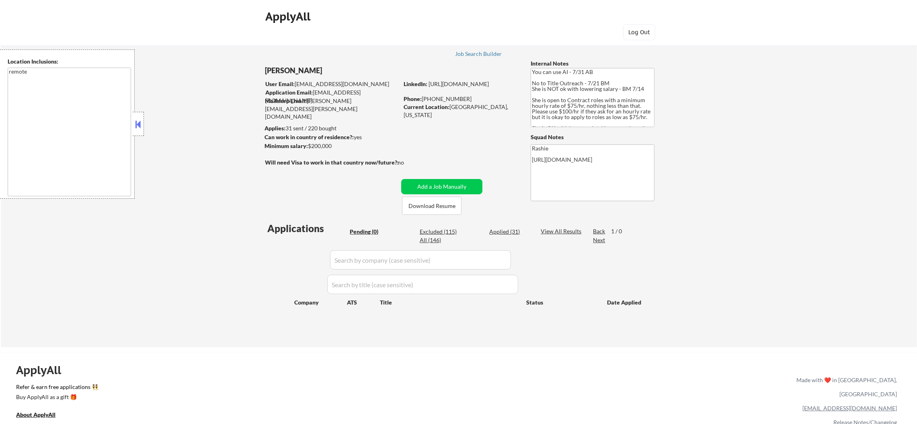
select select ""applied""
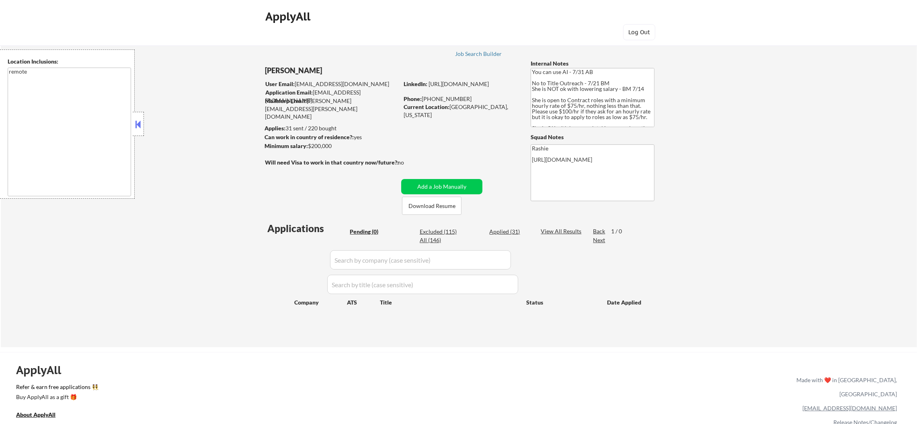
select select ""applied""
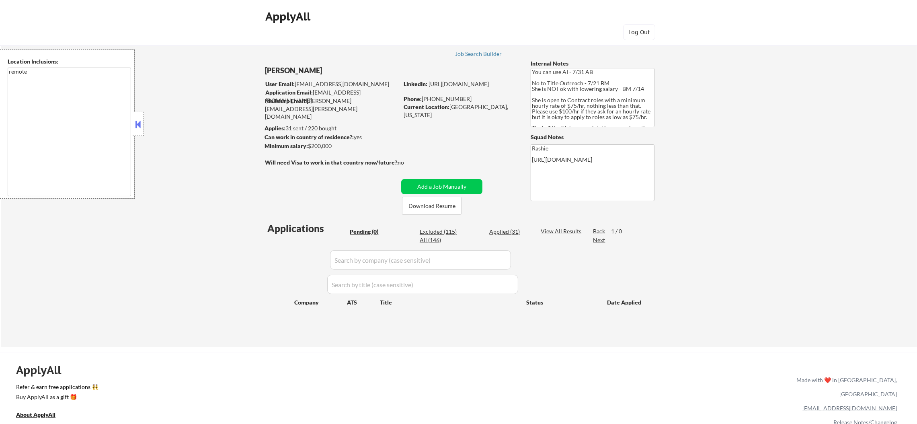
select select ""applied""
select select ""excluded""
select select ""applied""
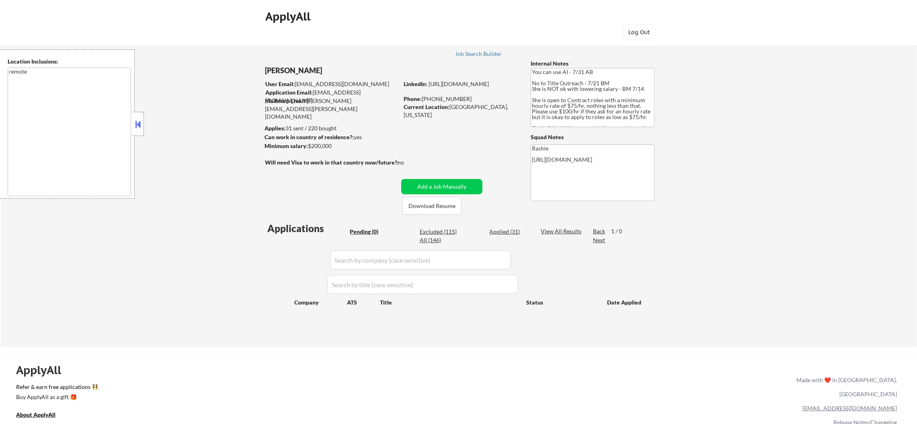
select select ""applied""
select select ""excluded__salary_""
select select ""excluded__expired_""
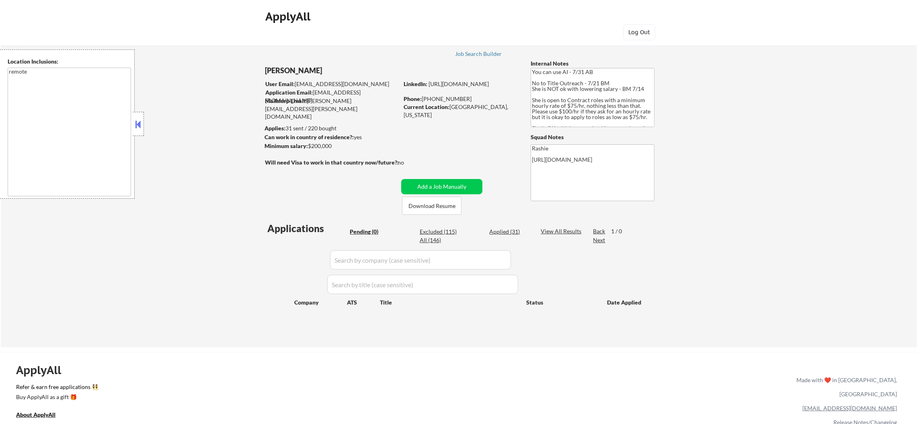
select select ""excluded__location_""
select select ""excluded__expired_""
select select ""excluded""
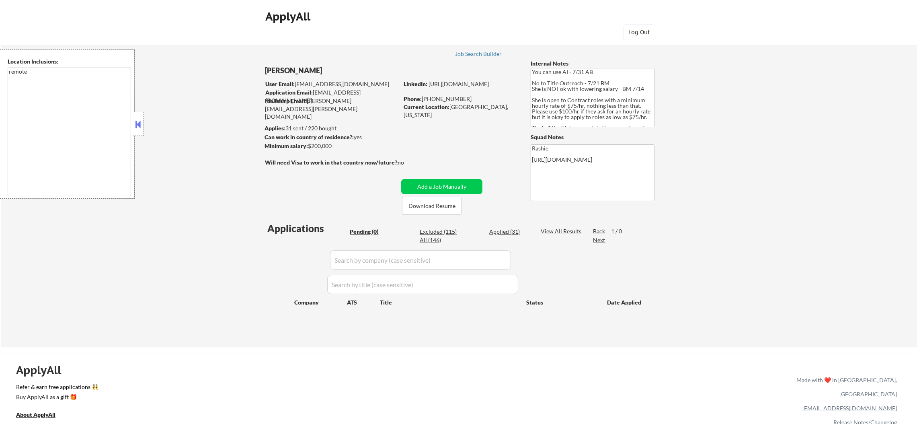
select select ""excluded__salary_""
select select ""excluded""
select select ""excluded__other_""
select select ""excluded""
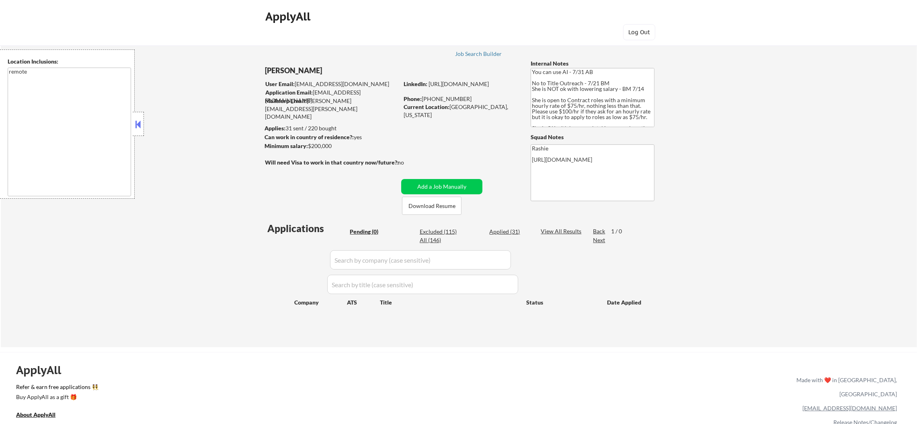
select select ""excluded""
select select ""excluded__expired_""
select select ""excluded__location_""
select select ""excluded__other_""
select select ""excluded__salary_""
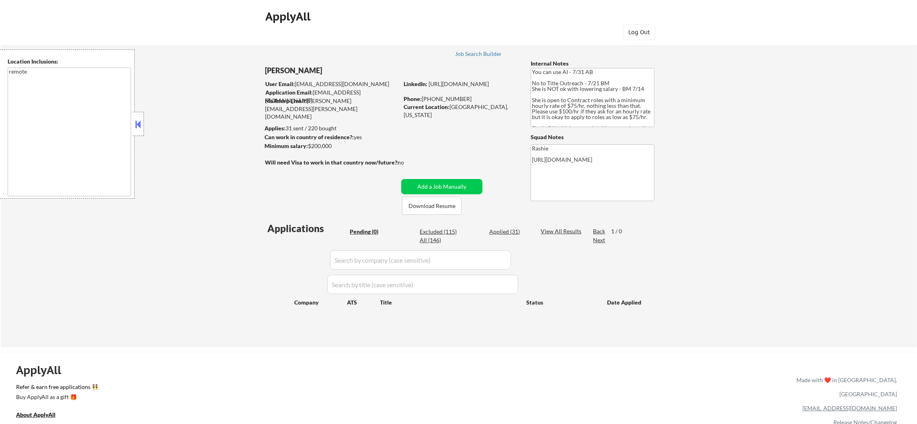
select select ""excluded__other_""
select select ""excluded__expired_""
select select ""excluded__other_""
select select ""excluded""
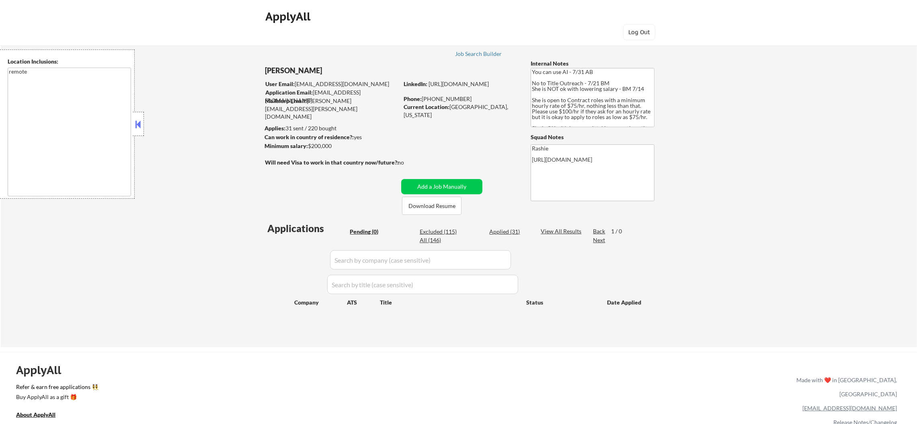
select select ""excluded__location_""
select select ""excluded__salary_""
select select ""excluded__expired_""
select select ""excluded__location_""
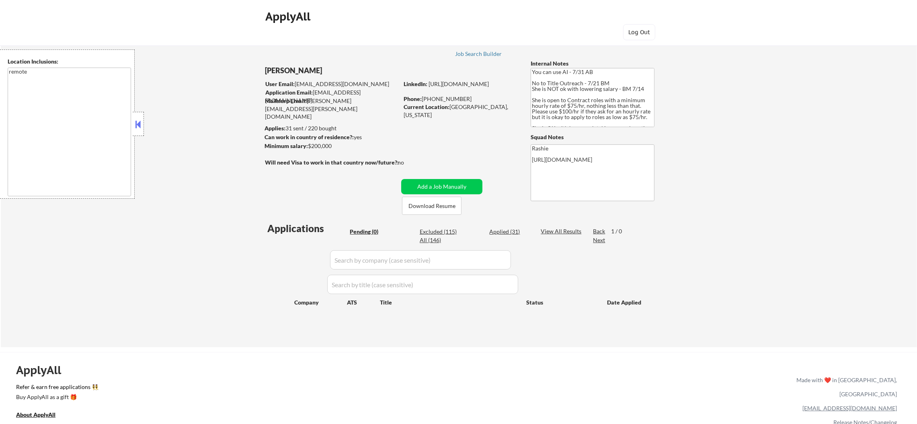
select select ""excluded__expired_""
select select ""excluded__salary_""
select select ""excluded__location_""
select select ""excluded__salary_""
select select ""excluded__expired_""
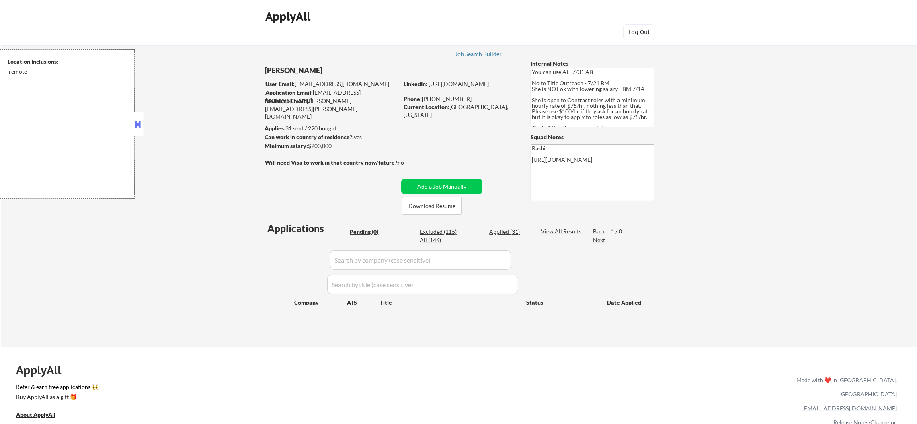
select select ""excluded__expired_""
select select ""excluded""
select select ""excluded__other_""
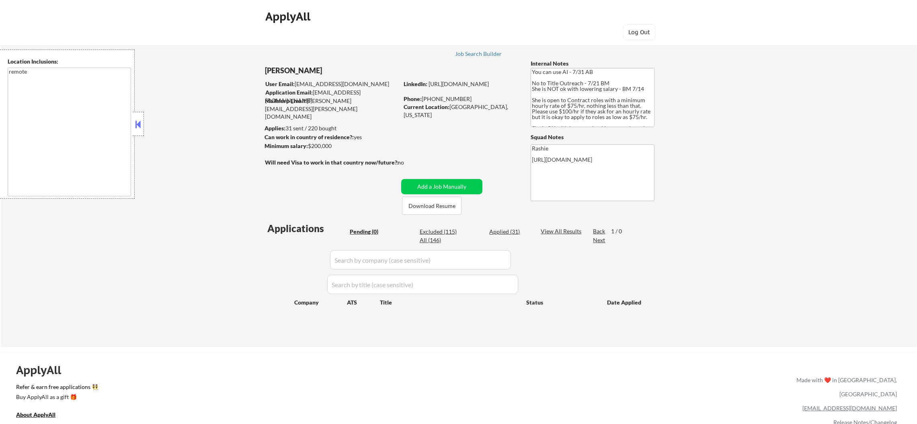
select select ""excluded__salary_""
select select ""excluded""
select select ""excluded__expired_""
select select ""excluded__location_""
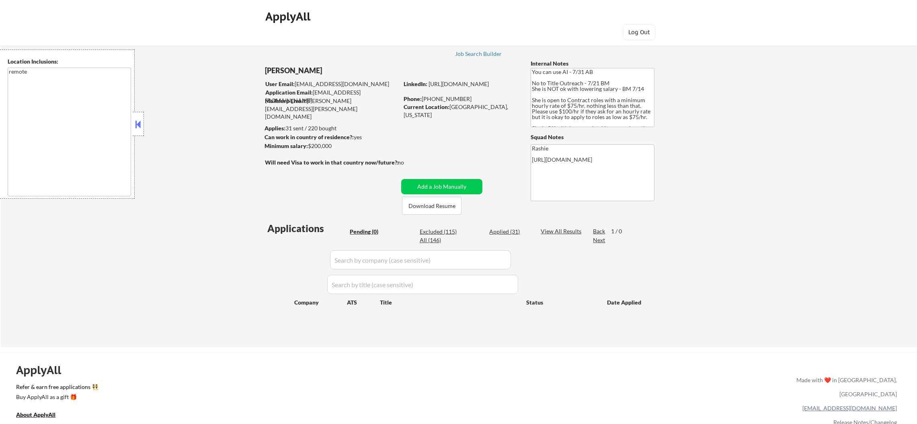
select select ""excluded__salary_""
select select ""excluded__expired_""
select select ""excluded__location_""
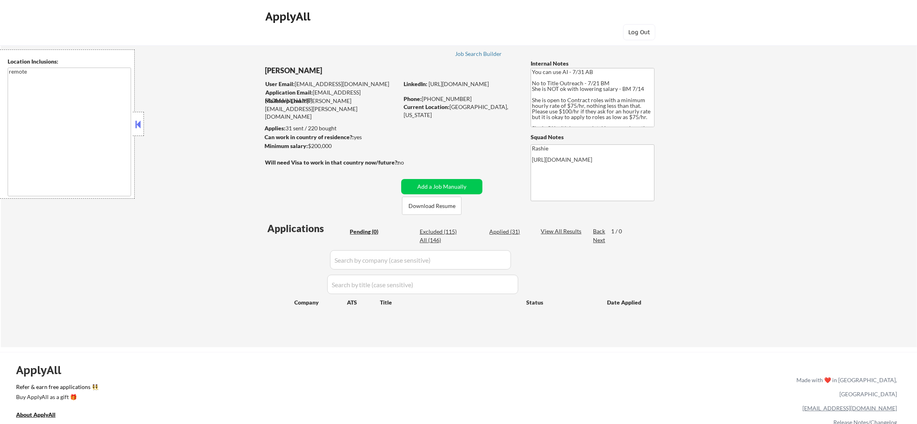
select select ""excluded__location_""
select select ""excluded__salary_""
select select ""excluded__expired_""
select select ""excluded__salary_""
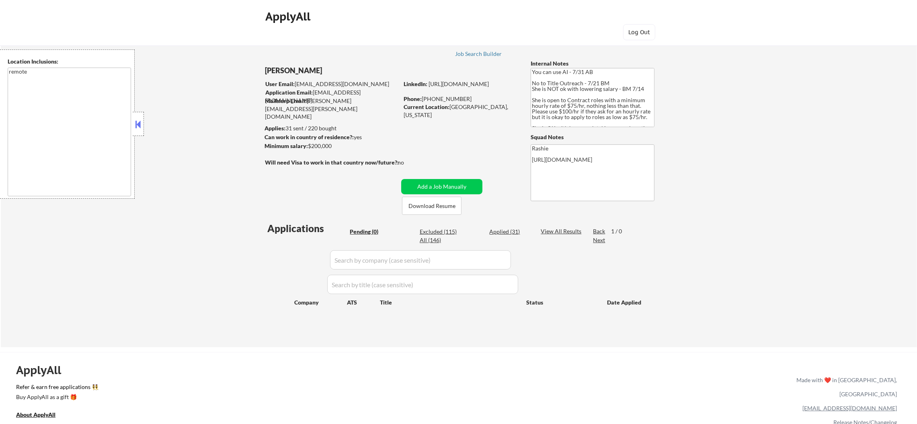
select select ""excluded__expired_""
select select ""excluded__location_""
select select ""excluded__other_""
select select ""excluded__location_""
select select ""excluded__expired_""
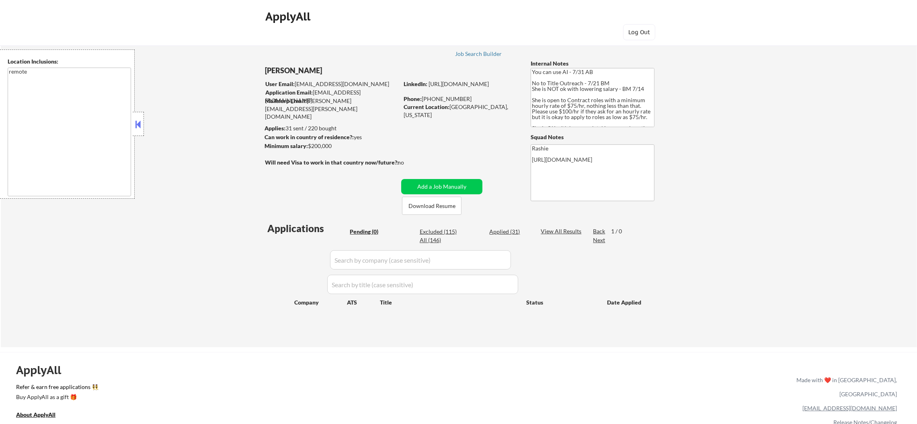
select select ""excluded__salary_""
select select ""excluded__expired_""
select select ""excluded__location_""
select select ""excluded""
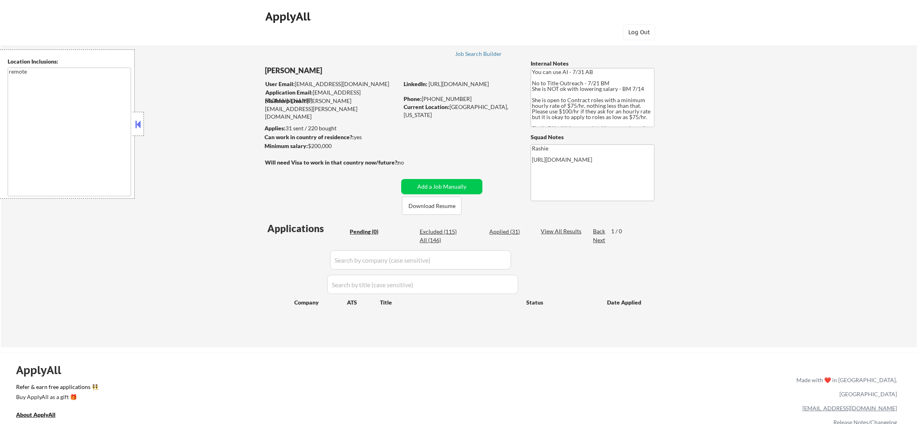
select select ""excluded__expired_""
select select ""excluded__salary_""
select select ""excluded__location_""
select select ""excluded__expired_""
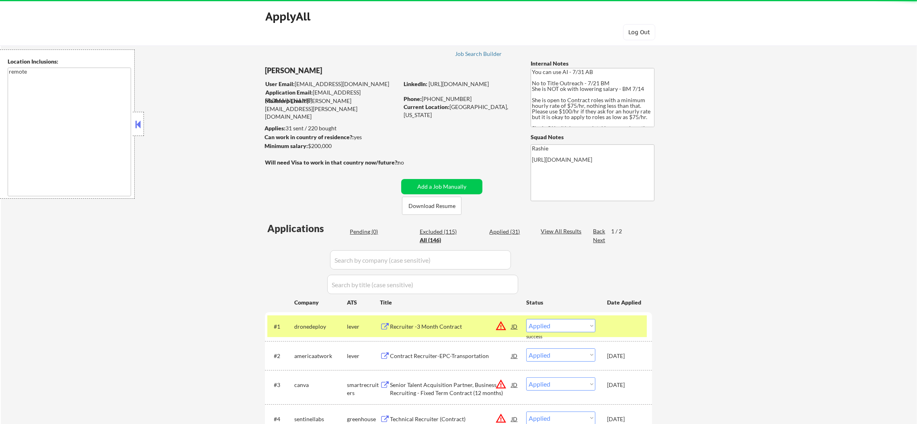
click at [379, 260] on input "input" at bounding box center [420, 259] width 181 height 19
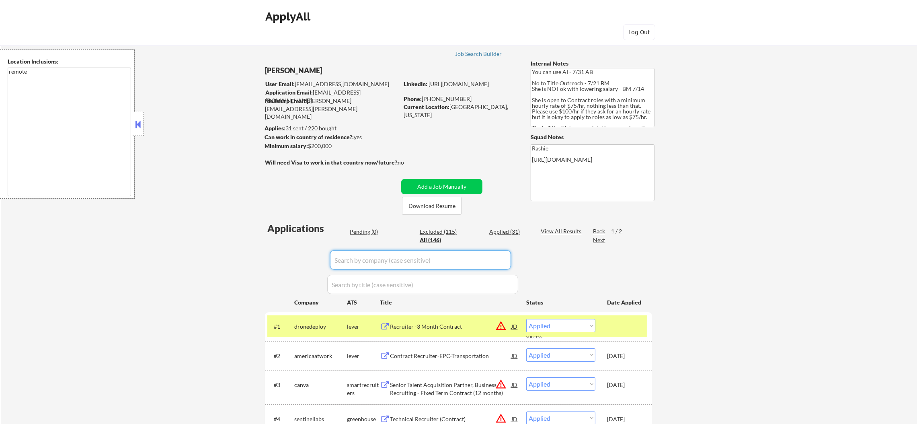
paste input "tilthq"
type input "tilthq"
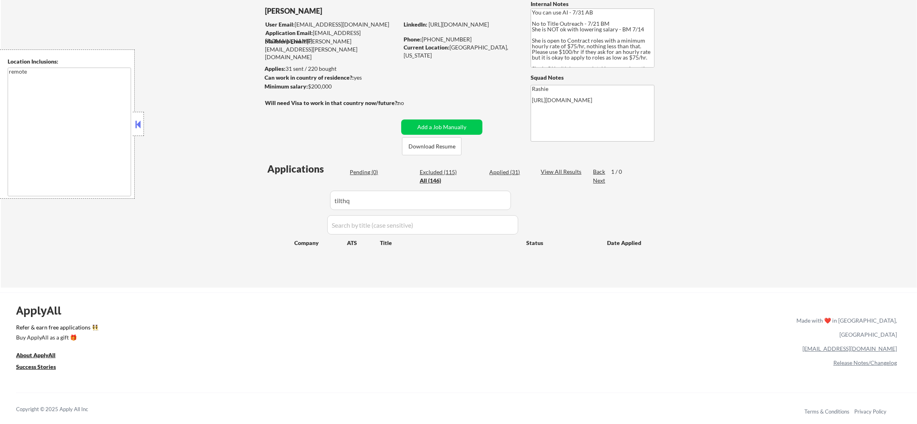
scroll to position [60, 0]
click at [514, 168] on div "Applied (31)" at bounding box center [509, 171] width 40 height 8
drag, startPoint x: 254, startPoint y: 209, endPoint x: 247, endPoint y: 209, distance: 7.6
click at [247, 209] on div "← Return to /applysquad Mailslurp Inbox Job Search Builder [PERSON_NAME] User E…" at bounding box center [459, 129] width 916 height 315
drag, startPoint x: 360, startPoint y: 208, endPoint x: 262, endPoint y: 205, distance: 97.7
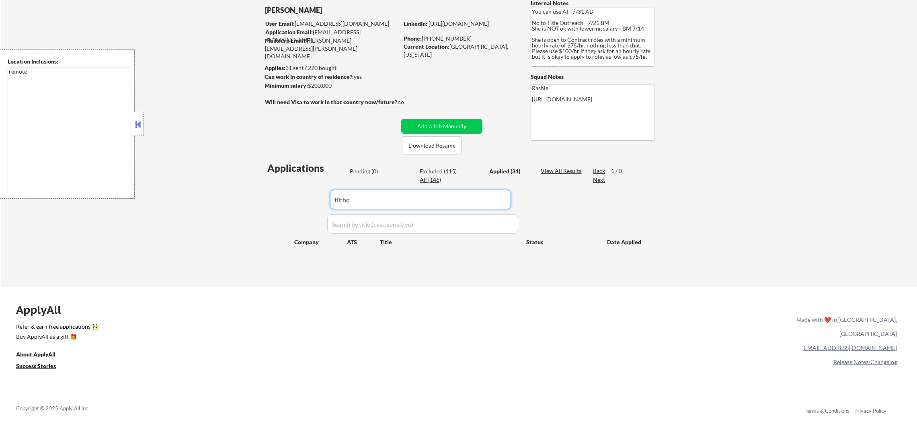
click at [265, 205] on div "Applications Pending (0) Excluded (115) Applied (31) All (146) View All Results…" at bounding box center [458, 216] width 387 height 110
click at [99, 190] on textarea "remote" at bounding box center [69, 132] width 123 height 129
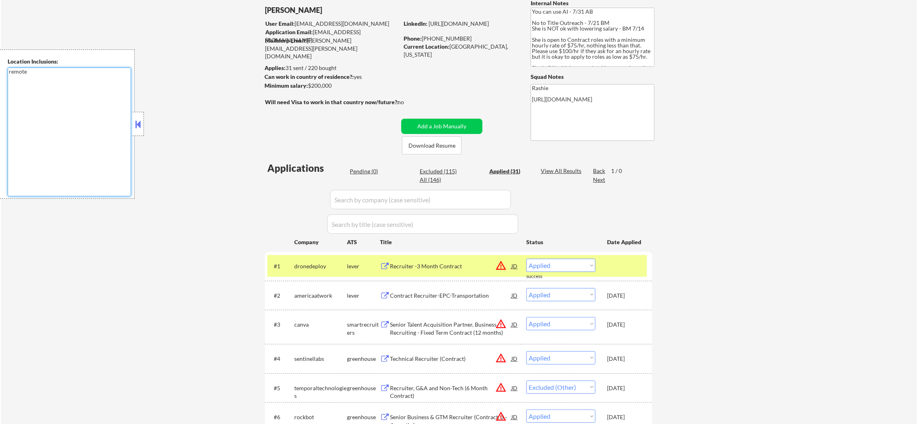
select select ""applied""
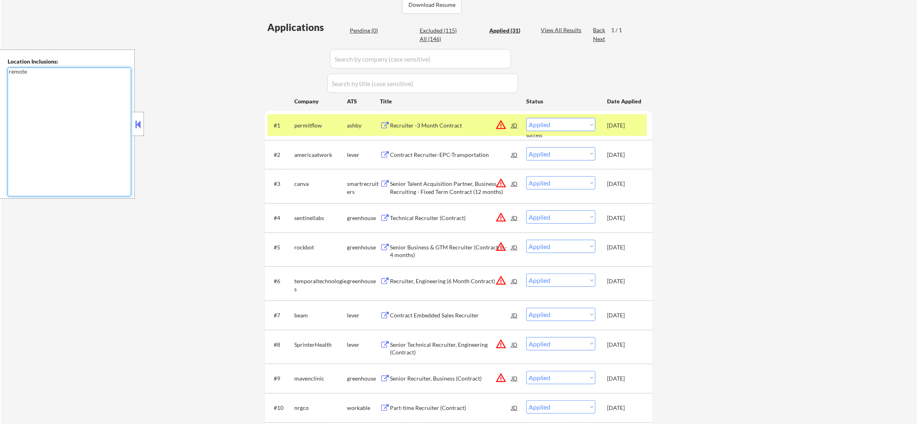
click at [328, 135] on div "#1 permitflow [PERSON_NAME] Recruiter -3 Month Contract JD warning_amber Choose…" at bounding box center [456, 125] width 379 height 22
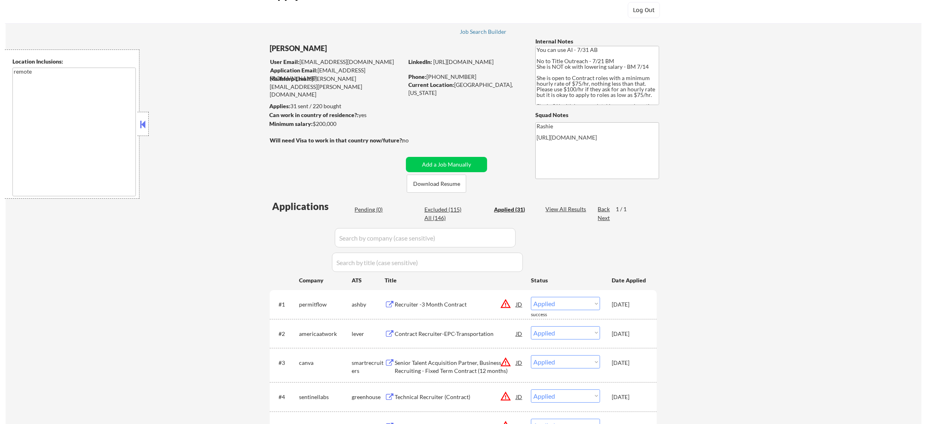
scroll to position [0, 0]
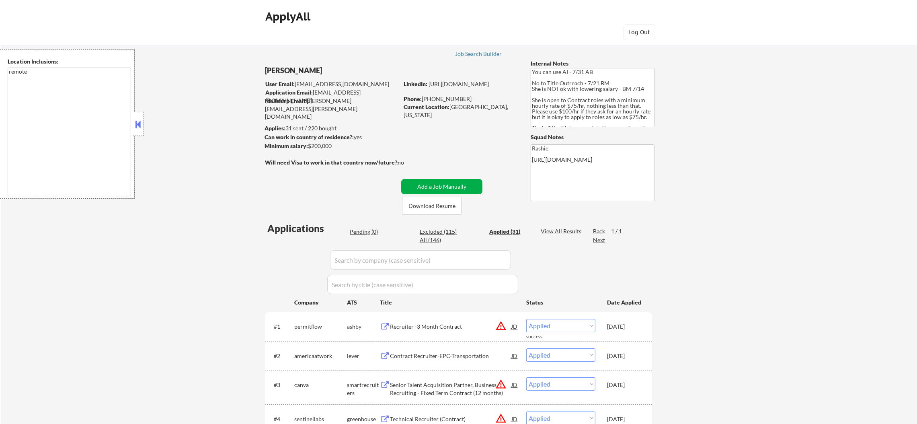
click at [465, 189] on button "Add a Job Manually" at bounding box center [441, 186] width 81 height 15
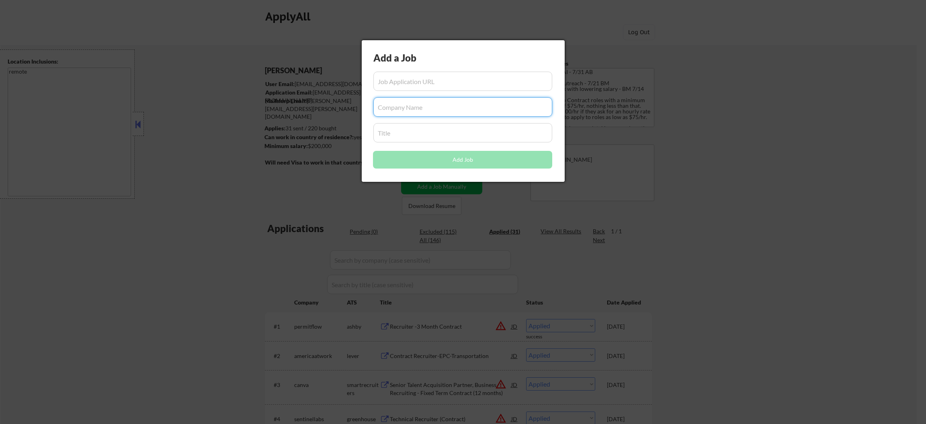
click at [424, 102] on input "input" at bounding box center [462, 106] width 179 height 19
paste input "Recruiter (Contract)"
type input "Recruiter (Contract)"
click at [405, 137] on input "input" at bounding box center [462, 132] width 179 height 19
paste input "Recruiter (Contract)"
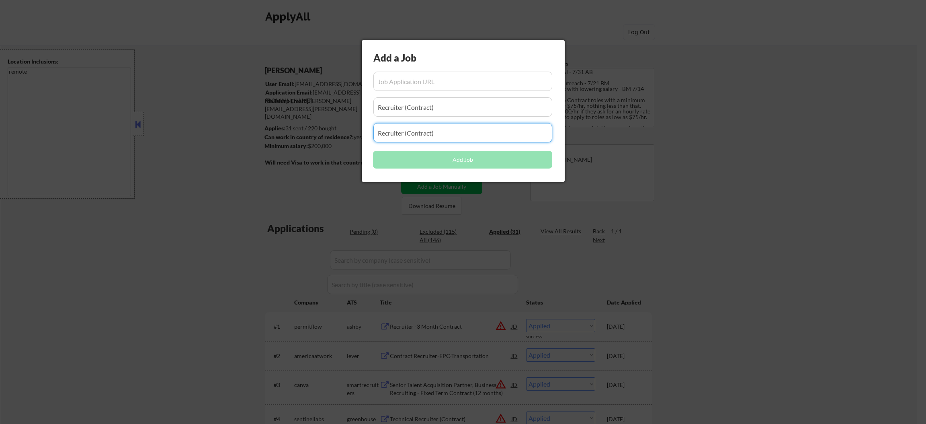
type input "Recruiter (Contract)"
drag, startPoint x: 447, startPoint y: 106, endPoint x: 334, endPoint y: 101, distance: 113.4
click at [334, 101] on body "← Return to /applysquad Mailslurp Inbox Job Search Builder [PERSON_NAME] User E…" at bounding box center [463, 212] width 926 height 424
paste input "tilthq"
click at [467, 108] on input "input" at bounding box center [462, 106] width 179 height 19
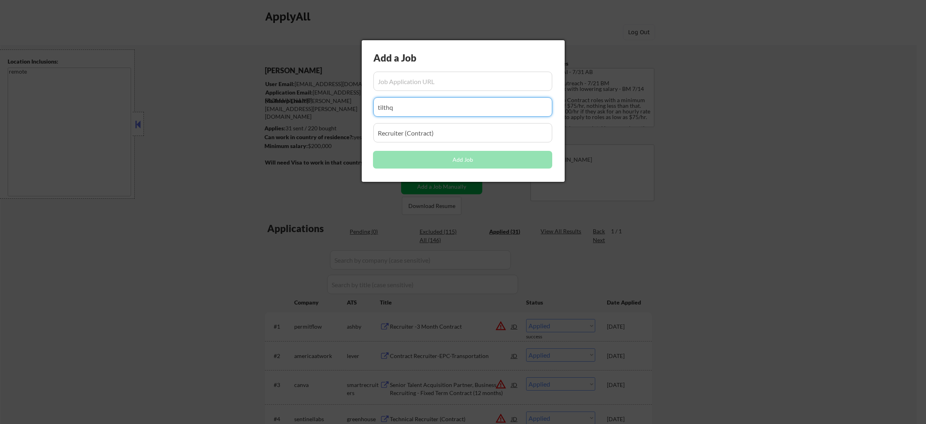
type input "tilthq"
click at [410, 78] on input "input" at bounding box center [462, 81] width 179 height 19
paste input "[URL][DOMAIN_NAME]"
type input "[URL][DOMAIN_NAME]"
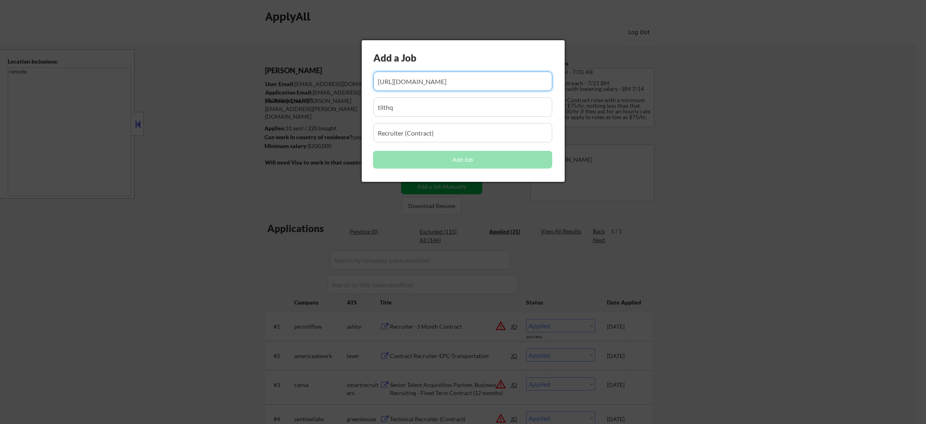
click at [455, 142] on input "input" at bounding box center [462, 132] width 179 height 19
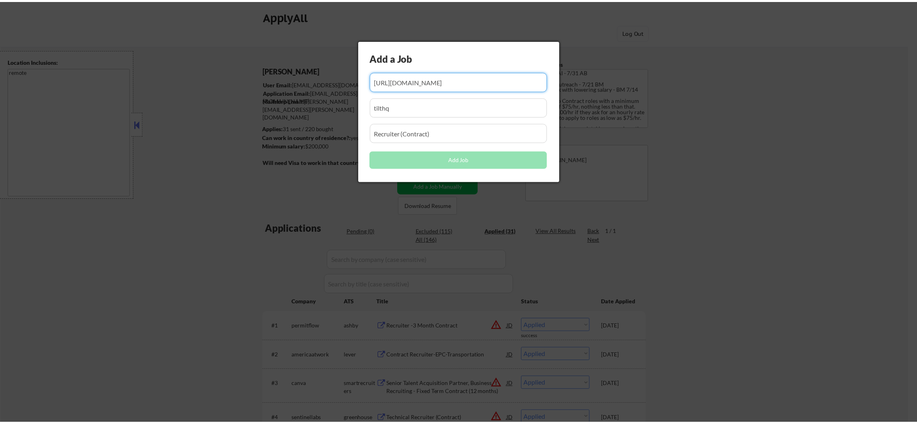
scroll to position [0, 0]
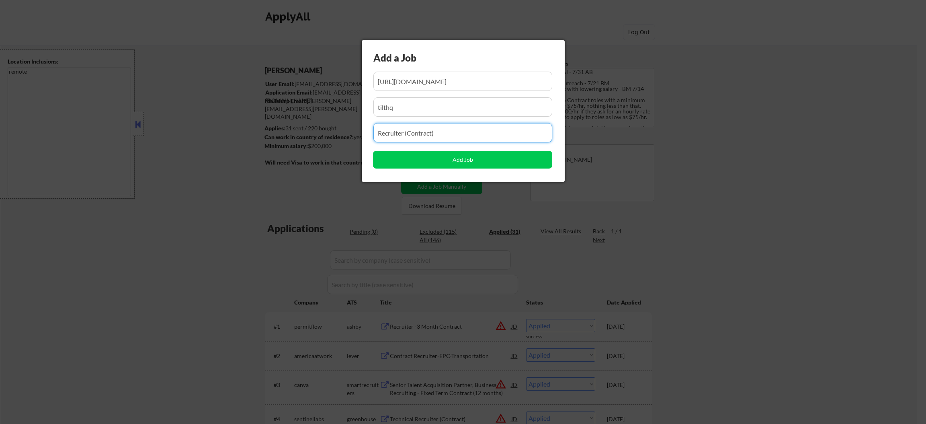
click at [447, 163] on button "Add Job" at bounding box center [462, 160] width 179 height 18
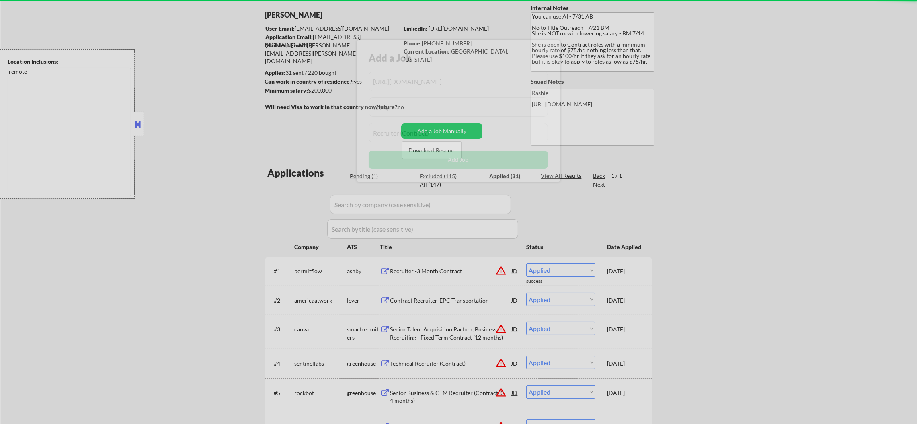
scroll to position [60, 0]
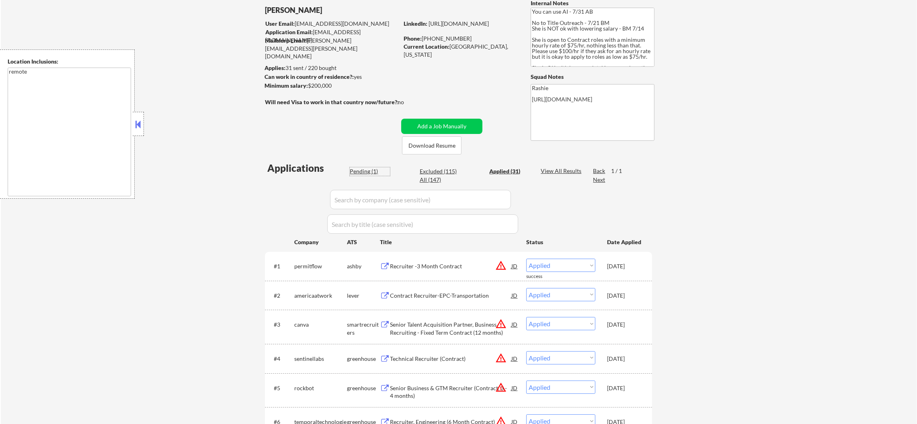
click at [366, 172] on div "Pending (1)" at bounding box center [370, 171] width 40 height 8
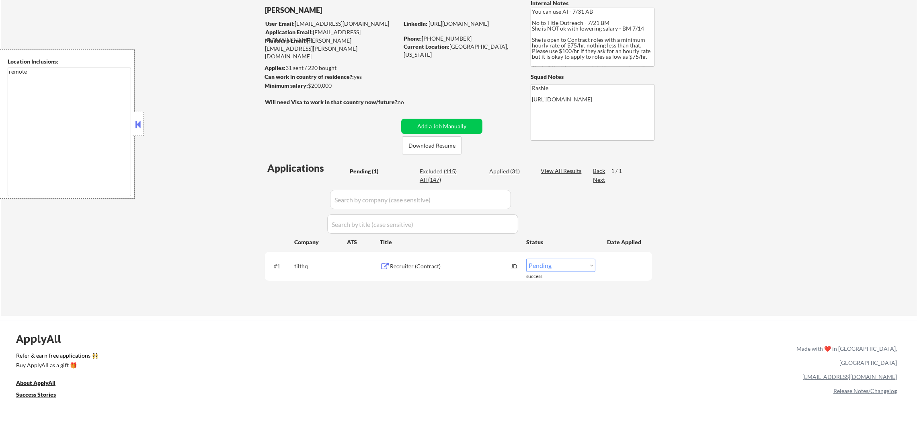
click at [454, 272] on div "Recruiter (Contract)" at bounding box center [450, 265] width 121 height 14
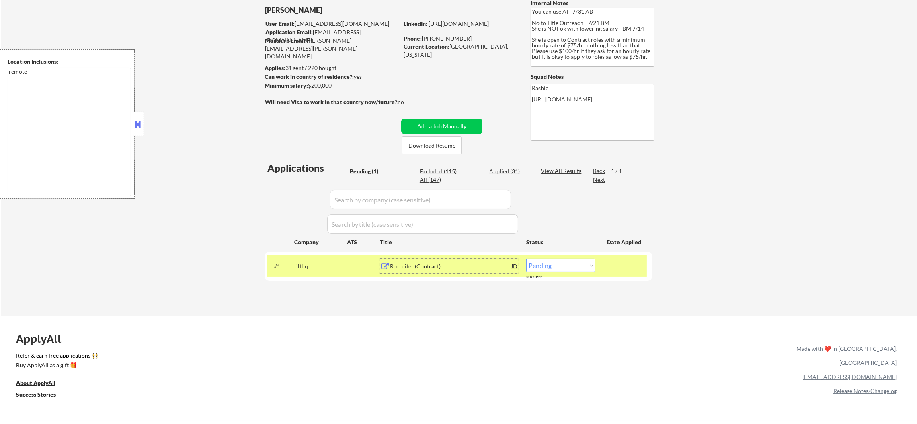
click at [541, 265] on select "Choose an option... Pending Applied Excluded (Questions) Excluded (Expired) Exc…" at bounding box center [560, 264] width 69 height 13
select select ""applied""
click at [526, 258] on select "Choose an option... Pending Applied Excluded (Questions) Excluded (Expired) Exc…" at bounding box center [560, 264] width 69 height 13
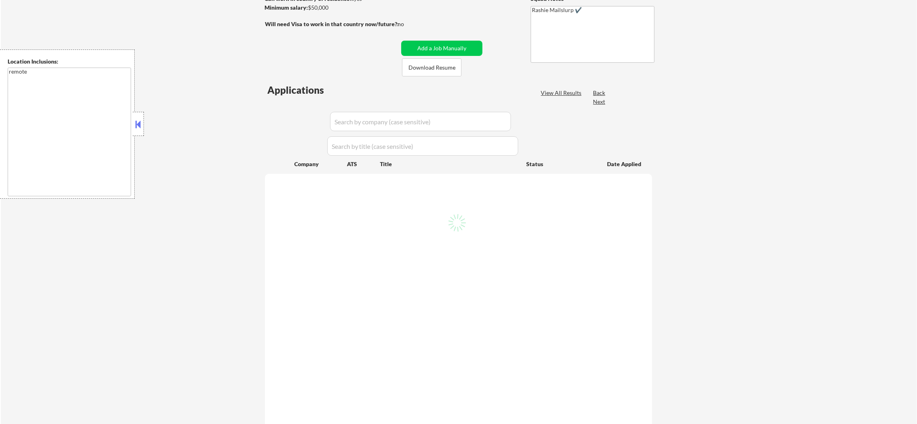
scroll to position [141, 0]
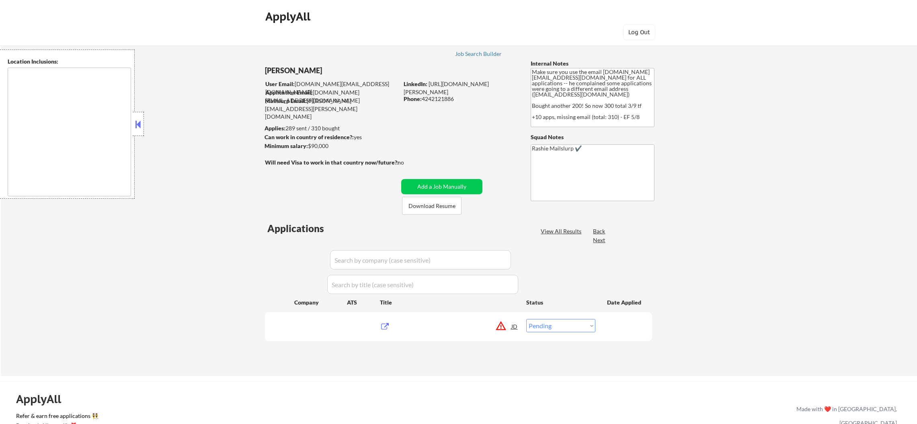
select select ""pending""
type textarea "[GEOGRAPHIC_DATA], [GEOGRAPHIC_DATA] [GEOGRAPHIC_DATA], [GEOGRAPHIC_DATA] [GEOG…"
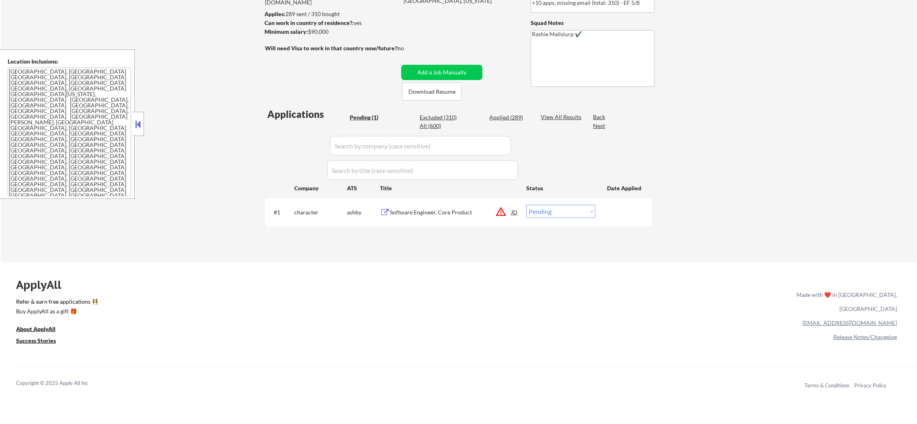
scroll to position [121, 0]
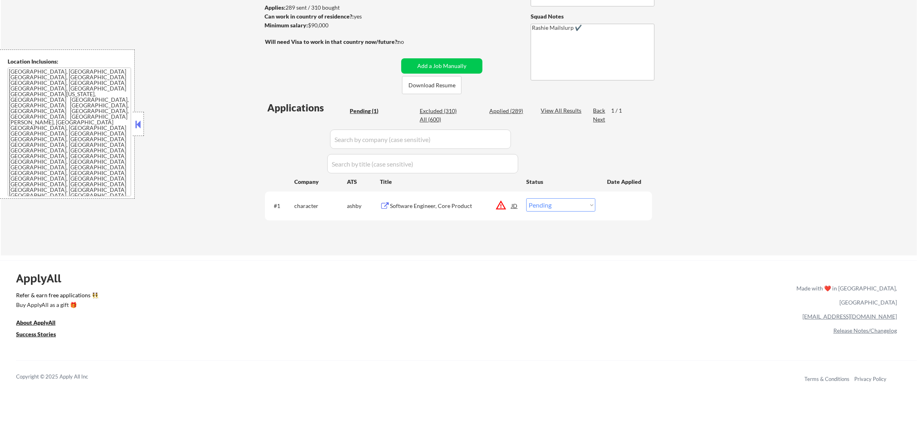
click at [499, 206] on button "warning_amber" at bounding box center [500, 204] width 11 height 11
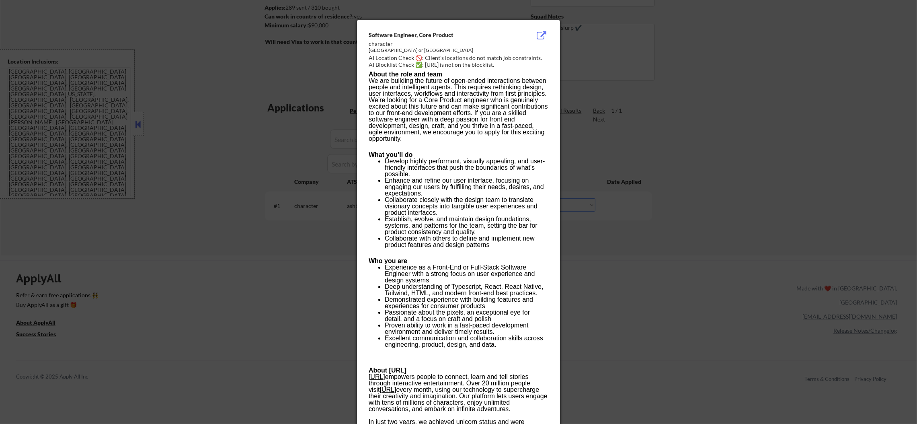
click at [378, 48] on div "[GEOGRAPHIC_DATA] or [GEOGRAPHIC_DATA]" at bounding box center [438, 50] width 139 height 7
click at [387, 48] on div "[GEOGRAPHIC_DATA] or [GEOGRAPHIC_DATA]" at bounding box center [438, 50] width 139 height 7
copy div "[PERSON_NAME]"
click at [658, 85] on div at bounding box center [458, 212] width 917 height 424
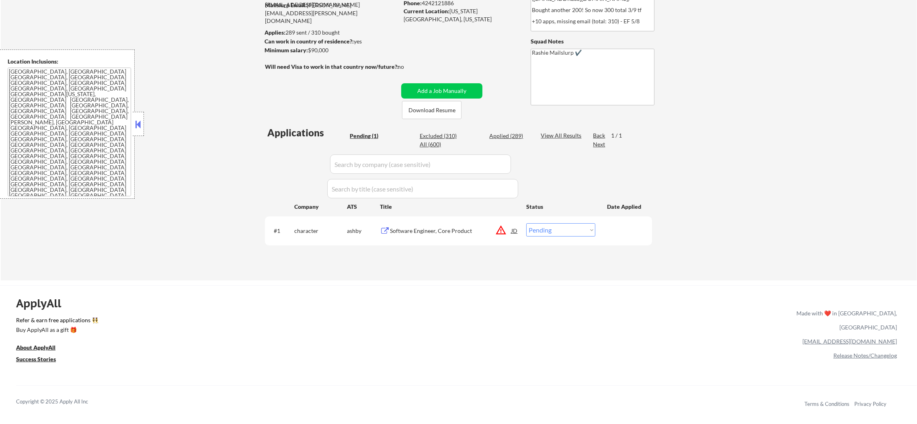
scroll to position [100, 0]
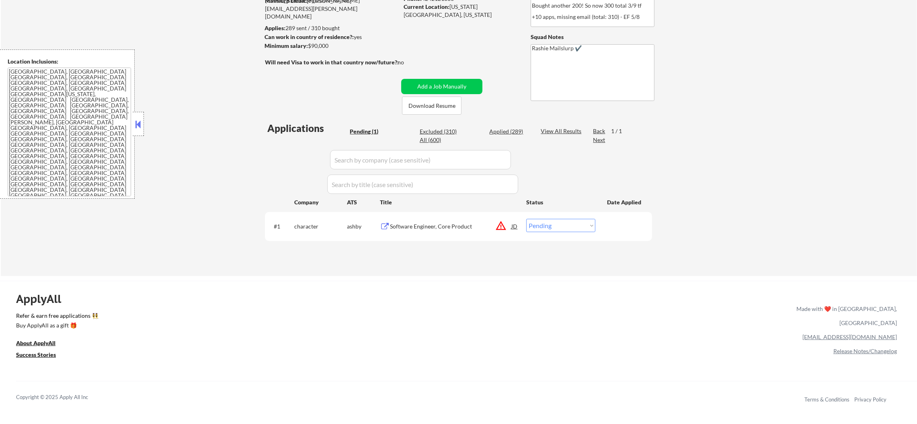
click at [556, 224] on select "Choose an option... Pending Applied Excluded (Questions) Excluded (Expired) Exc…" at bounding box center [560, 225] width 69 height 13
select select ""excluded__location_""
click at [526, 219] on select "Choose an option... Pending Applied Excluded (Questions) Excluded (Expired) Exc…" at bounding box center [560, 225] width 69 height 13
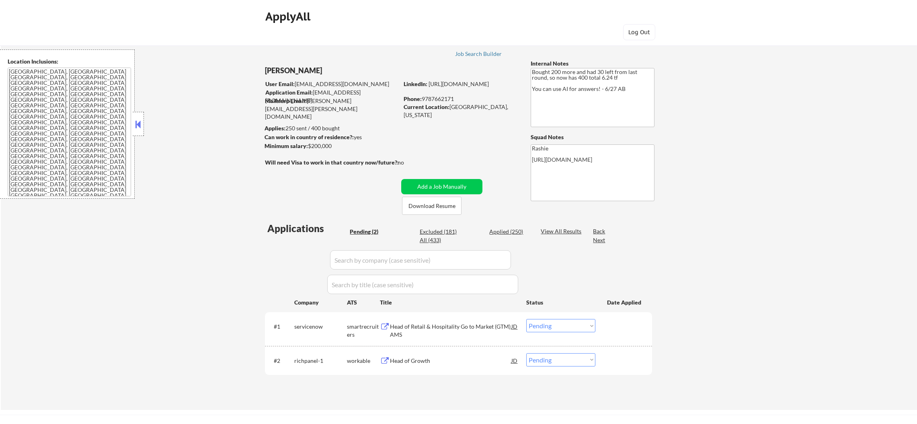
select select ""pending""
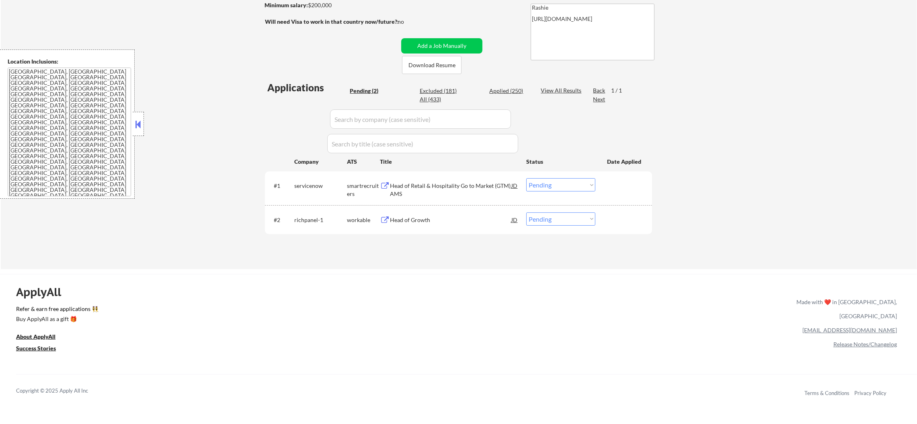
scroll to position [160, 0]
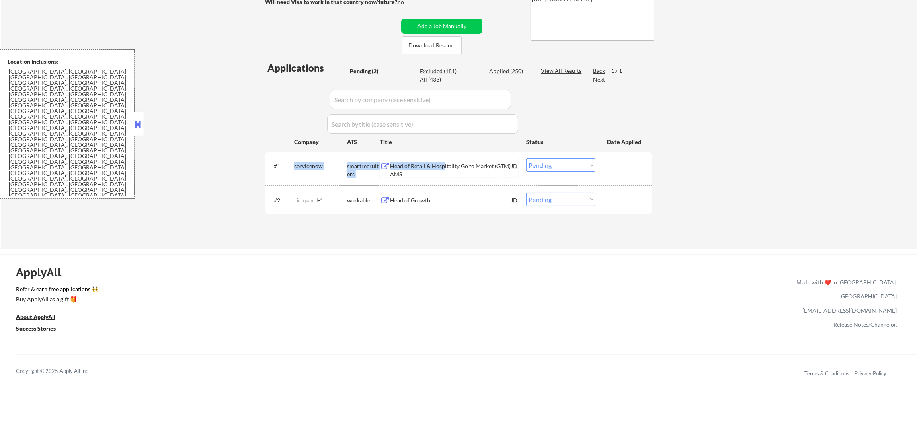
drag, startPoint x: 443, startPoint y: 161, endPoint x: 303, endPoint y: 168, distance: 139.6
click at [303, 175] on div "#1 servicenow smartrecruiters Head of Retail & Hospitality Go to Market (GTM) A…" at bounding box center [456, 168] width 379 height 27
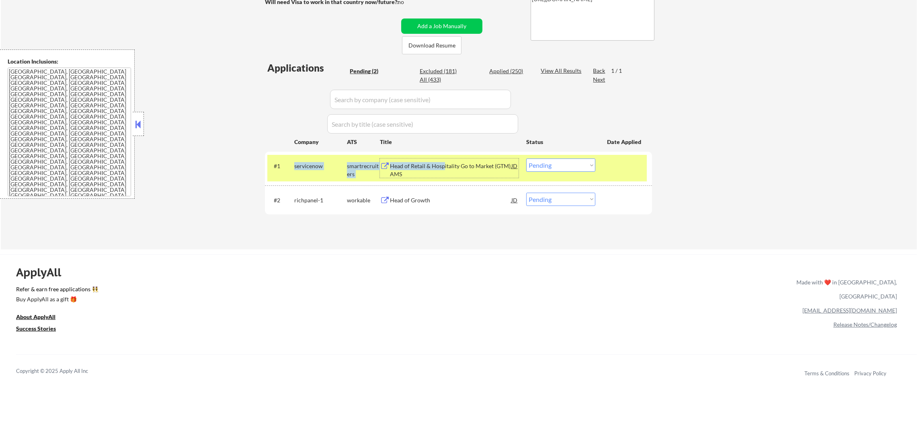
click at [305, 163] on div "servicenow" at bounding box center [320, 166] width 53 height 8
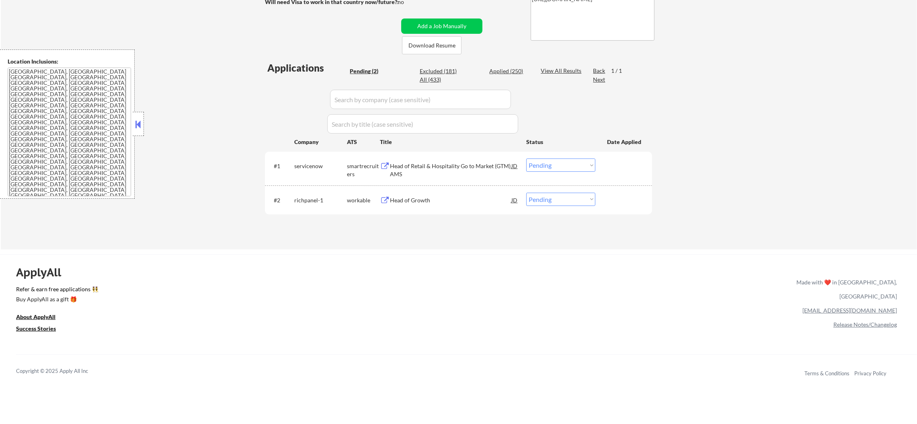
click at [305, 163] on div "servicenow" at bounding box center [320, 166] width 53 height 8
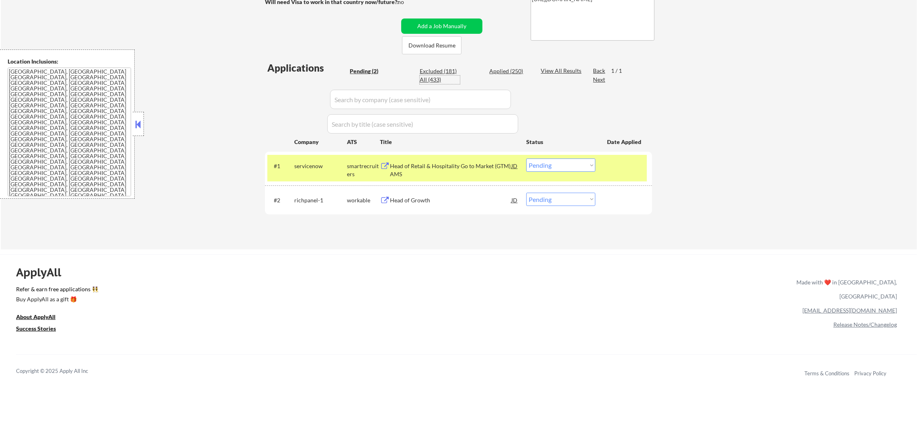
click at [430, 79] on div "All (433)" at bounding box center [440, 80] width 40 height 8
click at [429, 79] on div "All (433)" at bounding box center [440, 80] width 40 height 8
select select ""applied""
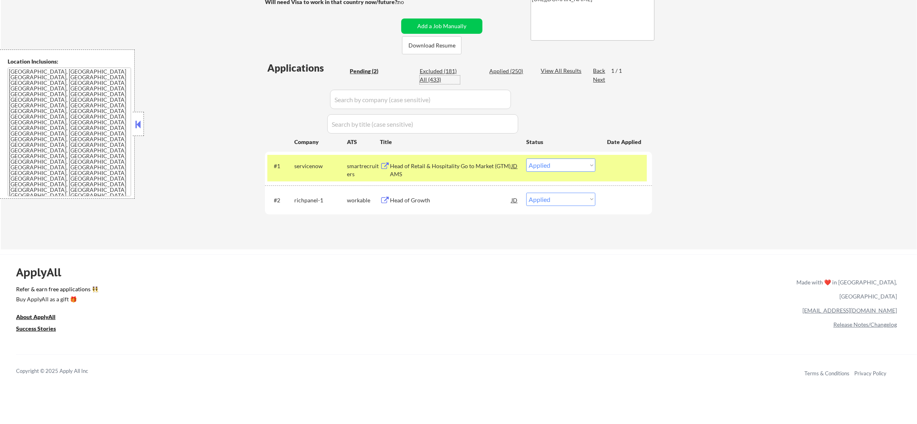
select select ""applied""
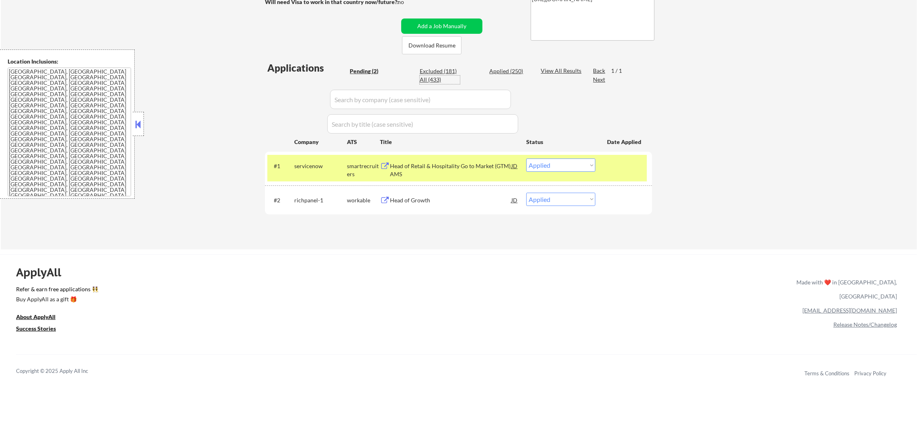
select select ""applied""
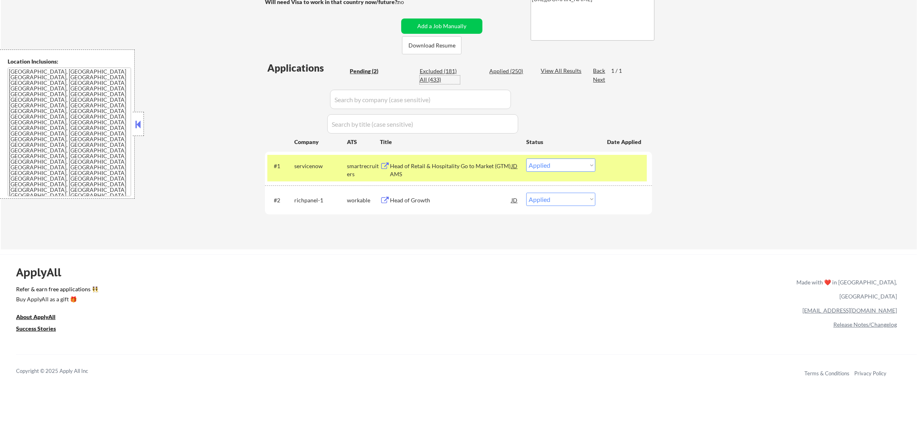
select select ""applied""
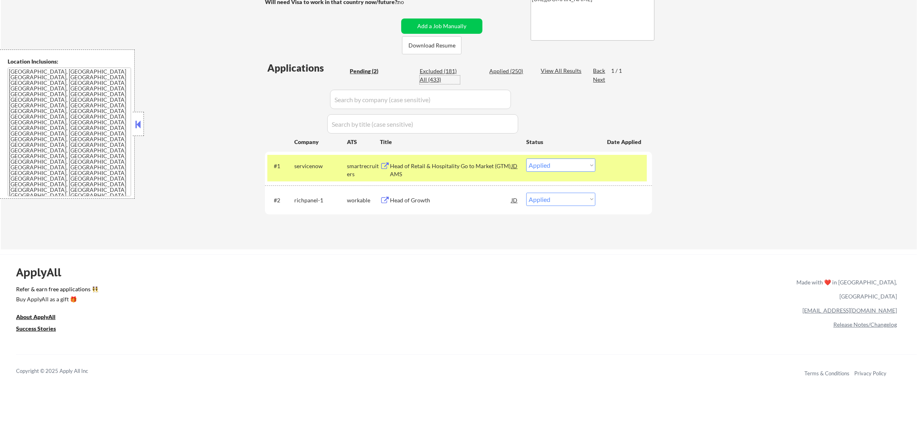
select select ""applied""
select select ""excluded__expired_""
select select ""applied""
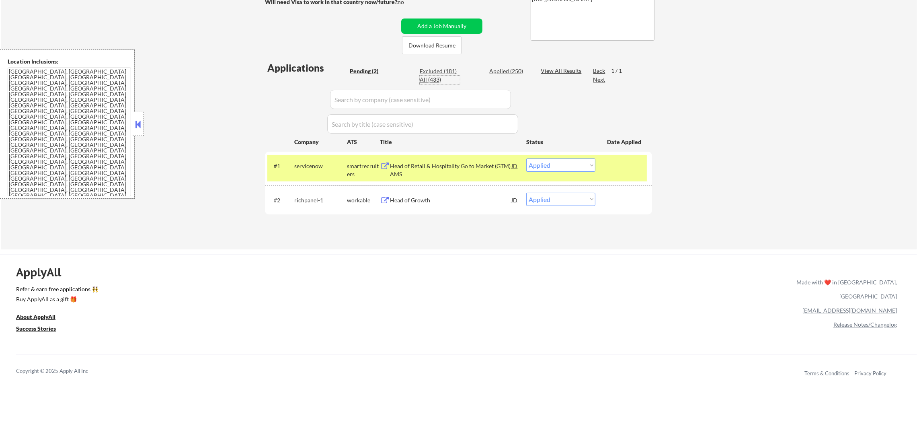
select select ""applied""
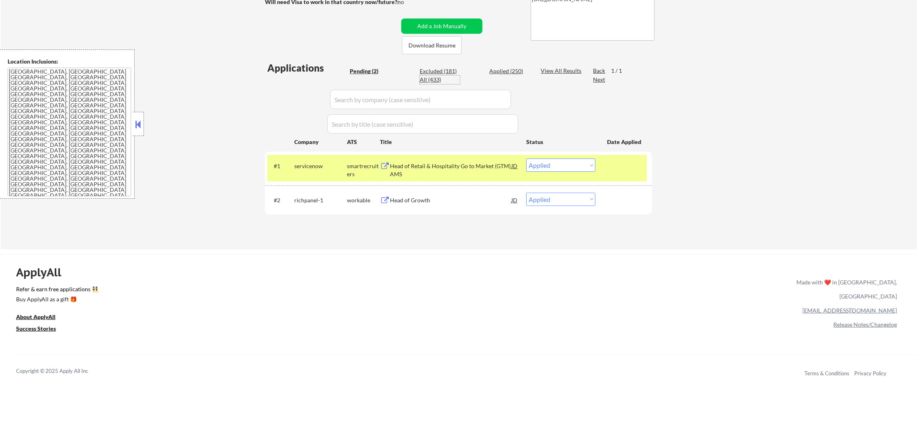
select select ""applied""
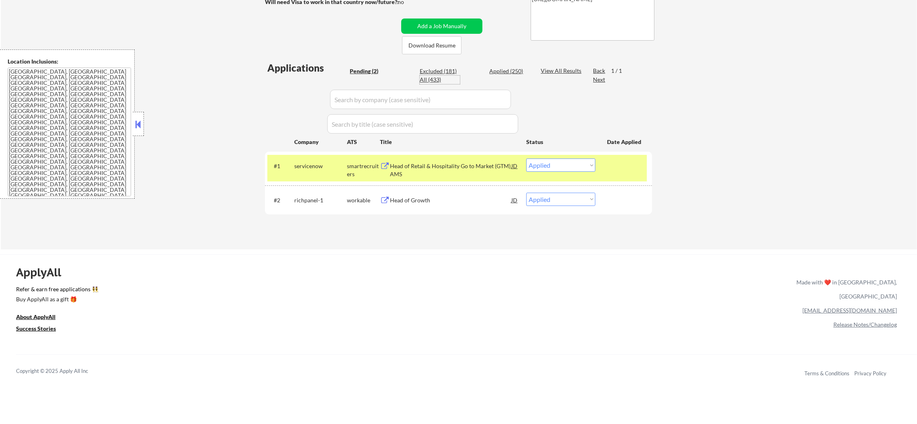
select select ""applied""
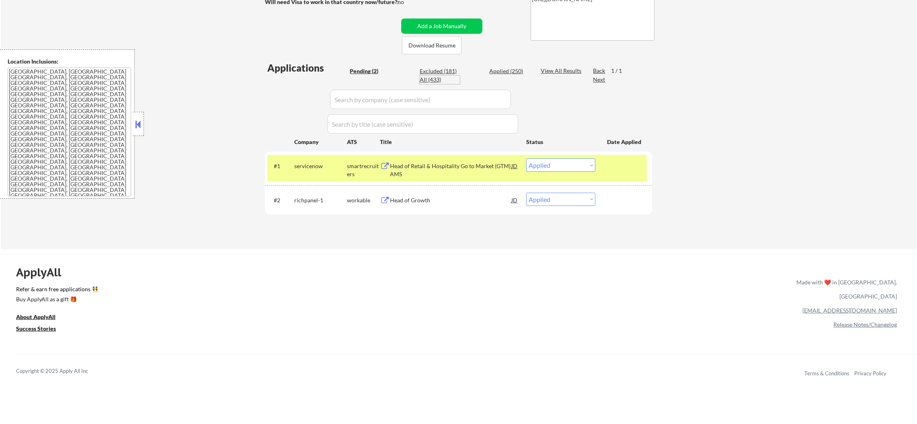
select select ""applied""
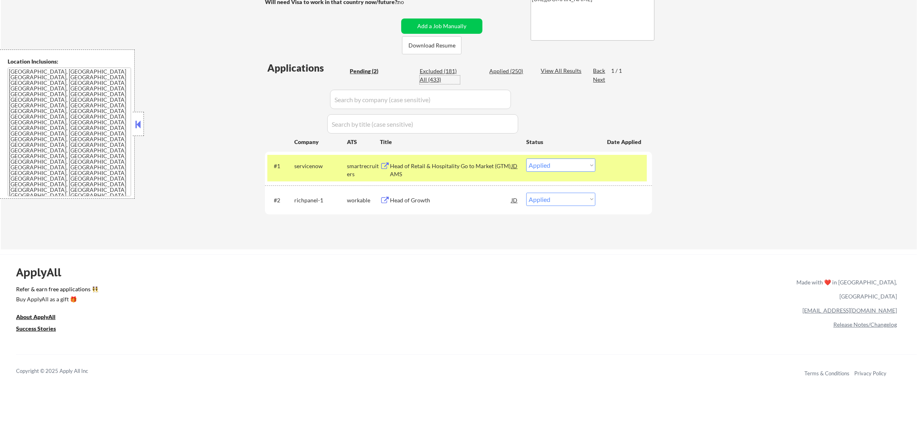
select select ""applied""
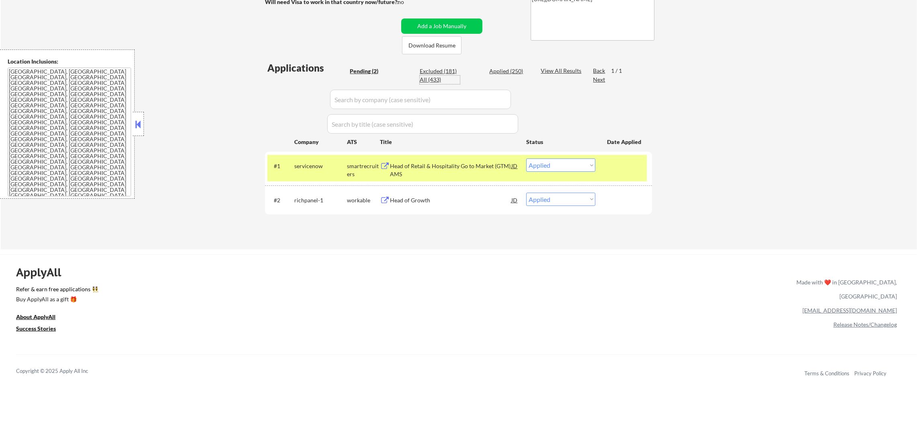
select select ""applied""
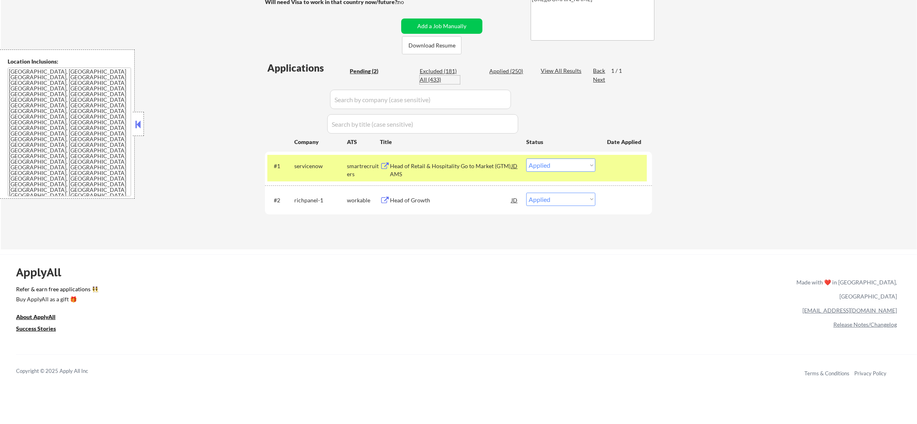
select select ""excluded__expired_""
select select ""applied""
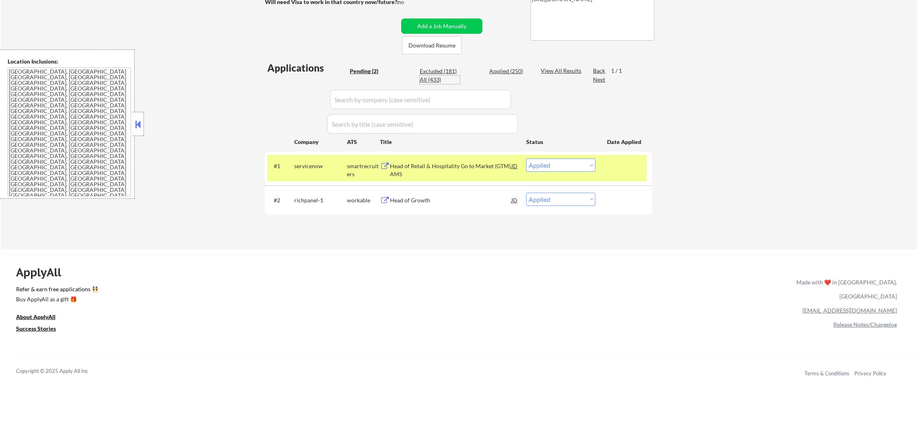
select select ""applied""
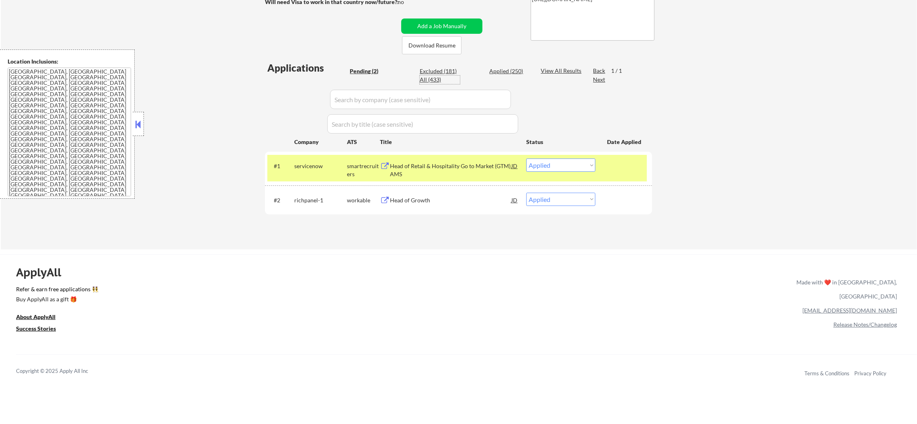
select select ""applied""
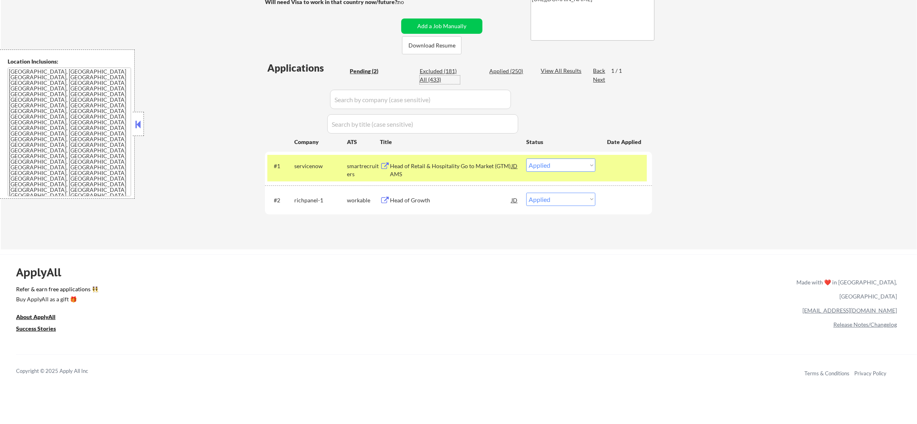
select select ""applied""
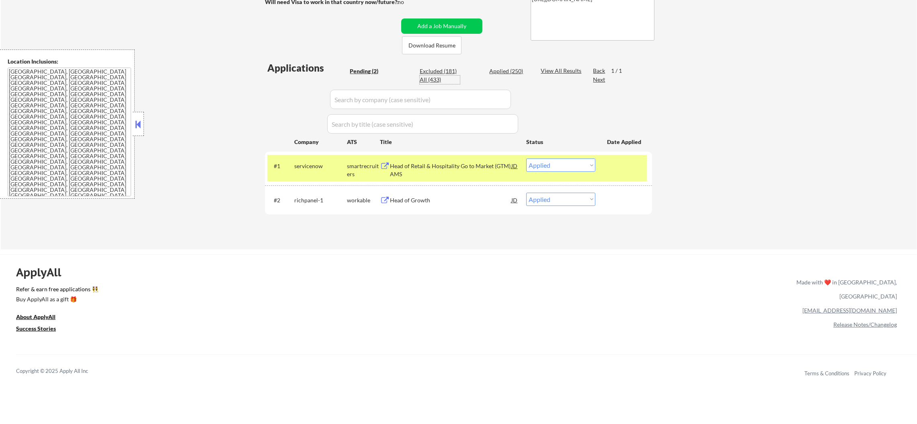
select select ""applied""
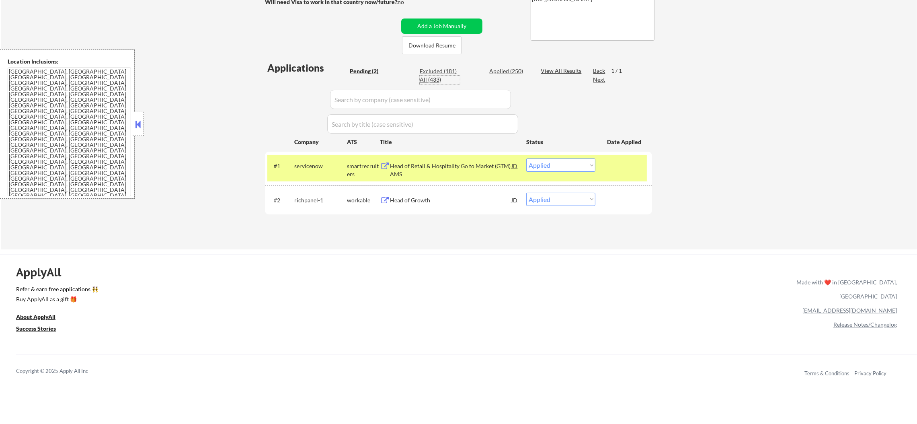
select select ""applied""
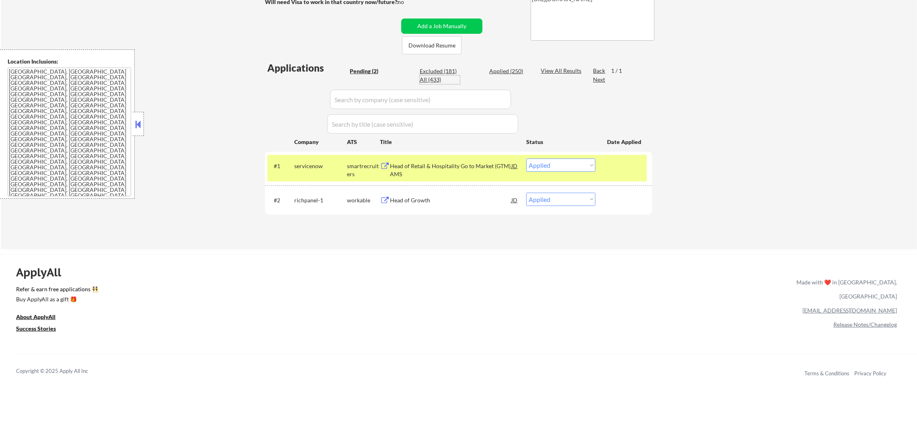
select select ""applied""
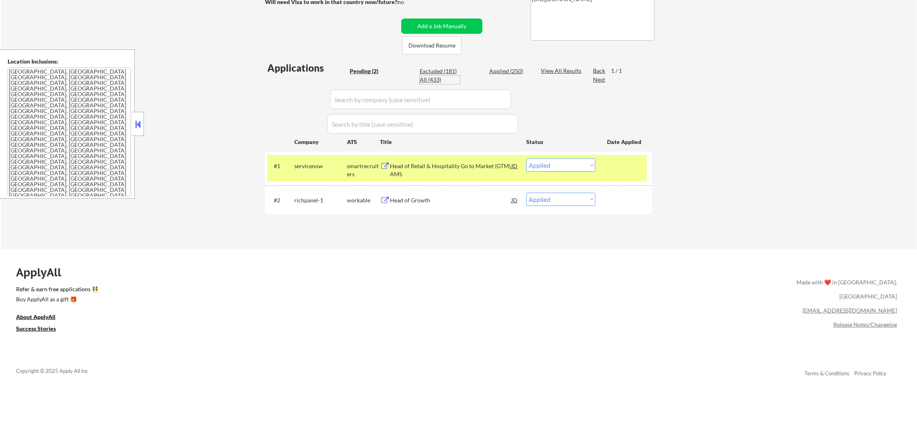
select select ""applied""
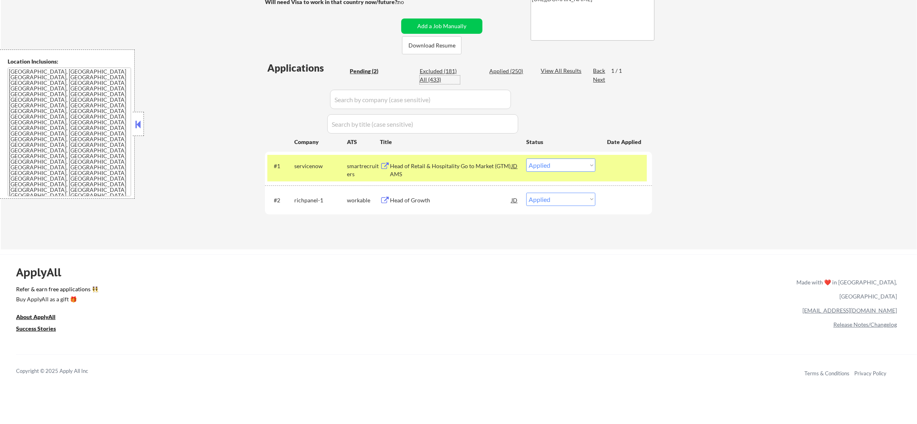
select select ""applied""
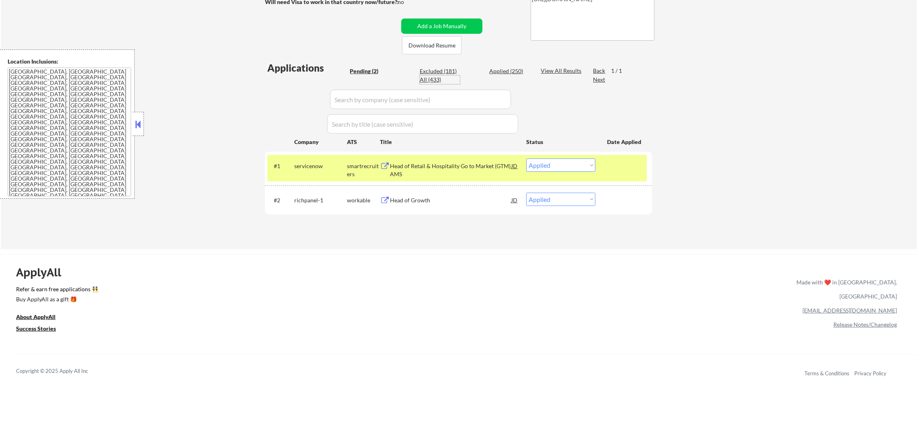
select select ""applied""
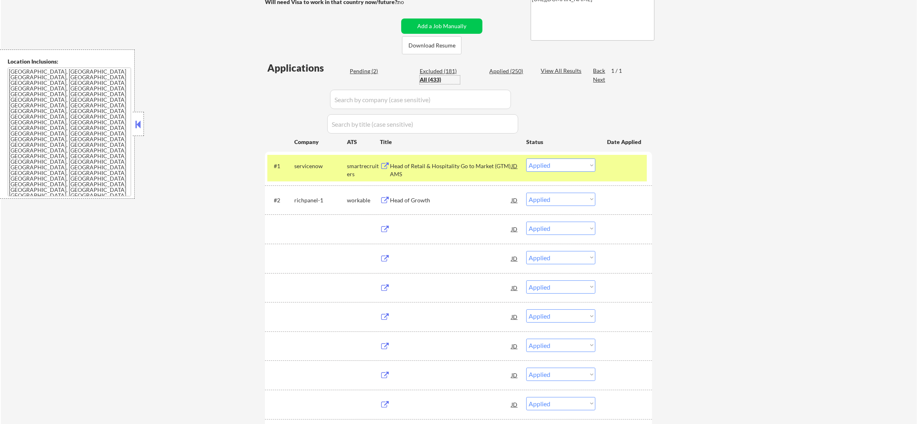
click at [373, 96] on input "input" at bounding box center [420, 99] width 181 height 19
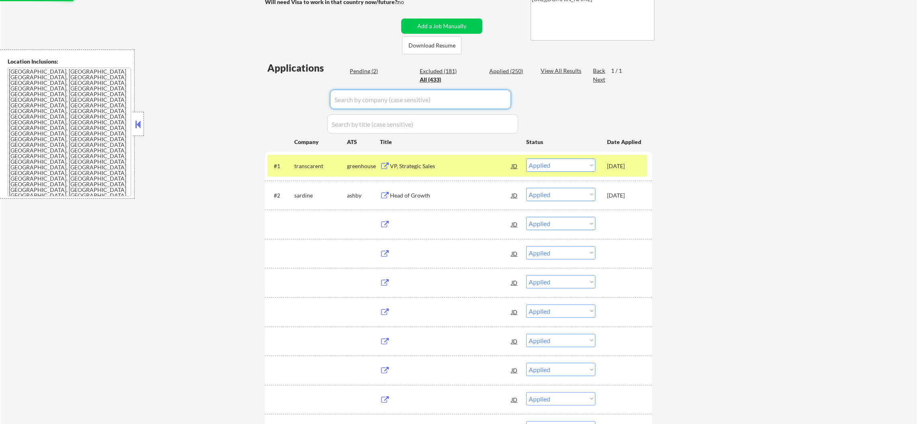
paste input "servicenow"
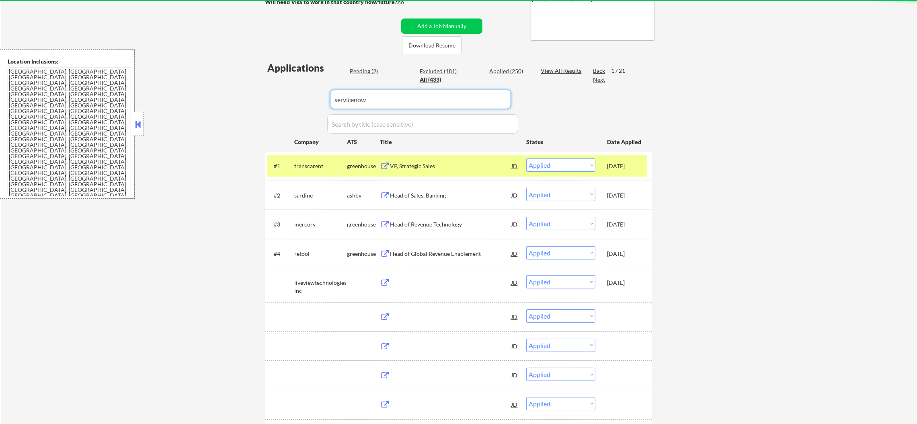
type input "servicenow"
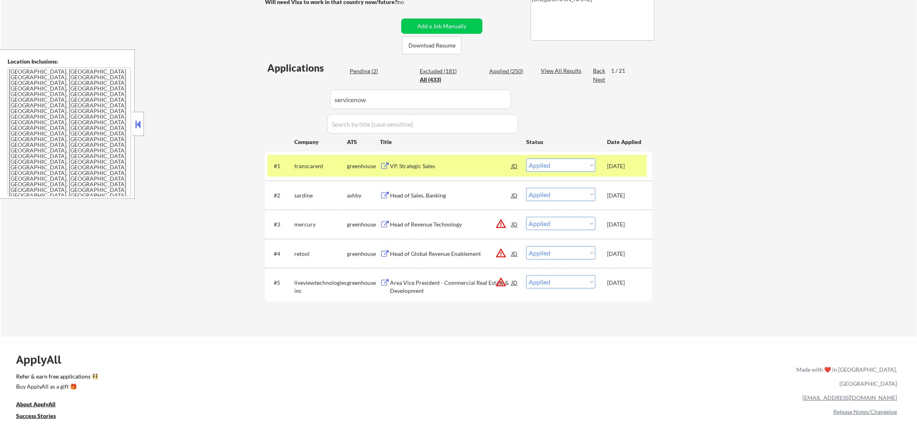
select select ""pending""
select select ""excluded__bad_match_""
select select ""excluded__location_""
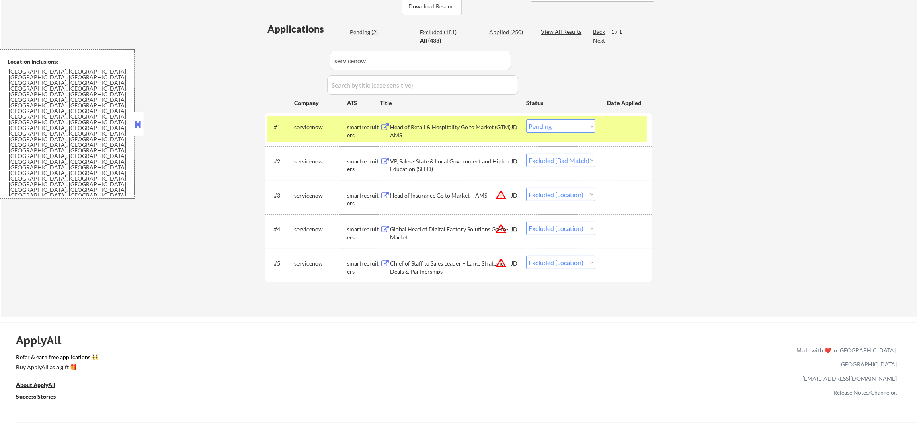
scroll to position [201, 0]
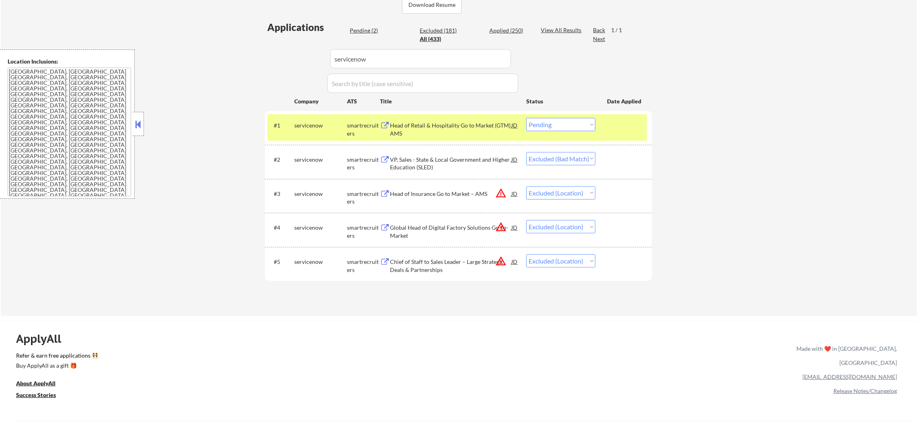
click at [450, 122] on div "Head of Retail & Hospitality Go to Market (GTM) AMS" at bounding box center [450, 129] width 121 height 16
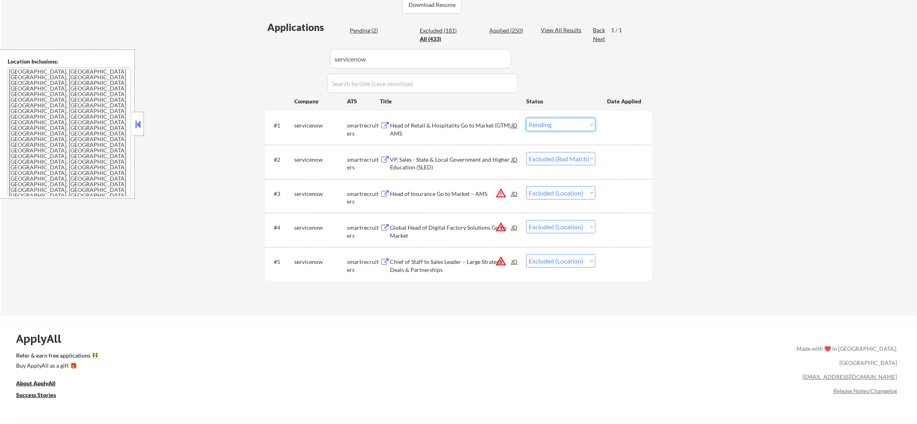
click at [578, 127] on select "Choose an option... Pending Applied Excluded (Questions) Excluded (Expired) Exc…" at bounding box center [560, 124] width 69 height 13
select select ""excluded__bad_match_""
click at [526, 118] on select "Choose an option... Pending Applied Excluded (Questions) Excluded (Expired) Exc…" at bounding box center [560, 124] width 69 height 13
drag, startPoint x: 386, startPoint y: 59, endPoint x: 310, endPoint y: 71, distance: 77.3
click at [310, 71] on div "Applications Pending (1) Excluded (182) Applied (250) All (433) View All Result…" at bounding box center [458, 160] width 387 height 280
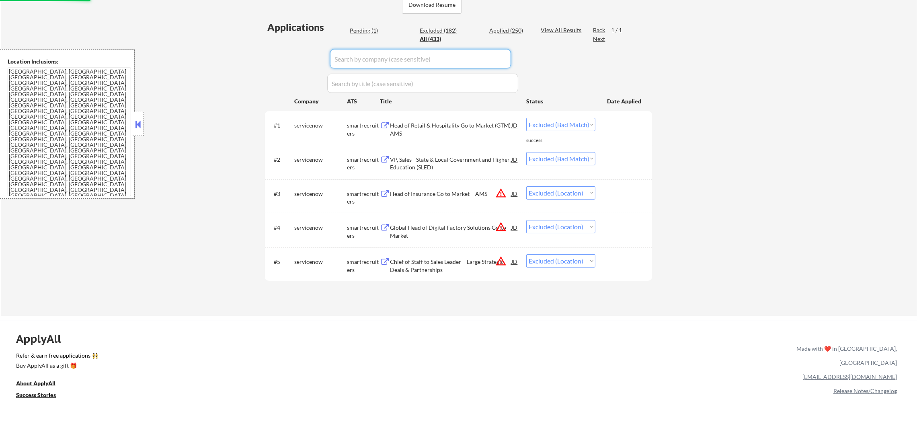
select select ""applied""
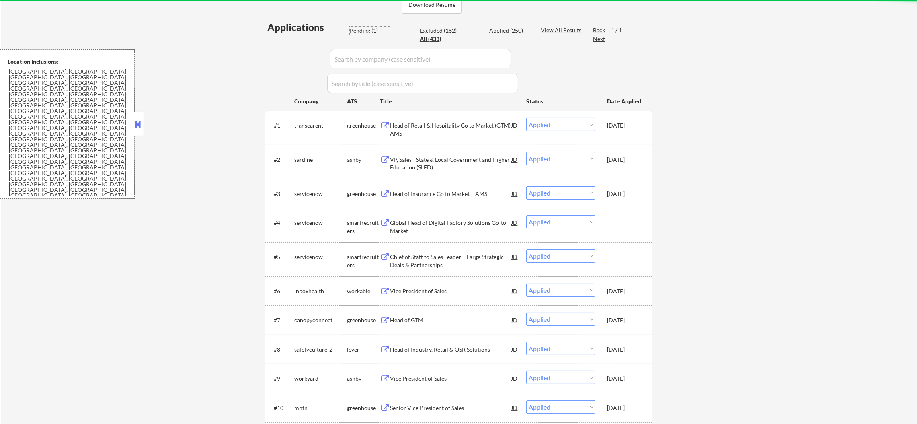
click at [370, 27] on div "Pending (1)" at bounding box center [370, 31] width 40 height 8
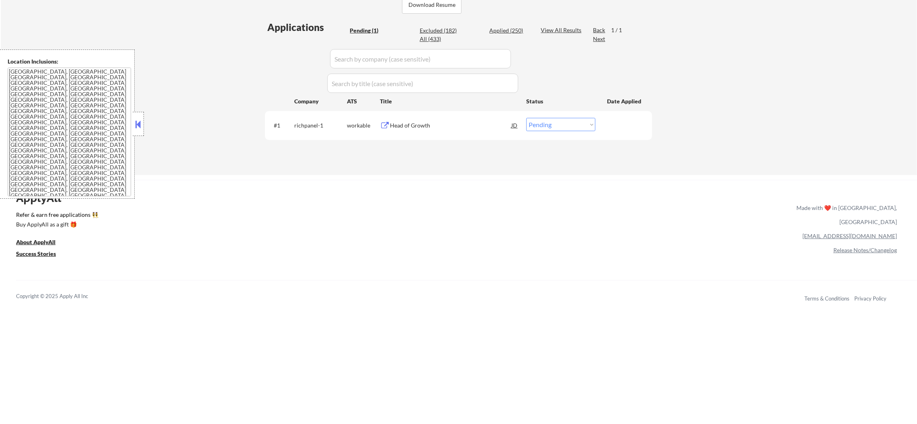
click at [248, 60] on div "← Return to /applysquad Mailslurp Inbox Job Search Builder Ian Rotondi-Gray Use…" at bounding box center [459, 3] width 916 height 344
click at [402, 122] on div "Head of Growth" at bounding box center [450, 125] width 121 height 8
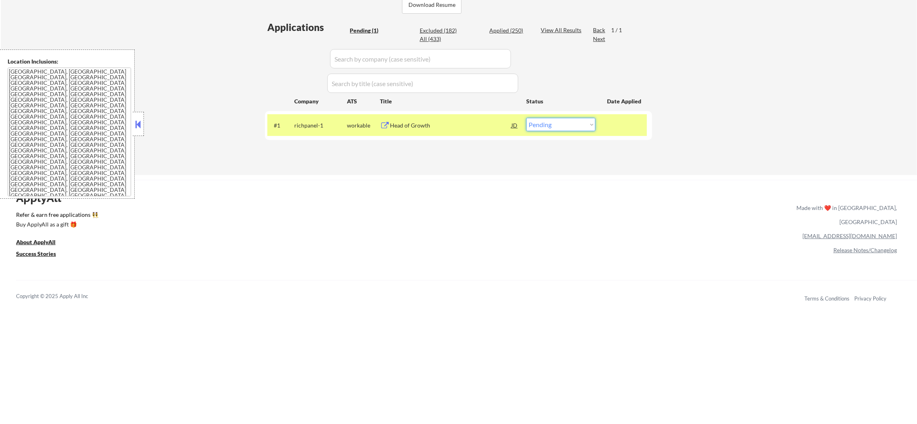
click at [542, 128] on select "Choose an option... Pending Applied Excluded (Questions) Excluded (Expired) Exc…" at bounding box center [560, 124] width 69 height 13
select select ""excluded__salary_""
click at [526, 118] on select "Choose an option... Pending Applied Excluded (Questions) Excluded (Expired) Exc…" at bounding box center [560, 124] width 69 height 13
click at [316, 124] on div "richpanel-1" at bounding box center [320, 125] width 53 height 8
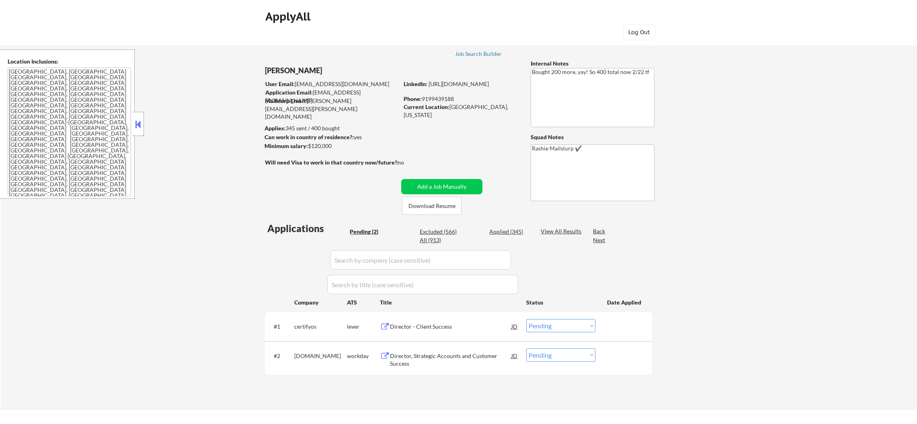
select select ""pending""
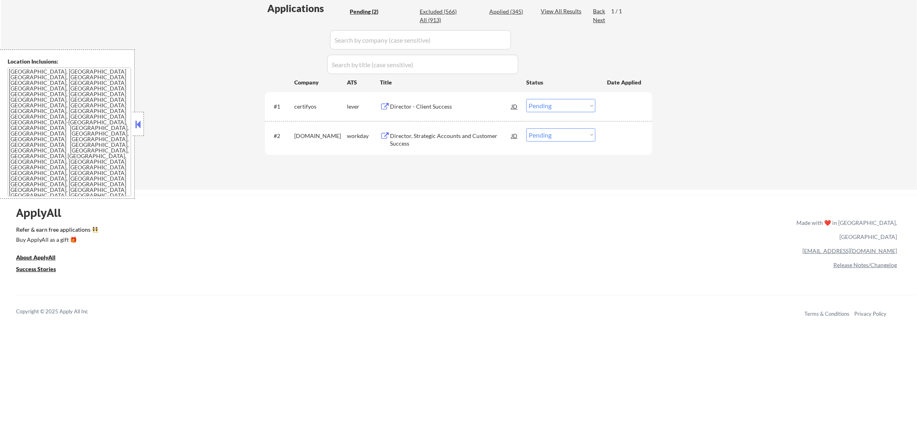
scroll to position [221, 0]
click at [423, 103] on div "Director - Client Success" at bounding box center [450, 106] width 121 height 8
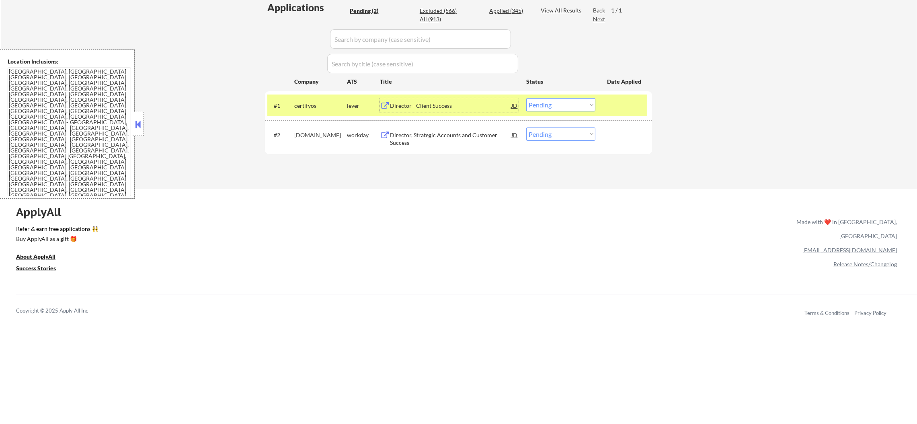
click at [417, 134] on div "Director, Strategic Accounts and Customer Success" at bounding box center [450, 139] width 121 height 16
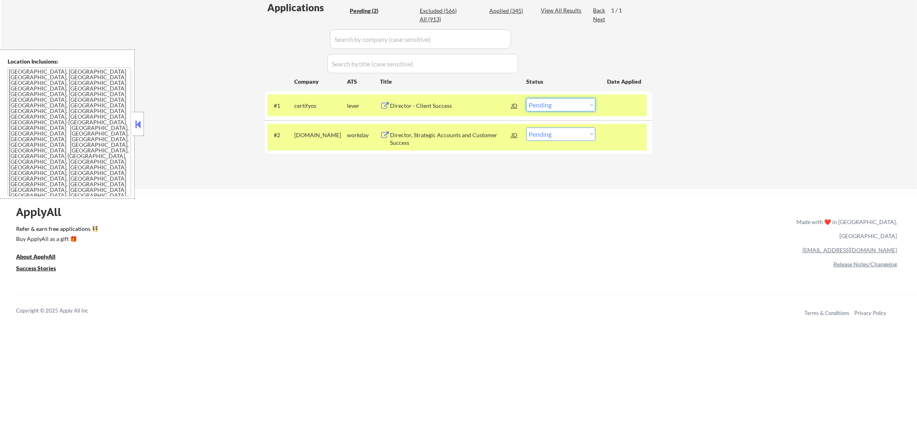
drag, startPoint x: 541, startPoint y: 103, endPoint x: 545, endPoint y: 106, distance: 5.8
click at [541, 103] on select "Choose an option... Pending Applied Excluded (Questions) Excluded (Expired) Exc…" at bounding box center [560, 104] width 69 height 13
click at [526, 98] on select "Choose an option... Pending Applied Excluded (Questions) Excluded (Expired) Exc…" at bounding box center [560, 104] width 69 height 13
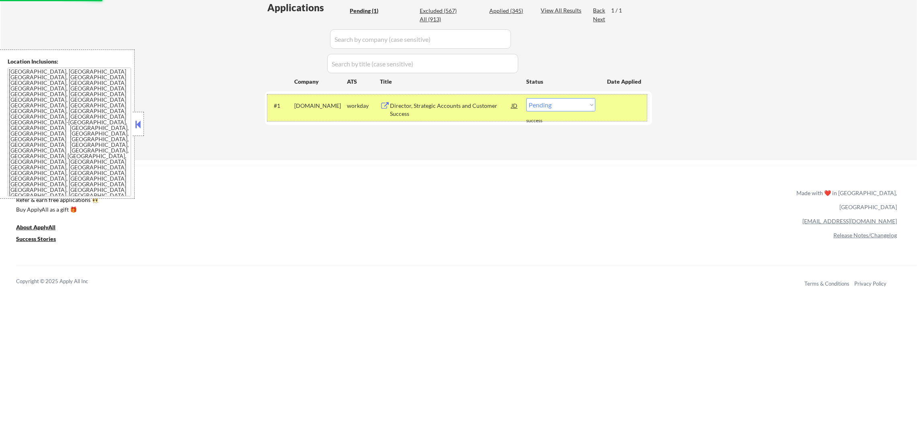
click at [344, 104] on div "[DOMAIN_NAME]" at bounding box center [320, 106] width 53 height 8
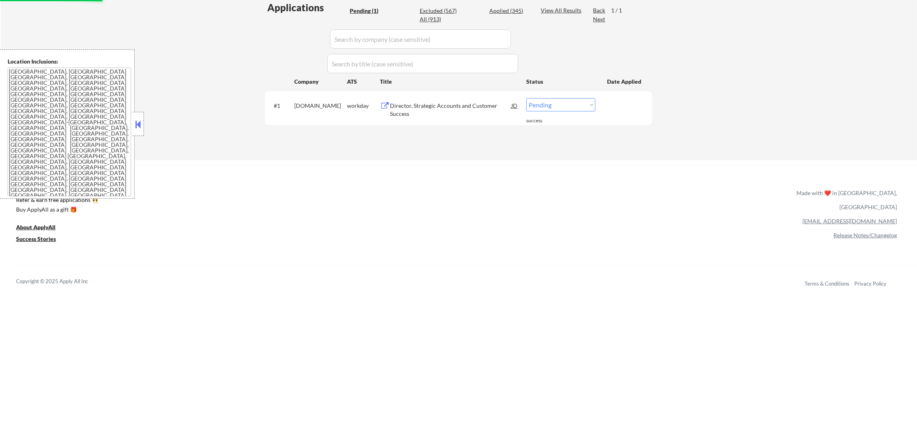
click at [451, 102] on div "Director, Strategic Accounts and Customer Success" at bounding box center [450, 110] width 121 height 16
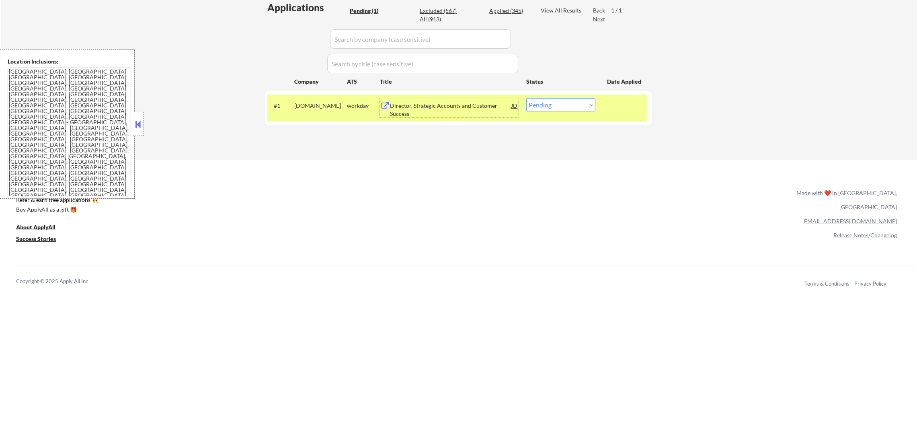
click at [547, 105] on select "Choose an option... Pending Applied Excluded (Questions) Excluded (Expired) Exc…" at bounding box center [560, 104] width 69 height 13
select select ""applied""
click at [526, 98] on select "Choose an option... Pending Applied Excluded (Questions) Excluded (Expired) Exc…" at bounding box center [560, 104] width 69 height 13
click at [303, 105] on div "[DOMAIN_NAME]" at bounding box center [320, 106] width 53 height 8
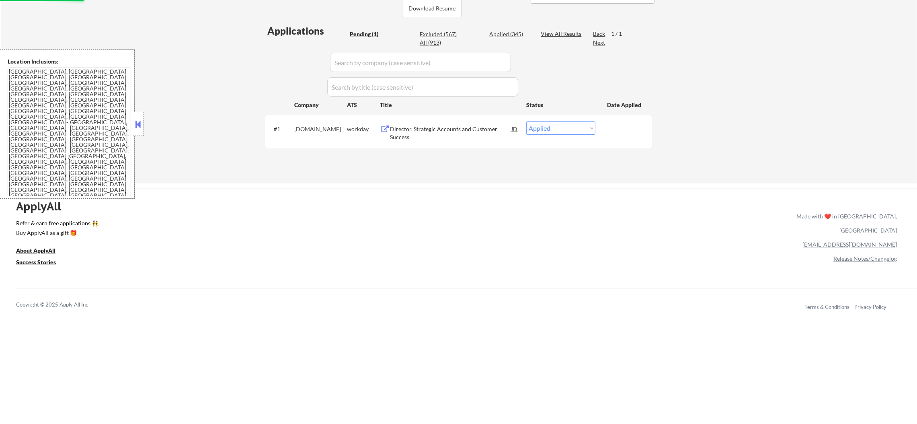
scroll to position [180, 0]
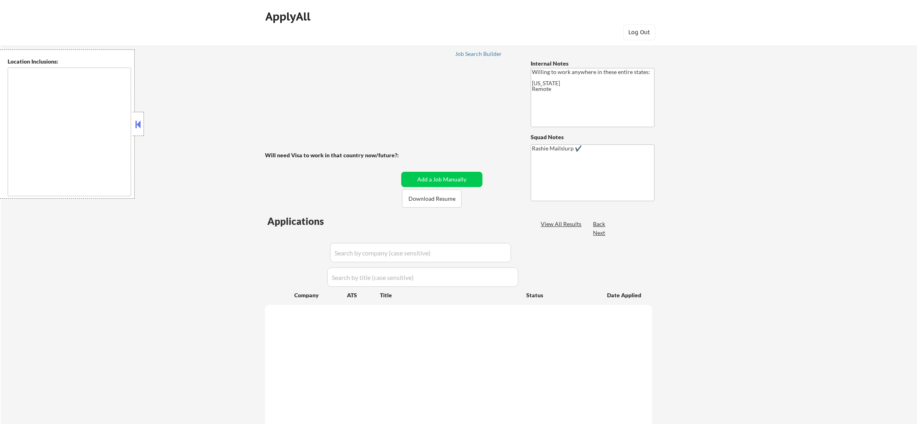
type textarea "[GEOGRAPHIC_DATA], MD [GEOGRAPHIC_DATA], [GEOGRAPHIC_DATA] [GEOGRAPHIC_DATA], […"
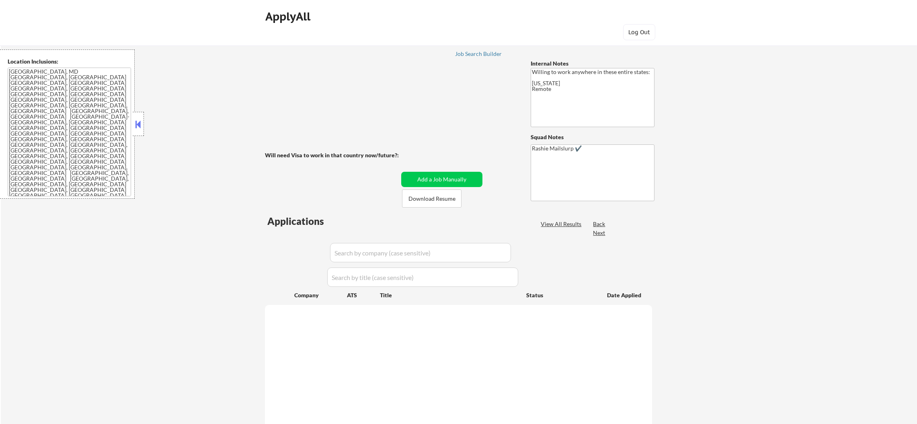
select select ""pending""
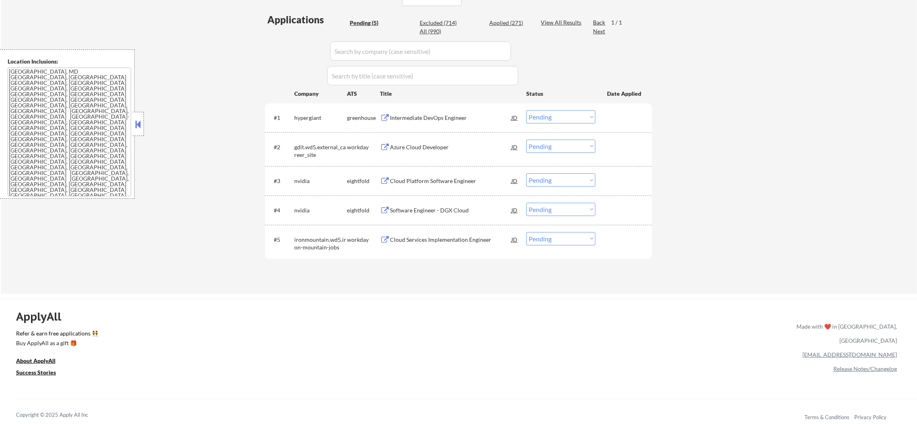
scroll to position [221, 0]
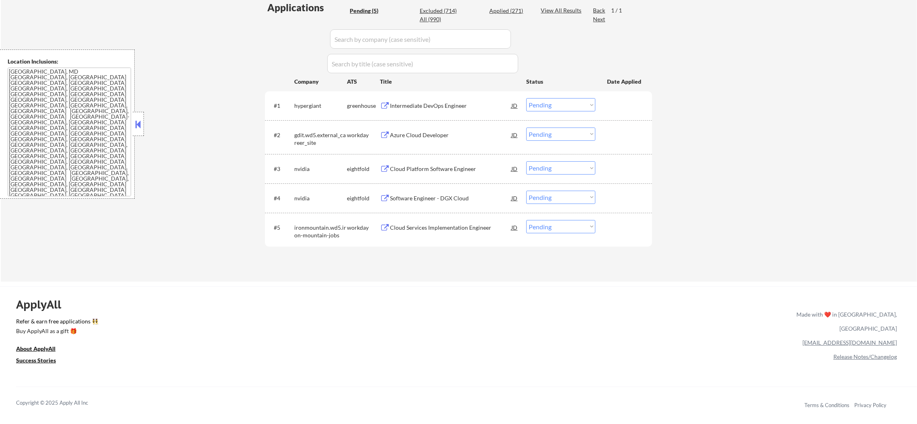
click at [449, 91] on div "#1 hypergiant greenhouse Intermediate DevOps Engineer JD Choose an option... Pe…" at bounding box center [458, 105] width 387 height 29
click at [441, 108] on div "Intermediate DevOps Engineer" at bounding box center [450, 106] width 121 height 8
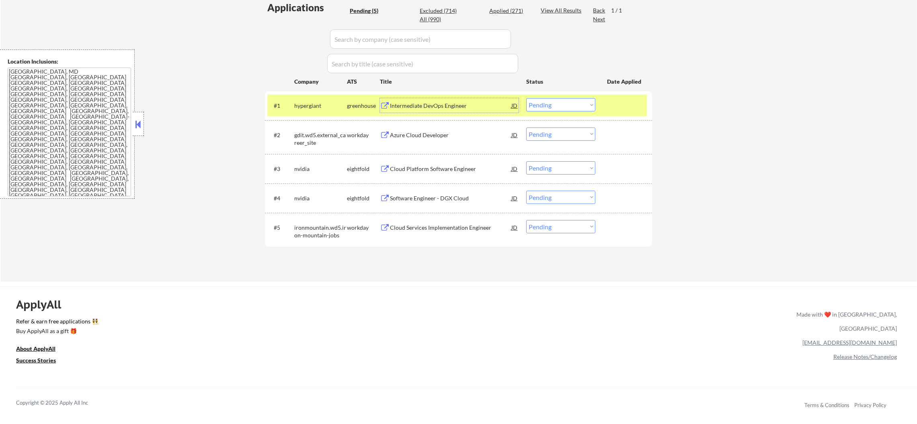
click at [549, 109] on select "Choose an option... Pending Applied Excluded (Questions) Excluded (Expired) Exc…" at bounding box center [560, 104] width 69 height 13
click at [526, 98] on select "Choose an option... Pending Applied Excluded (Questions) Excluded (Expired) Exc…" at bounding box center [560, 104] width 69 height 13
click at [327, 113] on div "#1 hypergiant greenhouse Intermediate DevOps Engineer JD Choose an option... Pe…" at bounding box center [456, 105] width 379 height 22
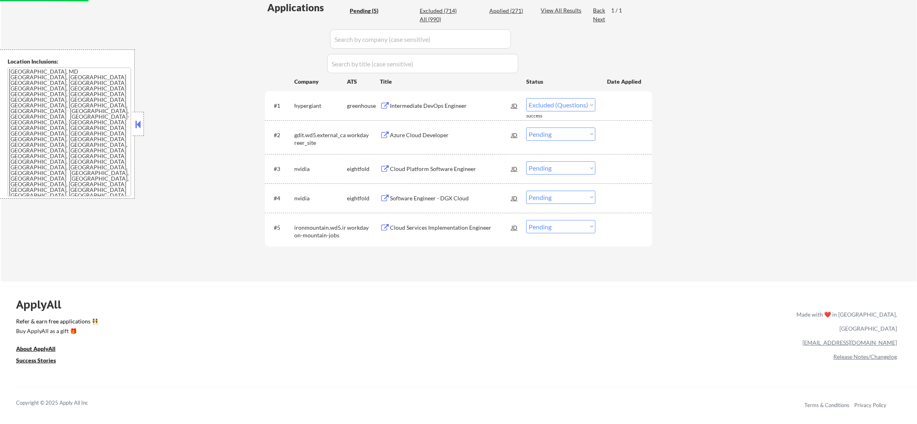
select select ""pending""
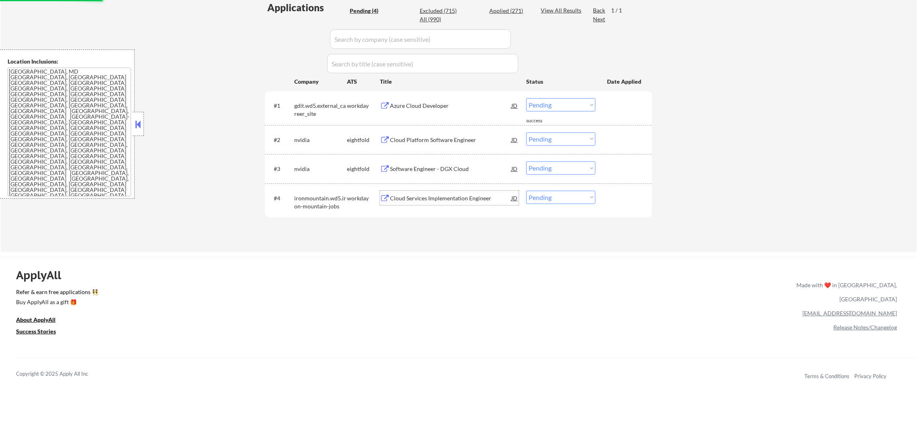
click at [429, 195] on div "Cloud Services Implementation Engineer" at bounding box center [450, 198] width 121 height 8
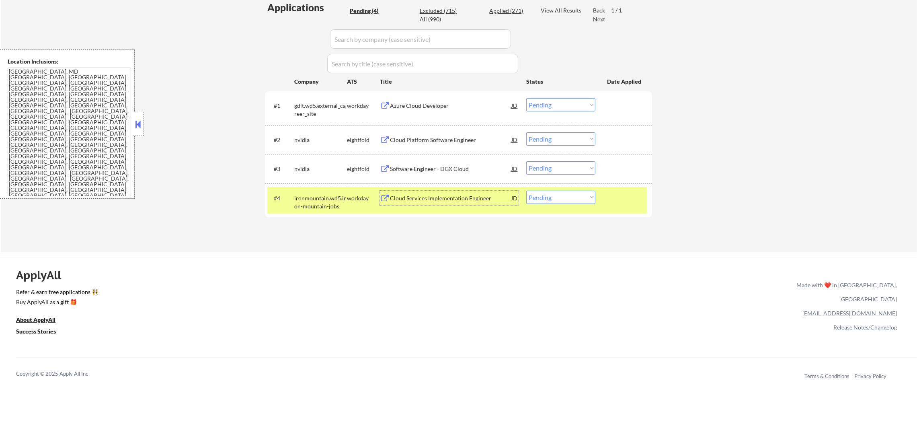
click at [559, 199] on select "Choose an option... Pending Applied Excluded (Questions) Excluded (Expired) Exc…" at bounding box center [560, 197] width 69 height 13
select select ""excluded__location_""
click at [526, 191] on select "Choose an option... Pending Applied Excluded (Questions) Excluded (Expired) Exc…" at bounding box center [560, 197] width 69 height 13
drag, startPoint x: 332, startPoint y: 200, endPoint x: 326, endPoint y: 200, distance: 5.6
click at [327, 200] on div "ironmountain.wd5.iron-mountain-jobs" at bounding box center [320, 202] width 53 height 16
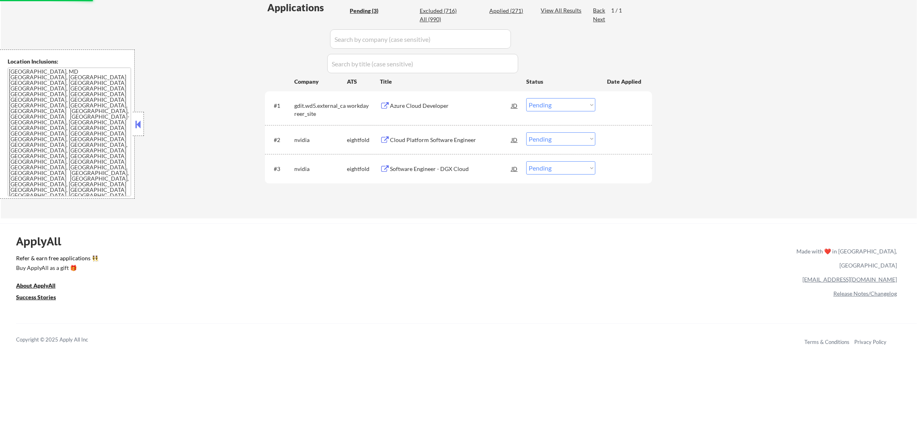
click at [415, 99] on div "Azure Cloud Developer" at bounding box center [450, 105] width 121 height 14
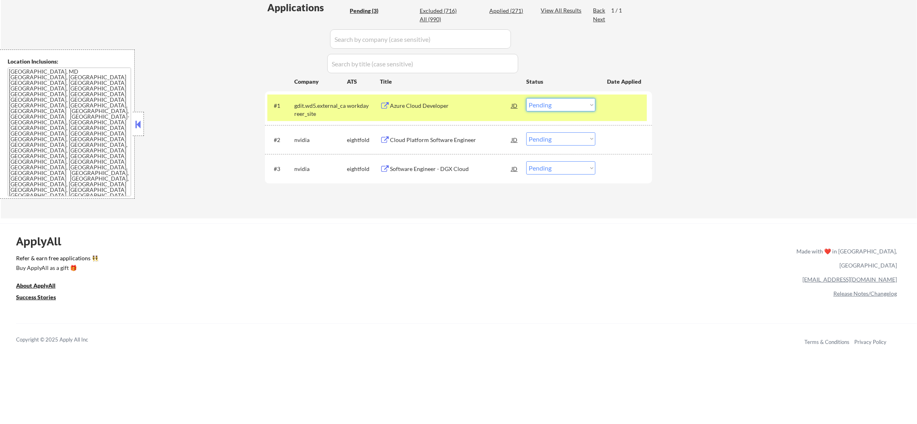
click at [574, 106] on select "Choose an option... Pending Applied Excluded (Questions) Excluded (Expired) Exc…" at bounding box center [560, 104] width 69 height 13
click at [526, 98] on select "Choose an option... Pending Applied Excluded (Questions) Excluded (Expired) Exc…" at bounding box center [560, 104] width 69 height 13
click at [317, 110] on div "gdit.wd5.external_career_site" at bounding box center [320, 110] width 53 height 16
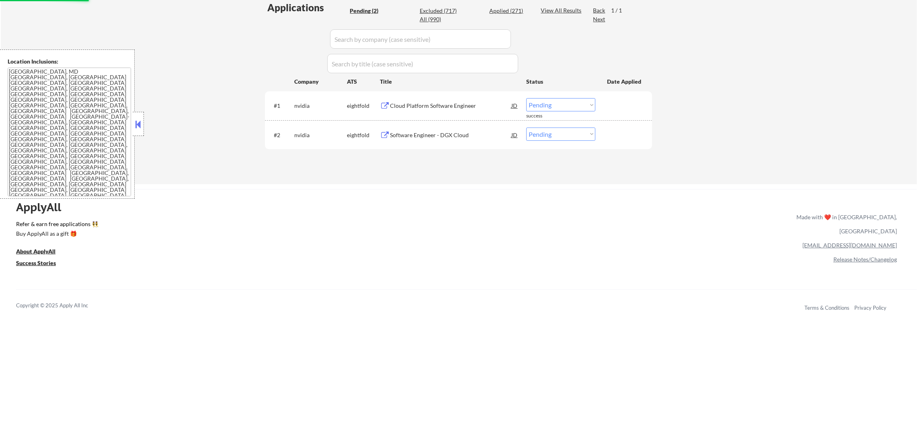
click at [439, 107] on div "Cloud Platform Software Engineer" at bounding box center [450, 106] width 121 height 8
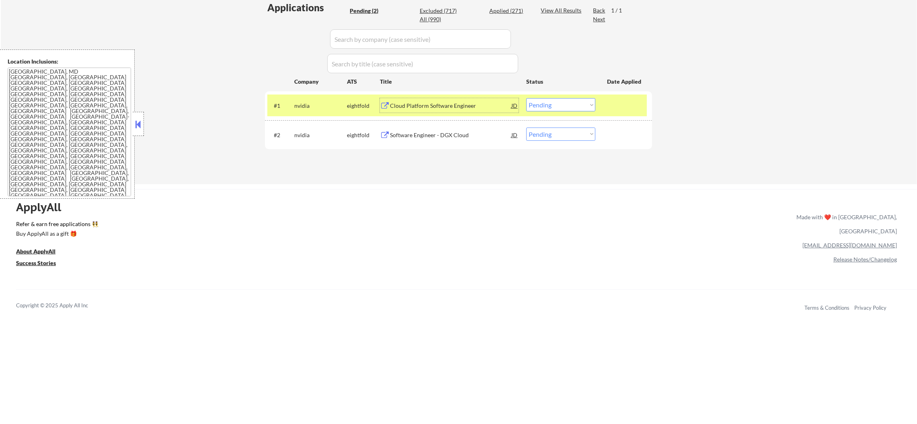
drag, startPoint x: 537, startPoint y: 105, endPoint x: 540, endPoint y: 110, distance: 6.1
click at [537, 105] on select "Choose an option... Pending Applied Excluded (Questions) Excluded (Expired) Exc…" at bounding box center [560, 104] width 69 height 13
click at [526, 98] on select "Choose an option... Pending Applied Excluded (Questions) Excluded (Expired) Exc…" at bounding box center [560, 104] width 69 height 13
click at [331, 105] on div "nvidia" at bounding box center [320, 106] width 53 height 8
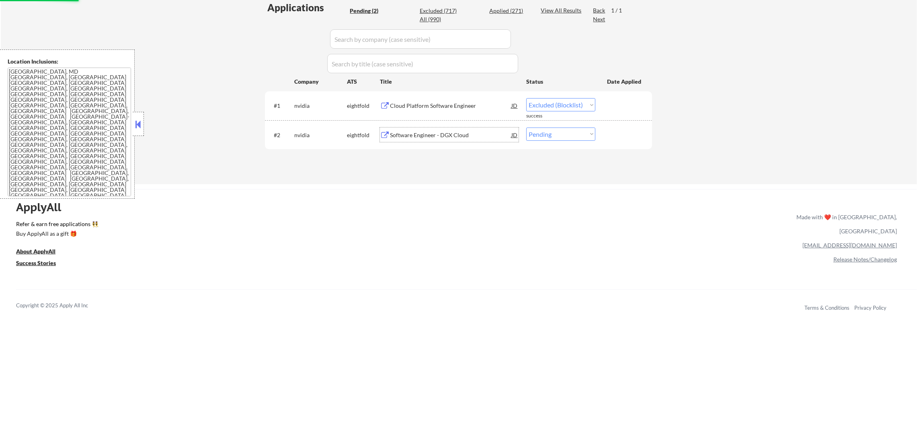
click at [448, 132] on div "Software Engineer - DGX Cloud" at bounding box center [450, 135] width 121 height 8
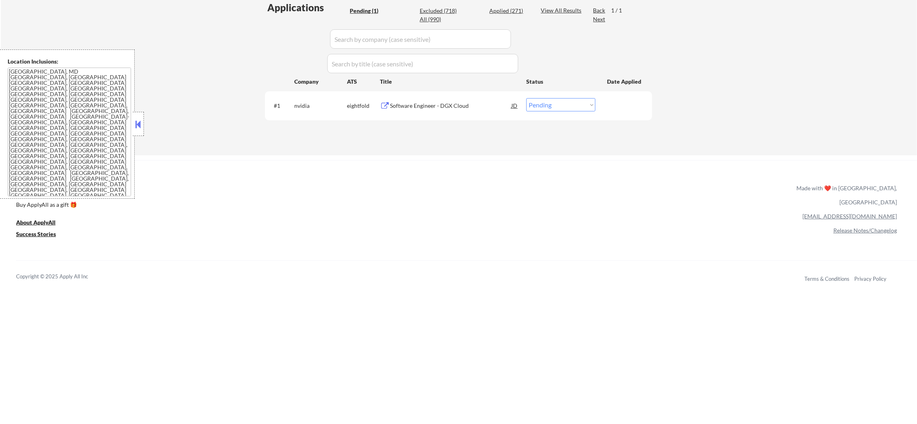
click at [570, 106] on select "Choose an option... Pending Applied Excluded (Questions) Excluded (Expired) Exc…" at bounding box center [560, 104] width 69 height 13
select select ""excluded__bad_match_""
click at [526, 98] on select "Choose an option... Pending Applied Excluded (Questions) Excluded (Expired) Exc…" at bounding box center [560, 104] width 69 height 13
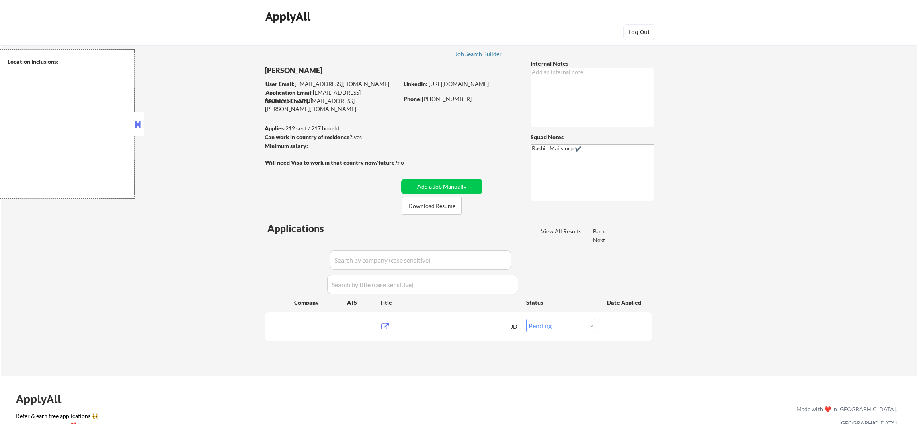
select select ""pending""
type textarea "[GEOGRAPHIC_DATA], [GEOGRAPHIC_DATA] [GEOGRAPHIC_DATA], [GEOGRAPHIC_DATA] [GEOG…"
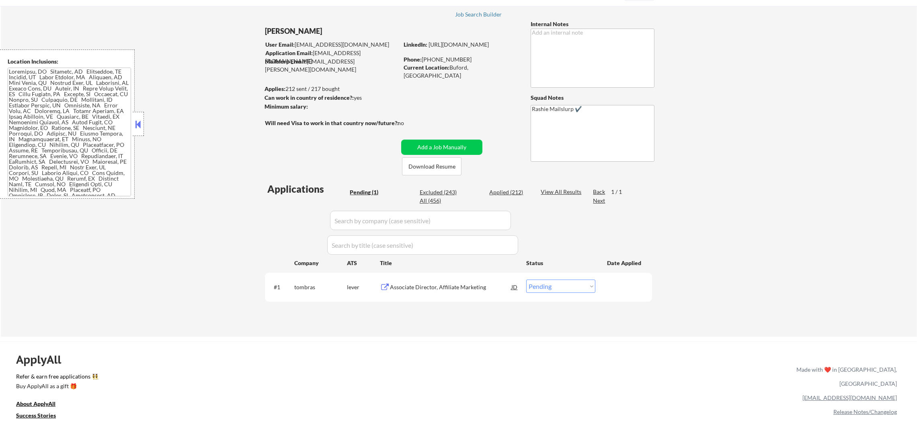
scroll to position [100, 0]
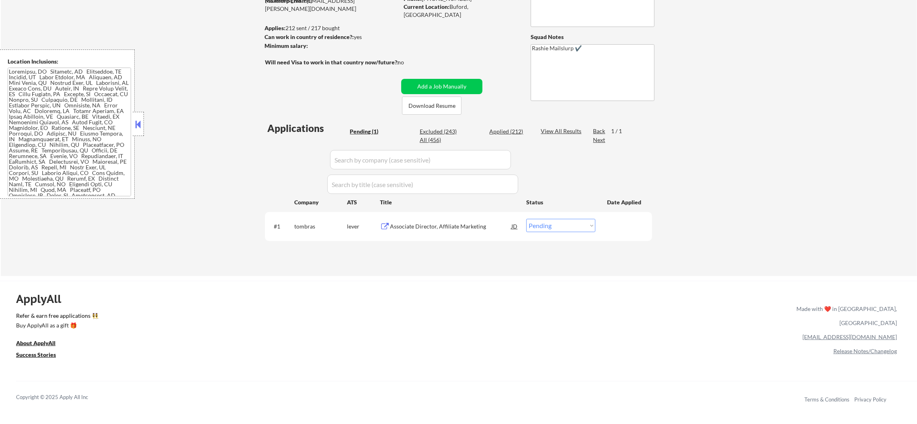
click at [463, 223] on div "Associate Director, Affiliate Marketing" at bounding box center [450, 226] width 121 height 8
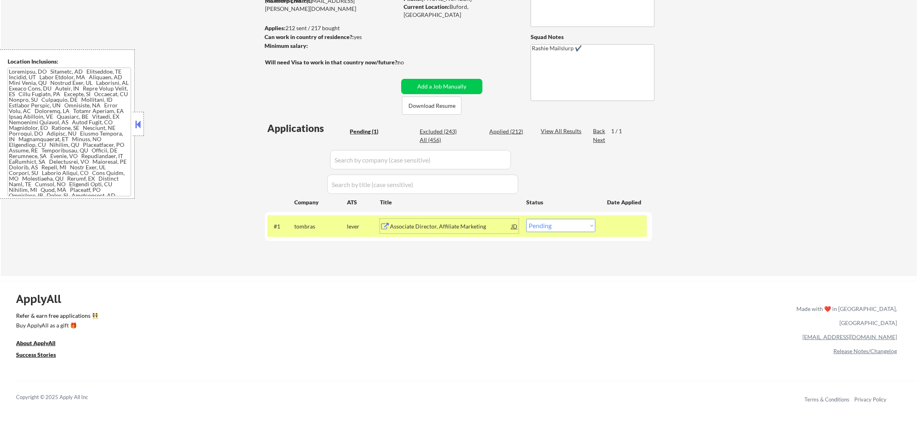
click at [541, 233] on div "#1 tombras lever Associate Director, Affiliate Marketing JD Choose an option...…" at bounding box center [456, 226] width 379 height 22
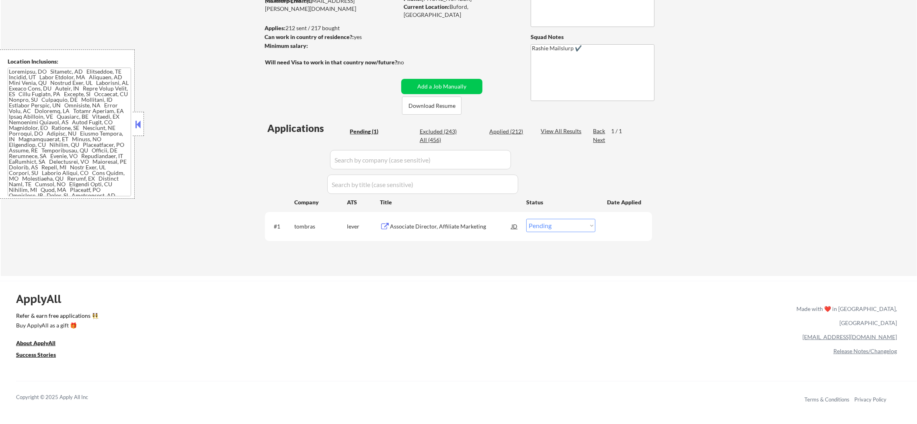
click at [558, 225] on select "Choose an option... Pending Applied Excluded (Questions) Excluded (Expired) Exc…" at bounding box center [560, 225] width 69 height 13
select select ""excluded__bad_match_""
click at [526, 219] on select "Choose an option... Pending Applied Excluded (Questions) Excluded (Expired) Exc…" at bounding box center [560, 225] width 69 height 13
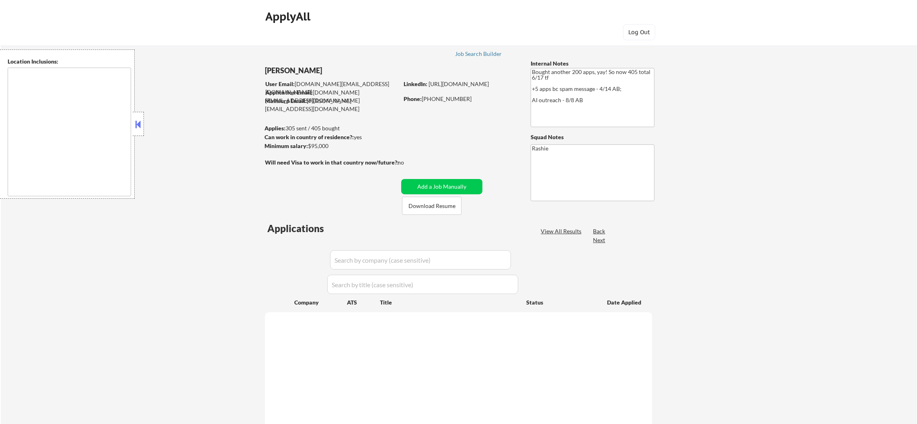
select select ""pending""
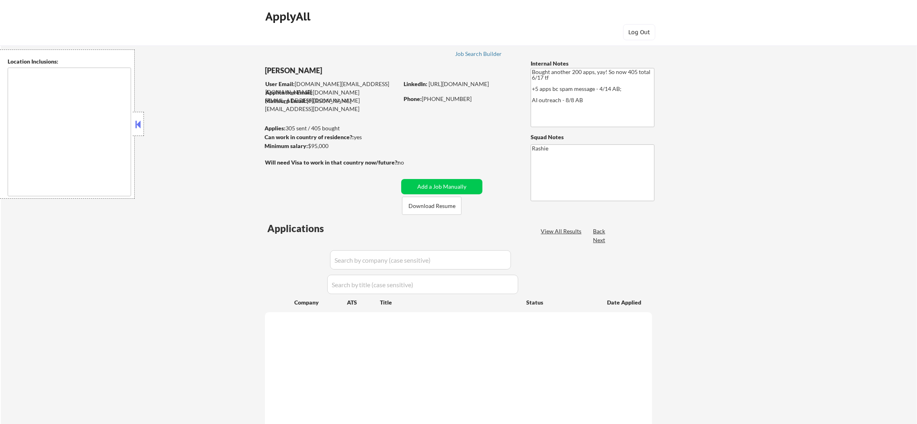
select select ""pending""
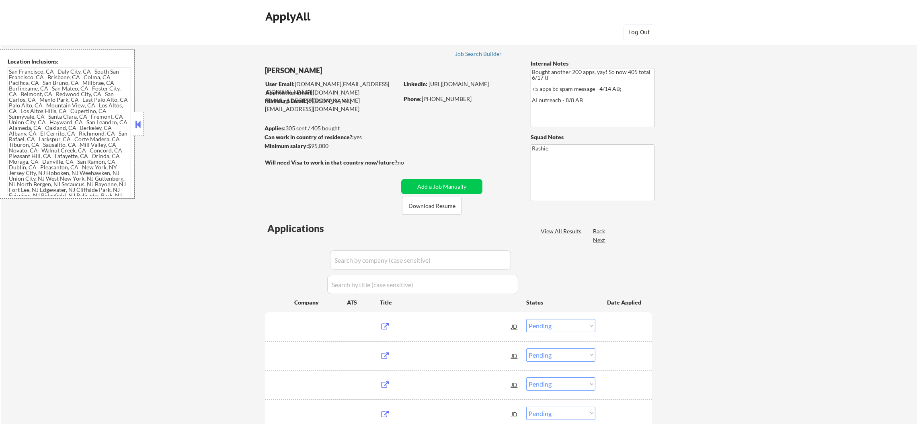
type textarea "[GEOGRAPHIC_DATA], [GEOGRAPHIC_DATA] [GEOGRAPHIC_DATA], [GEOGRAPHIC_DATA] [GEOG…"
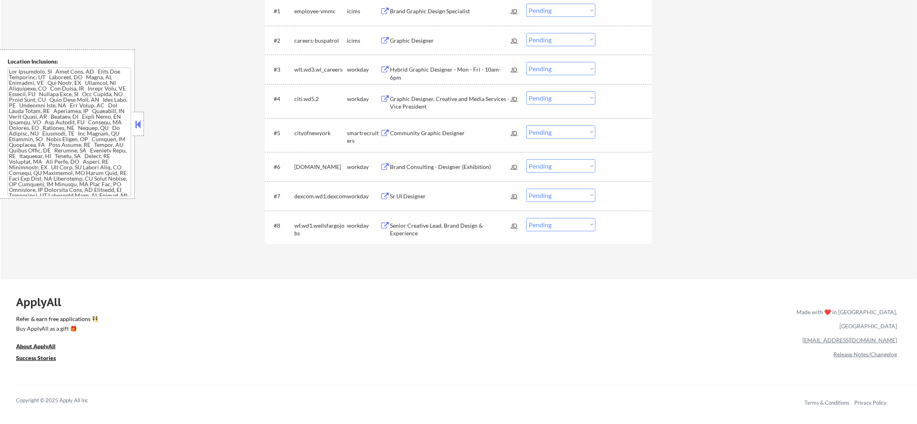
scroll to position [281, 0]
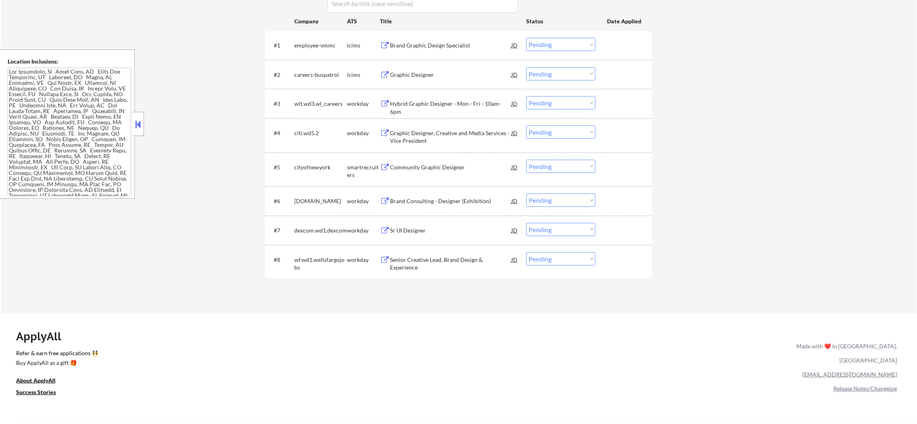
click at [433, 258] on div "Senior Creative Lead, Brand Design & Experience" at bounding box center [450, 264] width 121 height 16
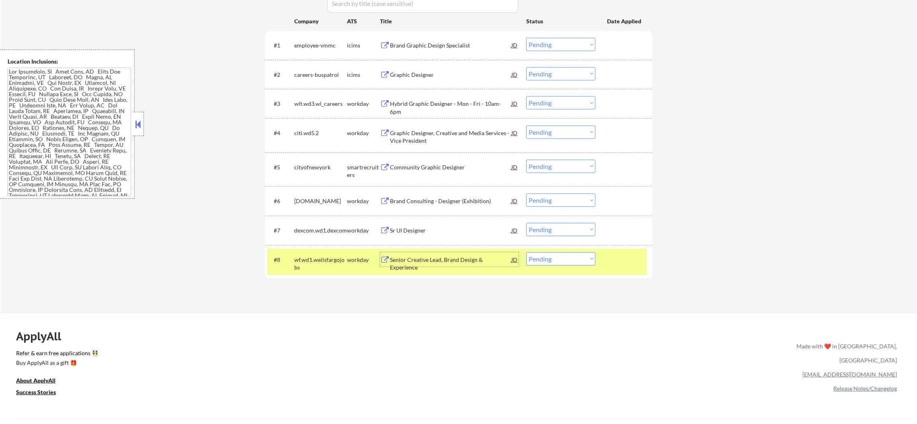
click at [541, 264] on div "#8 wf.wd1.wellsfargojobs workday Senior Creative Lead, Brand Design & Experienc…" at bounding box center [456, 261] width 379 height 27
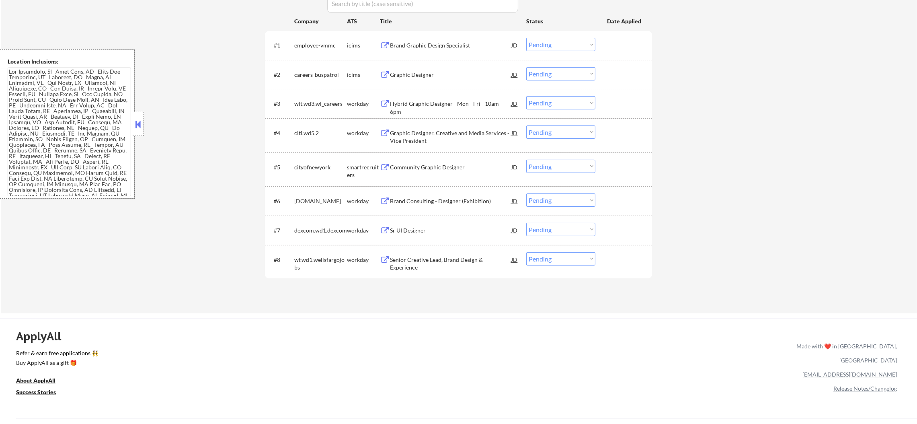
click at [548, 261] on select "Choose an option... Pending Applied Excluded (Questions) Excluded (Expired) Exc…" at bounding box center [560, 258] width 69 height 13
select select ""excluded__expired_""
click at [526, 252] on select "Choose an option... Pending Applied Excluded (Questions) Excluded (Expired) Exc…" at bounding box center [560, 258] width 69 height 13
click at [450, 225] on div "Sr UI Designer" at bounding box center [450, 230] width 121 height 14
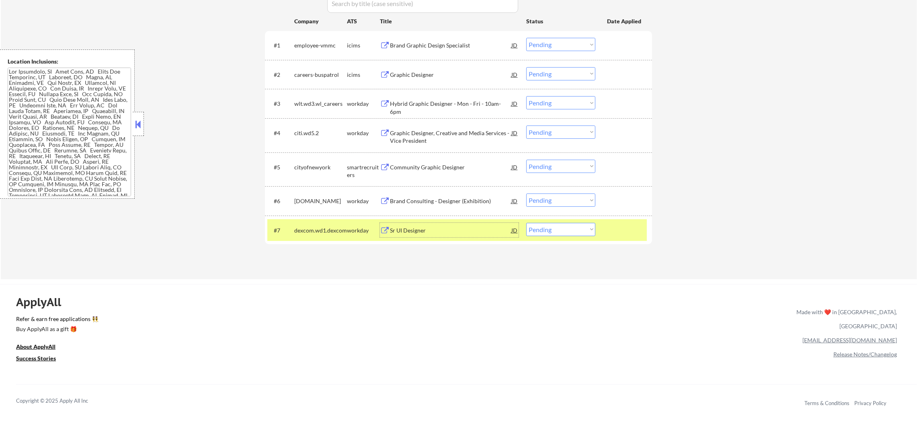
click at [544, 230] on select "Choose an option... Pending Applied Excluded (Questions) Excluded (Expired) Exc…" at bounding box center [560, 229] width 69 height 13
select select ""excluded__bad_match_""
click at [526, 223] on select "Choose an option... Pending Applied Excluded (Questions) Excluded (Expired) Exc…" at bounding box center [560, 229] width 69 height 13
click at [317, 230] on div "dexcom.wd1.dexcom" at bounding box center [320, 230] width 53 height 8
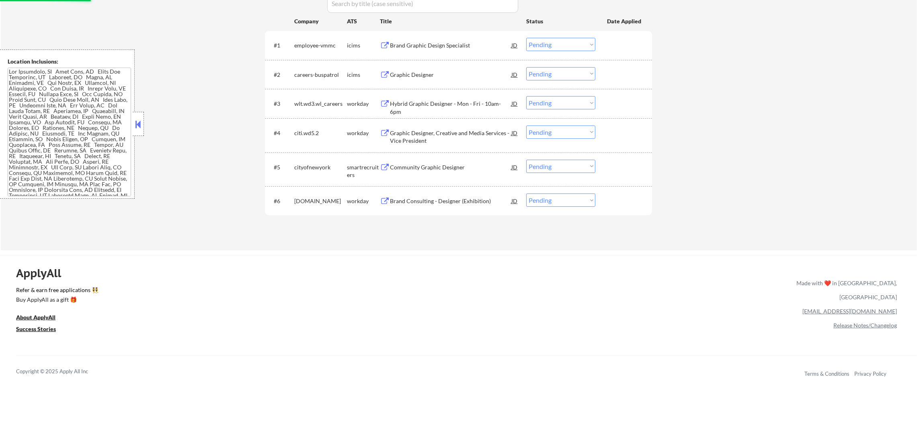
click at [436, 202] on div "Brand Consulting - Designer (Exhibition)" at bounding box center [450, 201] width 121 height 8
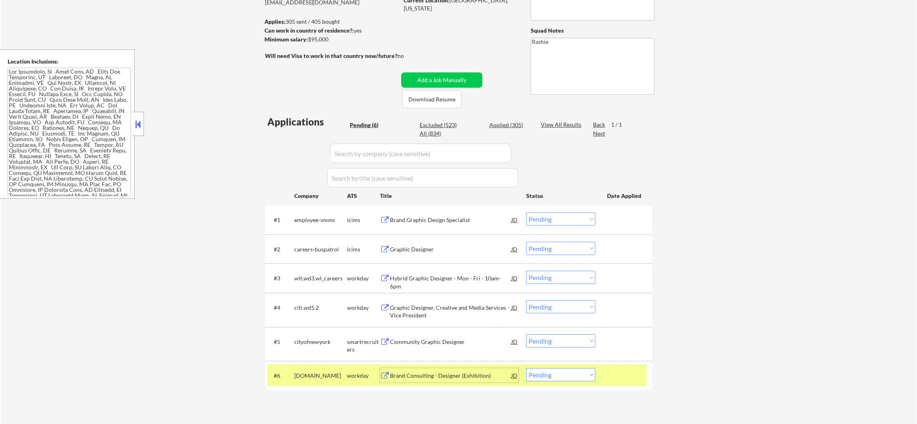
scroll to position [100, 0]
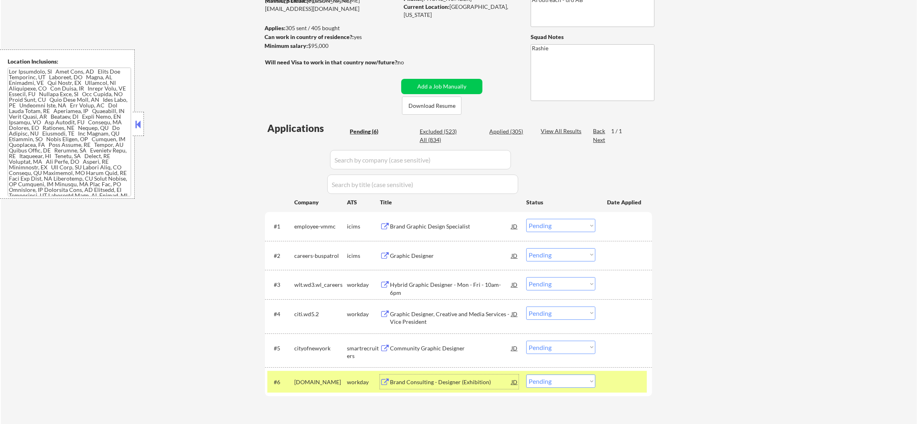
click at [572, 387] on select "Choose an option... Pending Applied Excluded (Questions) Excluded (Expired) Exc…" at bounding box center [560, 380] width 69 height 13
select select ""excluded__salary_""
click at [526, 374] on select "Choose an option... Pending Applied Excluded (Questions) Excluded (Expired) Exc…" at bounding box center [560, 380] width 69 height 13
click at [293, 378] on div "#6 caa.wd1.careers workday Brand Consulting - Designer (Exhibition) JD Choose a…" at bounding box center [456, 382] width 379 height 22
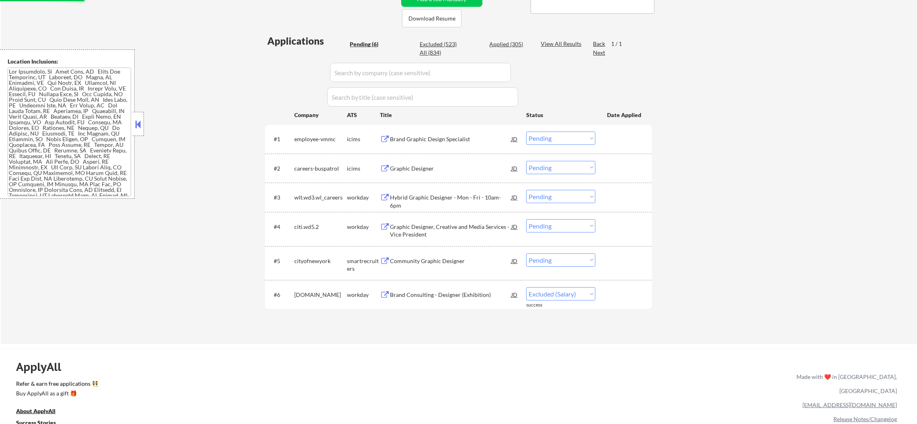
scroll to position [201, 0]
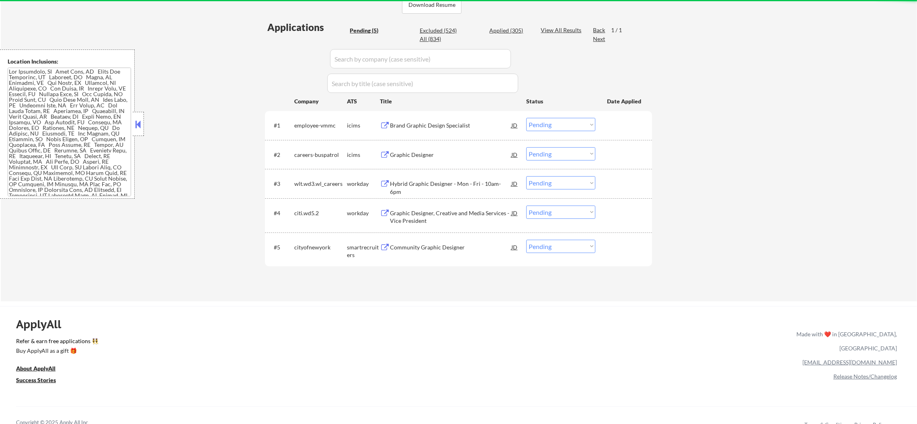
click at [421, 241] on div "Community Graphic Designer" at bounding box center [450, 247] width 121 height 14
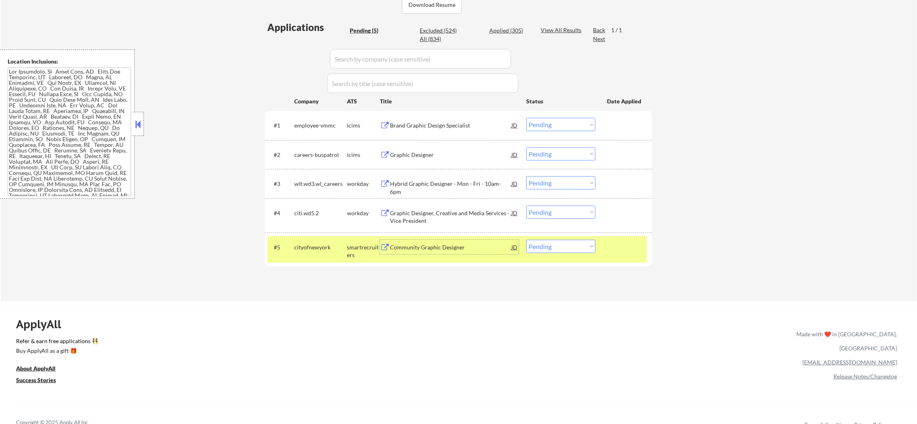
click at [550, 252] on select "Choose an option... Pending Applied Excluded (Questions) Excluded (Expired) Exc…" at bounding box center [560, 246] width 69 height 13
select select ""excluded__salary_""
click at [526, 240] on select "Choose an option... Pending Applied Excluded (Questions) Excluded (Expired) Exc…" at bounding box center [560, 246] width 69 height 13
click at [319, 244] on div "cityofnewyork" at bounding box center [320, 247] width 53 height 8
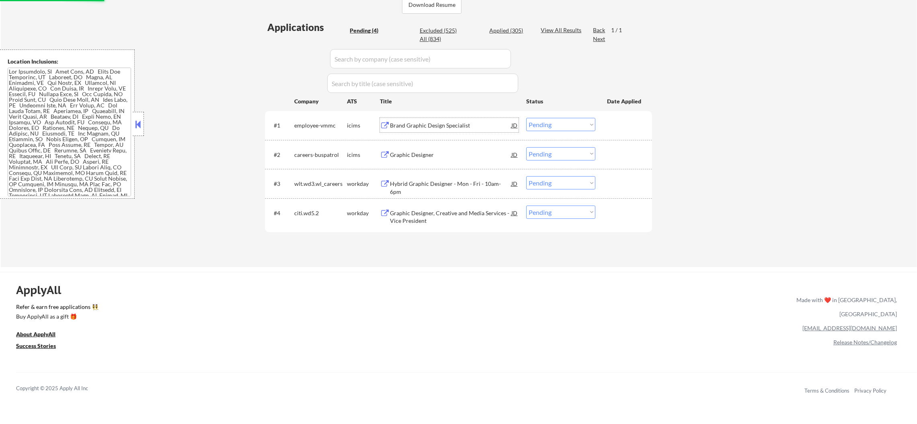
click at [424, 120] on div "Brand Graphic Design Specialist" at bounding box center [450, 125] width 121 height 14
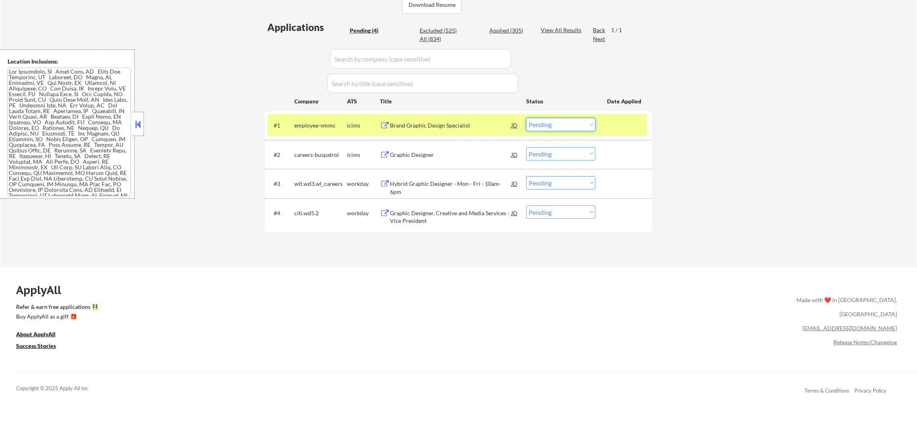
click at [545, 125] on select "Choose an option... Pending Applied Excluded (Questions) Excluded (Expired) Exc…" at bounding box center [560, 124] width 69 height 13
click at [526, 118] on select "Choose an option... Pending Applied Excluded (Questions) Excluded (Expired) Exc…" at bounding box center [560, 124] width 69 height 13
click at [319, 129] on div "employee-vmmc" at bounding box center [320, 125] width 53 height 14
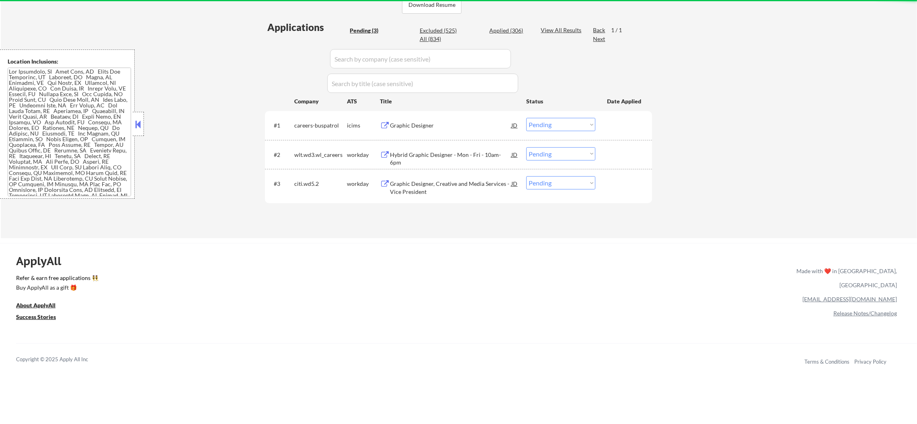
click at [447, 123] on div "Graphic Designer" at bounding box center [450, 125] width 121 height 8
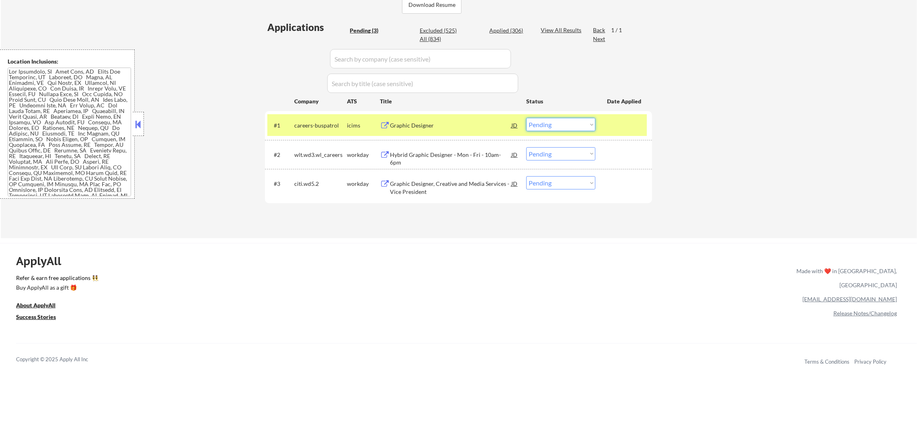
click at [555, 127] on select "Choose an option... Pending Applied Excluded (Questions) Excluded (Expired) Exc…" at bounding box center [560, 124] width 69 height 13
click at [526, 118] on select "Choose an option... Pending Applied Excluded (Questions) Excluded (Expired) Exc…" at bounding box center [560, 124] width 69 height 13
click at [339, 125] on div "careers-buspatrol" at bounding box center [320, 125] width 53 height 8
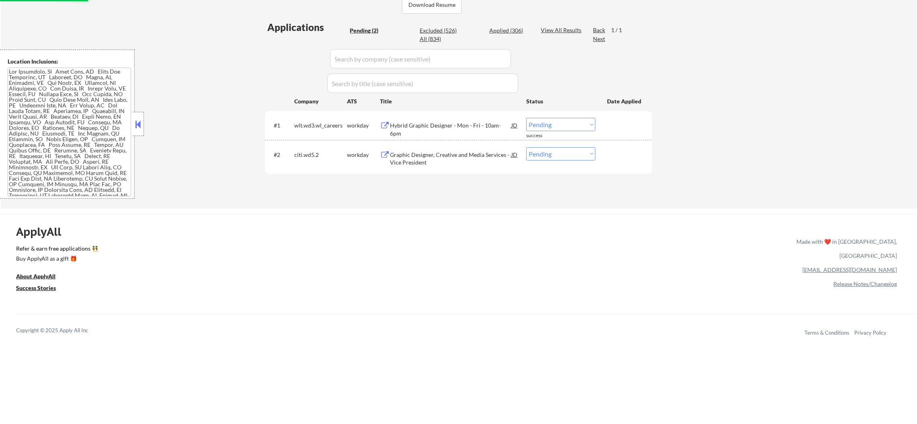
click at [457, 127] on div "Hybrid Graphic Designer - Mon - Fri - 10am-6pm" at bounding box center [450, 129] width 121 height 16
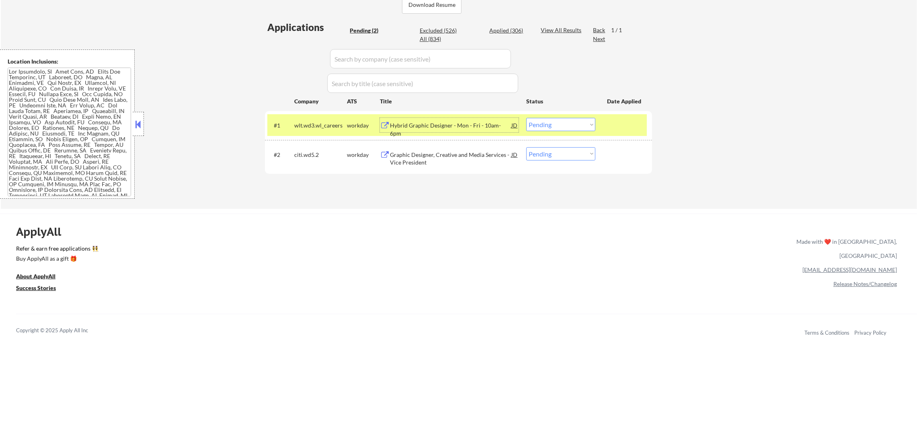
click at [566, 125] on select "Choose an option... Pending Applied Excluded (Questions) Excluded (Expired) Exc…" at bounding box center [560, 124] width 69 height 13
click at [526, 118] on select "Choose an option... Pending Applied Excluded (Questions) Excluded (Expired) Exc…" at bounding box center [560, 124] width 69 height 13
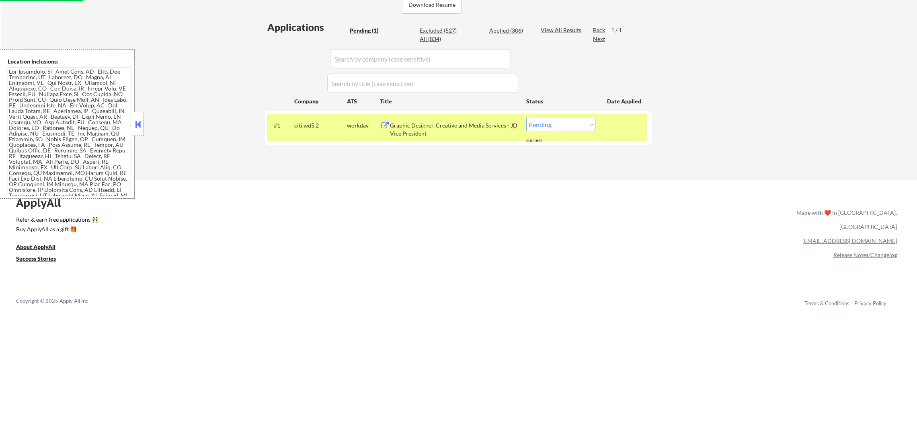
click at [324, 136] on div "#1 citi.wd5.2 workday Graphic Designer, Creative and Media Services - Vice Pres…" at bounding box center [456, 127] width 379 height 27
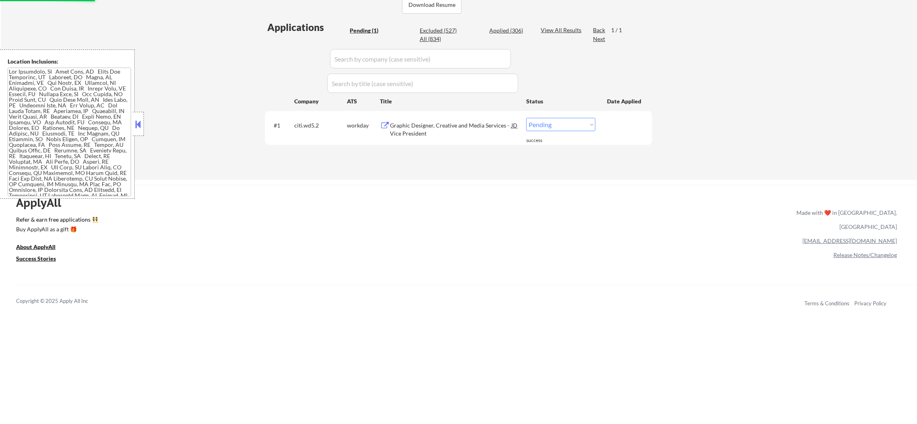
click at [440, 129] on div "Graphic Designer, Creative and Media Services - Vice President" at bounding box center [450, 129] width 121 height 16
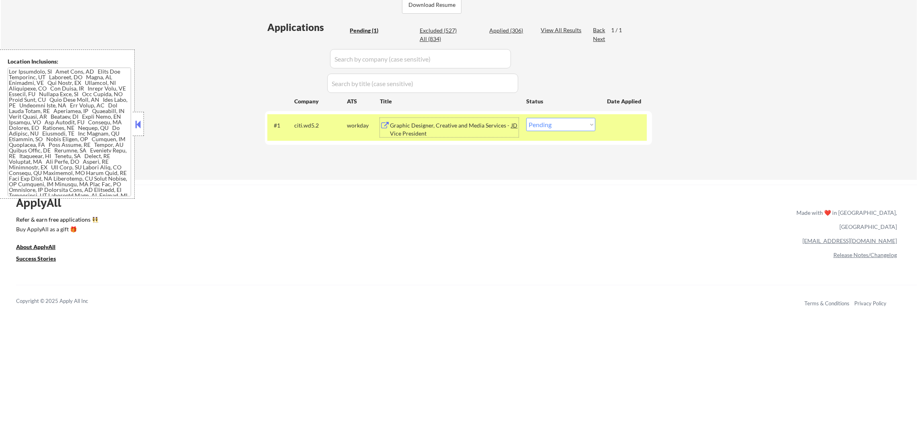
click at [549, 129] on select "Choose an option... Pending Applied Excluded (Questions) Excluded (Expired) Exc…" at bounding box center [560, 124] width 69 height 13
select select ""excluded__expired_""
click at [526, 118] on select "Choose an option... Pending Applied Excluded (Questions) Excluded (Expired) Exc…" at bounding box center [560, 124] width 69 height 13
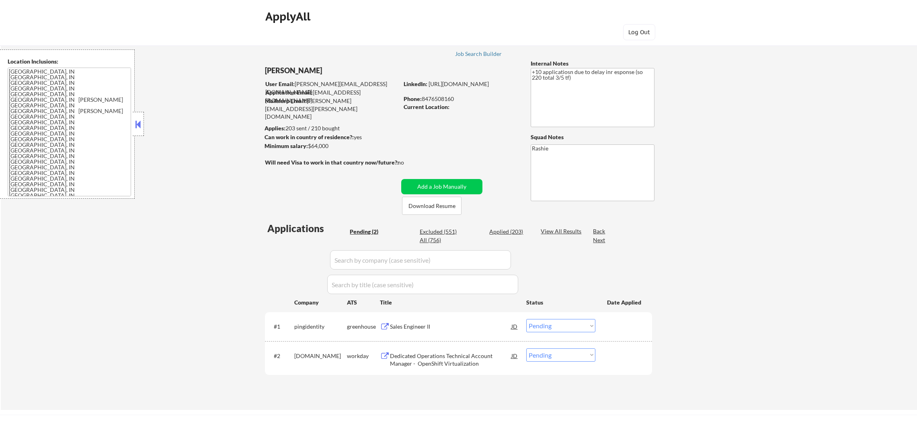
select select ""pending""
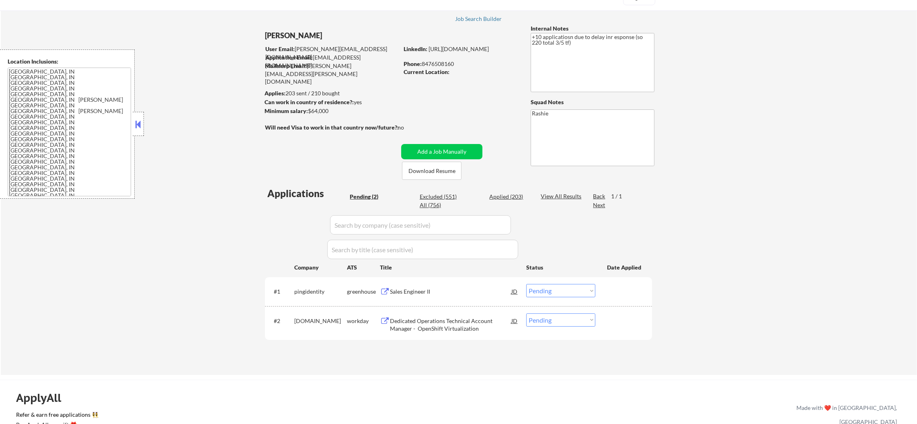
scroll to position [100, 0]
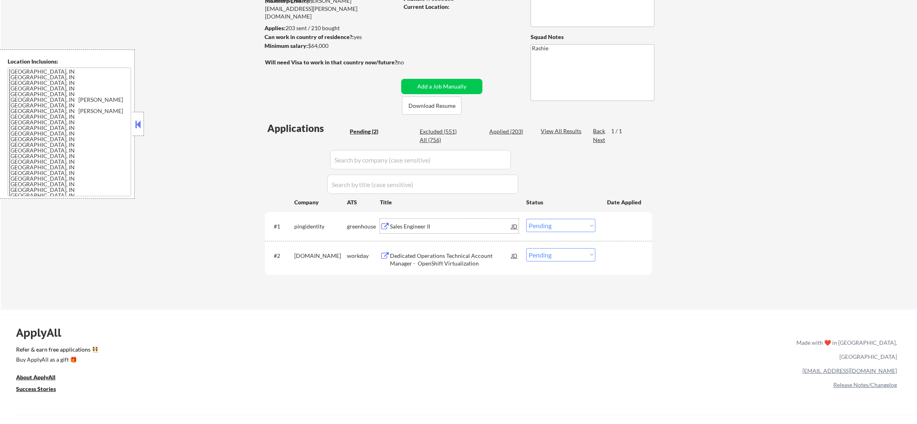
click at [426, 222] on div "Sales Engineer II" at bounding box center [450, 226] width 121 height 8
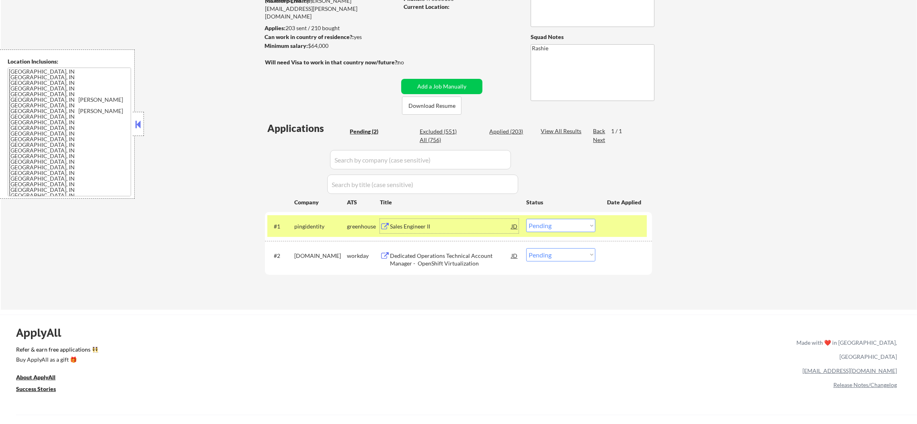
click at [552, 225] on select "Choose an option... Pending Applied Excluded (Questions) Excluded (Expired) Exc…" at bounding box center [560, 225] width 69 height 13
click at [526, 219] on select "Choose an option... Pending Applied Excluded (Questions) Excluded (Expired) Exc…" at bounding box center [560, 225] width 69 height 13
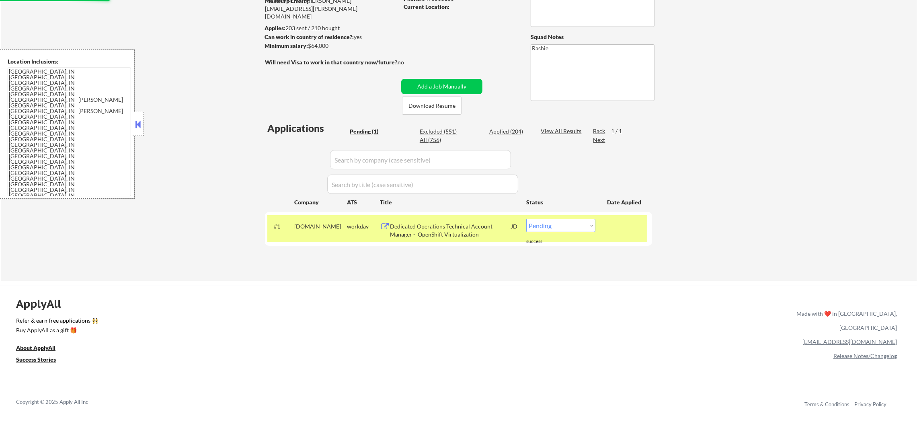
click at [312, 228] on div "[DOMAIN_NAME]" at bounding box center [320, 226] width 53 height 8
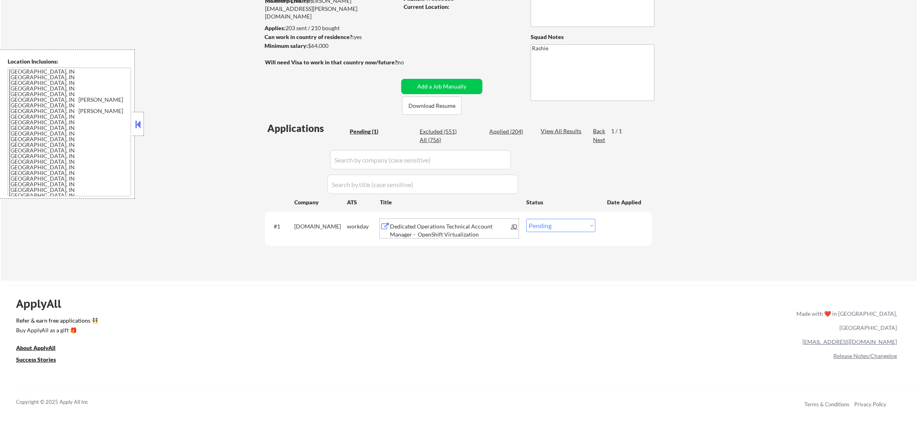
click at [417, 224] on div "Dedicated Operations Technical Account Manager - OpenShift Virtualization" at bounding box center [450, 230] width 121 height 16
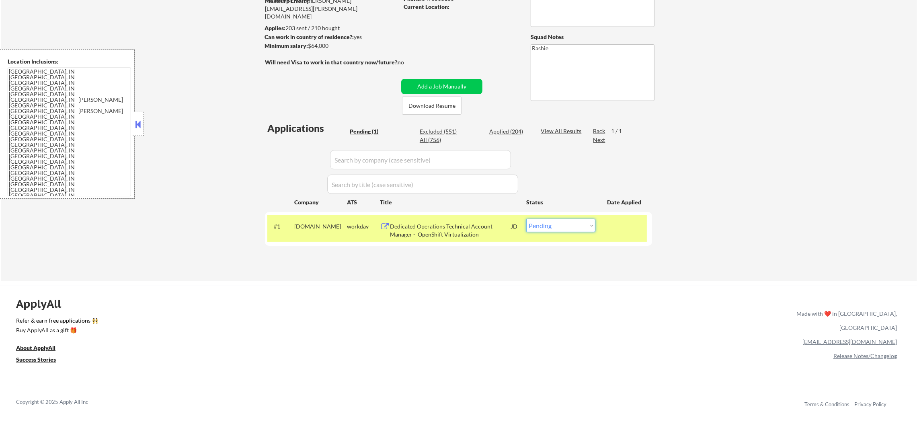
click at [551, 231] on select "Choose an option... Pending Applied Excluded (Questions) Excluded (Expired) Exc…" at bounding box center [560, 225] width 69 height 13
click at [526, 219] on select "Choose an option... Pending Applied Excluded (Questions) Excluded (Expired) Exc…" at bounding box center [560, 225] width 69 height 13
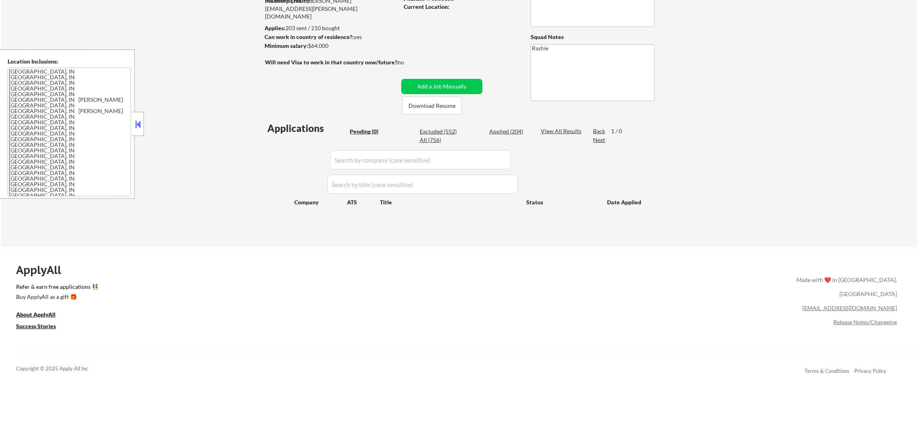
click at [495, 129] on div "Applied (204)" at bounding box center [509, 131] width 40 height 8
select select ""applied""
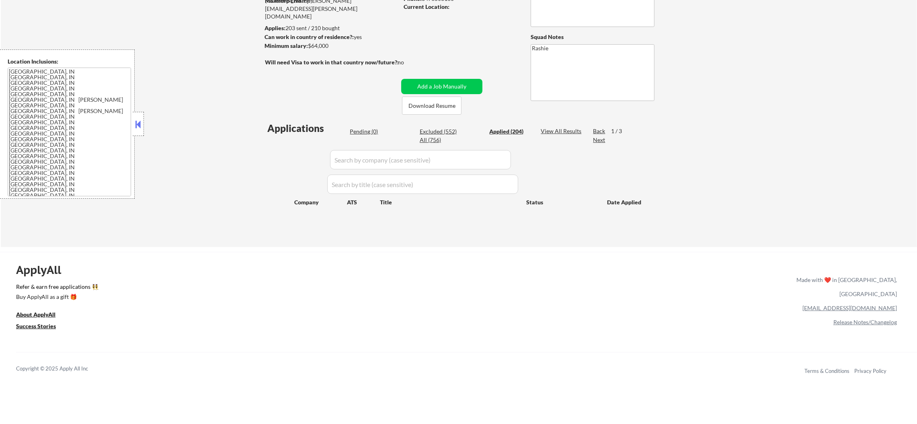
select select ""applied""
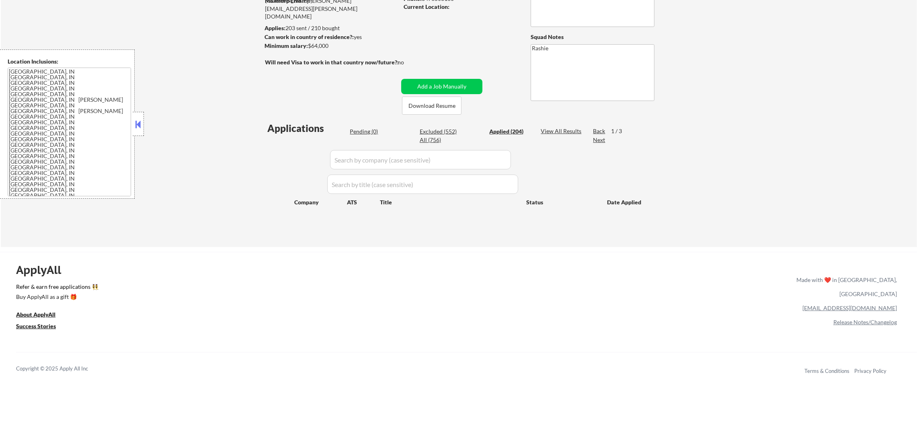
select select ""applied""
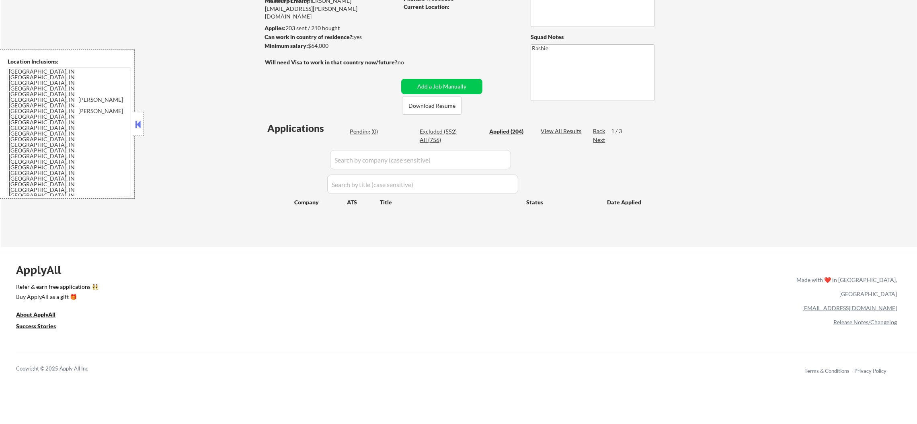
select select ""applied""
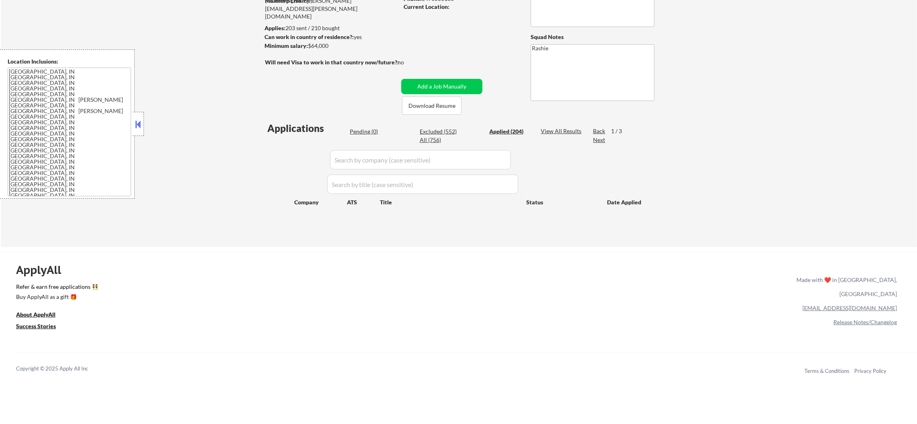
select select ""applied""
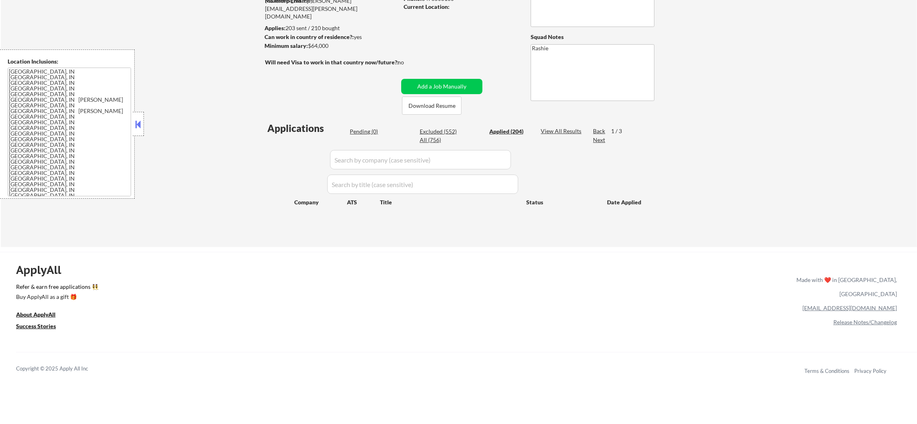
select select ""applied""
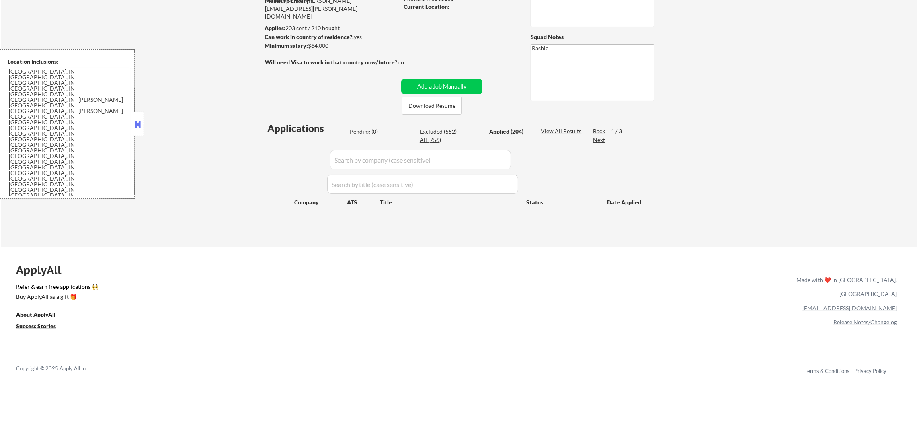
select select ""applied""
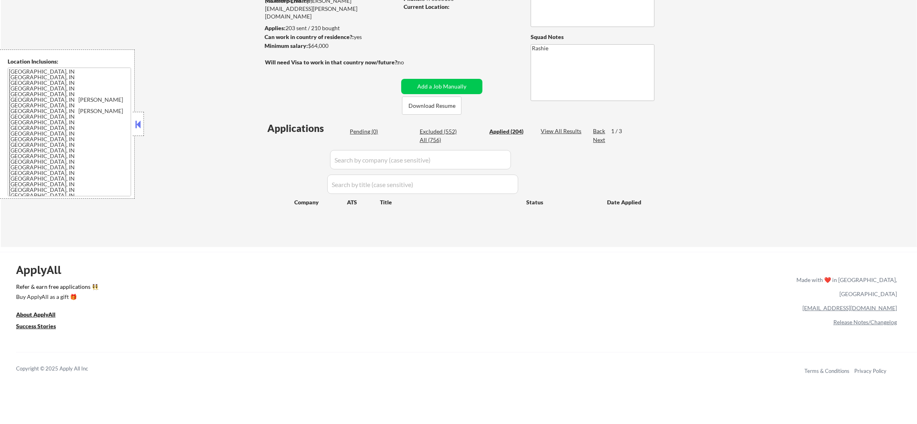
select select ""applied""
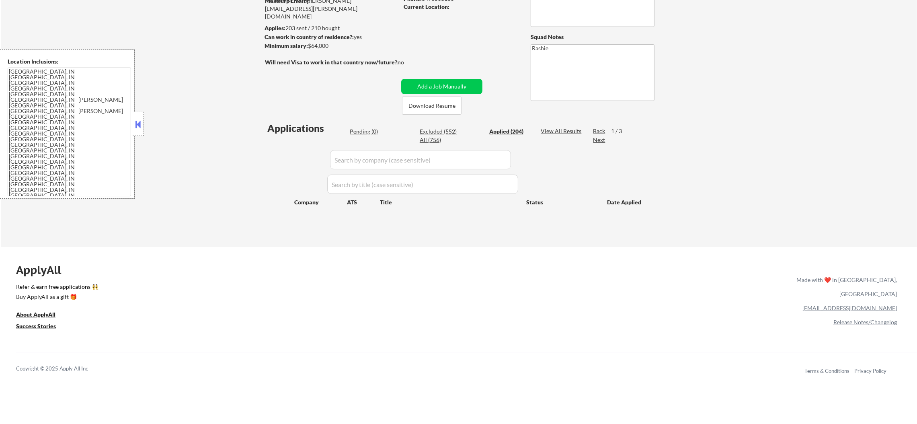
select select ""applied""
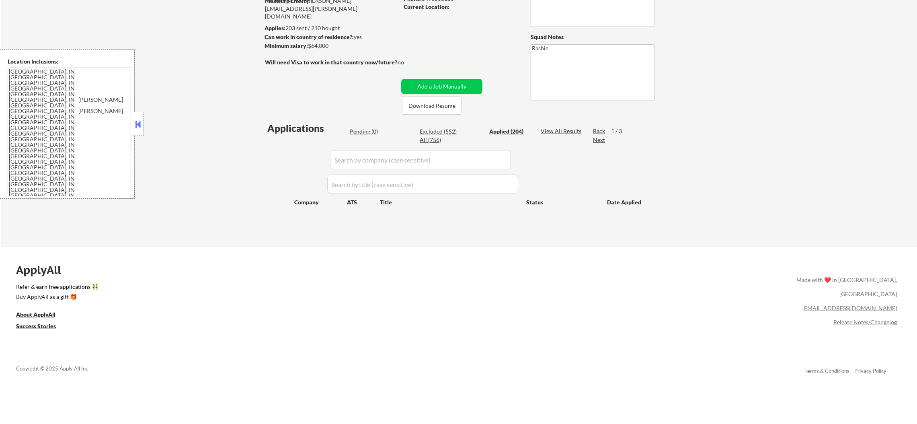
select select ""applied""
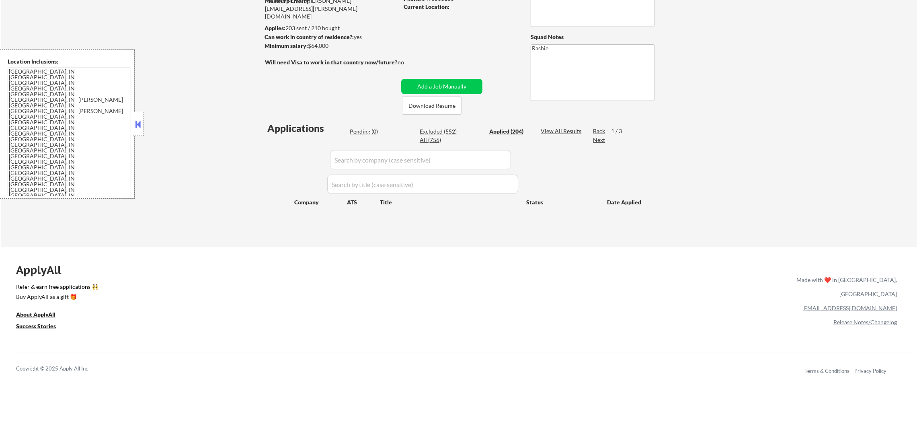
select select ""applied""
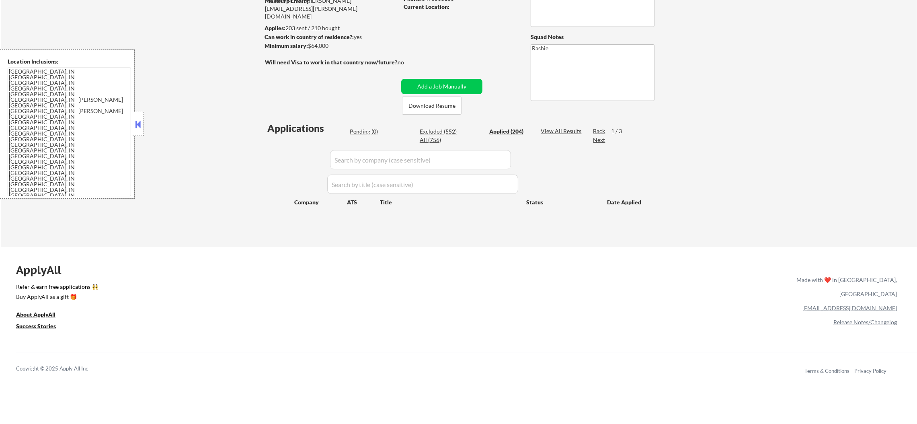
select select ""applied""
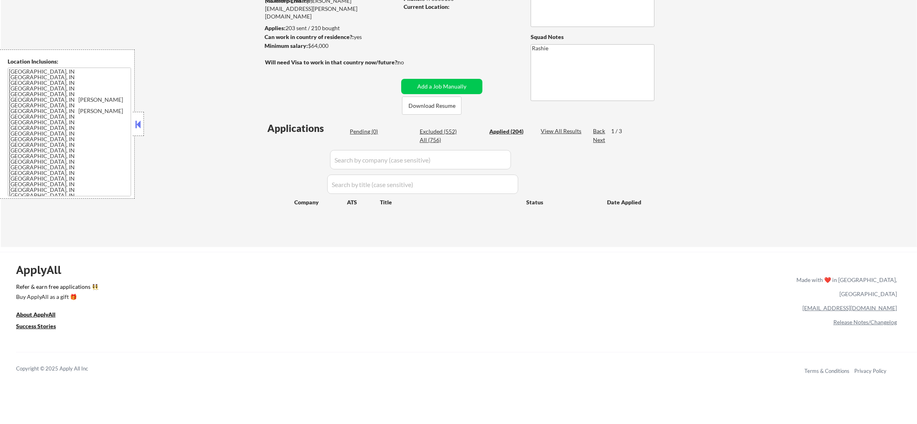
select select ""applied""
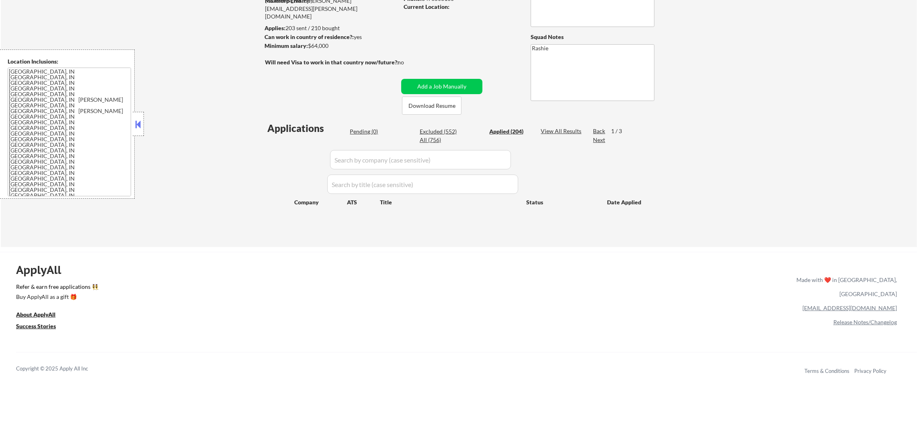
select select ""applied""
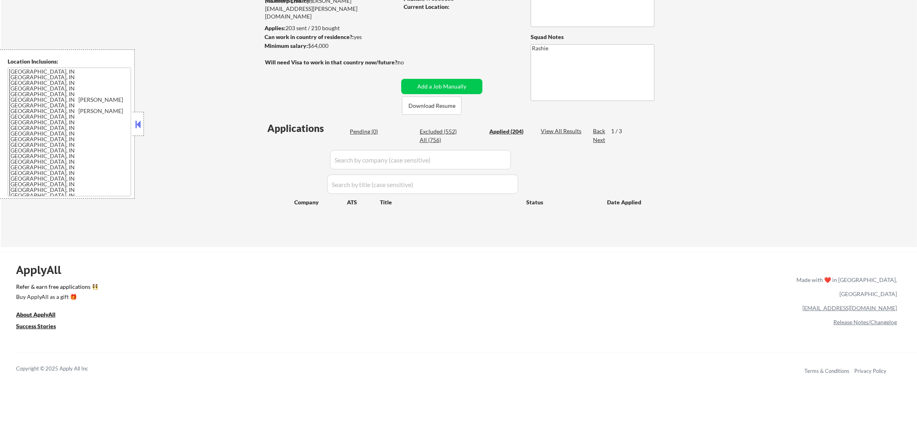
select select ""applied""
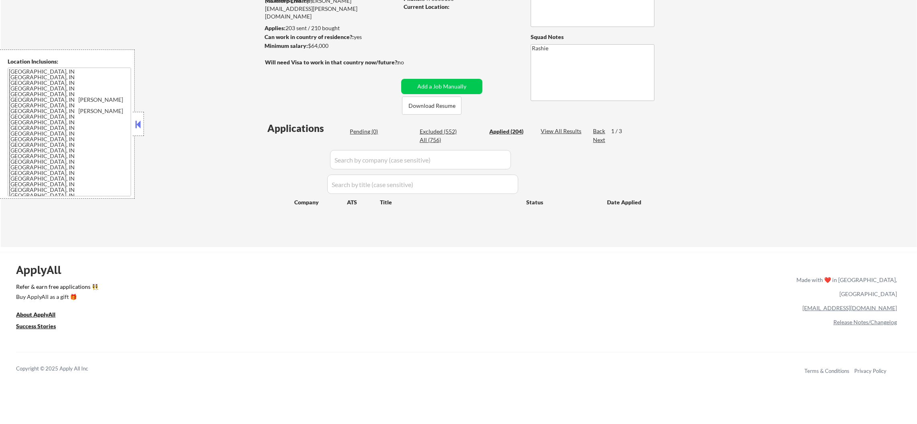
select select ""applied""
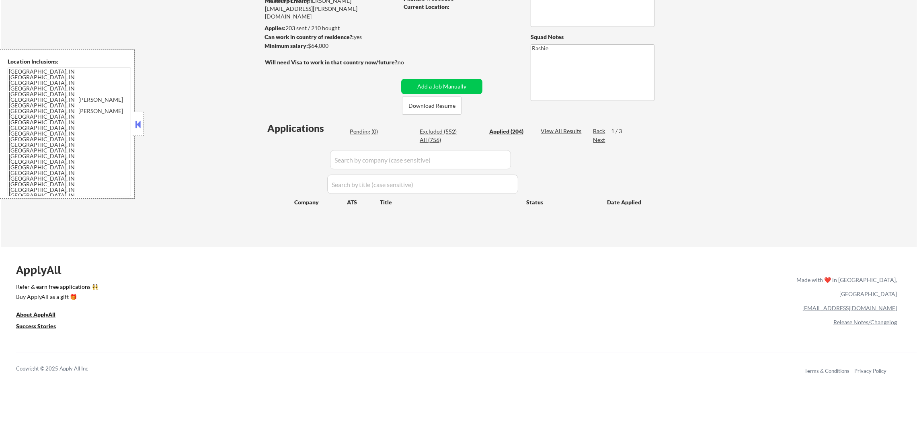
select select ""applied""
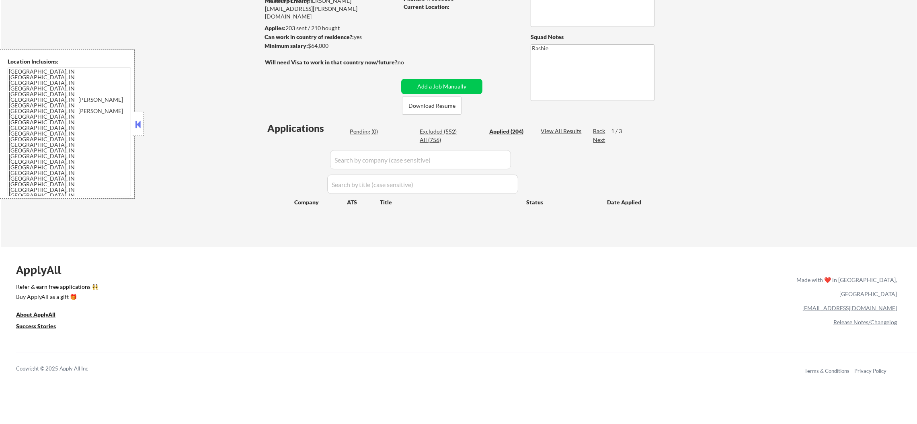
select select ""applied""
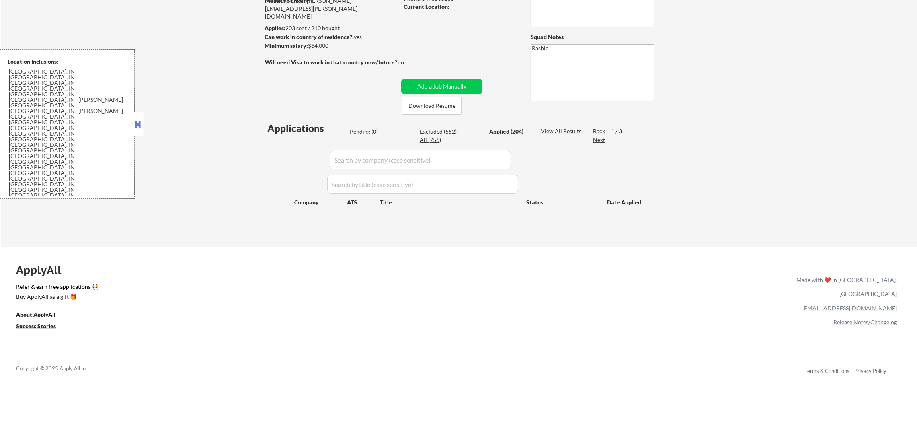
select select ""applied""
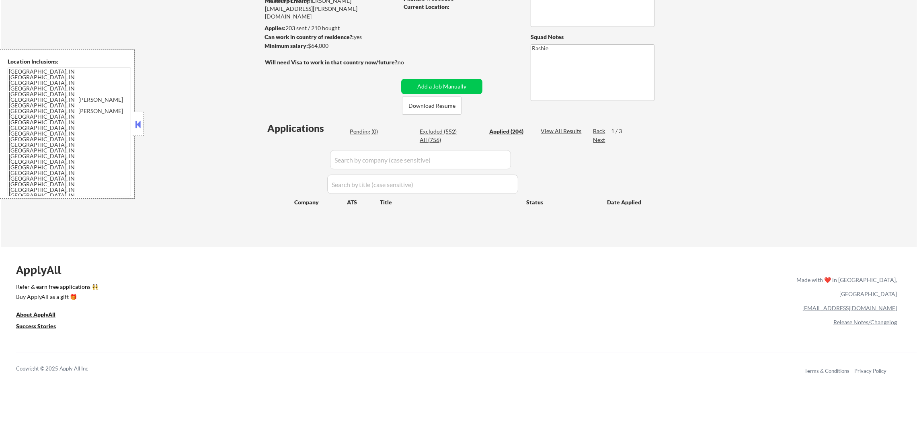
select select ""applied""
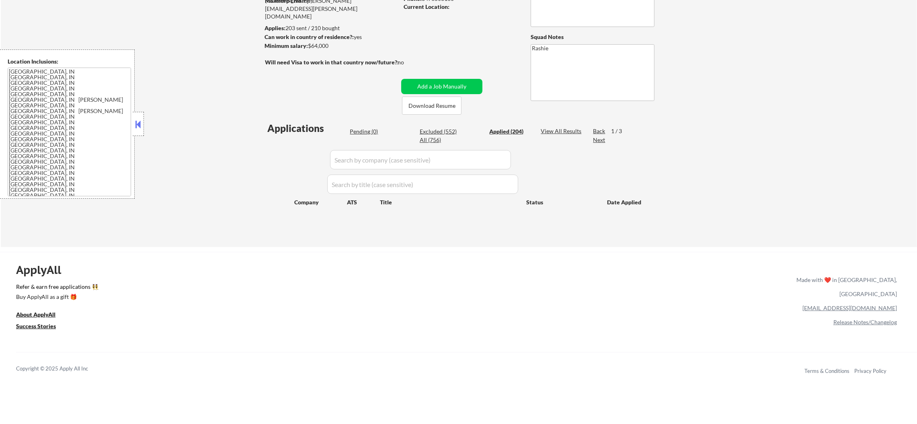
select select ""applied""
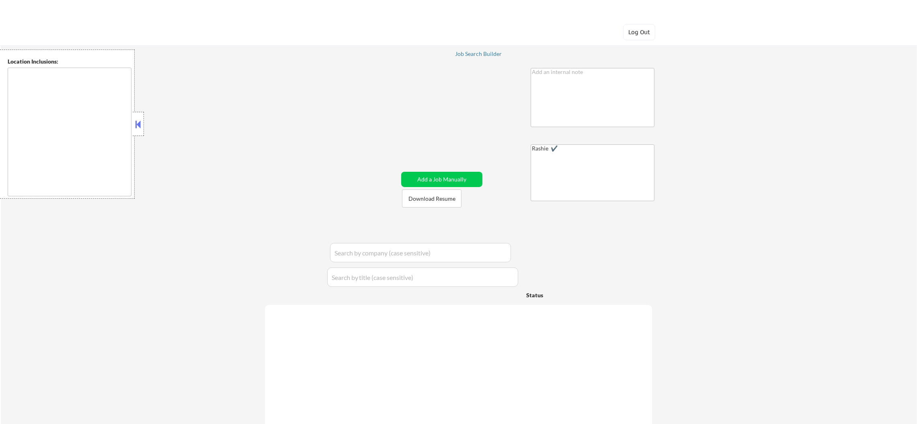
type textarea "Richmond, VA Henrico, VA Mechanicsville, VA Glen Allen, VA Ashland, VA Chester,…"
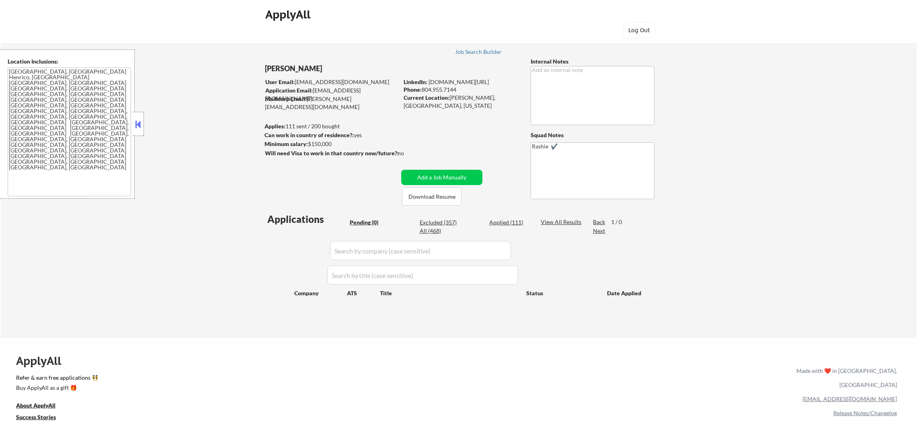
scroll to position [40, 0]
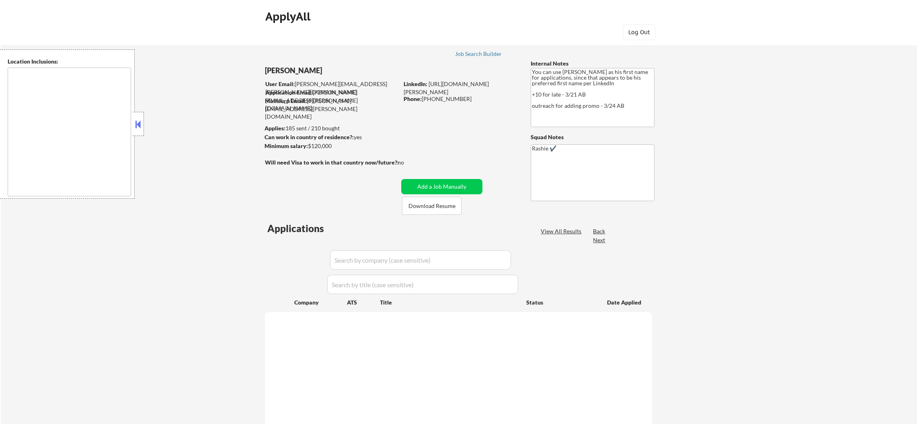
type textarea "[GEOGRAPHIC_DATA], [GEOGRAPHIC_DATA] [GEOGRAPHIC_DATA], [GEOGRAPHIC_DATA] [GEOG…"
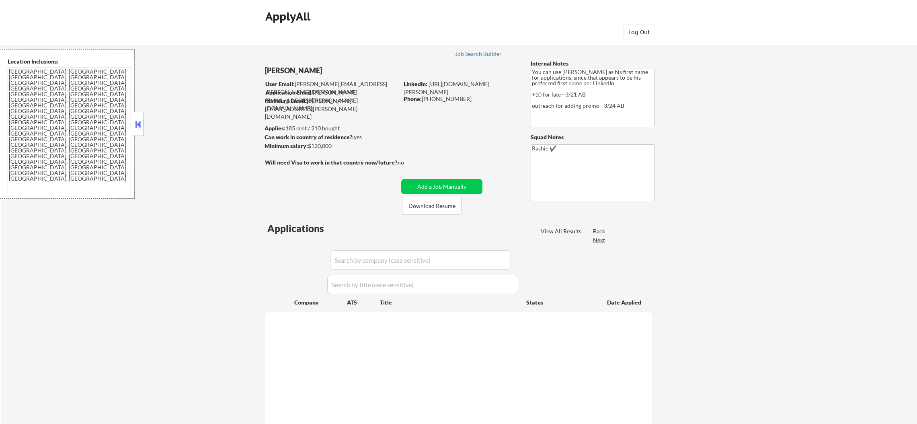
select select ""pending""
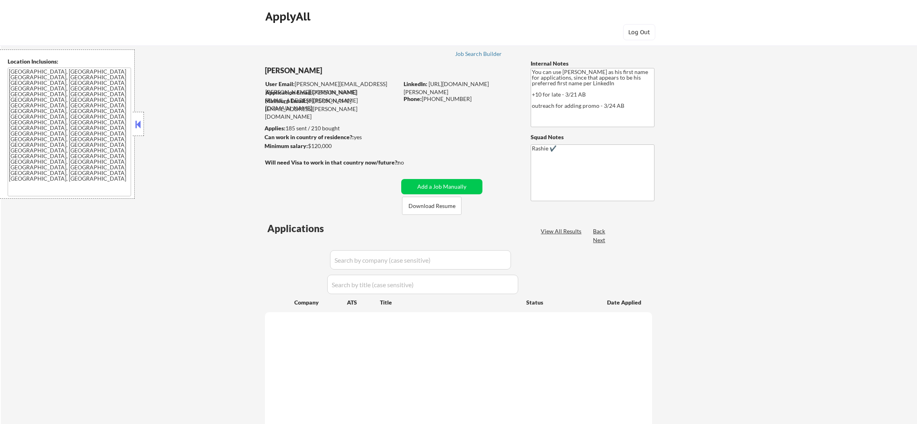
select select ""pending""
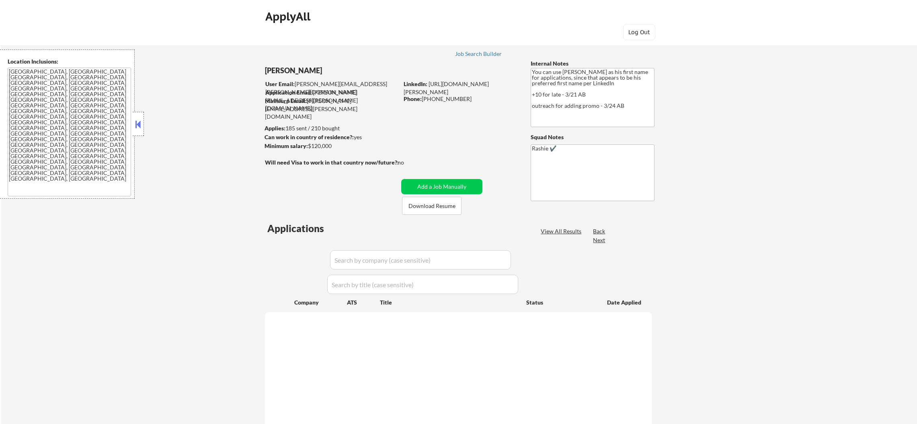
select select ""pending""
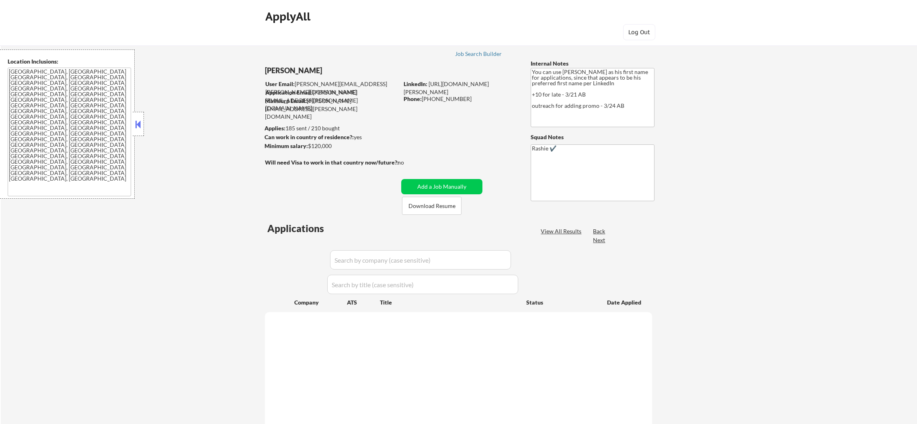
select select ""pending""
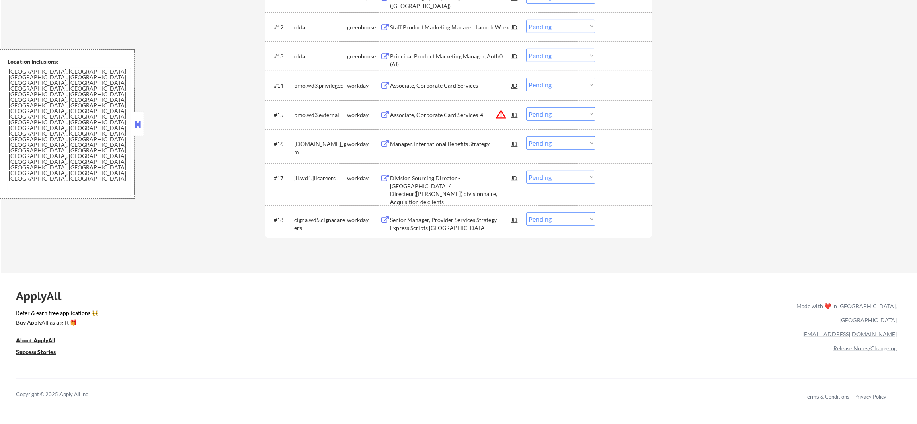
scroll to position [663, 0]
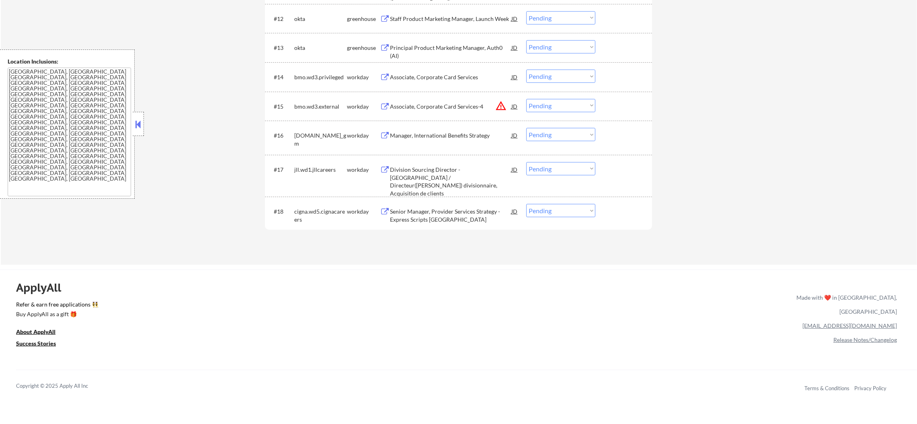
click at [426, 214] on div "Senior Manager, Provider Services Strategy - Express Scripts Canada" at bounding box center [450, 215] width 121 height 16
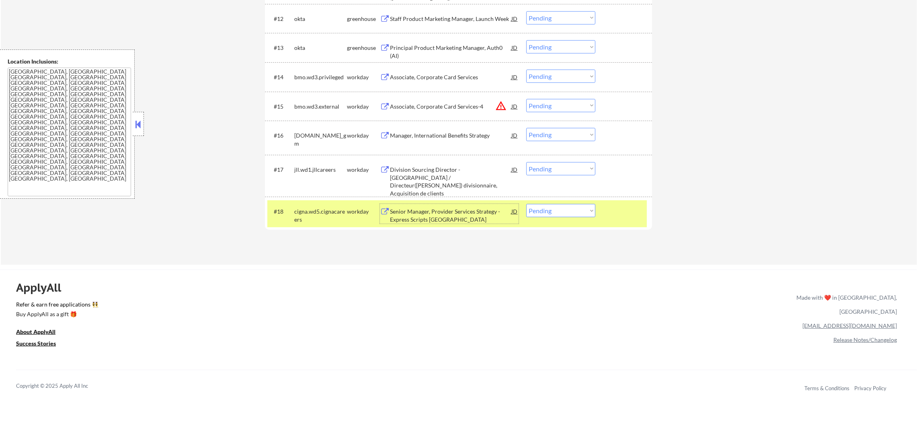
click at [557, 213] on select "Choose an option... Pending Applied Excluded (Questions) Excluded (Expired) Exc…" at bounding box center [560, 210] width 69 height 13
select select ""applied""
click at [526, 204] on select "Choose an option... Pending Applied Excluded (Questions) Excluded (Expired) Exc…" at bounding box center [560, 210] width 69 height 13
click at [319, 217] on div "cigna.wd5.cignacareers" at bounding box center [320, 215] width 53 height 16
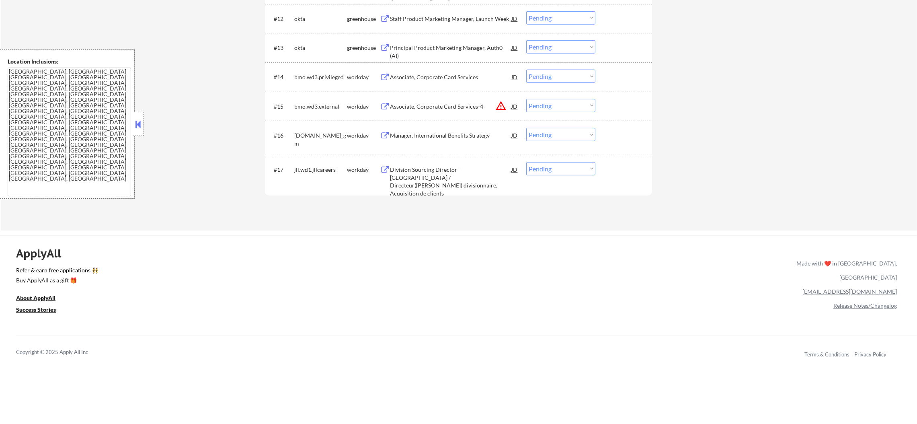
click at [450, 170] on div "Division Sourcing Director - Canada / Directeur(trice) divisionnaire, Acquisiti…" at bounding box center [450, 181] width 121 height 31
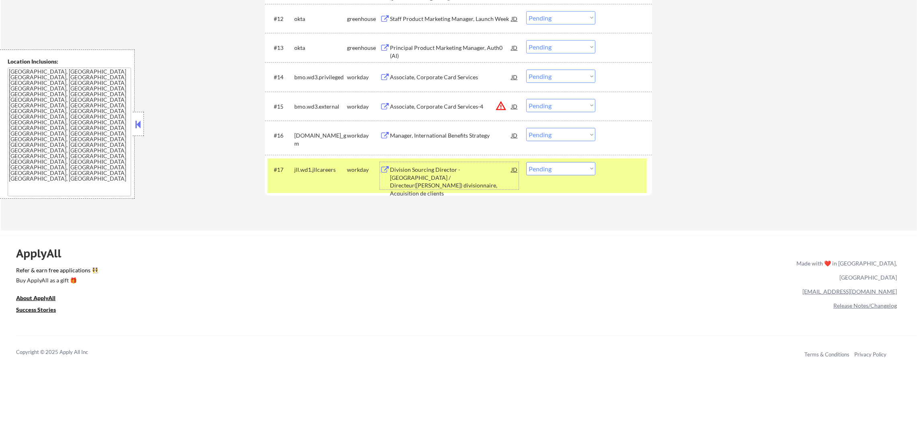
click at [563, 168] on select "Choose an option... Pending Applied Excluded (Questions) Excluded (Expired) Exc…" at bounding box center [560, 168] width 69 height 13
select select ""excluded__bad_match_""
click at [526, 162] on select "Choose an option... Pending Applied Excluded (Questions) Excluded (Expired) Exc…" at bounding box center [560, 168] width 69 height 13
click at [315, 171] on div "jll.wd1.jllcareers" at bounding box center [320, 170] width 53 height 8
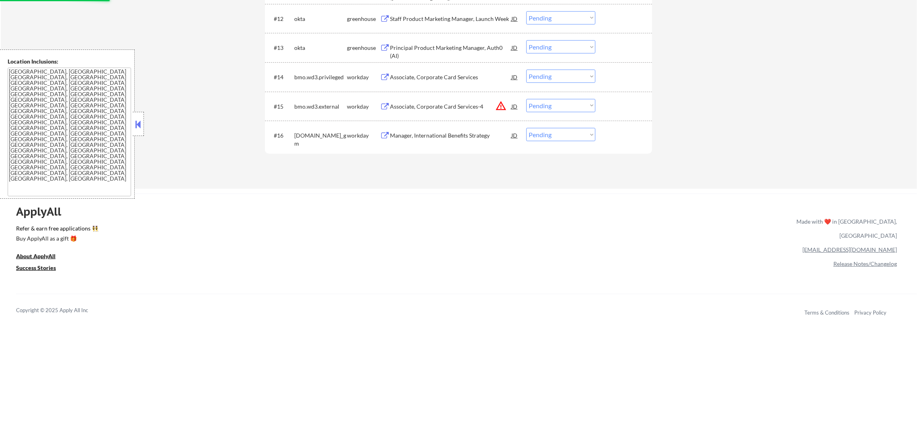
click at [455, 132] on div "Manager, International Benefits Strategy" at bounding box center [450, 135] width 121 height 8
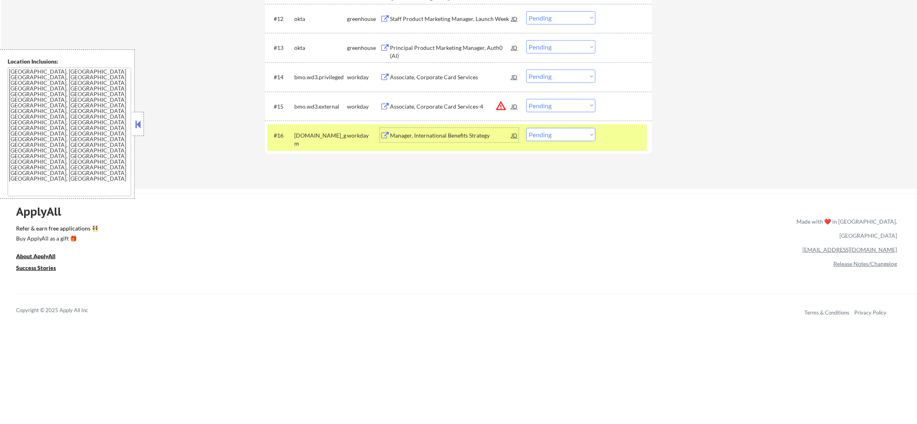
click at [566, 141] on div "#16 generalmotors.wd5.careers_gm workday Manager, International Benefits Strate…" at bounding box center [456, 137] width 379 height 27
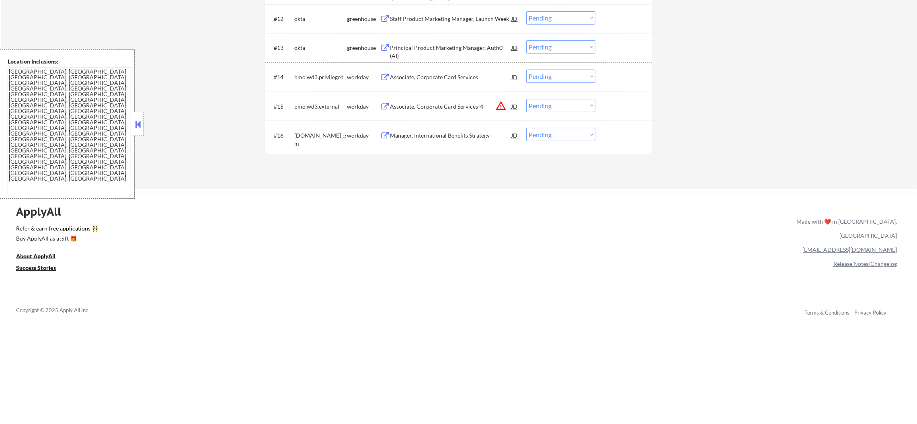
click at [570, 132] on select "Choose an option... Pending Applied Excluded (Questions) Excluded (Expired) Exc…" at bounding box center [560, 134] width 69 height 13
select select ""excluded__expired_""
click at [526, 128] on select "Choose an option... Pending Applied Excluded (Questions) Excluded (Expired) Exc…" at bounding box center [560, 134] width 69 height 13
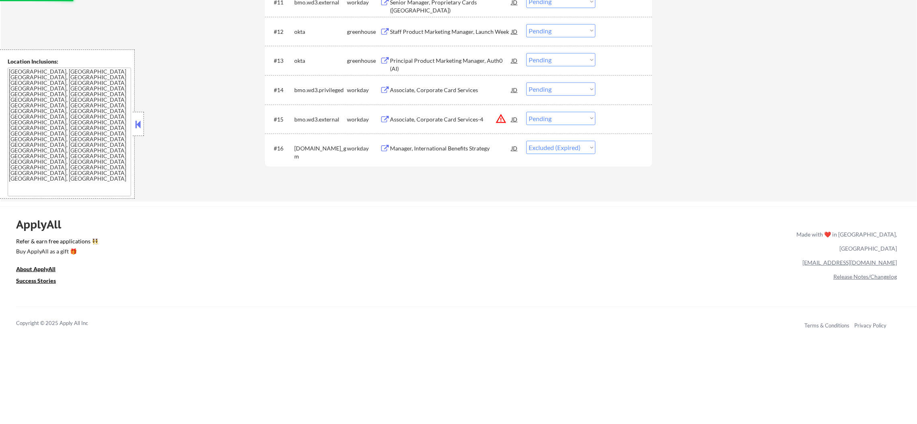
scroll to position [643, 0]
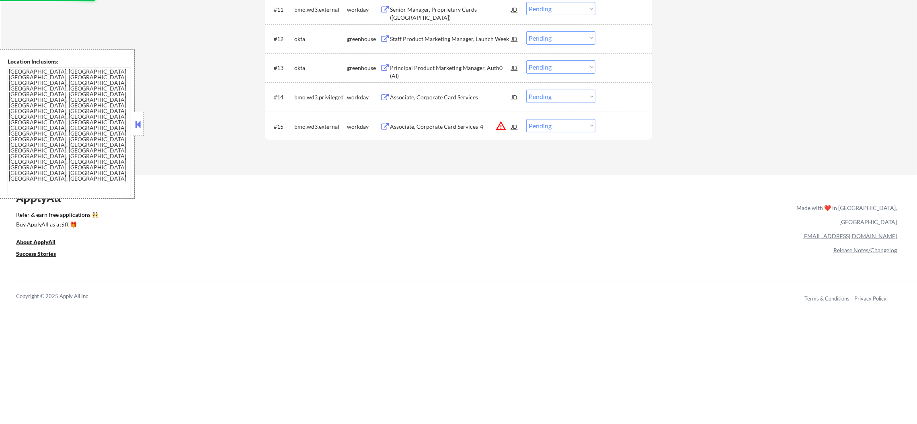
click at [497, 125] on button "warning_amber" at bounding box center [500, 125] width 11 height 11
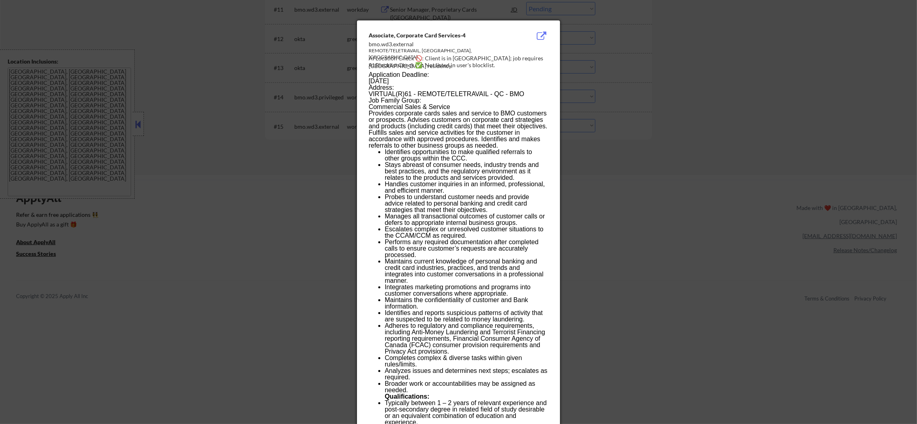
click at [641, 126] on div at bounding box center [458, 212] width 917 height 424
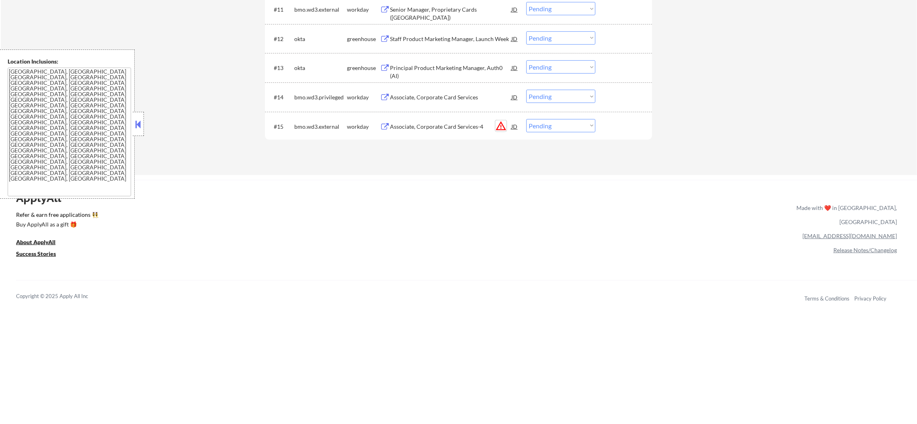
click at [499, 124] on button "warning_amber" at bounding box center [500, 125] width 11 height 11
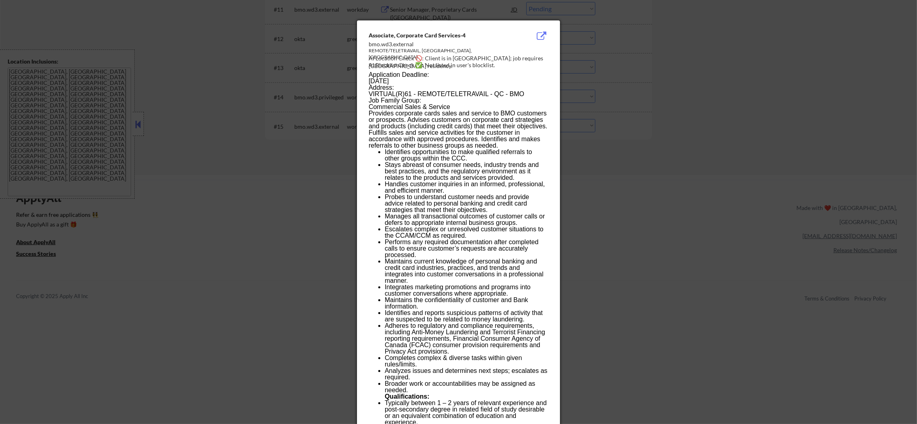
click at [517, 58] on div "AI Location Check 🚫: Client is in Ontario; job requires Quebec residency." at bounding box center [460, 62] width 183 height 16
copy div "uebec r"
click at [718, 102] on div at bounding box center [458, 212] width 917 height 424
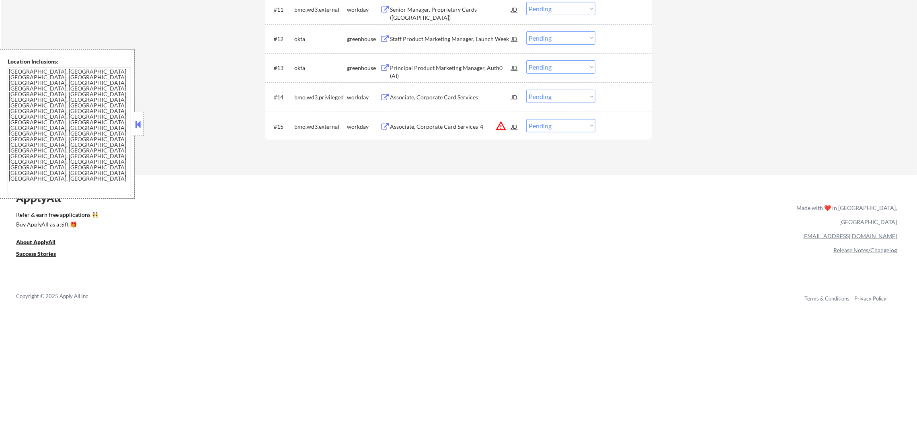
drag, startPoint x: 565, startPoint y: 123, endPoint x: 565, endPoint y: 130, distance: 7.2
click at [565, 123] on select "Choose an option... Pending Applied Excluded (Questions) Excluded (Expired) Exc…" at bounding box center [560, 125] width 69 height 13
select select ""excluded__location_""
click at [526, 119] on select "Choose an option... Pending Applied Excluded (Questions) Excluded (Expired) Exc…" at bounding box center [560, 125] width 69 height 13
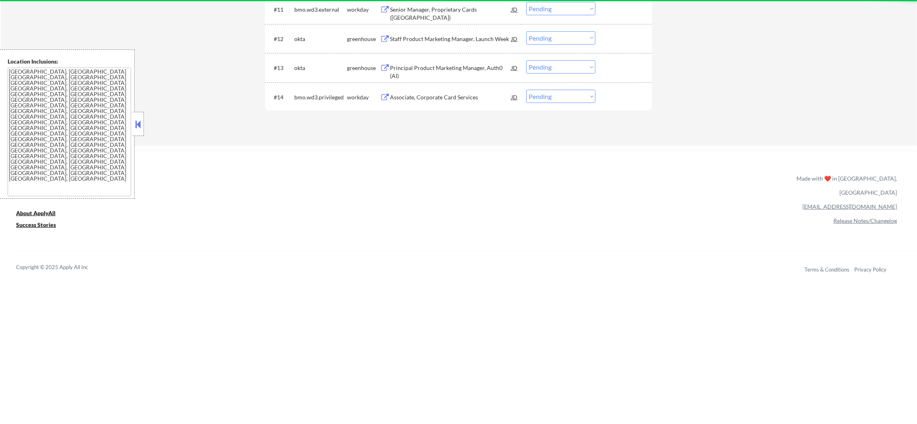
scroll to position [602, 0]
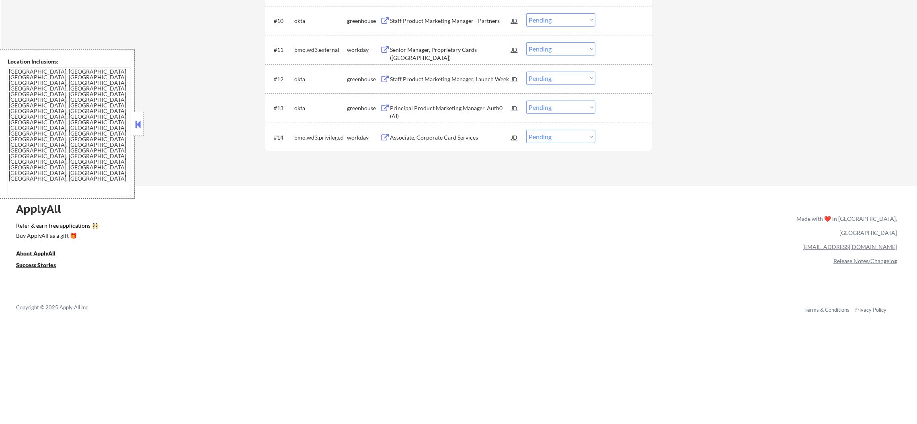
click at [431, 130] on div "Associate, Corporate Card Services" at bounding box center [450, 137] width 121 height 14
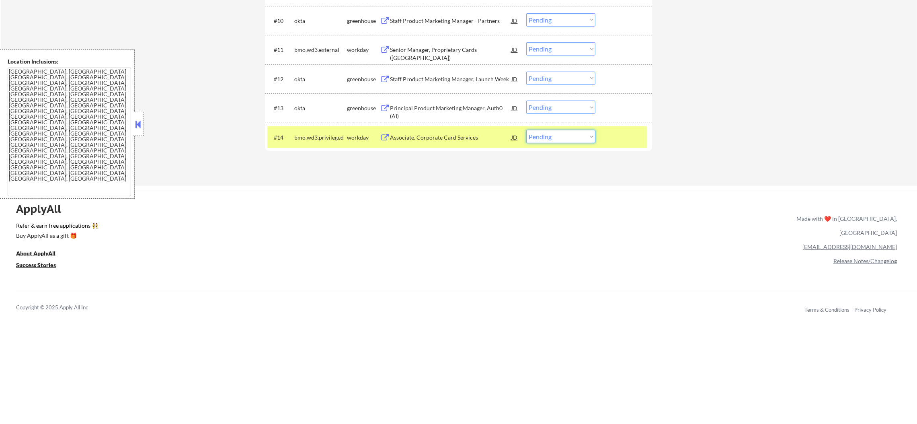
drag, startPoint x: 541, startPoint y: 133, endPoint x: 541, endPoint y: 139, distance: 6.8
click at [541, 133] on select "Choose an option... Pending Applied Excluded (Questions) Excluded (Expired) Exc…" at bounding box center [560, 136] width 69 height 13
select select ""excluded__expired_""
click at [526, 130] on select "Choose an option... Pending Applied Excluded (Questions) Excluded (Expired) Exc…" at bounding box center [560, 136] width 69 height 13
click at [323, 141] on div "bmo.wd3.privileged" at bounding box center [320, 137] width 53 height 8
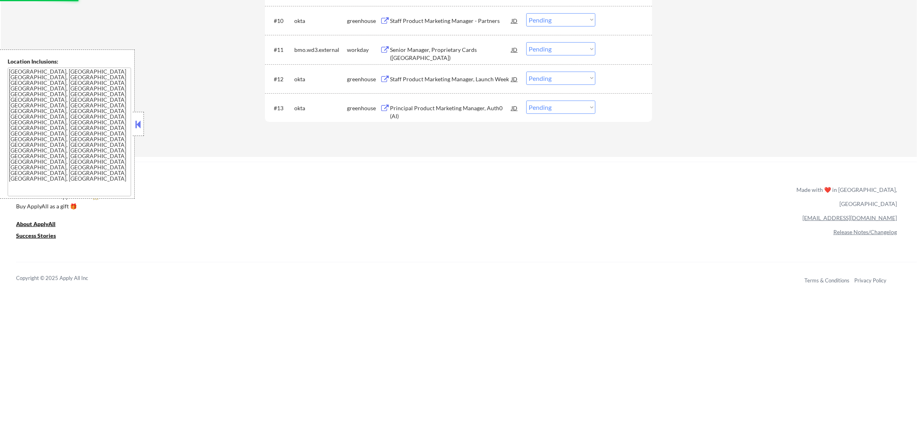
click at [452, 107] on div "Principal Product Marketing Manager, Auth0 (AI)" at bounding box center [450, 112] width 121 height 16
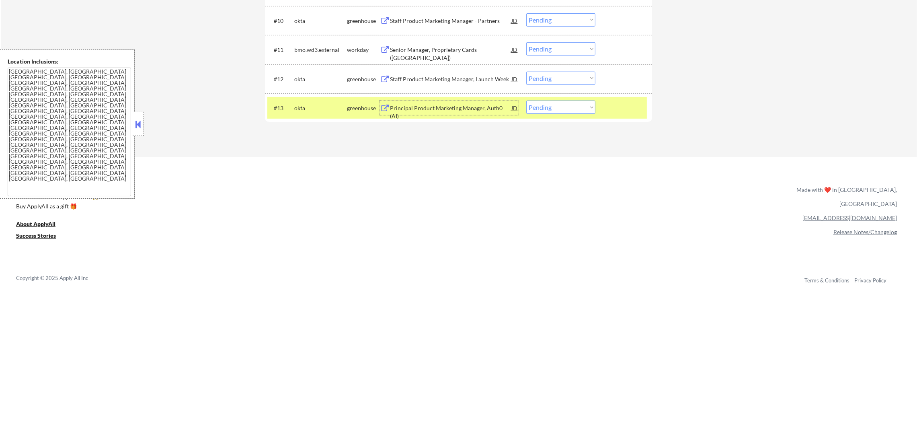
drag, startPoint x: 535, startPoint y: 106, endPoint x: 537, endPoint y: 110, distance: 4.1
click at [535, 106] on select "Choose an option... Pending Applied Excluded (Questions) Excluded (Expired) Exc…" at bounding box center [560, 106] width 69 height 13
select select ""applied""
click at [526, 100] on select "Choose an option... Pending Applied Excluded (Questions) Excluded (Expired) Exc…" at bounding box center [560, 106] width 69 height 13
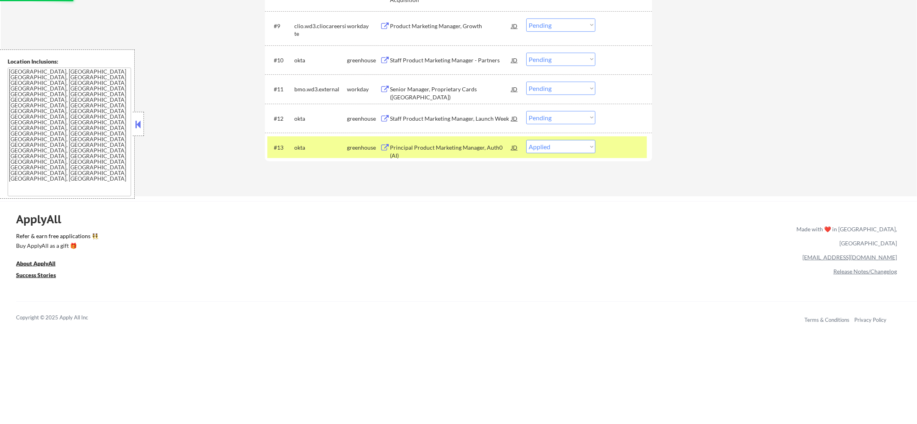
scroll to position [563, 0]
click at [299, 150] on div "okta" at bounding box center [320, 148] width 53 height 8
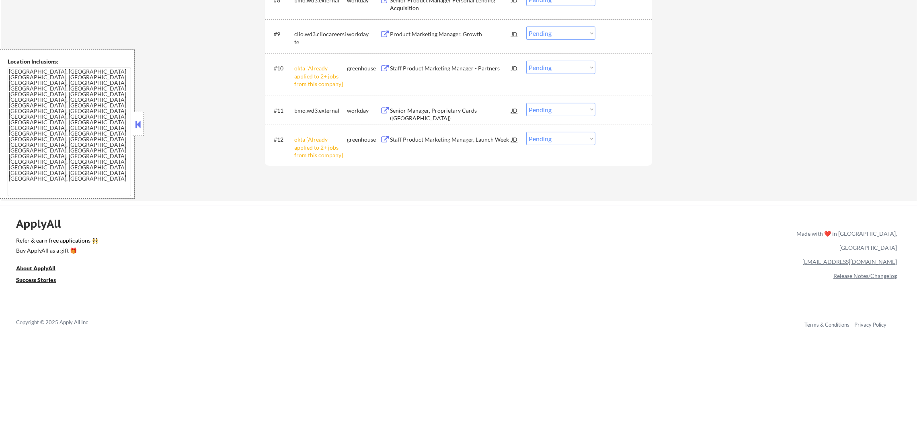
click at [561, 139] on select "Choose an option... Pending Applied Excluded (Questions) Excluded (Expired) Exc…" at bounding box center [560, 138] width 69 height 13
select select ""excluded__other_""
click at [526, 132] on select "Choose an option... Pending Applied Excluded (Questions) Excluded (Expired) Exc…" at bounding box center [560, 138] width 69 height 13
click at [564, 69] on select "Choose an option... Pending Applied Excluded (Questions) Excluded (Expired) Exc…" at bounding box center [560, 67] width 69 height 13
click at [526, 61] on select "Choose an option... Pending Applied Excluded (Questions) Excluded (Expired) Exc…" at bounding box center [560, 67] width 69 height 13
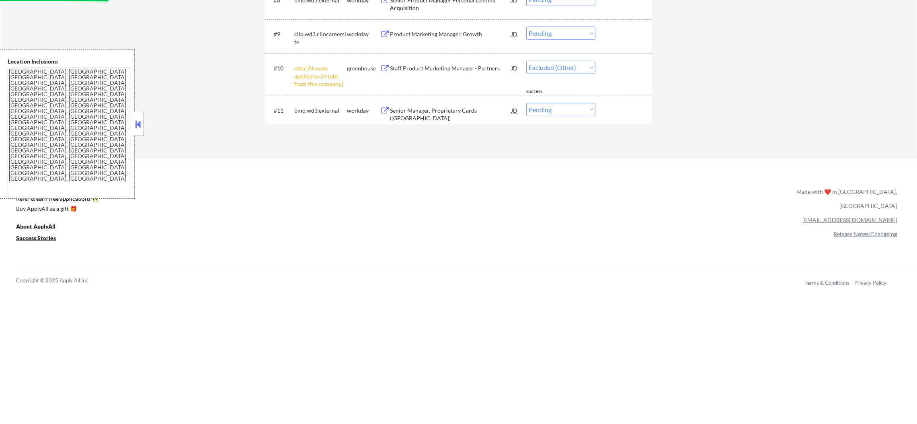
select select ""pending""
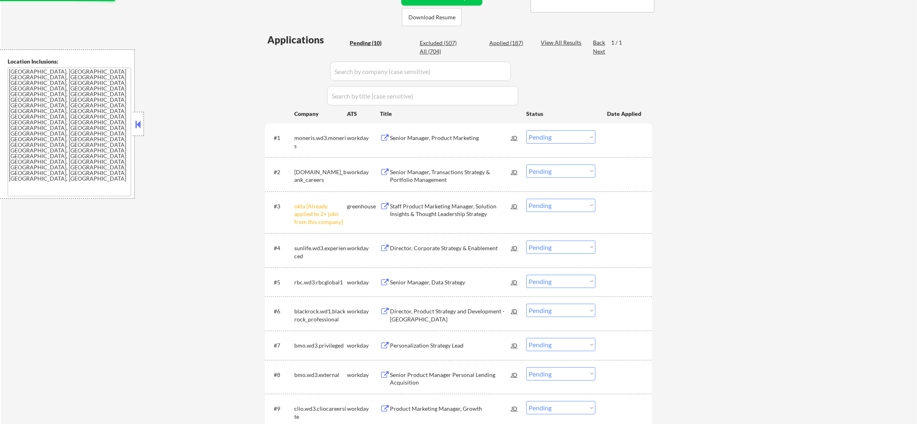
scroll to position [180, 0]
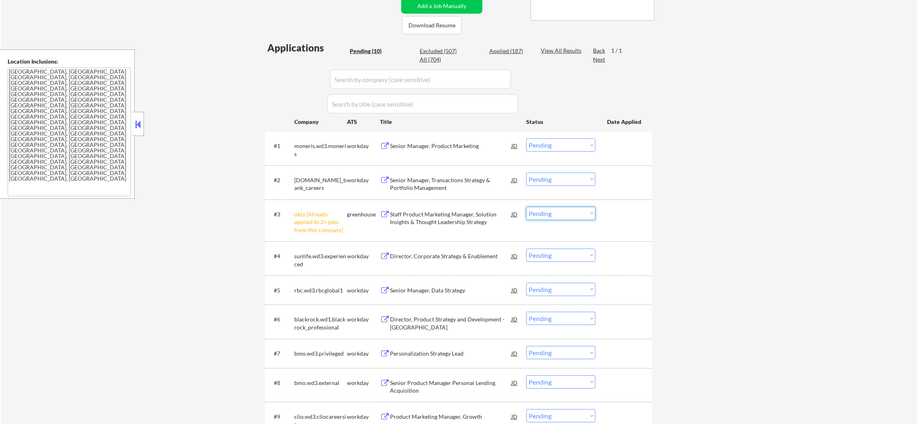
click at [542, 214] on select "Choose an option... Pending Applied Excluded (Questions) Excluded (Expired) Exc…" at bounding box center [560, 213] width 69 height 13
click at [526, 207] on select "Choose an option... Pending Applied Excluded (Questions) Excluded (Expired) Exc…" at bounding box center [560, 213] width 69 height 13
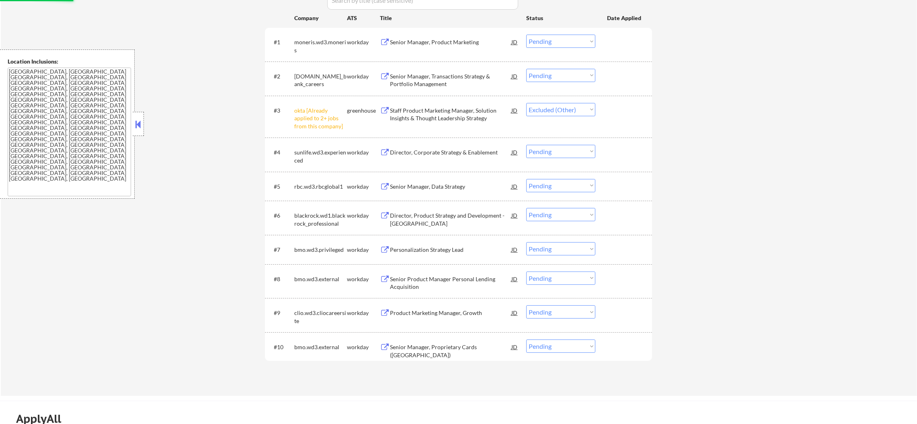
scroll to position [301, 0]
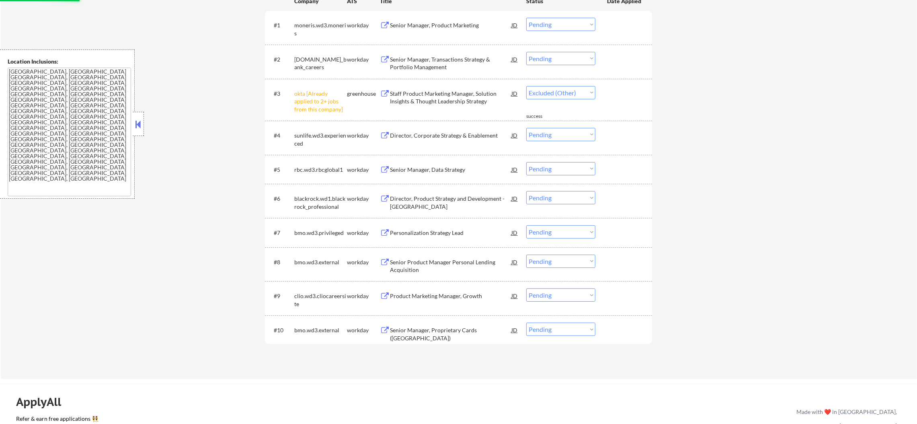
select select ""pending""
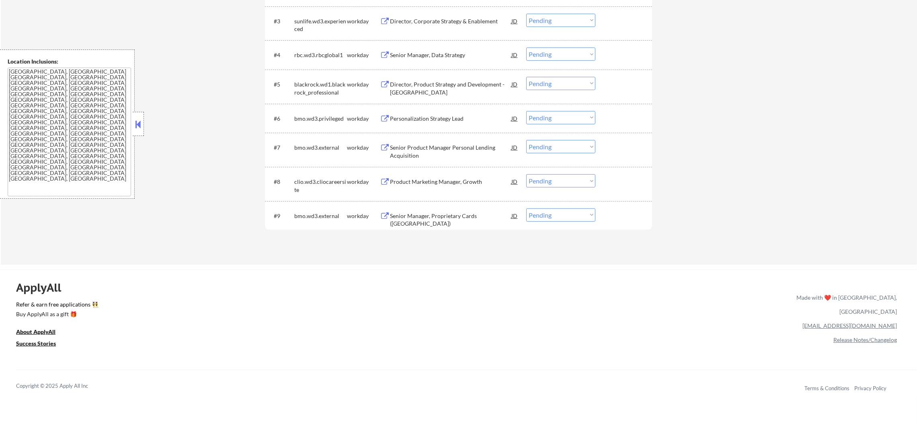
scroll to position [382, 0]
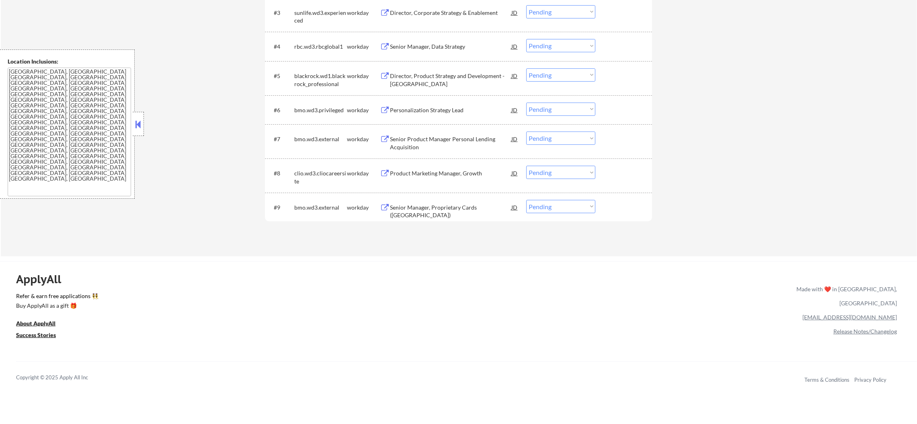
click at [440, 204] on div "Senior Manager, Proprietary Cards (Canada)" at bounding box center [450, 211] width 121 height 16
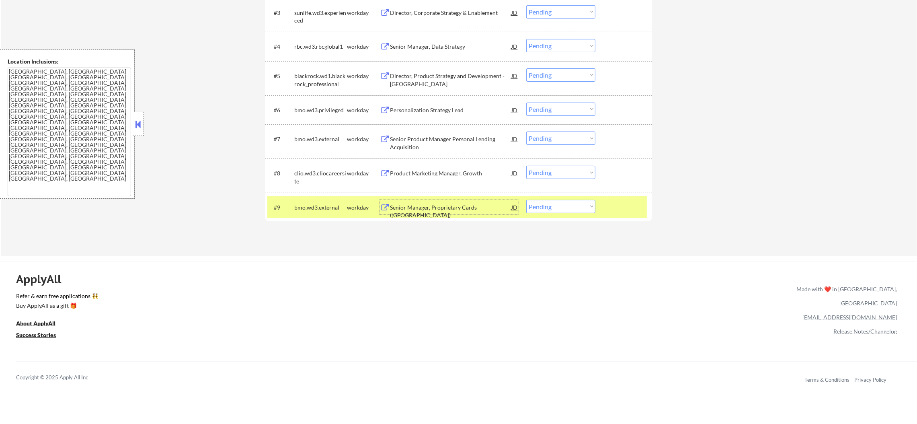
drag, startPoint x: 551, startPoint y: 207, endPoint x: 550, endPoint y: 211, distance: 4.2
click at [551, 209] on select "Choose an option... Pending Applied Excluded (Questions) Excluded (Expired) Exc…" at bounding box center [560, 206] width 69 height 13
select select ""applied""
click at [526, 200] on select "Choose an option... Pending Applied Excluded (Questions) Excluded (Expired) Exc…" at bounding box center [560, 206] width 69 height 13
click at [338, 203] on div "bmo.wd3.external" at bounding box center [320, 207] width 53 height 8
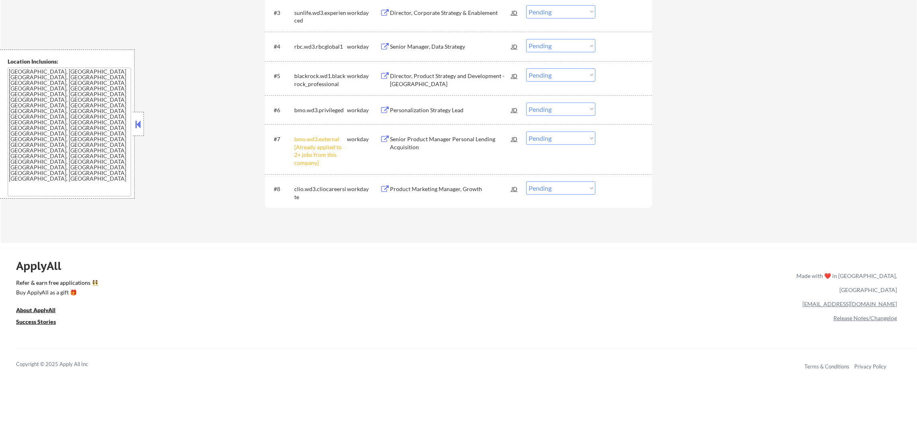
click at [544, 133] on select "Choose an option... Pending Applied Excluded (Questions) Excluded (Expired) Exc…" at bounding box center [560, 137] width 69 height 13
click at [526, 131] on select "Choose an option... Pending Applied Excluded (Questions) Excluded (Expired) Exc…" at bounding box center [560, 137] width 69 height 13
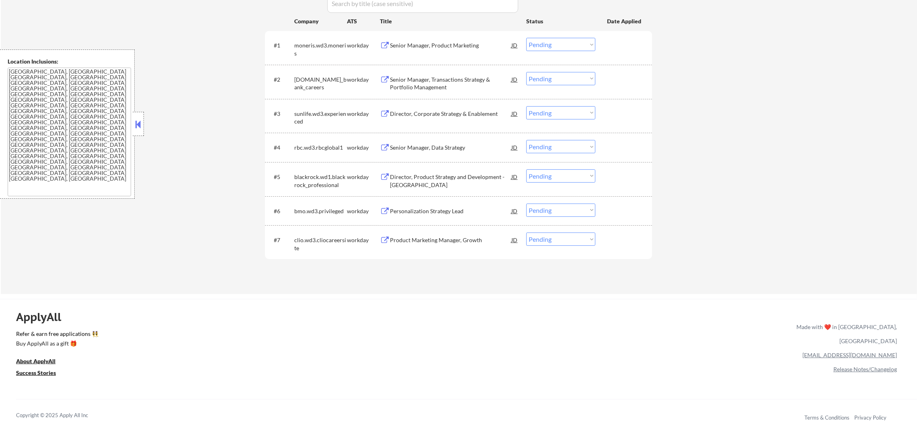
scroll to position [261, 0]
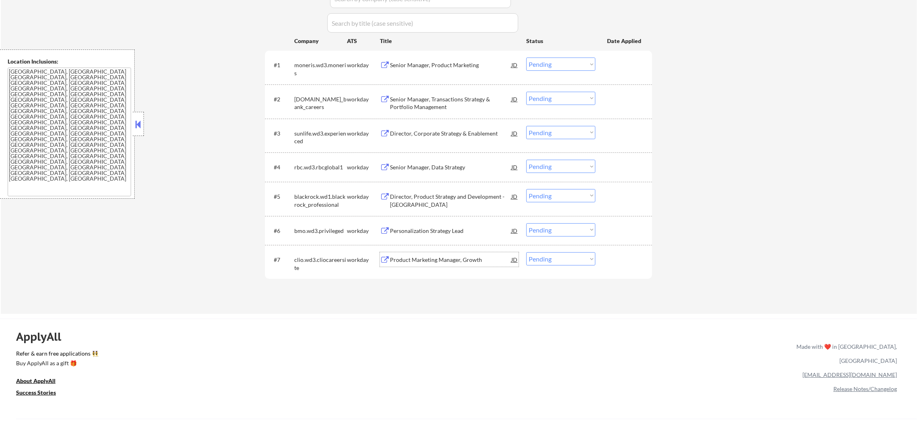
click at [423, 253] on div "Product Marketing Manager, Growth" at bounding box center [450, 259] width 121 height 14
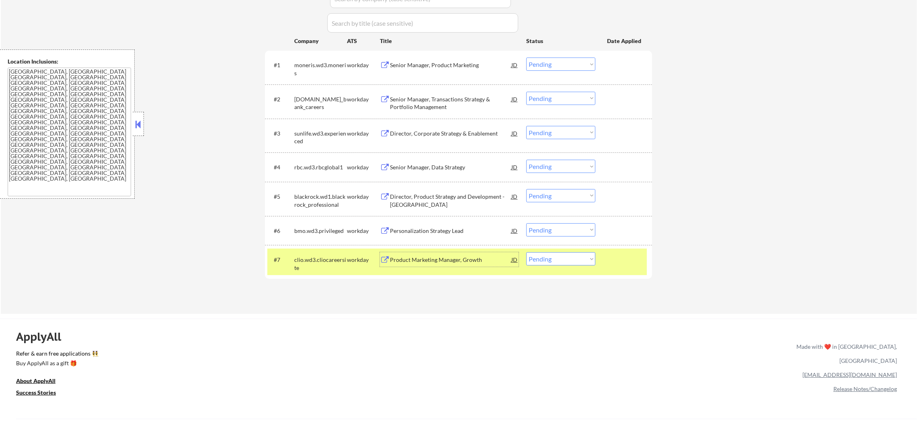
drag, startPoint x: 567, startPoint y: 258, endPoint x: 565, endPoint y: 264, distance: 6.5
click at [566, 260] on select "Choose an option... Pending Applied Excluded (Questions) Excluded (Expired) Exc…" at bounding box center [560, 258] width 69 height 13
select select ""applied""
click at [526, 252] on select "Choose an option... Pending Applied Excluded (Questions) Excluded (Expired) Exc…" at bounding box center [560, 258] width 69 height 13
click at [335, 266] on div "clio.wd3.cliocareersite" at bounding box center [320, 264] width 53 height 16
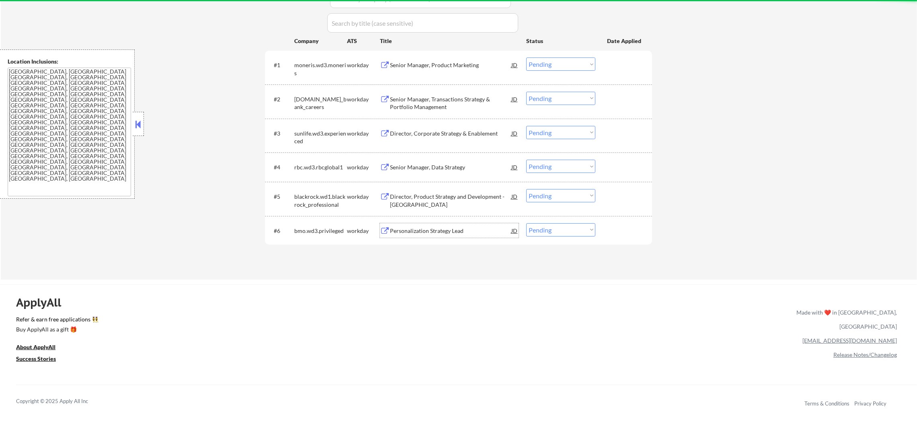
click at [450, 229] on div "Personalization Strategy Lead" at bounding box center [450, 231] width 121 height 8
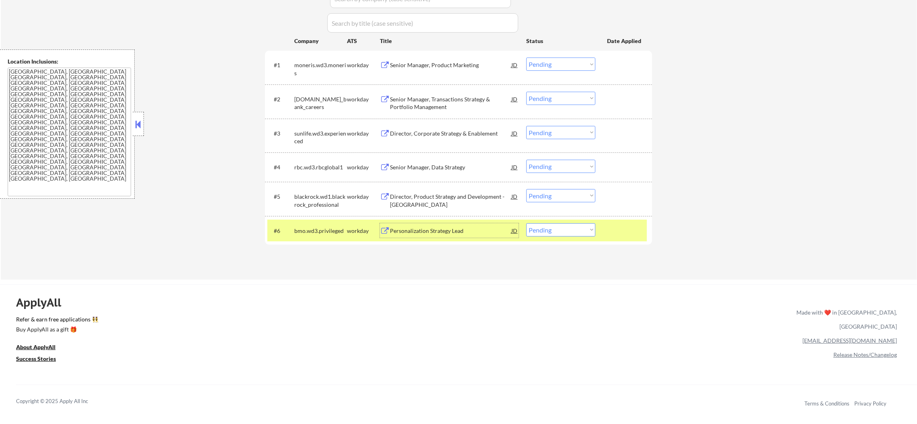
drag, startPoint x: 538, startPoint y: 223, endPoint x: 539, endPoint y: 235, distance: 11.7
click at [538, 224] on select "Choose an option... Pending Applied Excluded (Questions) Excluded (Expired) Exc…" at bounding box center [560, 229] width 69 height 13
select select ""excluded__bad_match_""
click at [526, 223] on select "Choose an option... Pending Applied Excluded (Questions) Excluded (Expired) Exc…" at bounding box center [560, 229] width 69 height 13
click at [316, 228] on div "bmo.wd3.privileged" at bounding box center [320, 231] width 53 height 8
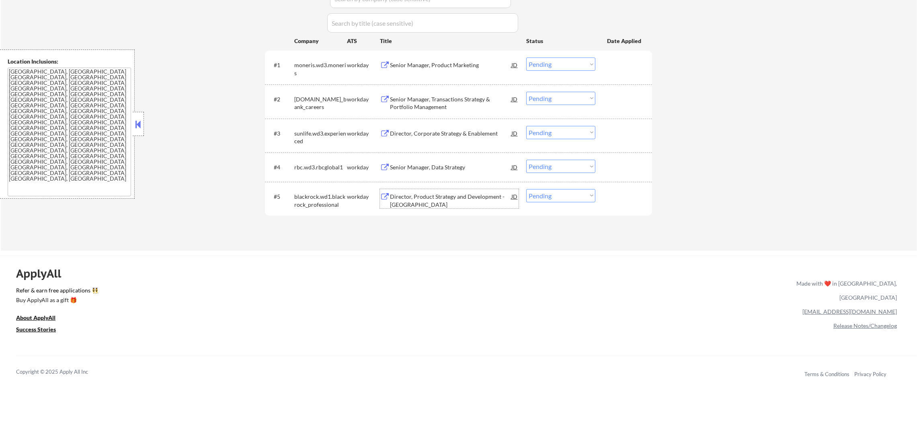
click at [436, 196] on div "Director, Product Strategy and Development - Canada" at bounding box center [450, 201] width 121 height 16
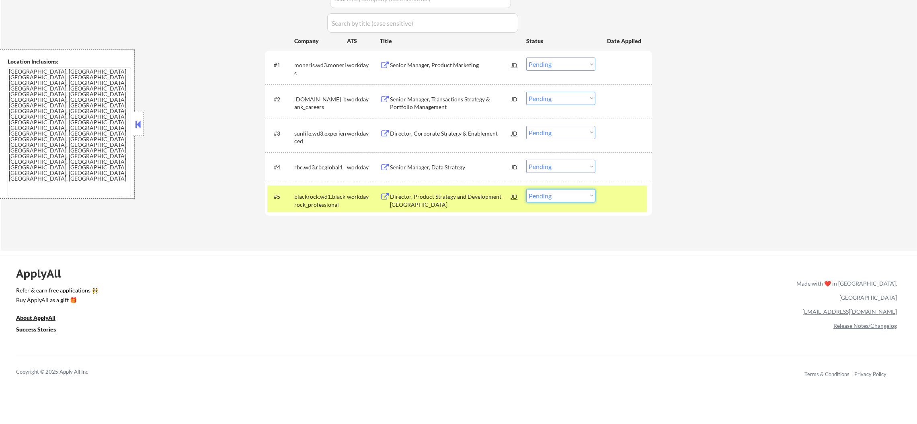
click at [571, 193] on select "Choose an option... Pending Applied Excluded (Questions) Excluded (Expired) Exc…" at bounding box center [560, 195] width 69 height 13
select select ""applied""
click at [526, 189] on select "Choose an option... Pending Applied Excluded (Questions) Excluded (Expired) Exc…" at bounding box center [560, 195] width 69 height 13
click at [328, 200] on div "blackrock.wd1.blackrock_professional" at bounding box center [320, 201] width 53 height 16
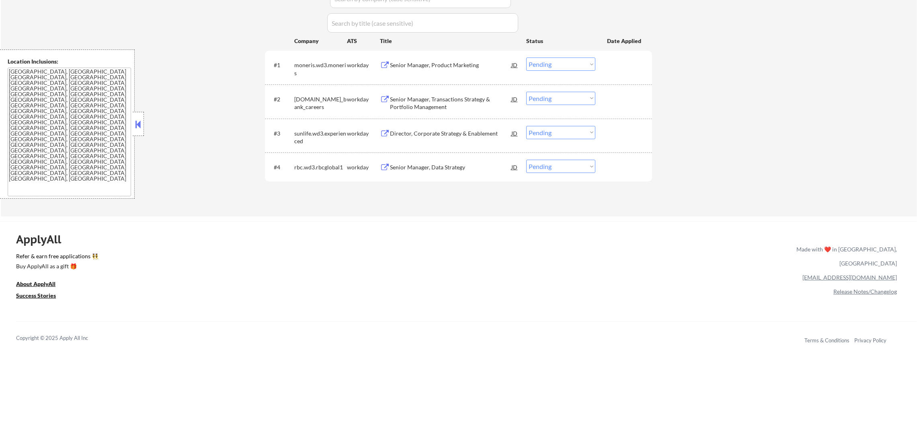
click at [437, 158] on div "#4 rbc.wd3.rbcglobal1 workday Senior Manager, Data Strategy JD Choose an option…" at bounding box center [456, 167] width 379 height 22
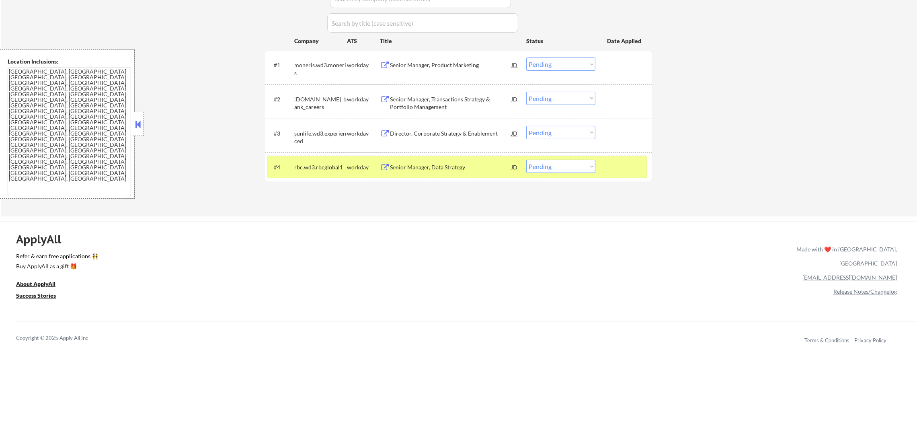
click at [438, 170] on div "Senior Manager, Data Strategy" at bounding box center [450, 167] width 121 height 8
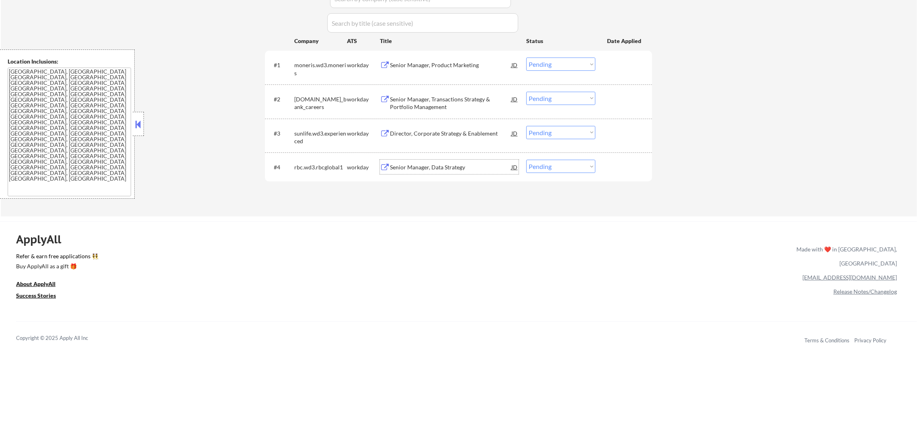
drag, startPoint x: 539, startPoint y: 158, endPoint x: 541, endPoint y: 163, distance: 5.0
click at [541, 161] on div "#4 rbc.wd3.rbcglobal1 workday Senior Manager, Data Strategy JD Choose an option…" at bounding box center [456, 167] width 379 height 22
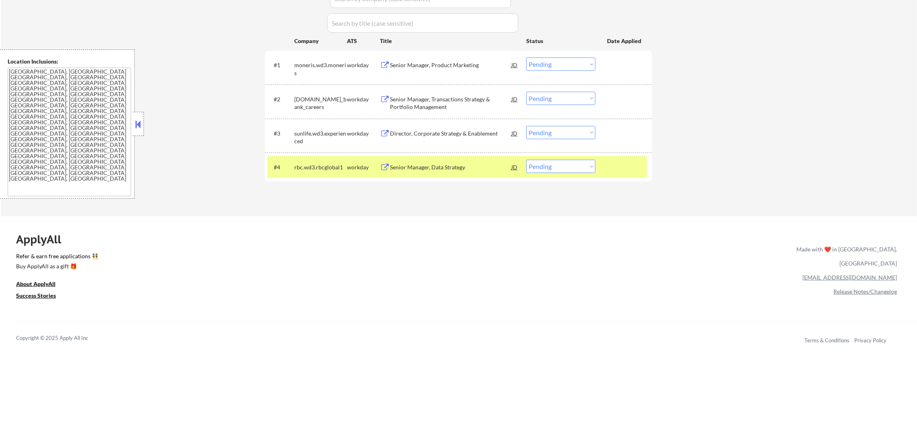
drag, startPoint x: 547, startPoint y: 166, endPoint x: 549, endPoint y: 170, distance: 4.3
click at [547, 166] on select "Choose an option... Pending Applied Excluded (Questions) Excluded (Expired) Exc…" at bounding box center [560, 166] width 69 height 13
select select ""excluded__bad_match_""
click at [526, 160] on select "Choose an option... Pending Applied Excluded (Questions) Excluded (Expired) Exc…" at bounding box center [560, 166] width 69 height 13
click at [322, 163] on div "rbc.wd3.rbcglobal1" at bounding box center [320, 167] width 53 height 8
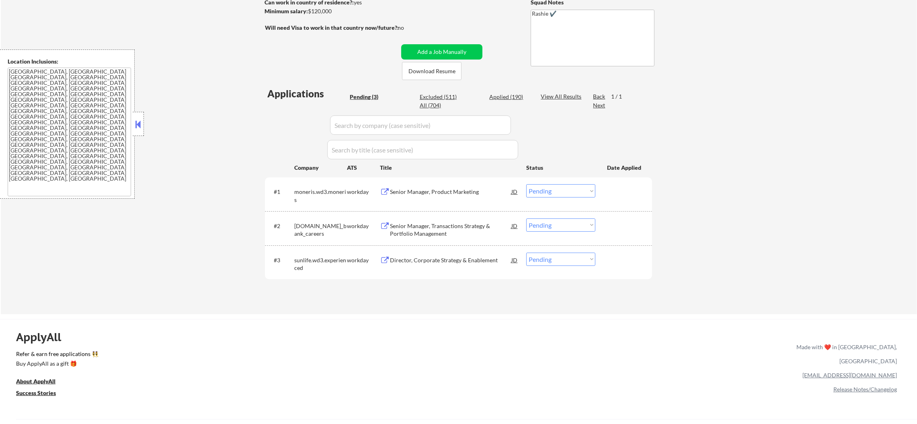
scroll to position [180, 0]
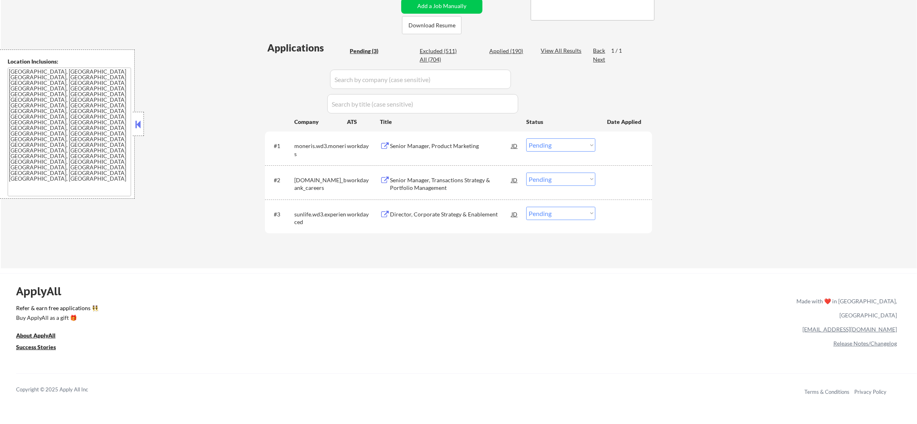
click at [451, 215] on div "Director, Corporate Strategy & Enablement" at bounding box center [450, 214] width 121 height 8
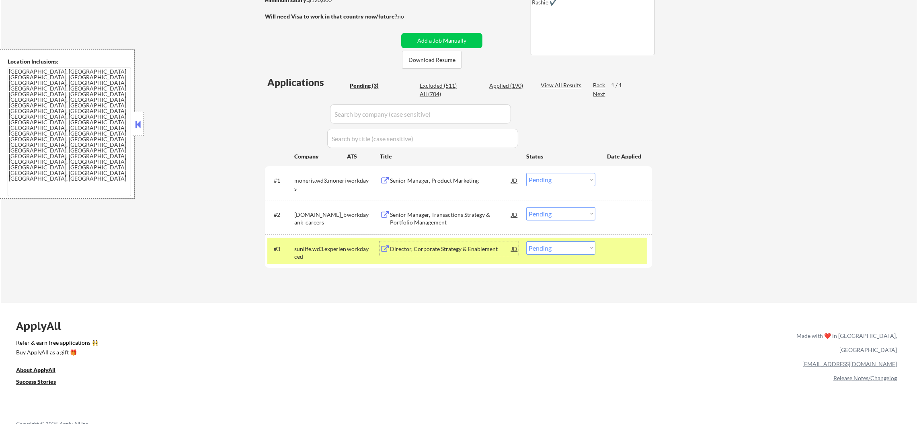
scroll to position [141, 0]
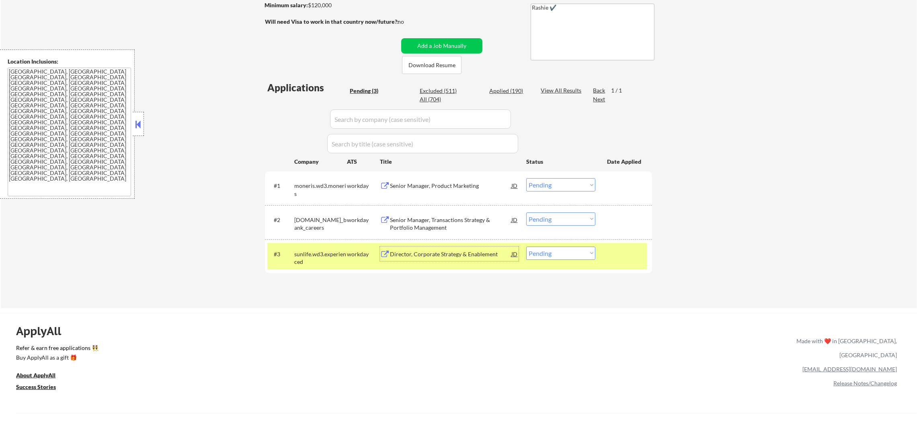
click at [285, 259] on div "#3 sunlife.wd3.experienced workday Director, Corporate Strategy & Enablement JD…" at bounding box center [456, 256] width 379 height 27
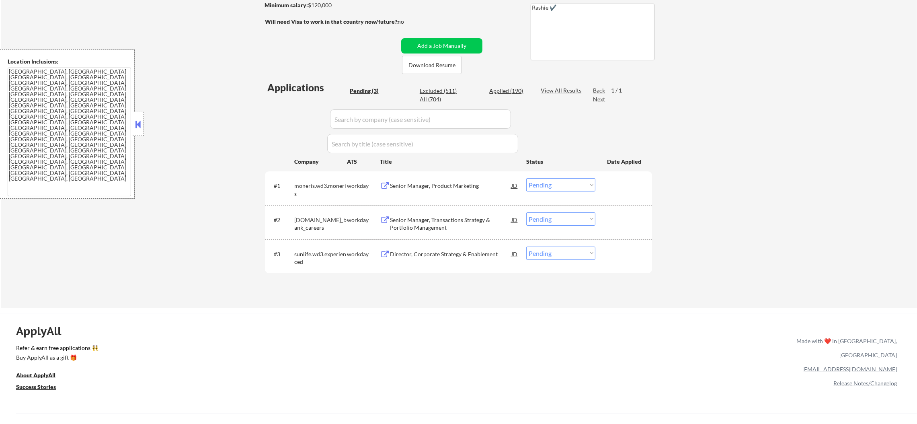
click at [509, 84] on div "Applications Pending (3) Excluded (511) Applied (190) All (704) View All Result…" at bounding box center [458, 187] width 387 height 212
click at [509, 88] on div "Applied (190)" at bounding box center [509, 91] width 40 height 8
select select ""applied""
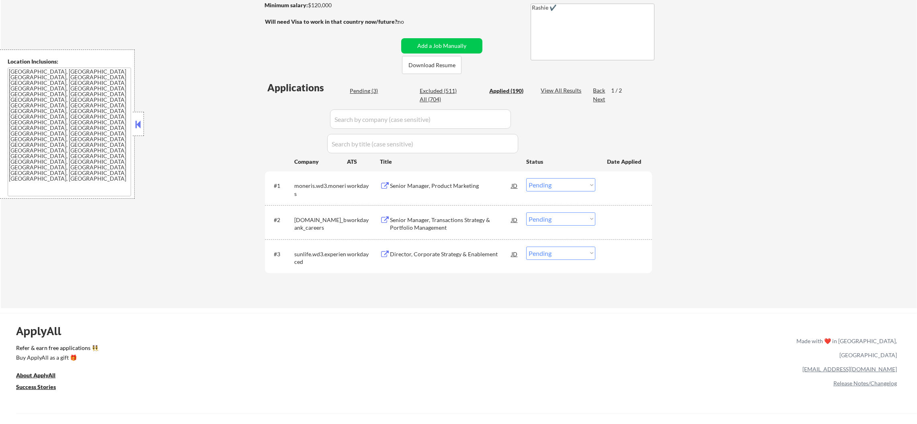
select select ""applied""
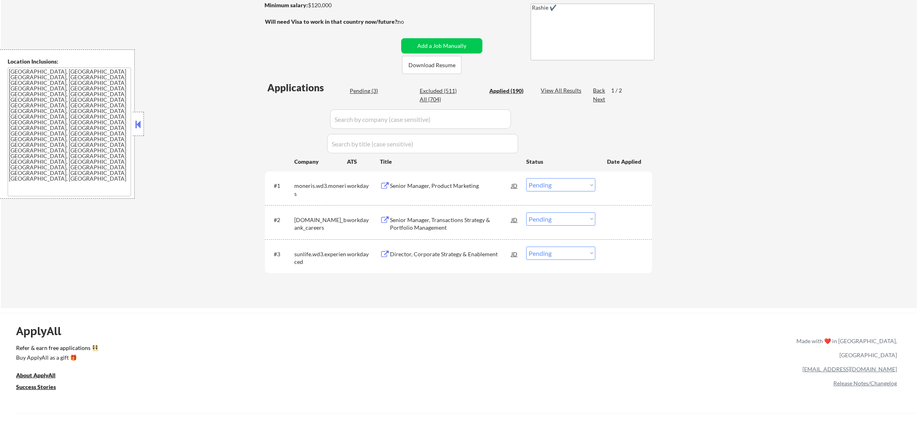
select select ""applied""
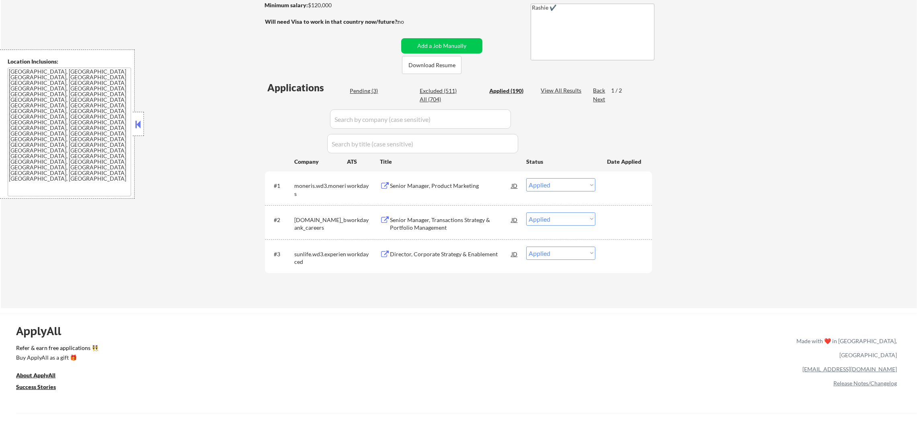
select select ""applied""
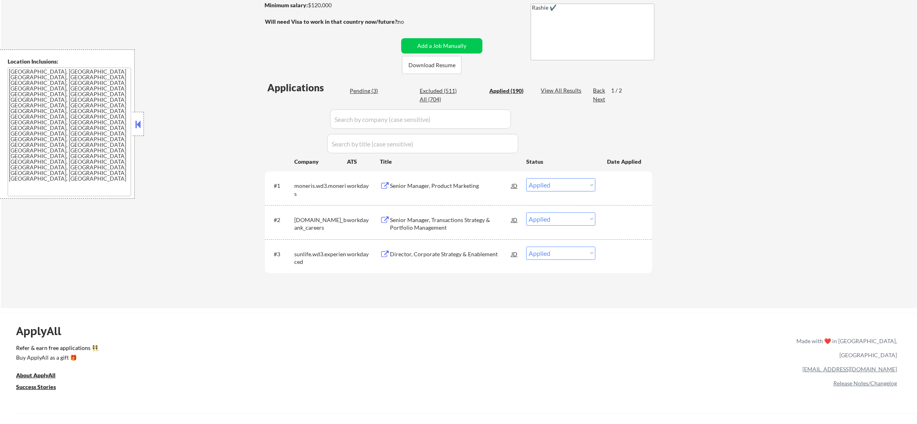
select select ""applied""
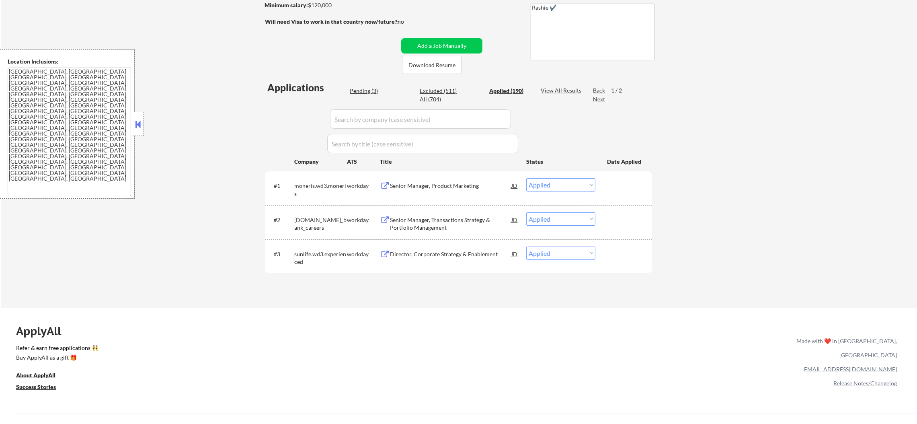
select select ""applied""
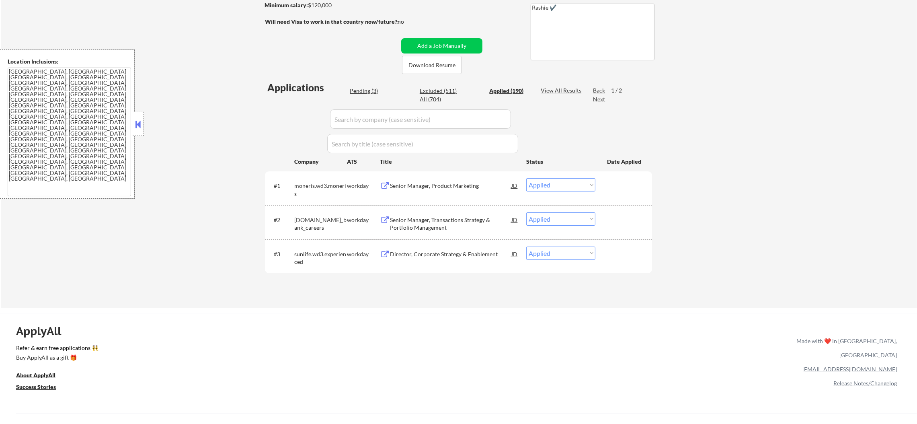
select select ""applied""
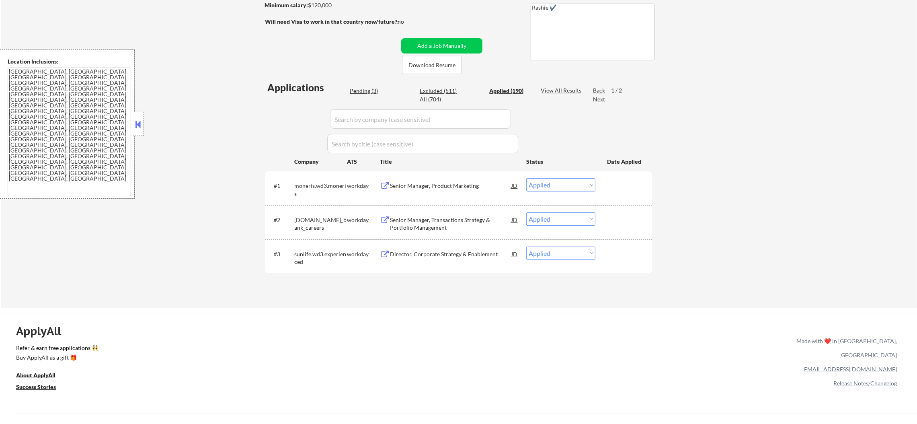
select select ""applied""
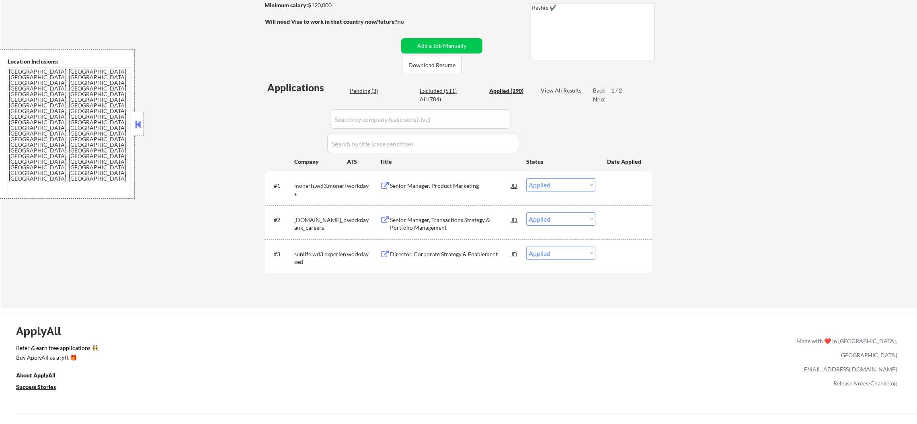
select select ""applied""
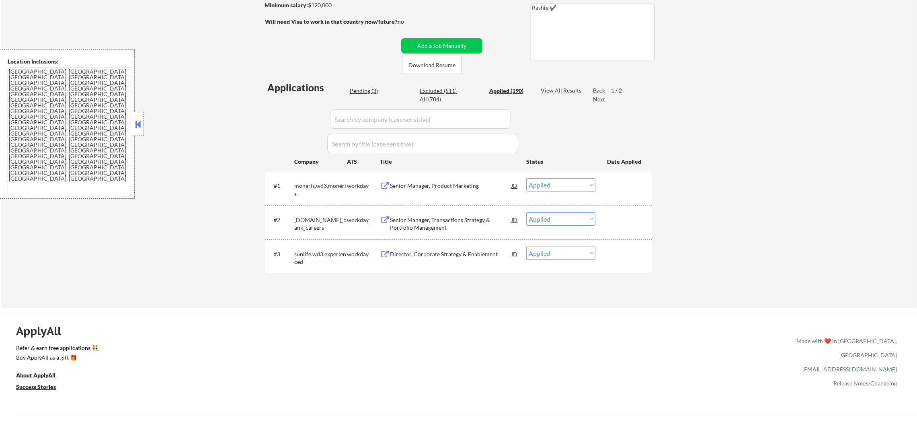
select select ""applied""
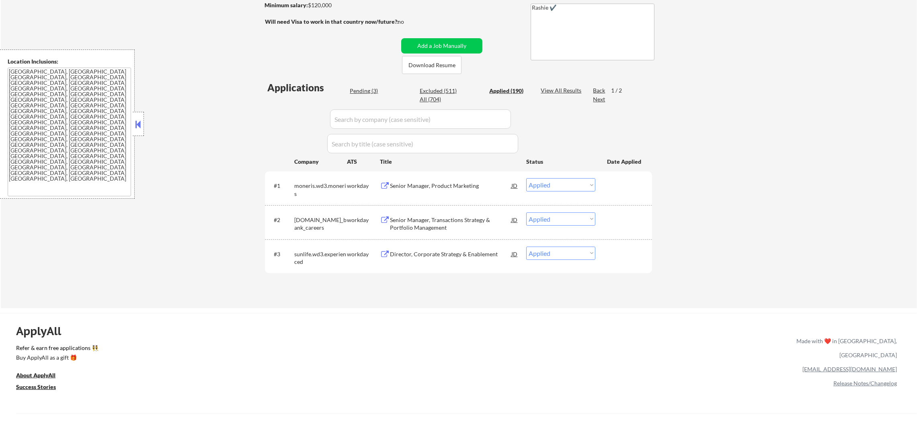
select select ""applied""
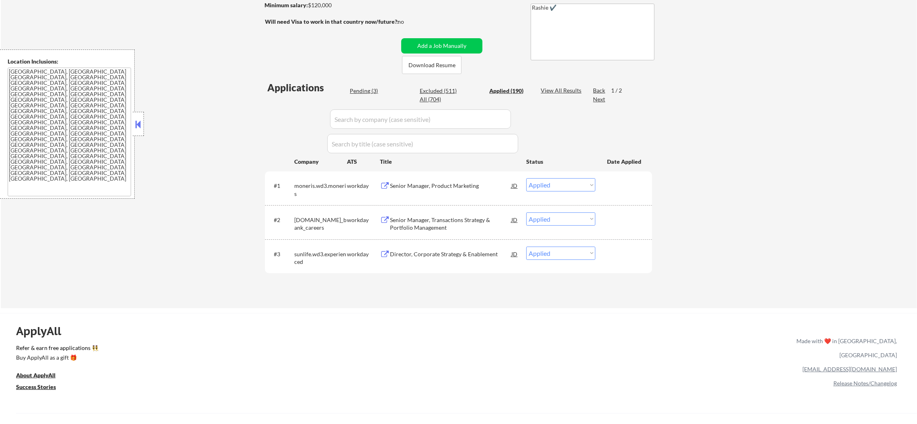
select select ""applied""
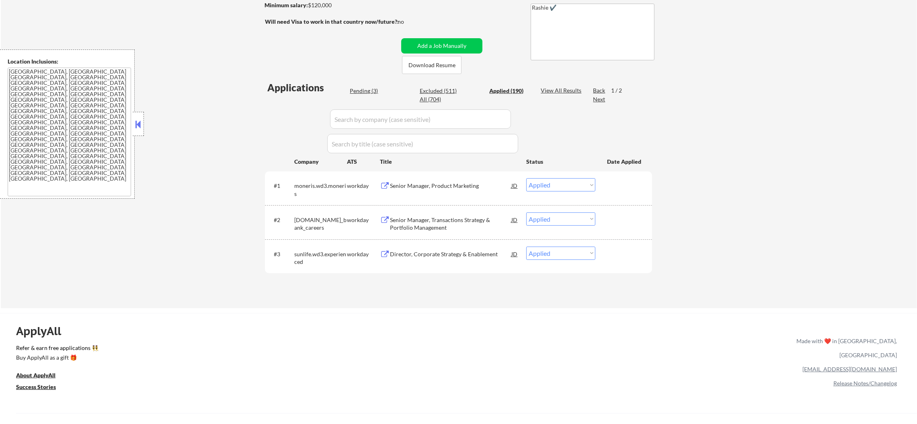
select select ""applied""
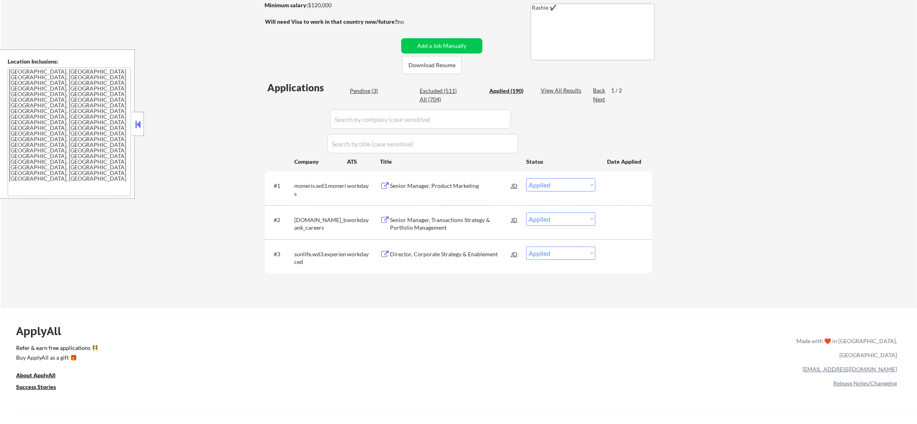
select select ""applied""
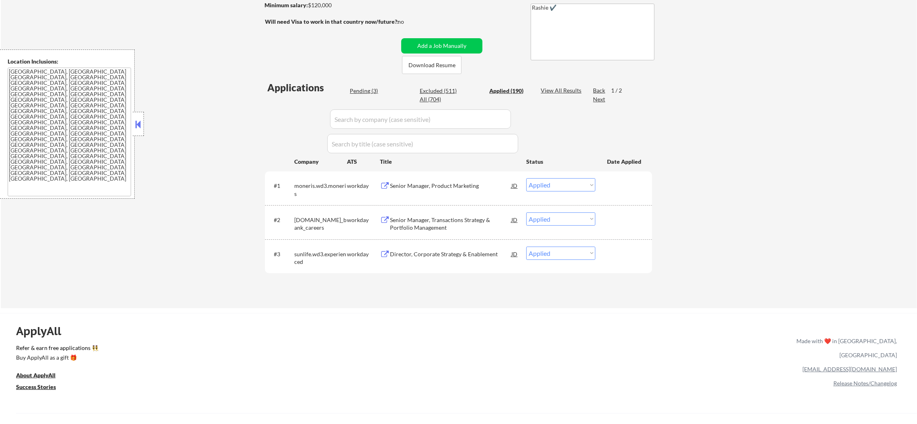
select select ""applied""
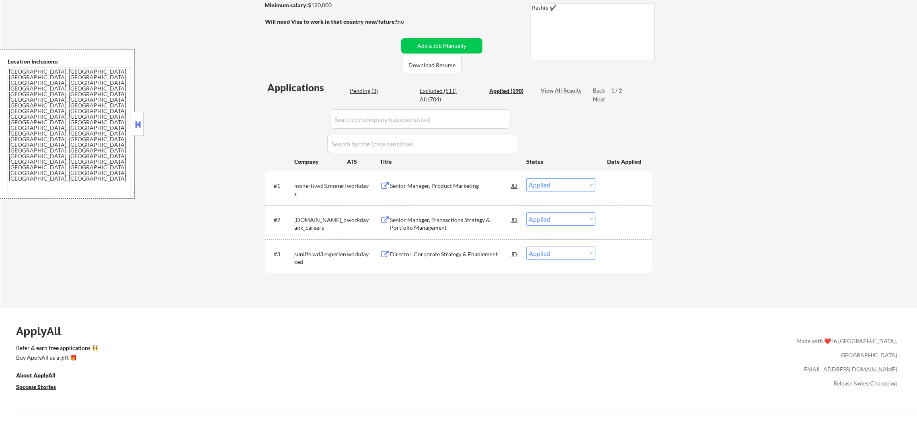
select select ""applied""
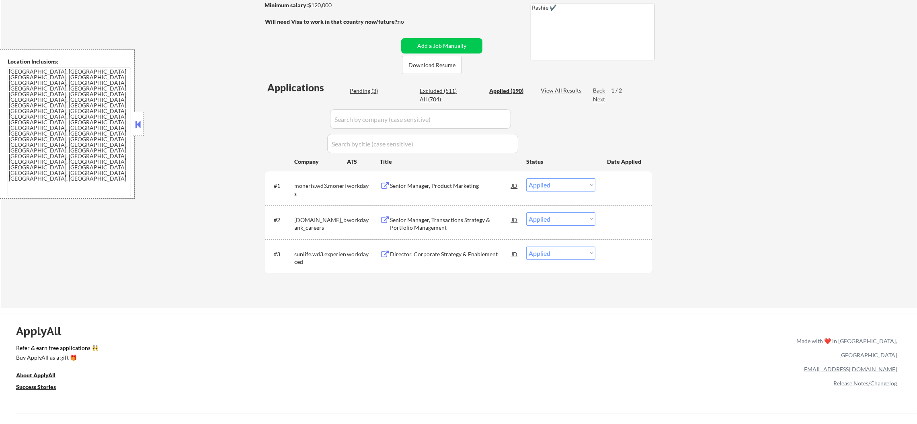
select select ""applied""
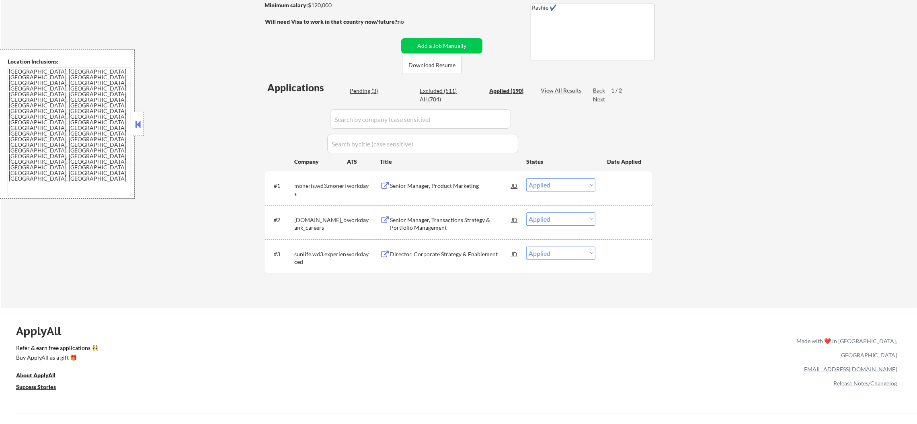
select select ""applied""
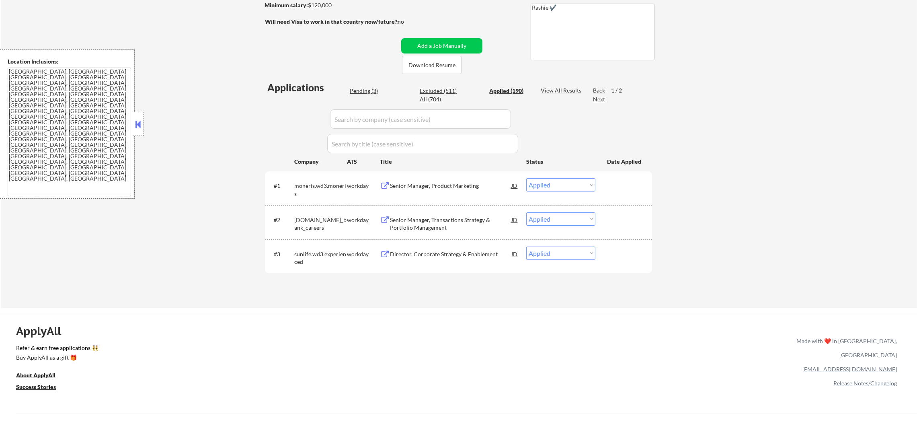
select select ""applied""
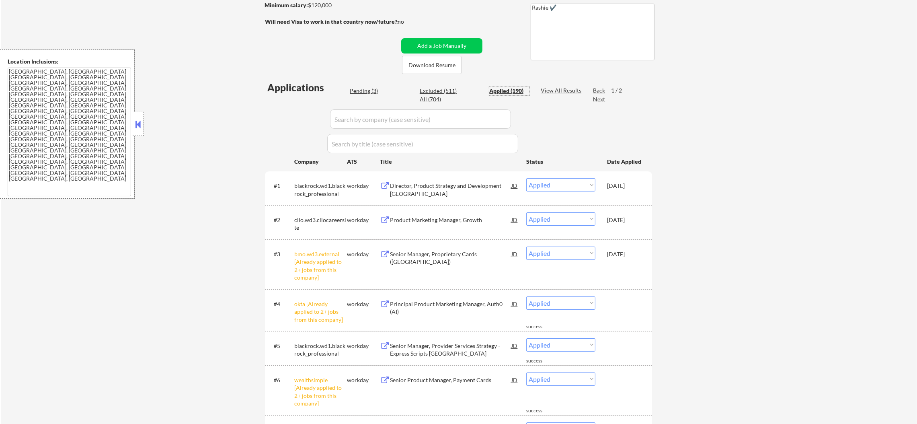
scroll to position [201, 0]
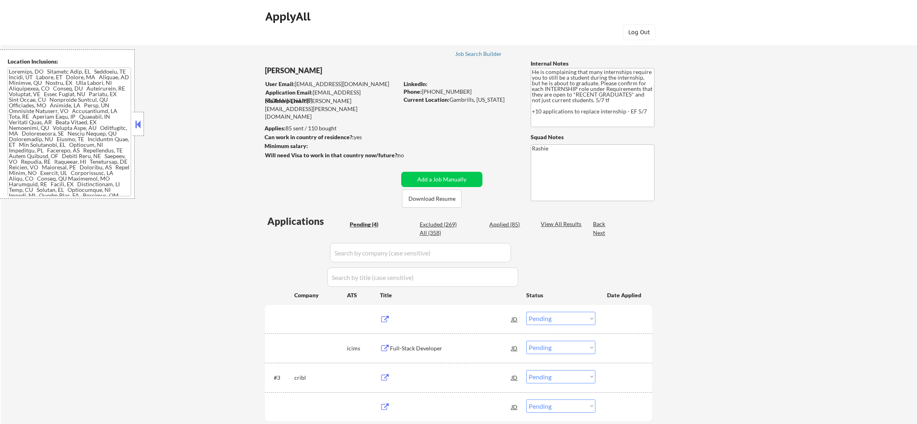
select select ""pending""
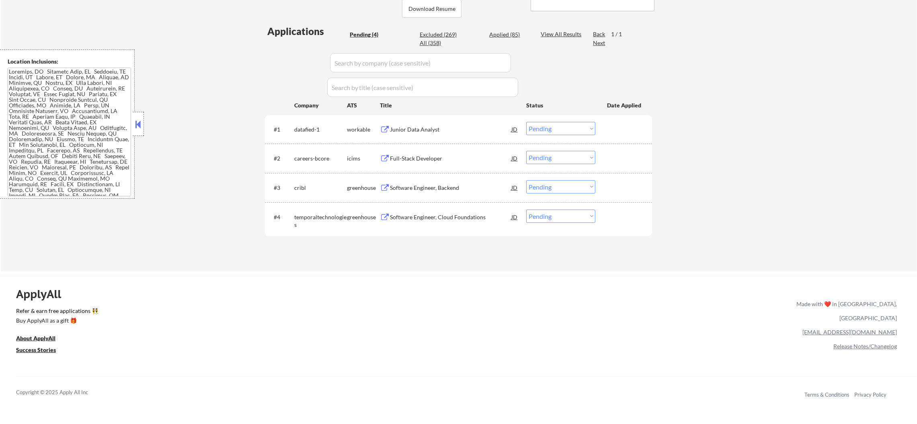
scroll to position [201, 0]
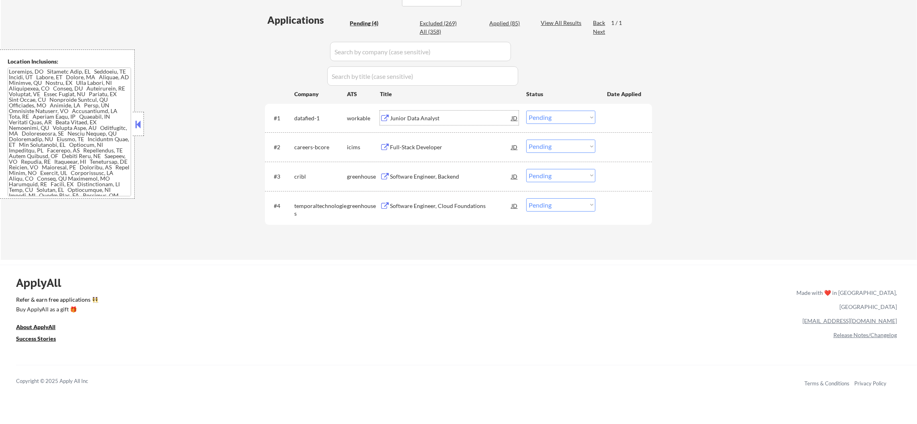
click at [425, 113] on div "Junior Data Analyst" at bounding box center [450, 118] width 121 height 14
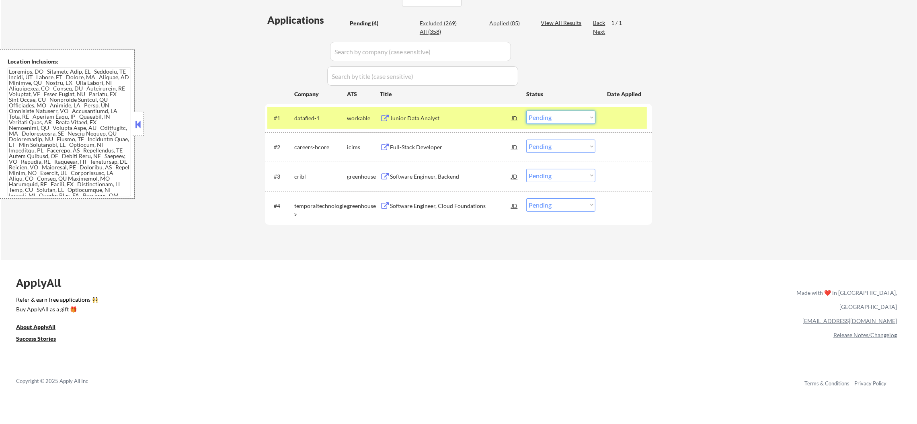
click at [551, 119] on select "Choose an option... Pending Applied Excluded (Questions) Excluded (Expired) Exc…" at bounding box center [560, 117] width 69 height 13
click at [526, 111] on select "Choose an option... Pending Applied Excluded (Questions) Excluded (Expired) Exc…" at bounding box center [560, 117] width 69 height 13
click at [348, 116] on div "workable" at bounding box center [363, 118] width 33 height 8
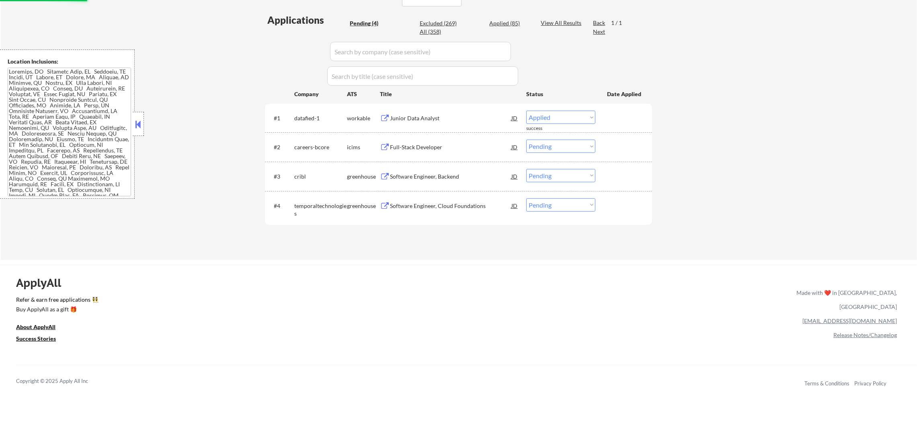
select select ""pending""
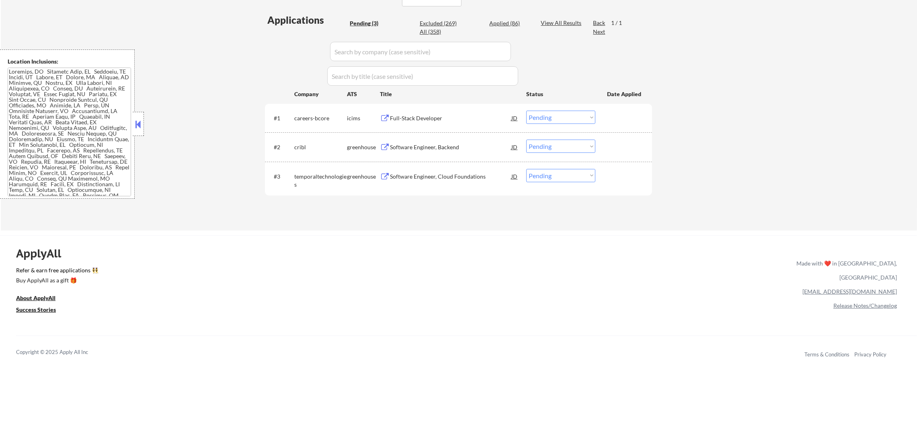
click at [432, 144] on div "Software Engineer, Backend" at bounding box center [450, 147] width 121 height 8
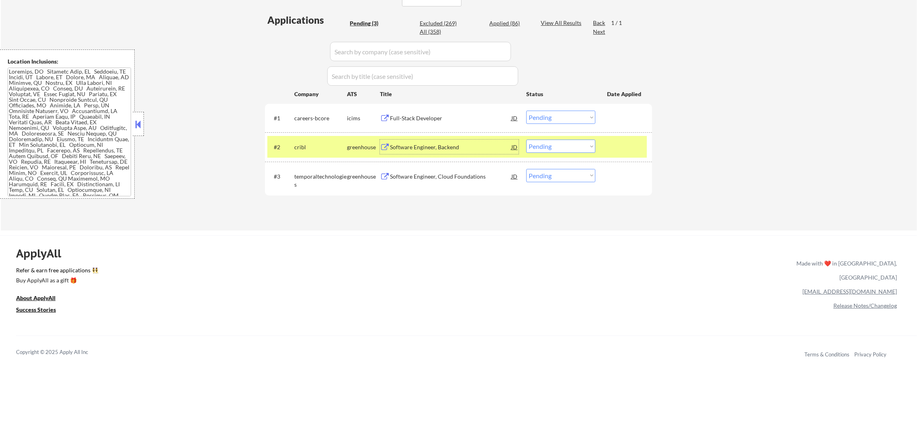
click at [557, 150] on select "Choose an option... Pending Applied Excluded (Questions) Excluded (Expired) Exc…" at bounding box center [560, 145] width 69 height 13
click at [526, 139] on select "Choose an option... Pending Applied Excluded (Questions) Excluded (Expired) Exc…" at bounding box center [560, 145] width 69 height 13
click at [337, 149] on div "cribl" at bounding box center [320, 147] width 53 height 8
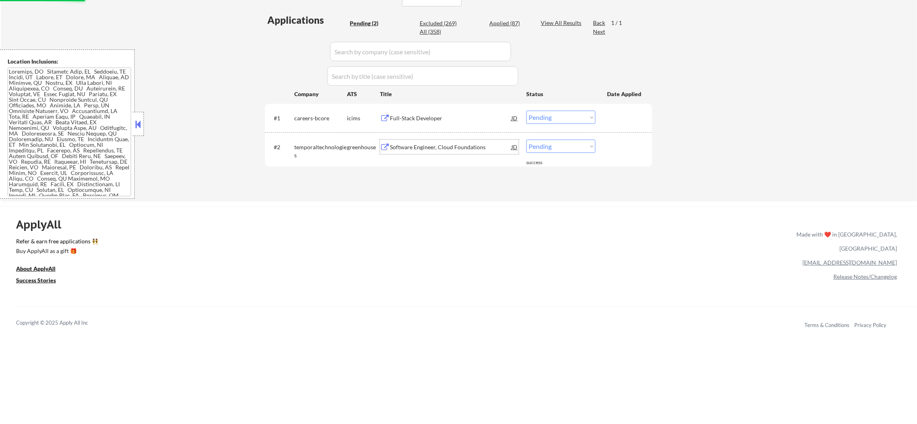
click at [421, 152] on div "Software Engineer, Cloud Foundations" at bounding box center [450, 146] width 121 height 14
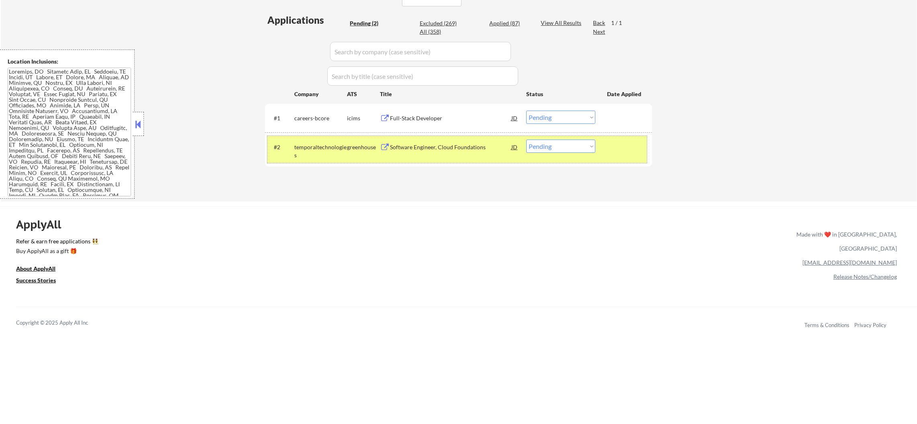
click at [525, 144] on div "#2 temporaltechnologies greenhouse Software Engineer, Cloud Foundations JD Choo…" at bounding box center [456, 149] width 379 height 27
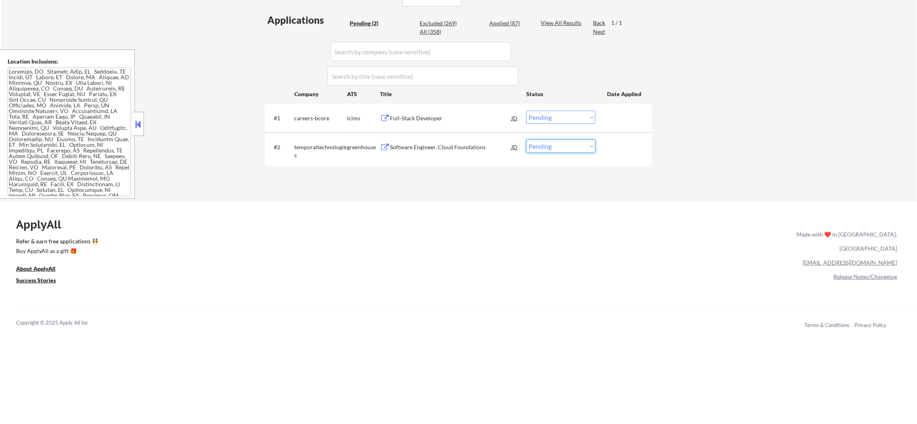
click at [552, 144] on select "Choose an option... Pending Applied Excluded (Questions) Excluded (Expired) Exc…" at bounding box center [560, 145] width 69 height 13
select select ""excluded__expired_""
click at [526, 139] on select "Choose an option... Pending Applied Excluded (Questions) Excluded (Expired) Exc…" at bounding box center [560, 145] width 69 height 13
click at [448, 117] on div "Full-Stack Developer" at bounding box center [450, 118] width 121 height 8
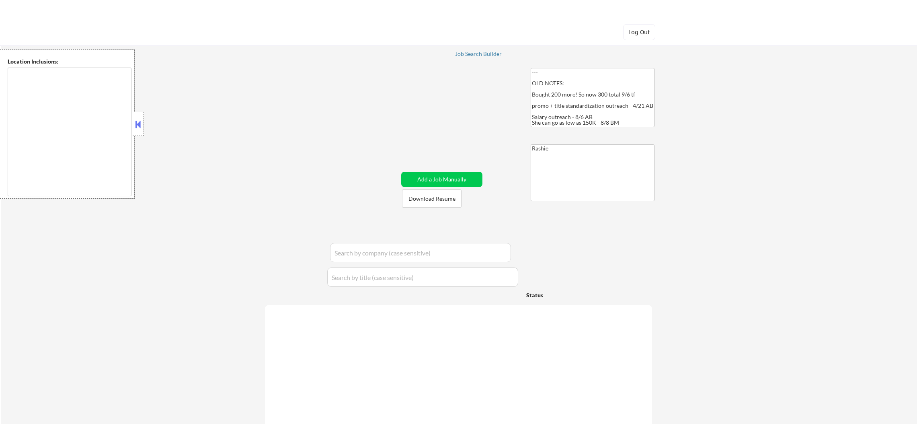
type textarea "remote"
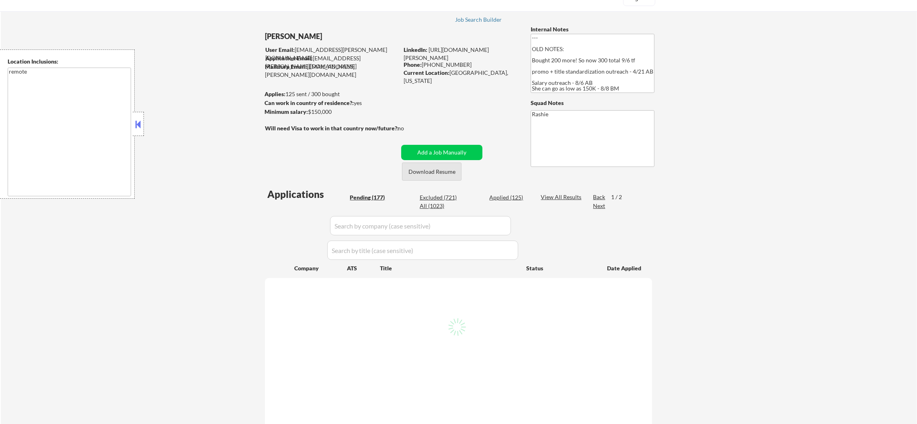
scroll to position [91, 0]
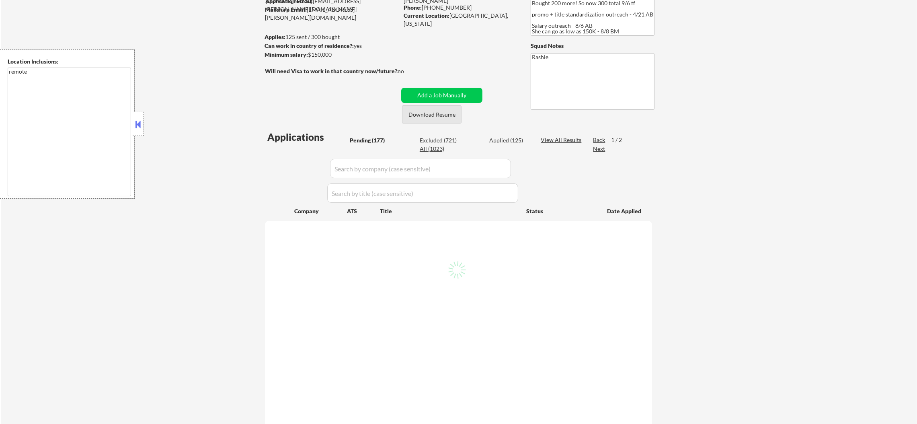
select select ""pending""
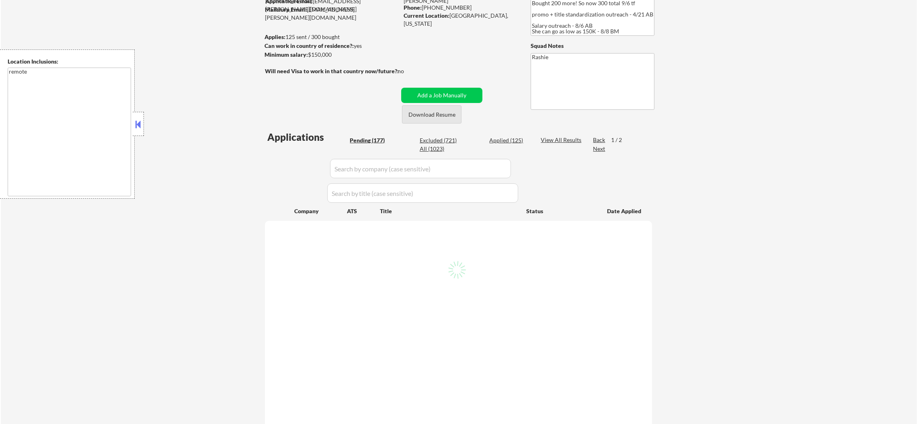
select select ""pending""
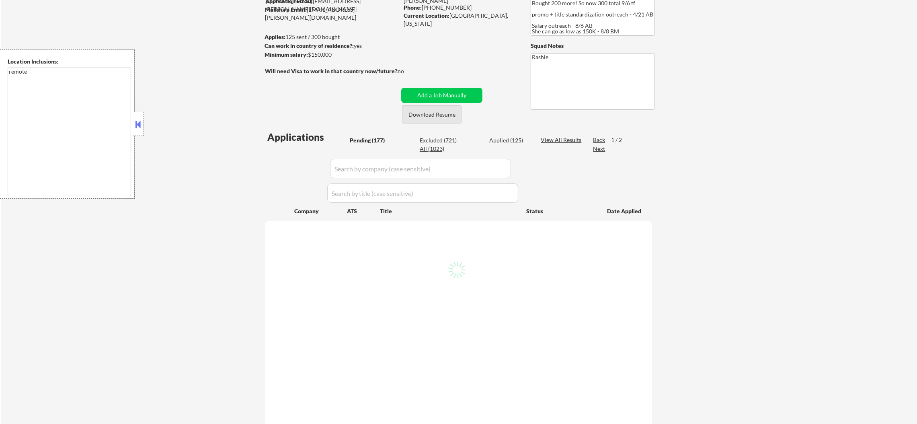
select select ""pending""
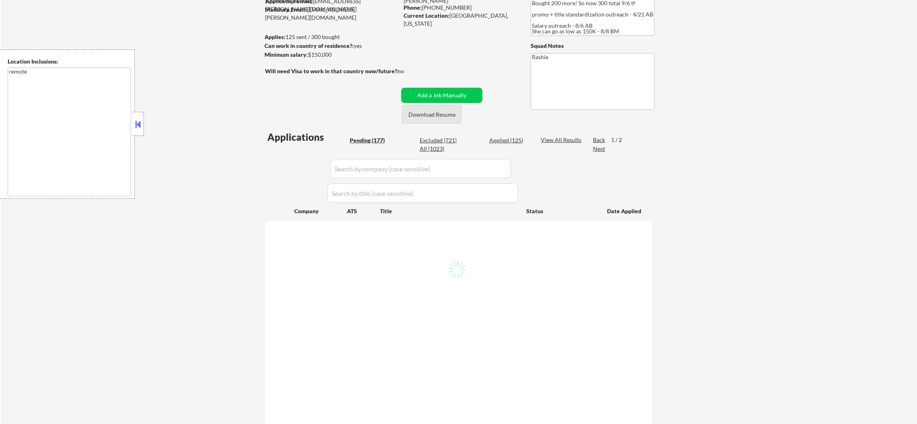
select select ""pending""
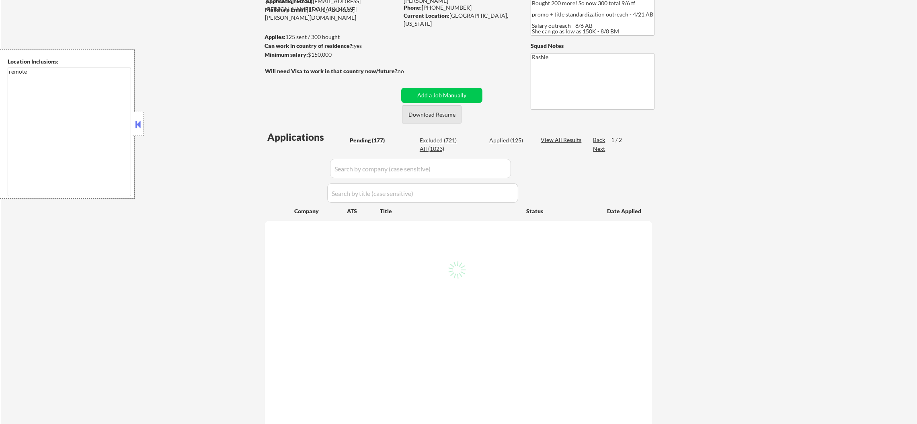
select select ""pending""
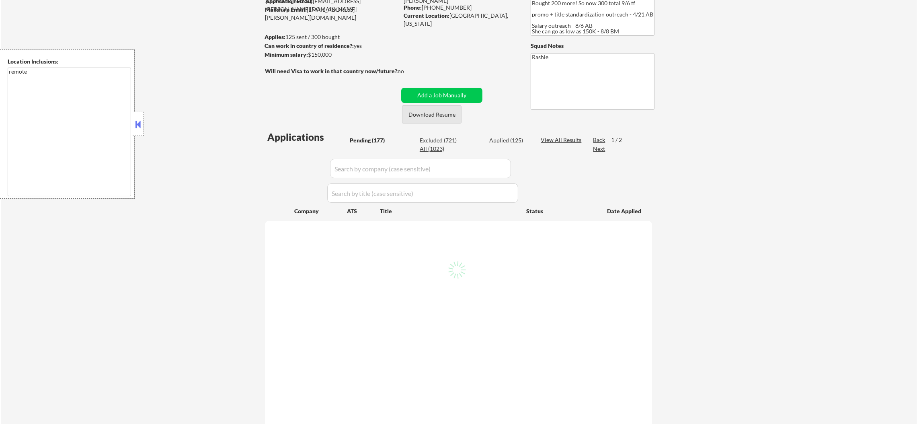
select select ""pending""
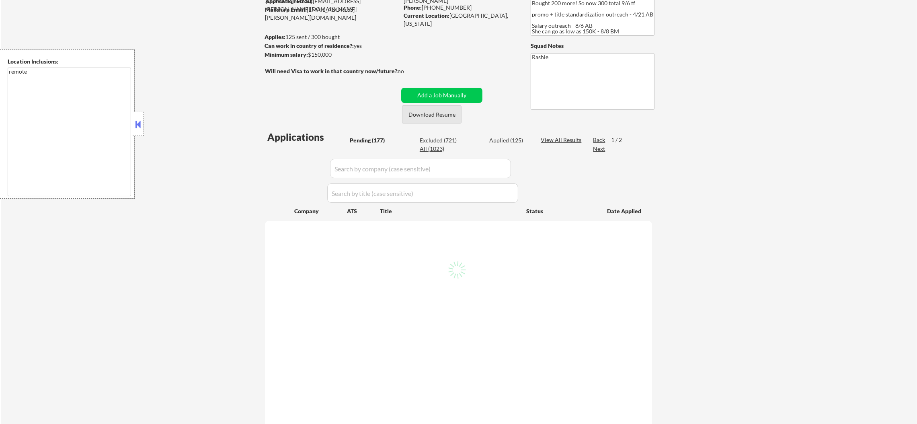
select select ""pending""
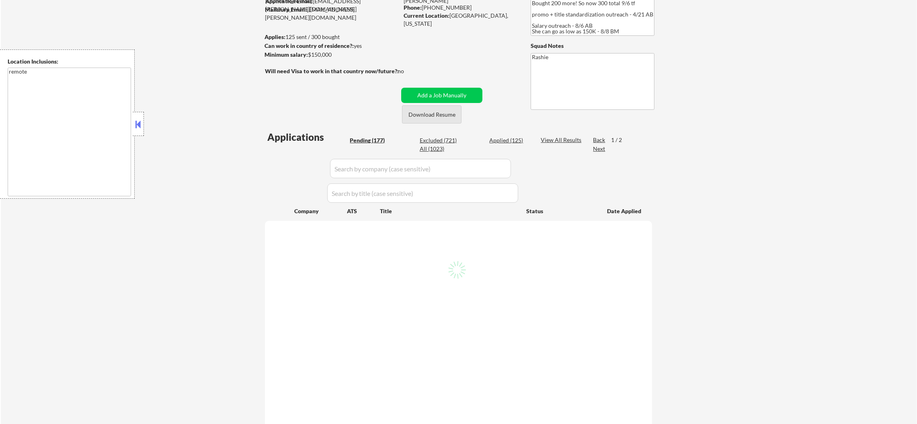
select select ""pending""
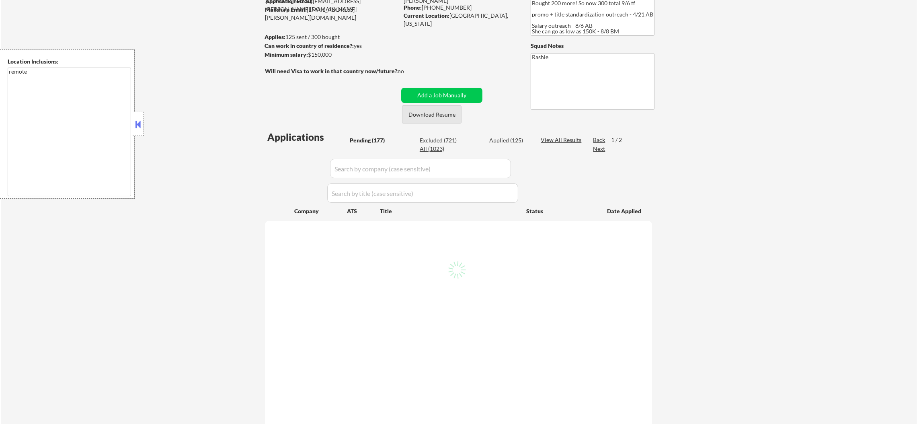
select select ""pending""
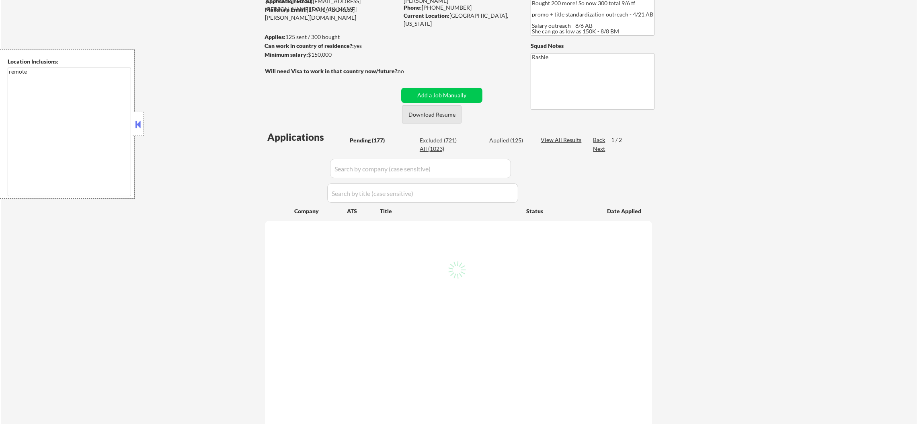
select select ""pending""
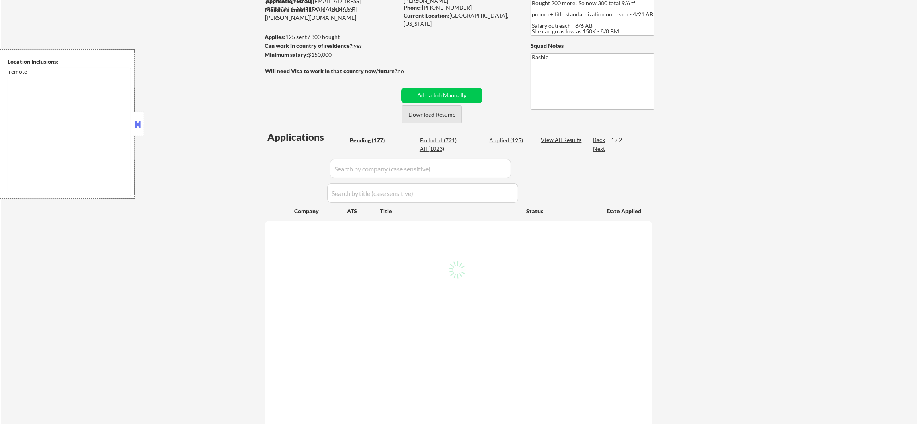
select select ""pending""
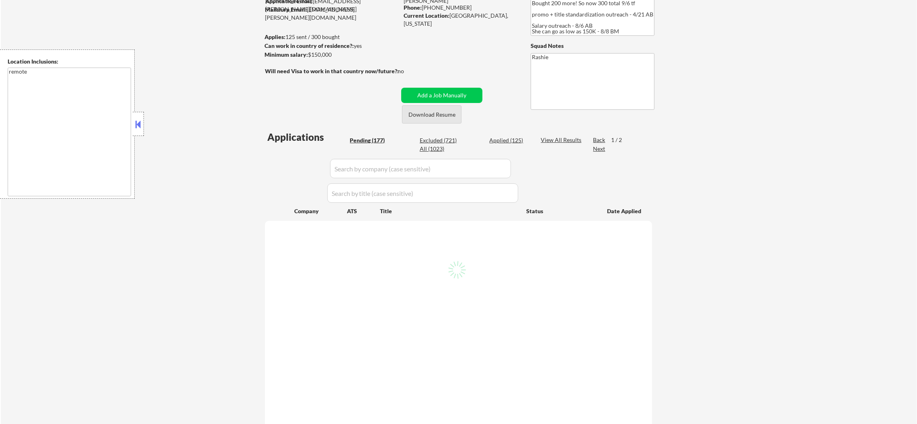
select select ""pending""
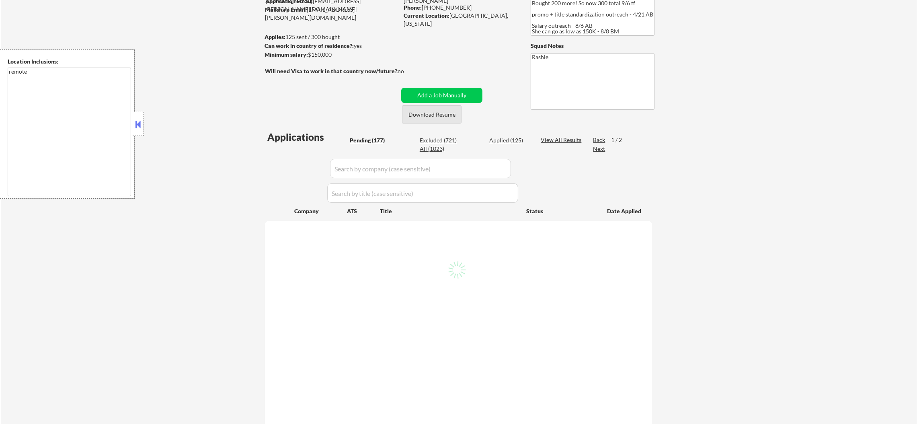
select select ""pending""
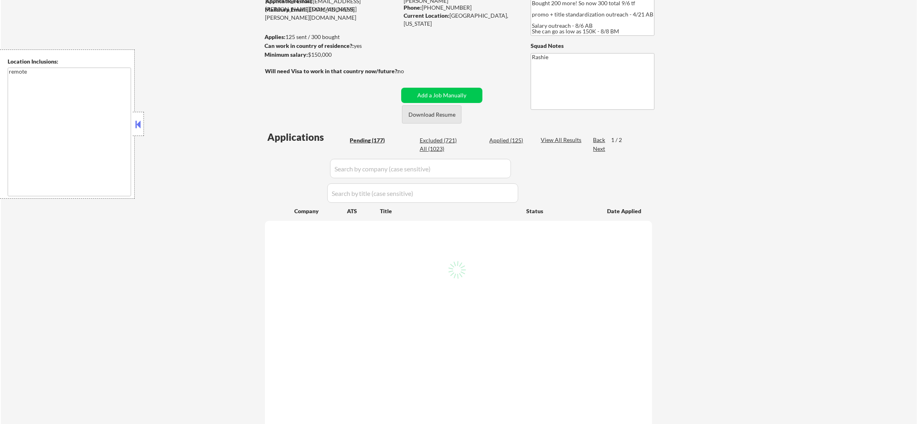
select select ""pending""
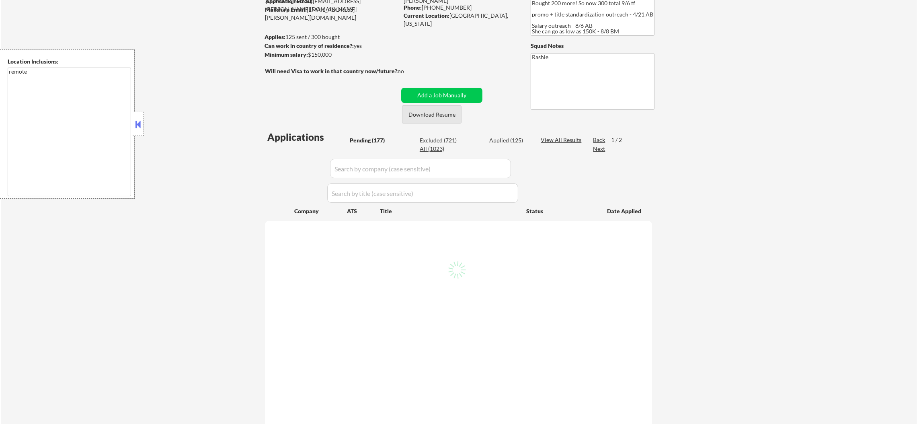
select select ""pending""
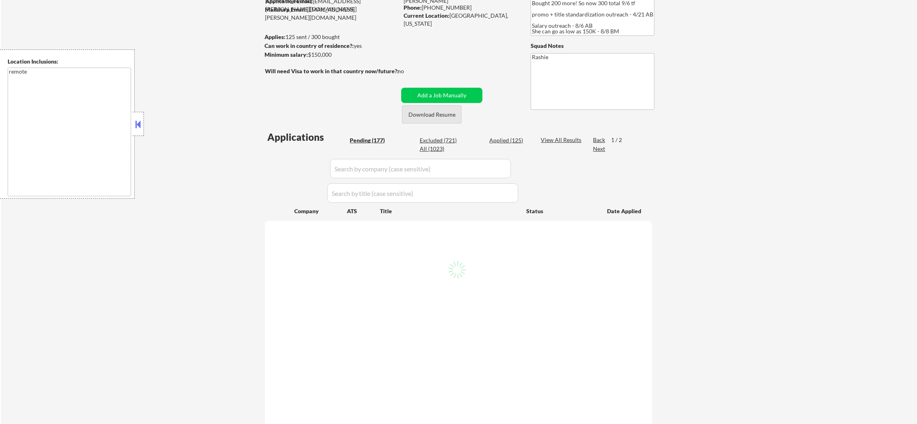
select select ""pending""
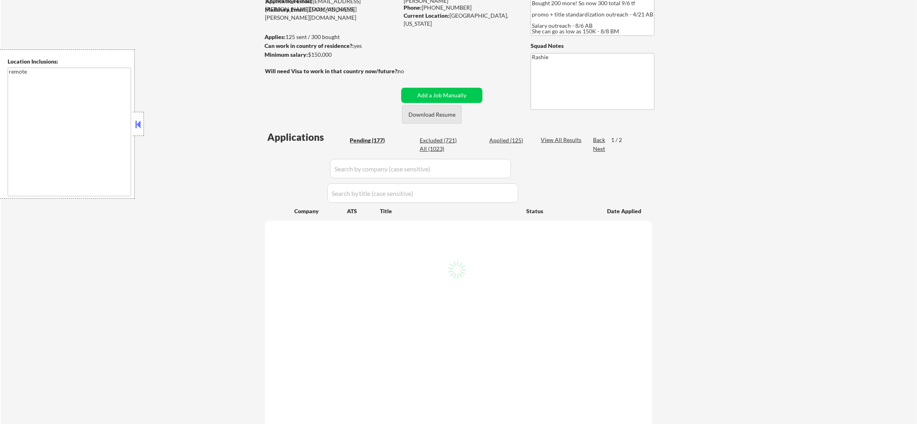
select select ""pending""
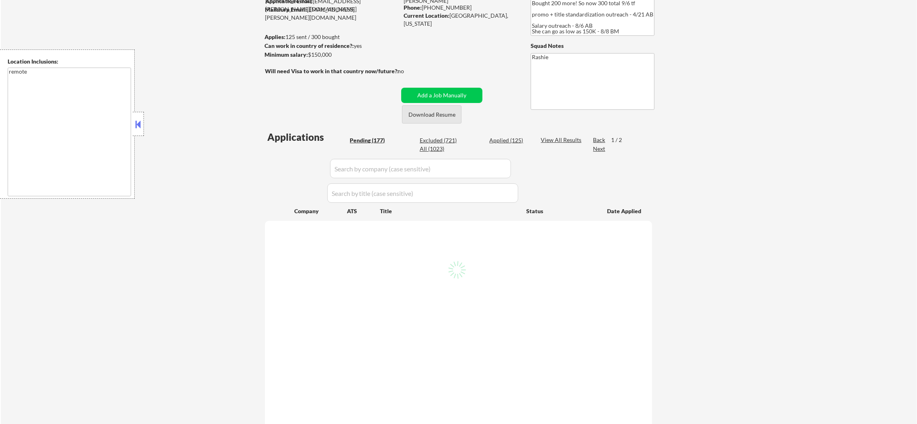
select select ""pending""
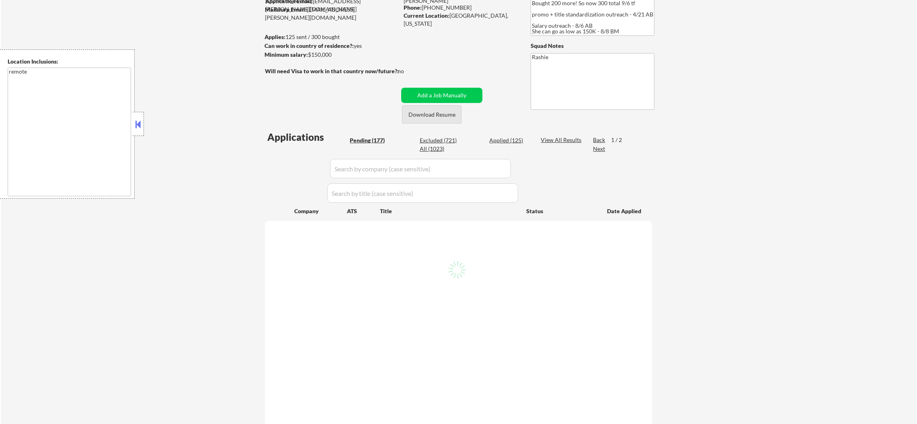
select select ""pending""
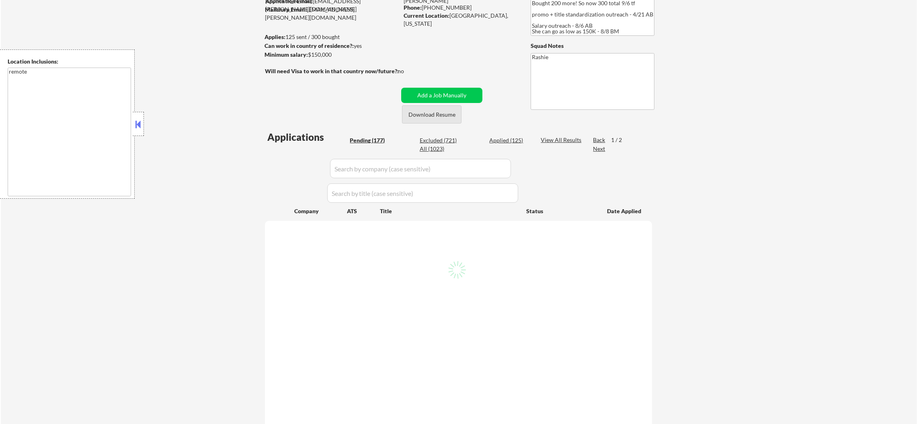
select select ""pending""
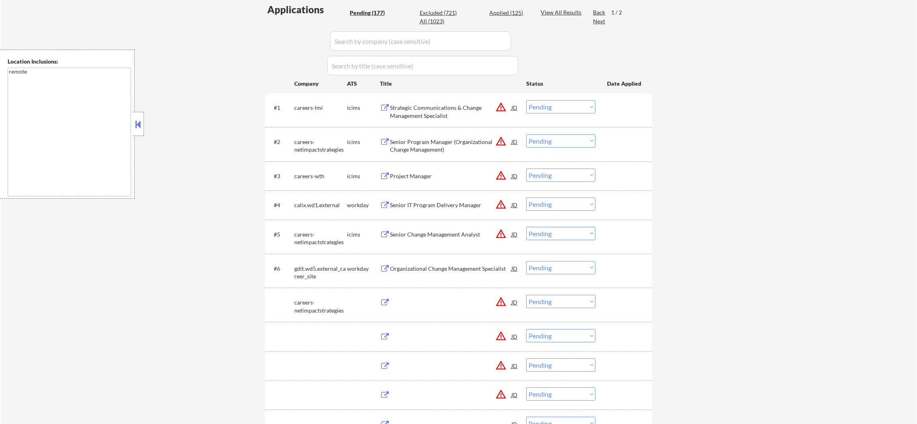
scroll to position [221, 0]
